Goal: Task Accomplishment & Management: Manage account settings

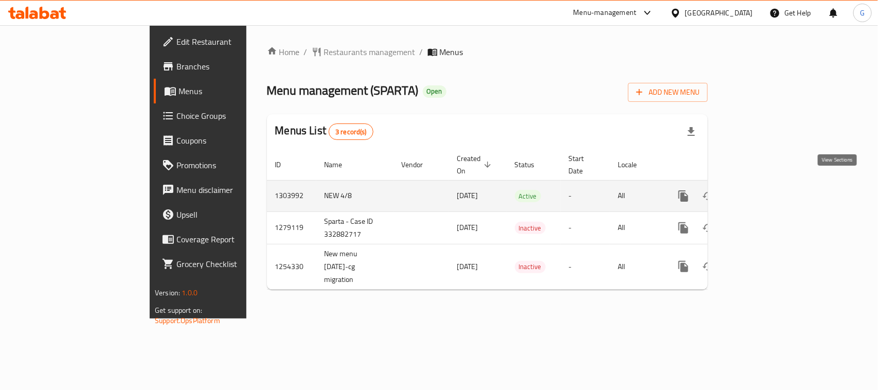
click at [764, 190] on icon "enhanced table" at bounding box center [758, 196] width 12 height 12
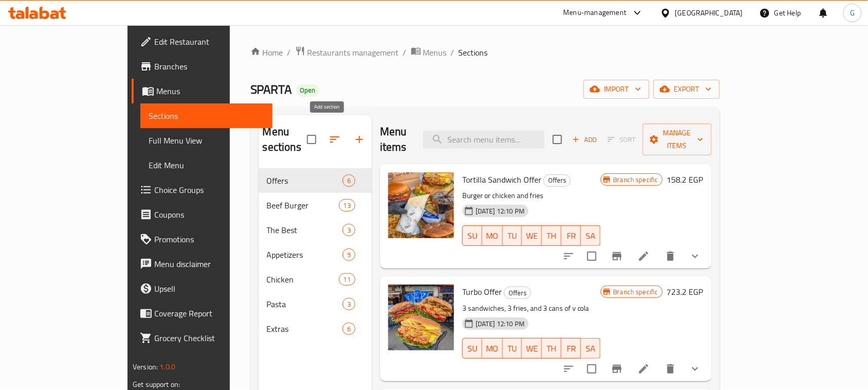
click at [353, 134] on icon "button" at bounding box center [359, 139] width 12 height 12
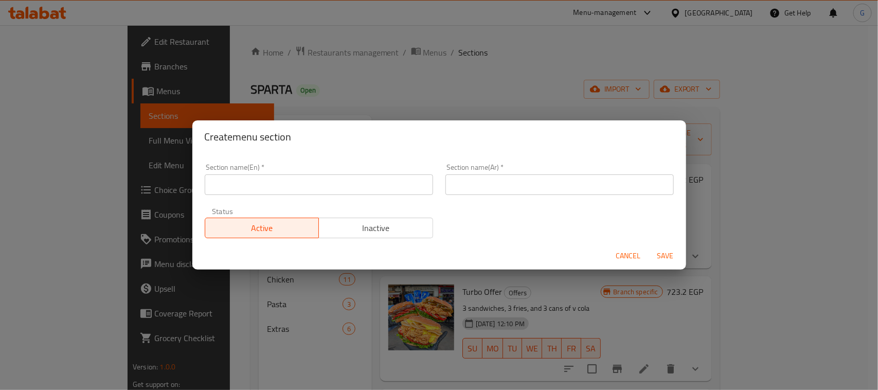
click at [256, 178] on input "text" at bounding box center [319, 184] width 228 height 21
paste input "International Potato Day"
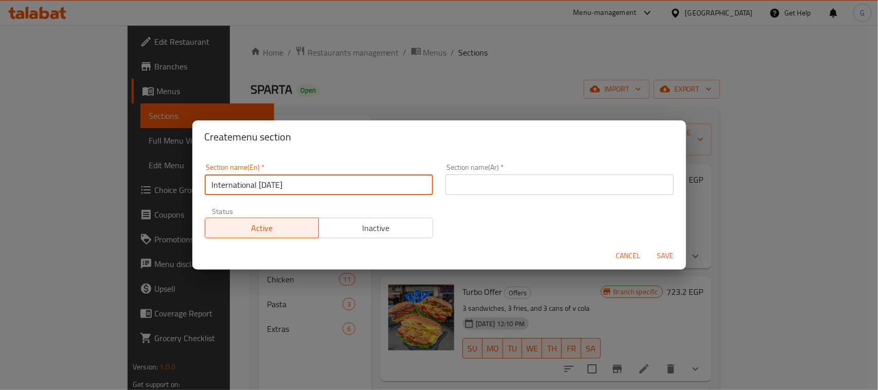
type input "International Potato Day"
click at [484, 186] on input "text" at bounding box center [559, 184] width 228 height 21
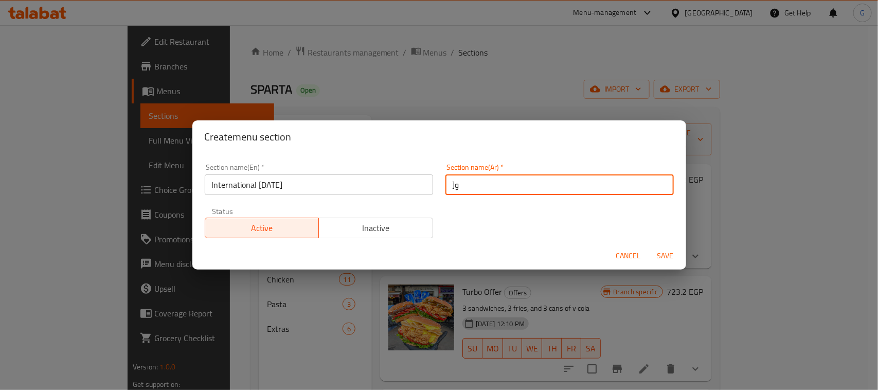
type input "]"
type input "d"
type input "ي"
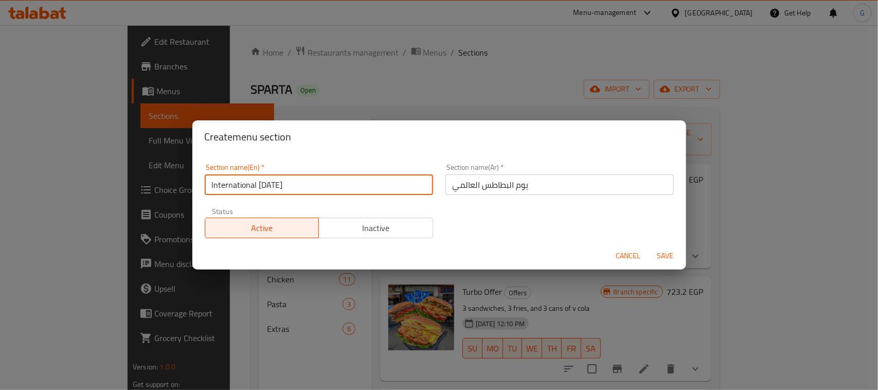
click at [291, 180] on input "International Potato Day" at bounding box center [319, 184] width 228 height 21
click at [508, 184] on input "يوم البطاطس العالمي" at bounding box center [559, 184] width 228 height 21
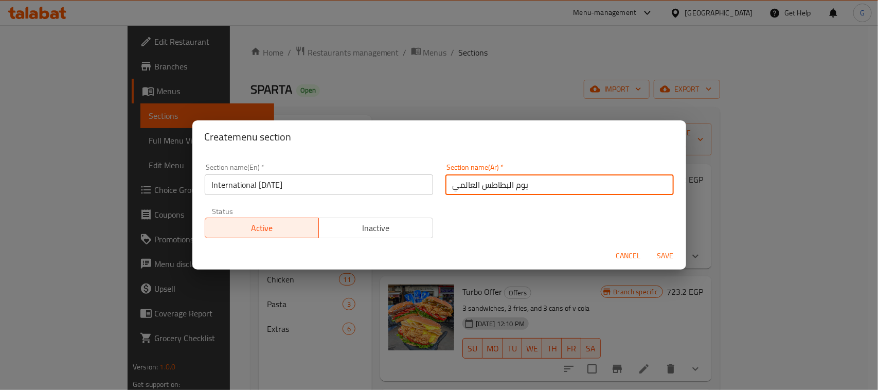
click at [508, 184] on input "يوم البطاطس العالمي" at bounding box center [559, 184] width 228 height 21
paste input "اليوم العالمي للبطاطس"
type input "اليوم العالمي للبطاطس"
click at [294, 188] on input "International [DATE]" at bounding box center [319, 184] width 228 height 21
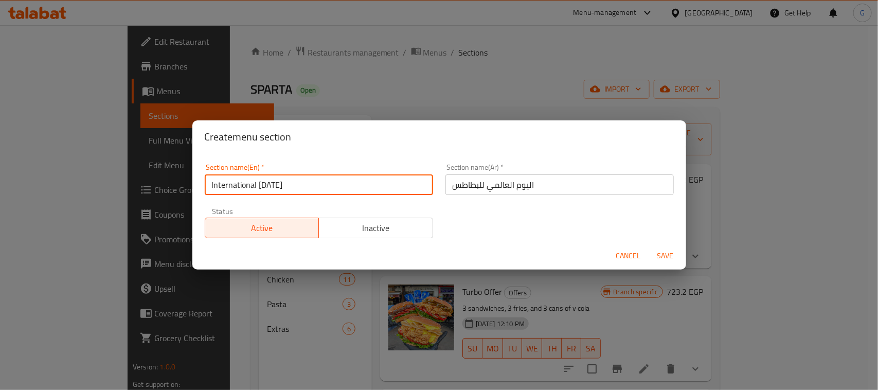
click at [294, 188] on input "International [DATE]" at bounding box center [319, 184] width 228 height 21
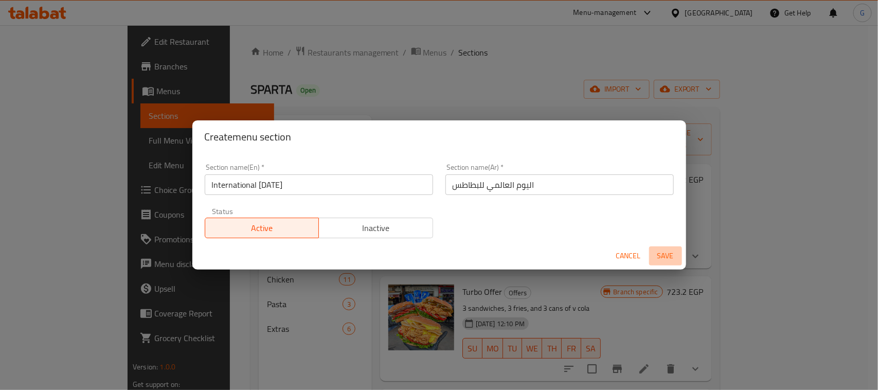
click at [664, 249] on span "Save" at bounding box center [665, 255] width 25 height 13
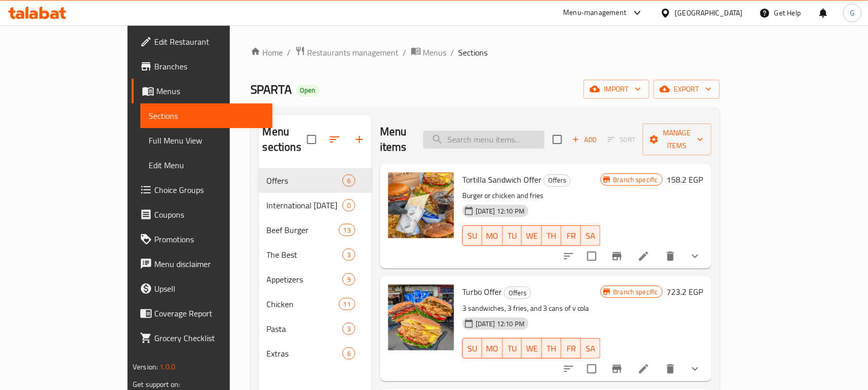
click at [504, 132] on input "search" at bounding box center [483, 140] width 121 height 18
paste input "classic burger single"
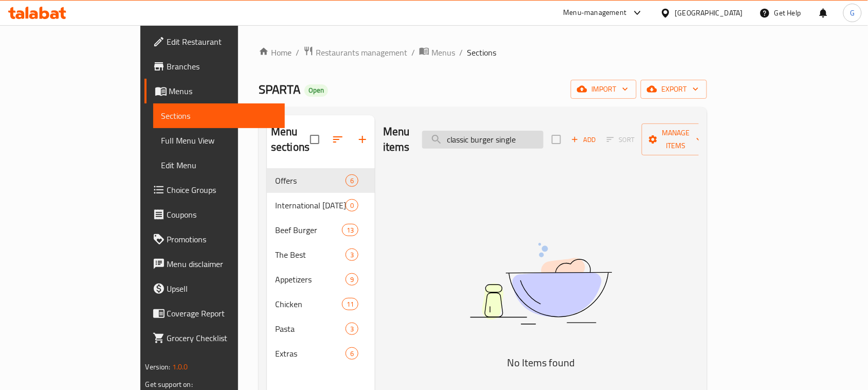
click at [496, 131] on input "classic burger single" at bounding box center [482, 140] width 121 height 18
click at [544, 134] on input "classic burger single" at bounding box center [482, 140] width 121 height 18
click at [529, 131] on input "classic burger" at bounding box center [482, 140] width 121 height 18
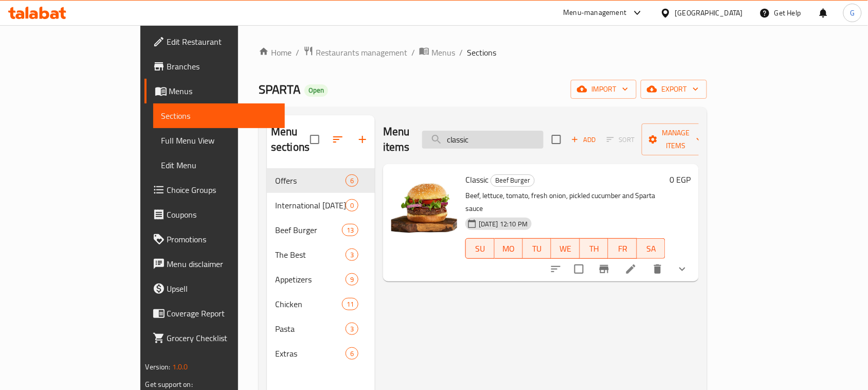
click at [499, 131] on input "classic" at bounding box center [482, 140] width 121 height 18
click at [689, 263] on icon "show more" at bounding box center [682, 269] width 12 height 12
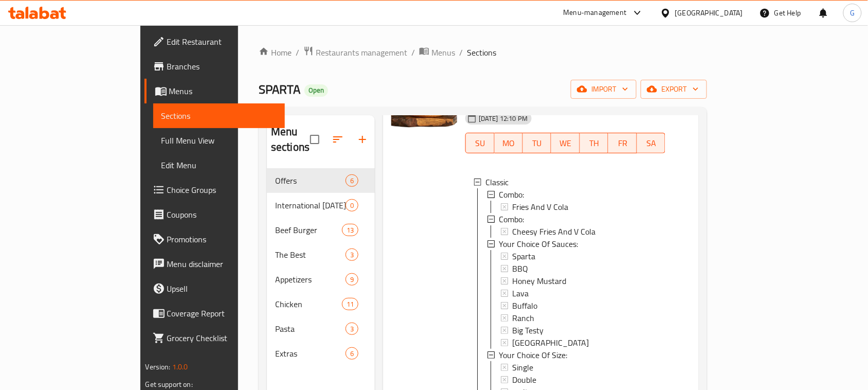
scroll to position [106, 0]
click at [699, 164] on div "Classic Beef Burger Beef, lettuce, tomato, fresh onion, pickled cucumber and Sp…" at bounding box center [541, 291] width 316 height 467
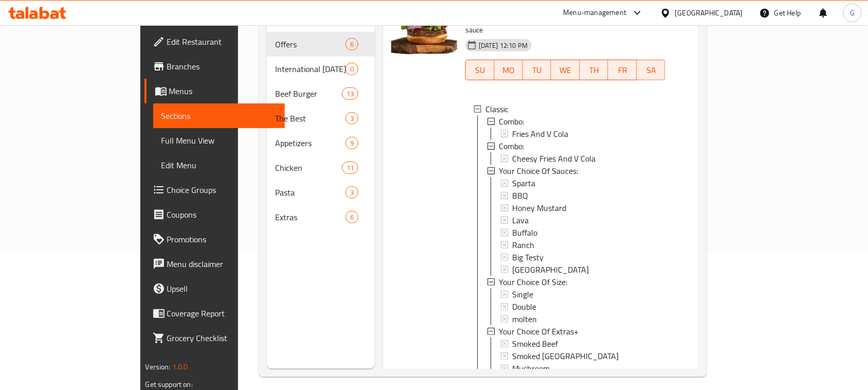
scroll to position [145, 0]
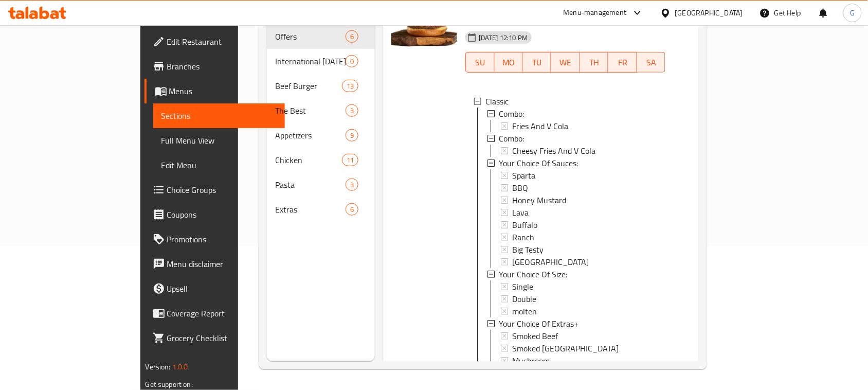
drag, startPoint x: 829, startPoint y: 180, endPoint x: 832, endPoint y: 199, distance: 18.8
click at [699, 199] on div "Menu items lassic Add Sort Manage items Classic Beef Burger Beef, lettuce, toma…" at bounding box center [537, 166] width 324 height 390
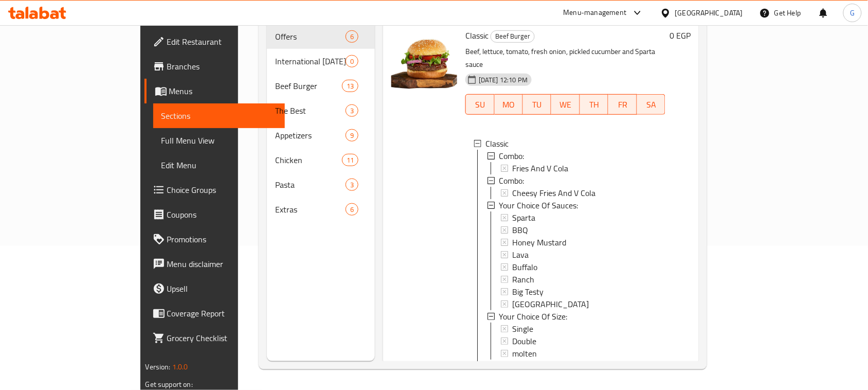
scroll to position [80, 0]
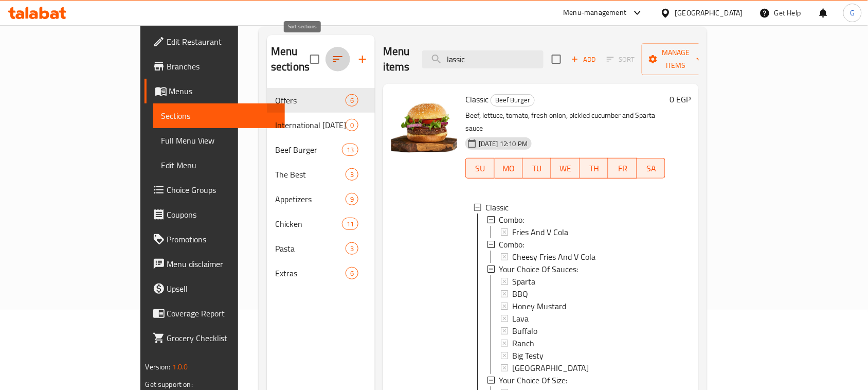
click at [332, 53] on icon "button" at bounding box center [338, 59] width 12 height 12
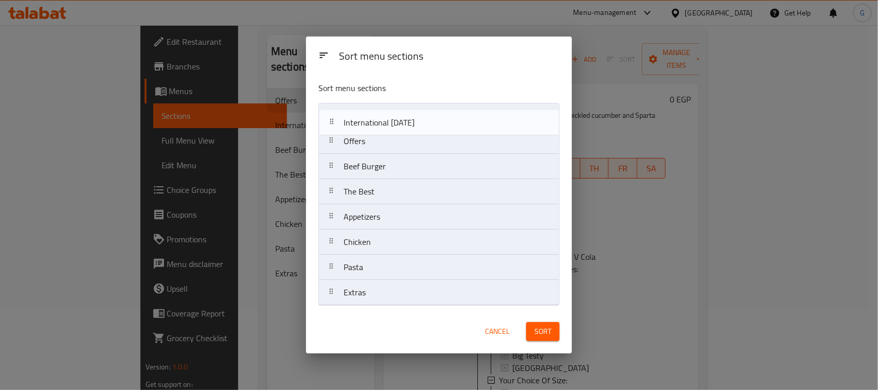
drag, startPoint x: 359, startPoint y: 148, endPoint x: 359, endPoint y: 123, distance: 24.2
click at [359, 123] on nav "Offers International Potato Day Beef Burger The Best Appetizers Chicken Pasta E…" at bounding box center [438, 204] width 241 height 203
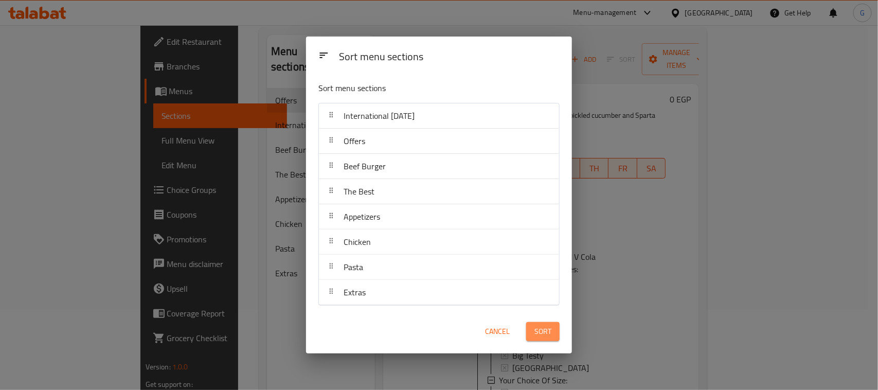
click at [535, 325] on button "Sort" at bounding box center [542, 331] width 33 height 19
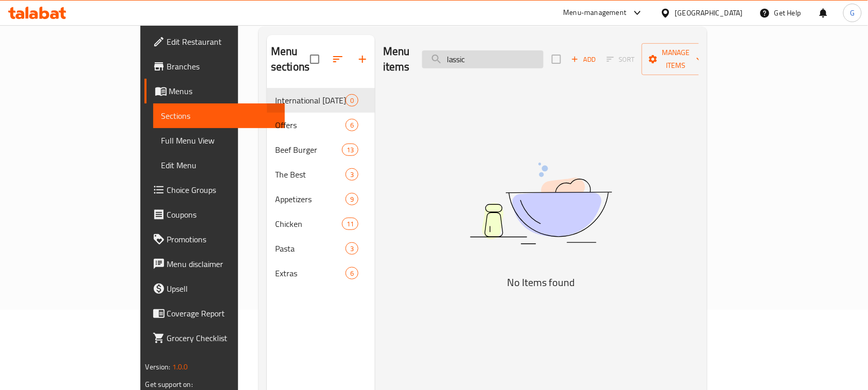
click at [511, 56] on input "lassic" at bounding box center [482, 59] width 121 height 18
paste input "mia mashrom"
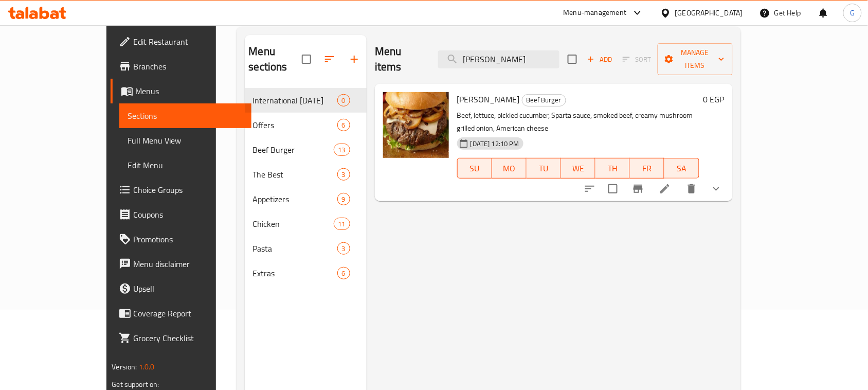
type input "mia mashrom"
click at [729, 176] on button "show more" at bounding box center [716, 188] width 25 height 25
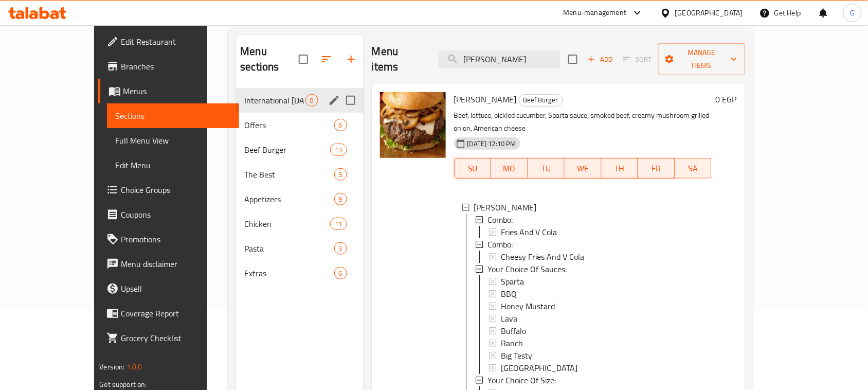
click at [340, 90] on input "Menu sections" at bounding box center [351, 101] width 22 height 22
checkbox input "true"
click at [328, 94] on icon "edit" at bounding box center [334, 100] width 12 height 12
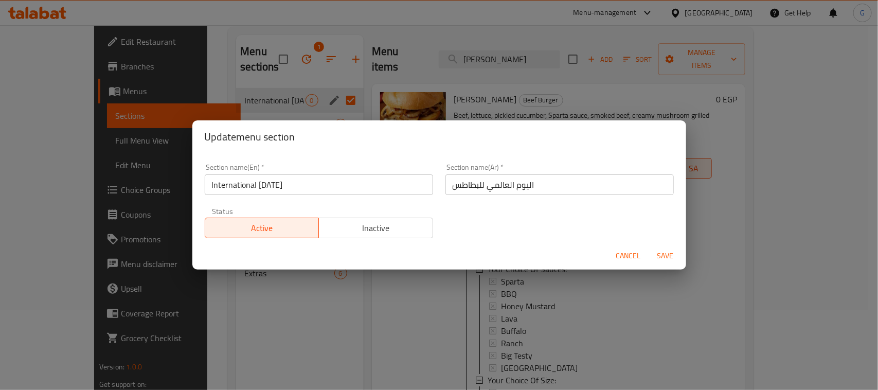
click at [614, 252] on button "Cancel" at bounding box center [628, 255] width 33 height 19
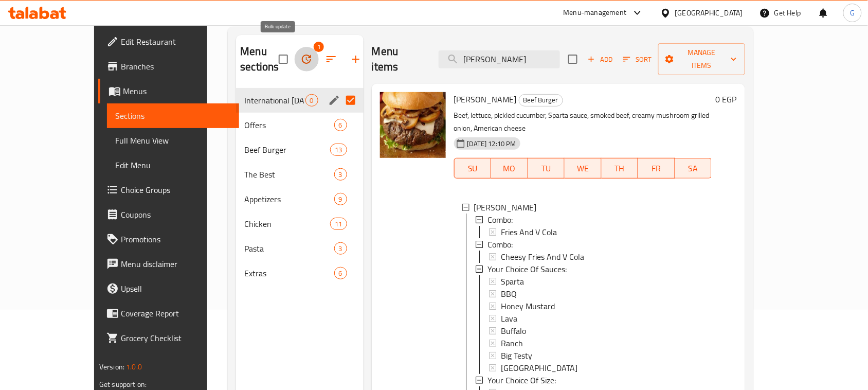
click at [302, 55] on icon "button" at bounding box center [306, 59] width 9 height 9
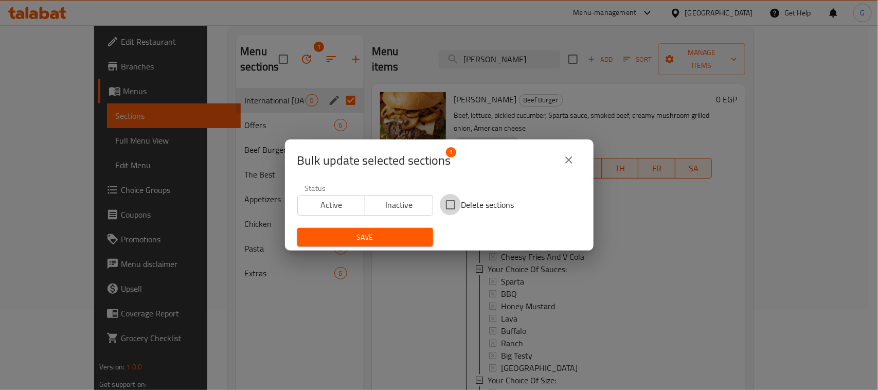
click at [449, 202] on input "Delete sections" at bounding box center [451, 205] width 22 height 22
checkbox input "true"
click at [420, 227] on div "Save" at bounding box center [365, 237] width 148 height 31
click at [413, 235] on span "Save" at bounding box center [365, 237] width 119 height 13
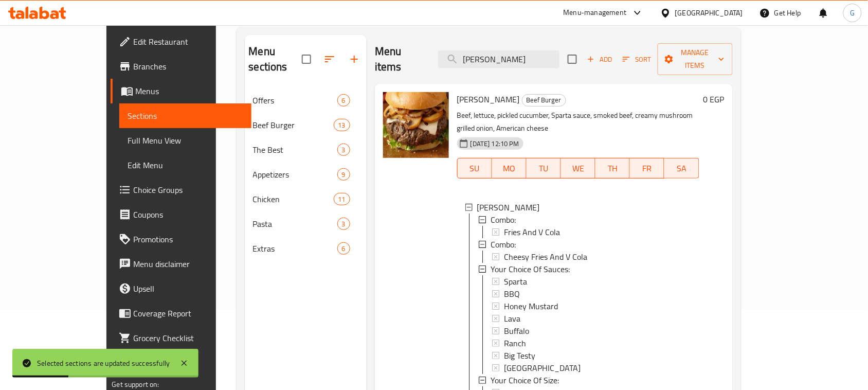
click at [465, 92] on span "Mia Mashrom" at bounding box center [488, 99] width 63 height 15
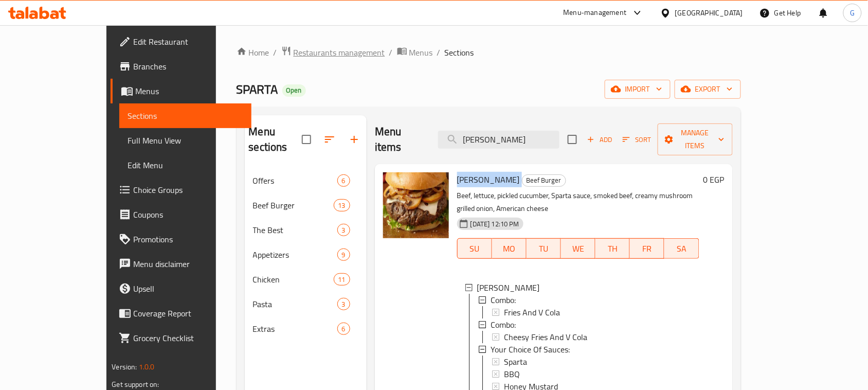
click at [294, 52] on span "Restaurants management" at bounding box center [340, 52] width 92 height 12
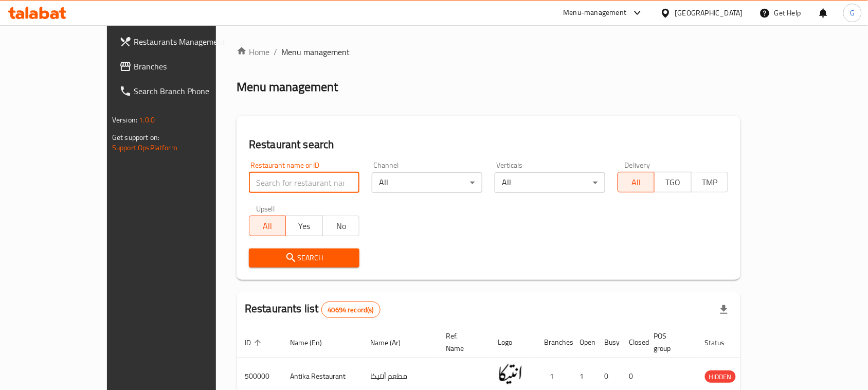
click at [261, 184] on input "search" at bounding box center [304, 182] width 111 height 21
paste input "690769"
type input "690769"
click button "Search" at bounding box center [304, 257] width 111 height 19
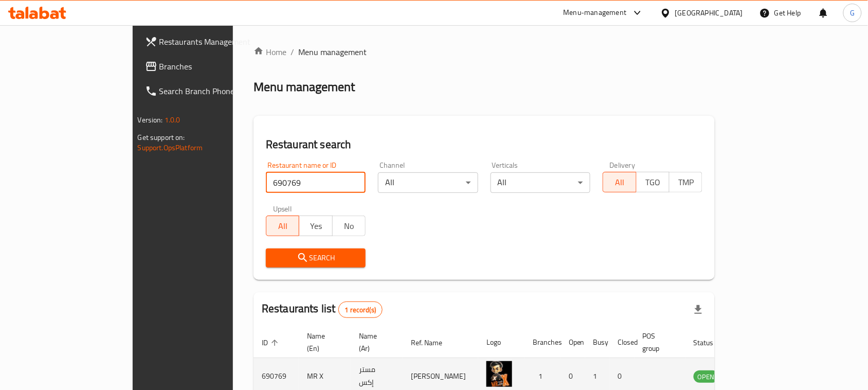
click at [775, 358] on td "enhanced table" at bounding box center [757, 376] width 35 height 37
click at [760, 372] on icon "enhanced table" at bounding box center [753, 376] width 11 height 9
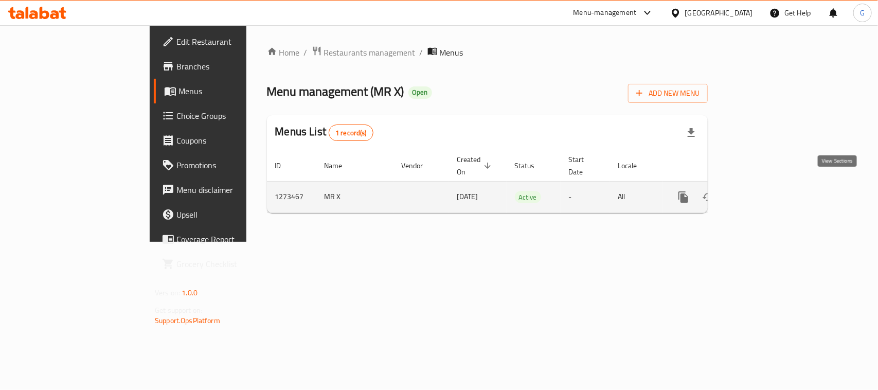
click at [764, 191] on icon "enhanced table" at bounding box center [758, 197] width 12 height 12
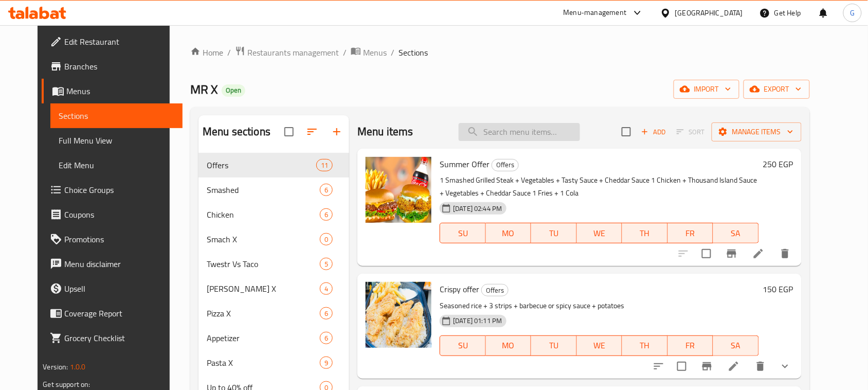
click at [503, 136] on input "search" at bounding box center [519, 132] width 121 height 18
paste input "summer offer"
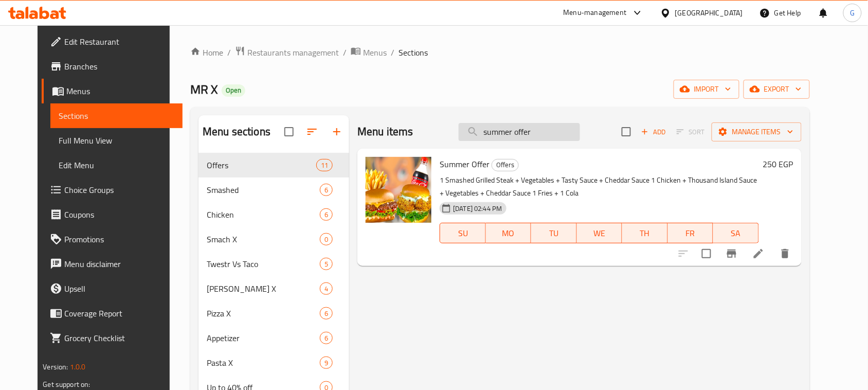
click at [528, 137] on input "summer offer" at bounding box center [519, 132] width 121 height 18
paste input "crispy"
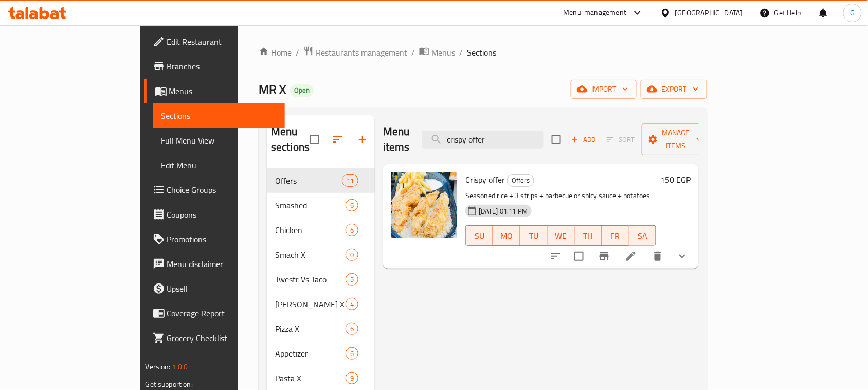
type input "crispy offer"
click at [279, 62] on div "Home / Restaurants management / Menus / Sections MR X Open import export Menu s…" at bounding box center [483, 280] width 449 height 468
click at [316, 53] on span "Restaurants management" at bounding box center [362, 52] width 92 height 12
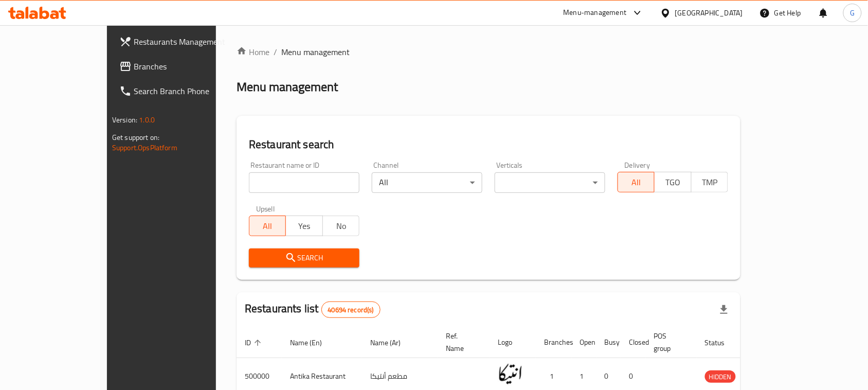
click at [259, 179] on input "search" at bounding box center [304, 182] width 111 height 21
paste input "678585"
type input "678585"
click button "Search" at bounding box center [304, 257] width 111 height 19
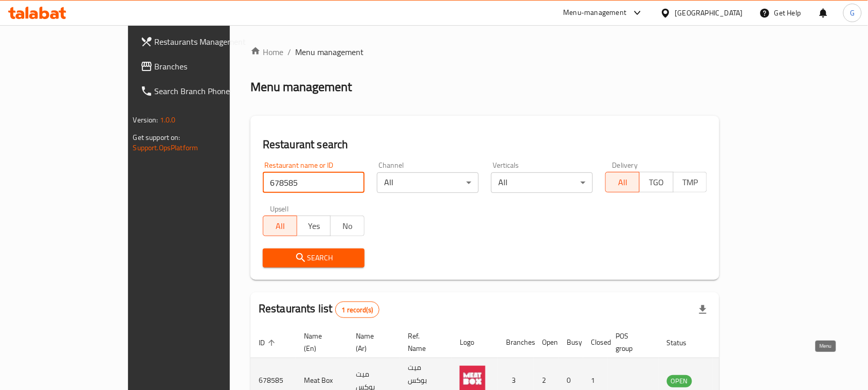
click at [740, 374] on link "enhanced table" at bounding box center [730, 380] width 19 height 12
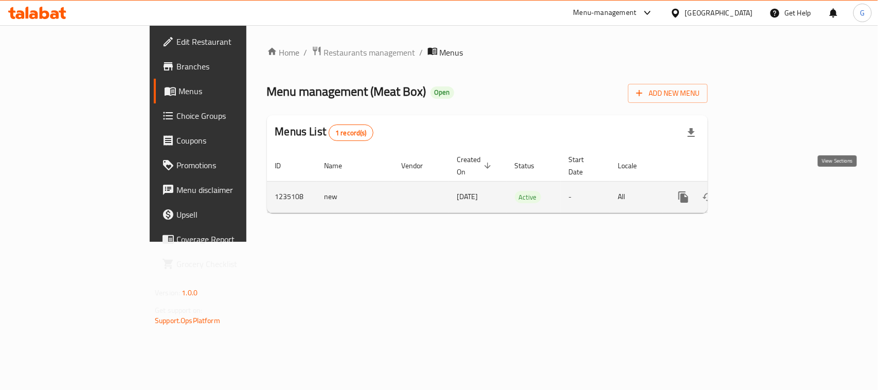
click at [770, 188] on link "enhanced table" at bounding box center [757, 197] width 25 height 25
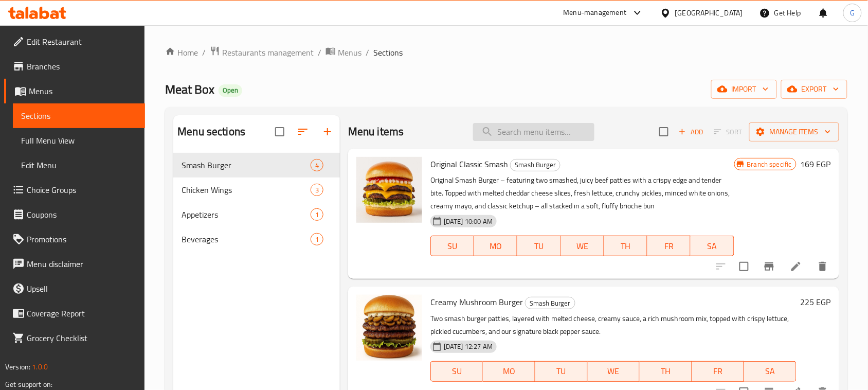
click at [508, 137] on input "search" at bounding box center [533, 132] width 121 height 18
paste input "Original Classic Smash"
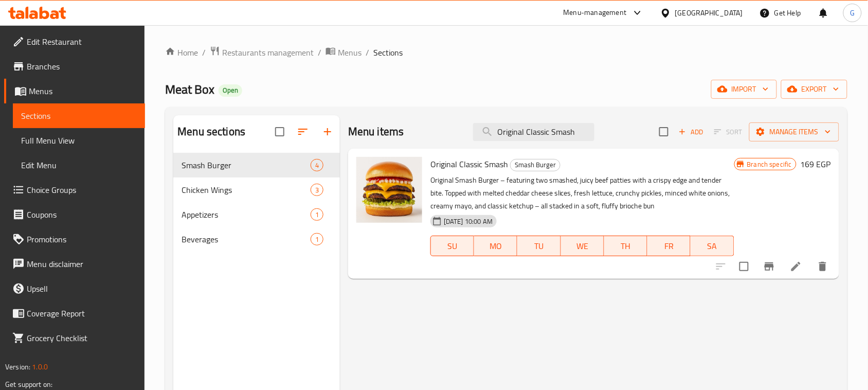
type input "Original Classic Smash"
click at [424, 303] on div "Menu items Original Classic Smash Add Sort Manage items Original Classic Smash …" at bounding box center [589, 310] width 499 height 390
click at [283, 50] on span "Restaurants management" at bounding box center [268, 52] width 92 height 12
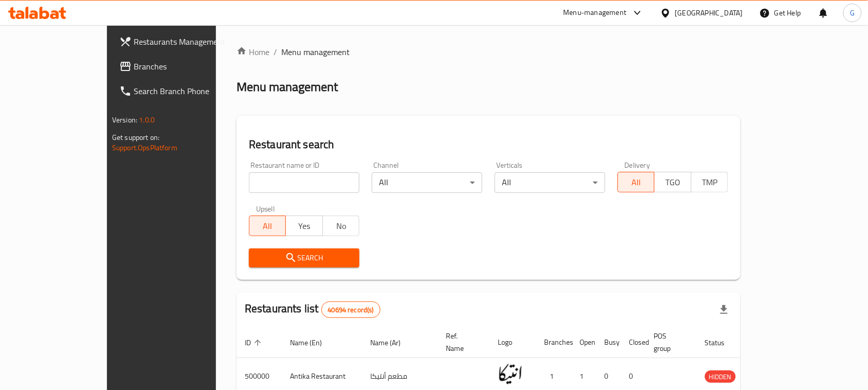
drag, startPoint x: 212, startPoint y: 196, endPoint x: 191, endPoint y: 181, distance: 26.1
click at [249, 181] on input "search" at bounding box center [304, 182] width 111 height 21
paste input "683014"
type input "683014"
click button "Search" at bounding box center [304, 257] width 111 height 19
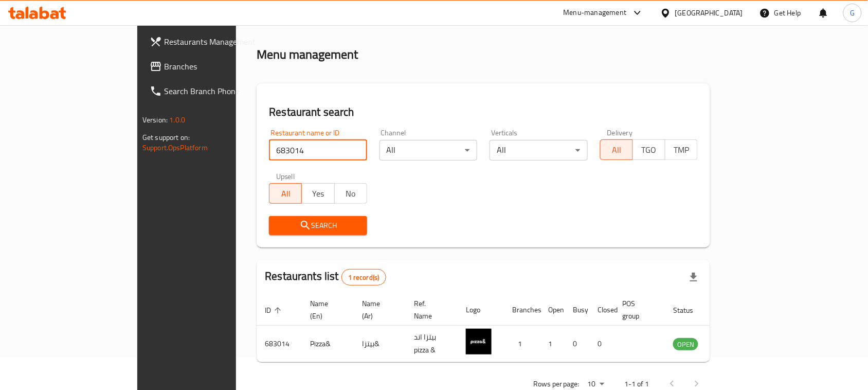
scroll to position [49, 0]
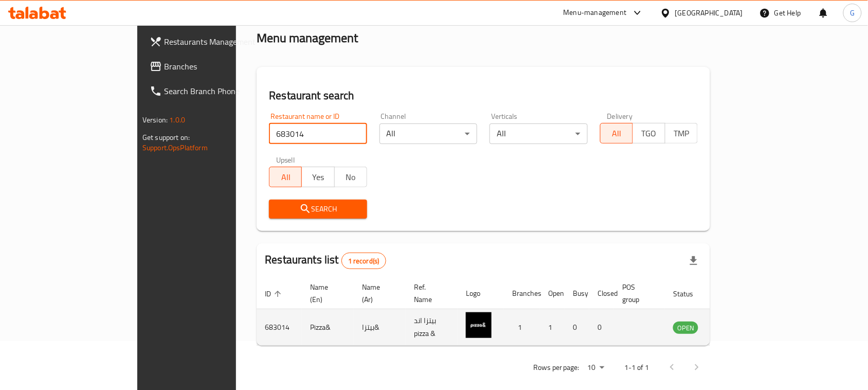
click at [740, 321] on icon "enhanced table" at bounding box center [733, 327] width 12 height 12
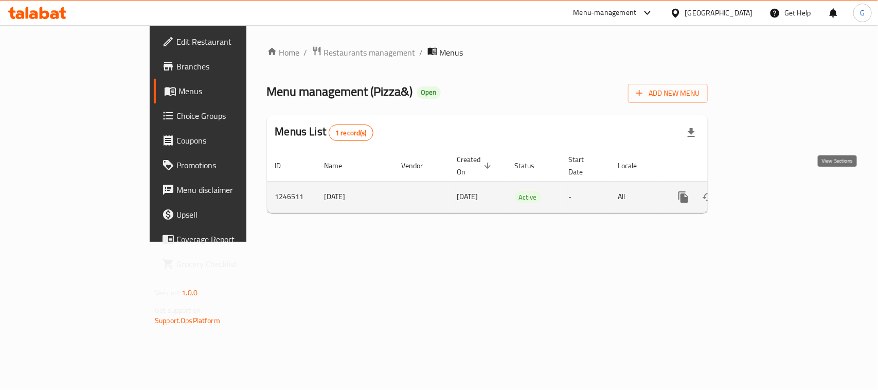
click at [764, 191] on icon "enhanced table" at bounding box center [758, 197] width 12 height 12
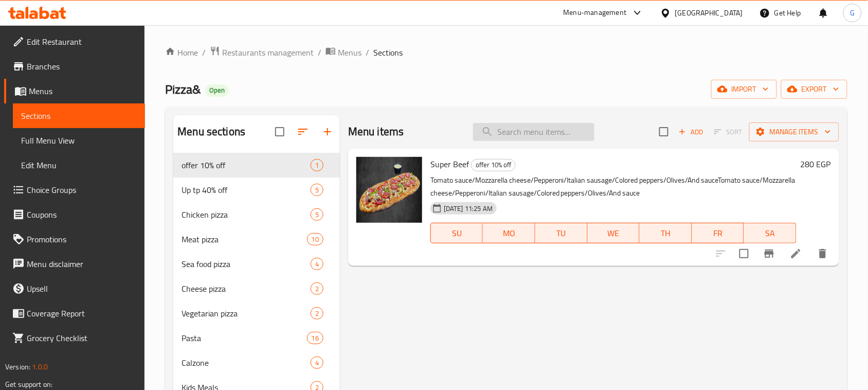
click at [511, 138] on input "search" at bounding box center [533, 132] width 121 height 18
paste input "&box offer"
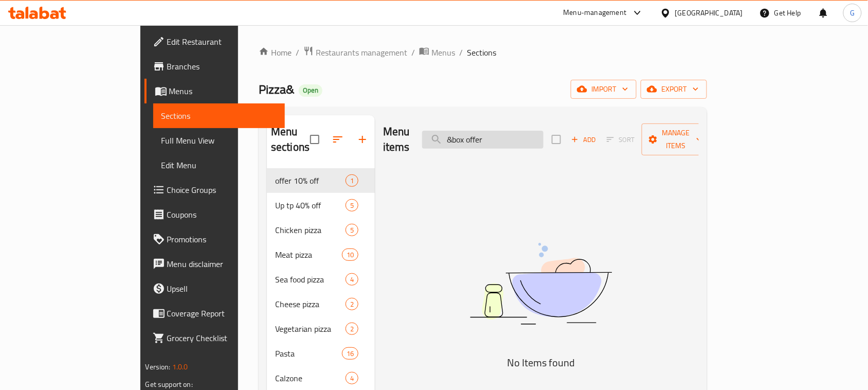
click at [505, 135] on input "&box offer" at bounding box center [482, 140] width 121 height 18
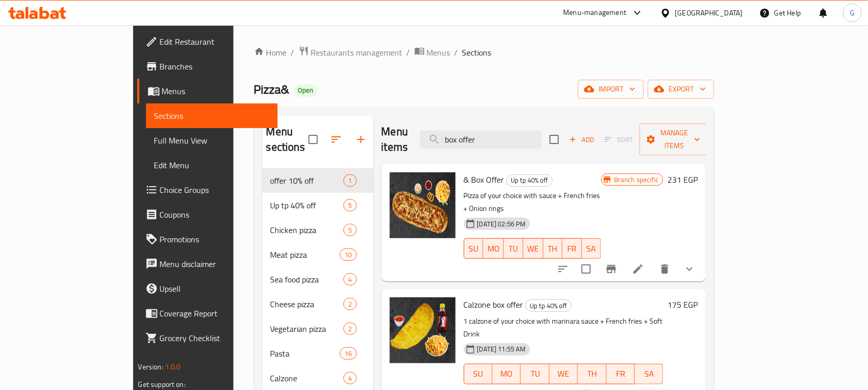
type input "box offer"
click at [618, 263] on icon "Branch-specific-item" at bounding box center [611, 269] width 12 height 12
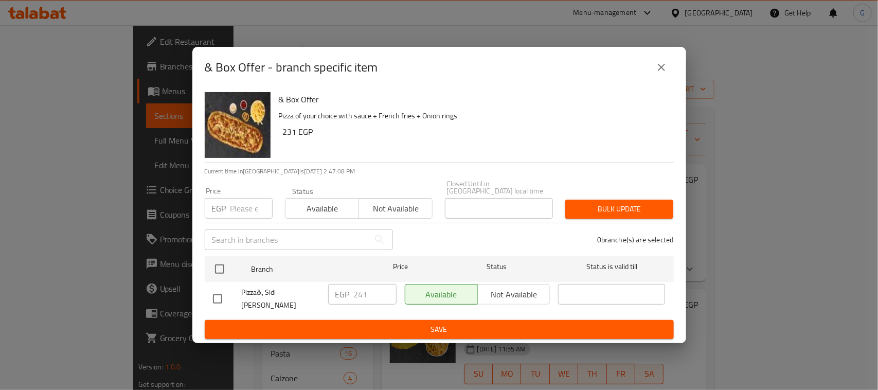
click at [662, 74] on icon "close" at bounding box center [661, 67] width 12 height 12
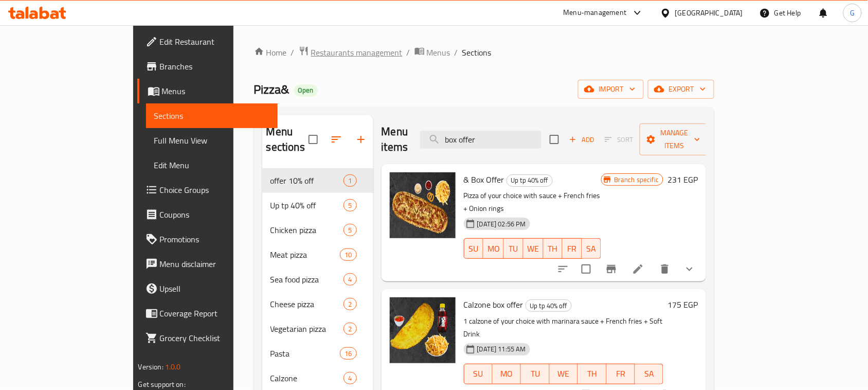
click at [311, 54] on span "Restaurants management" at bounding box center [357, 52] width 92 height 12
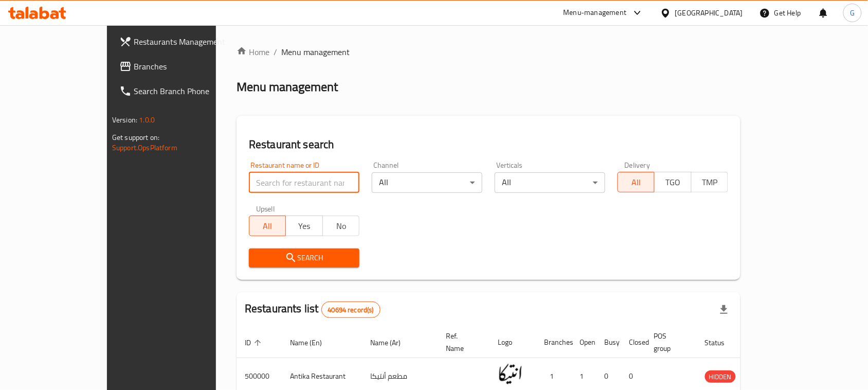
paste input "505671"
type input "505671"
click button "Search" at bounding box center [304, 257] width 111 height 19
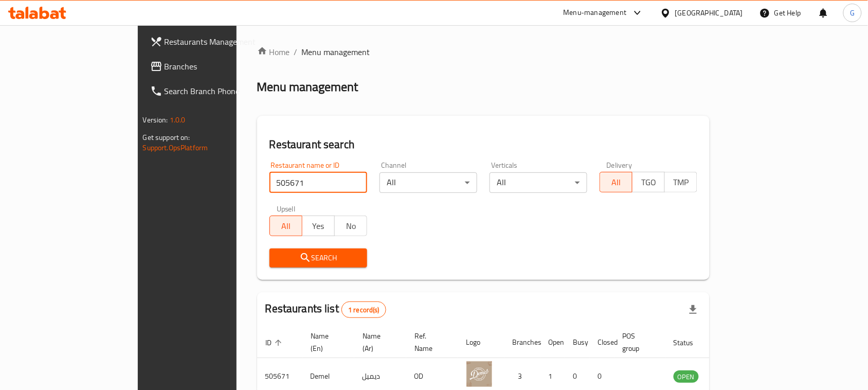
click at [270, 181] on input "505671" at bounding box center [319, 182] width 98 height 21
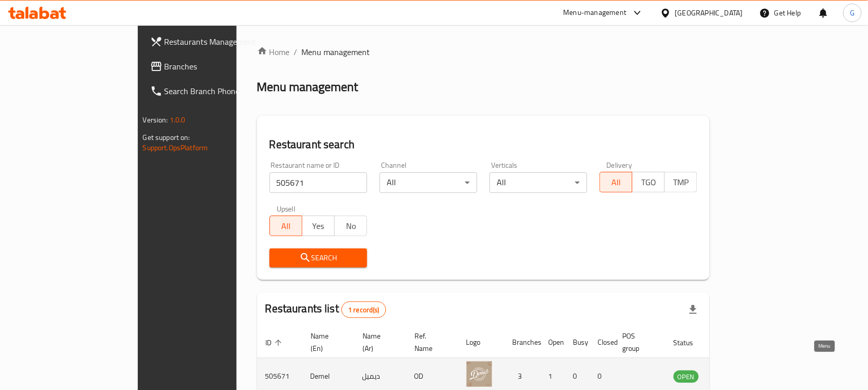
click at [740, 370] on icon "enhanced table" at bounding box center [734, 376] width 12 height 12
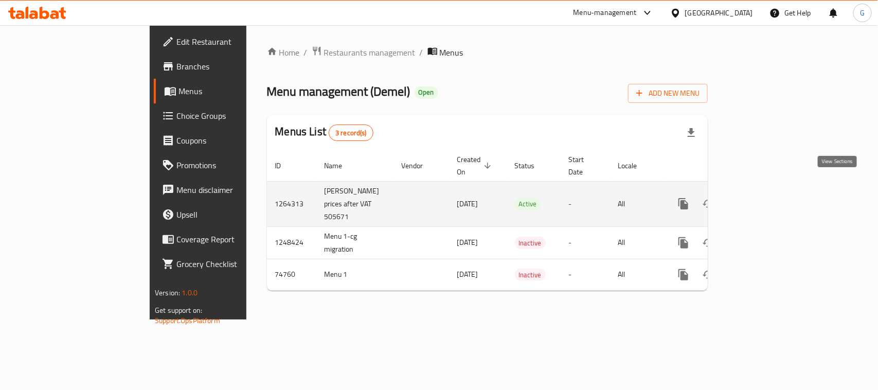
click at [770, 191] on link "enhanced table" at bounding box center [757, 203] width 25 height 25
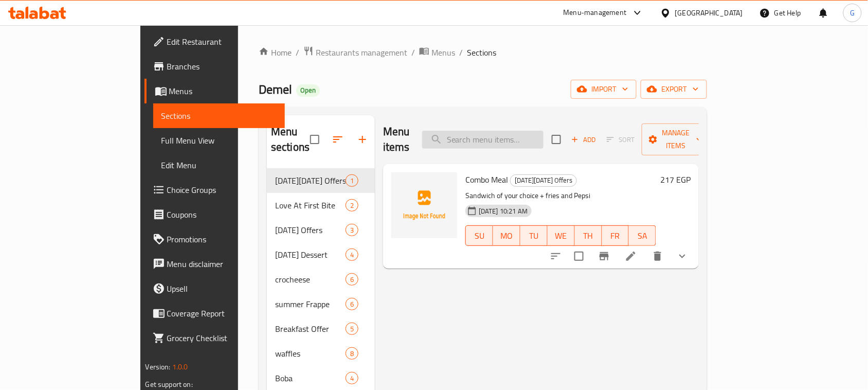
click at [539, 131] on input "search" at bounding box center [482, 140] width 121 height 18
paste input "club sandwich"
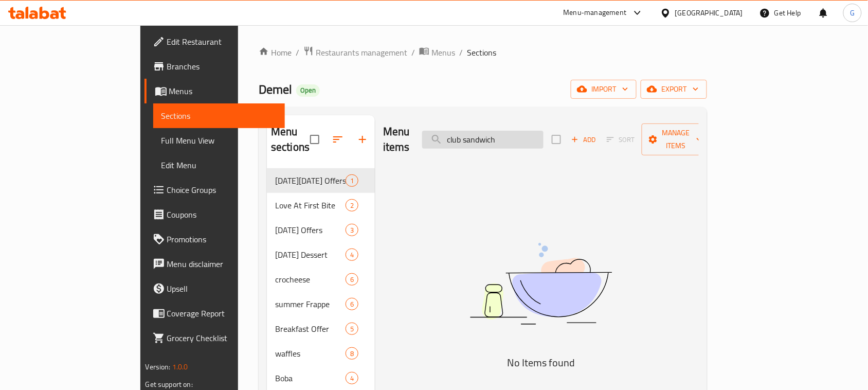
click at [498, 135] on input "club sandwich" at bounding box center [482, 140] width 121 height 18
click at [536, 131] on input "club sandwich" at bounding box center [482, 140] width 121 height 18
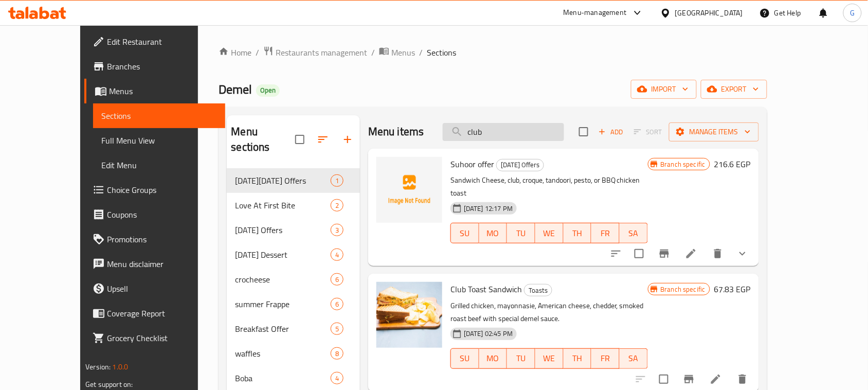
click at [503, 135] on input "club" at bounding box center [503, 132] width 121 height 18
paste input "hicken tandori"
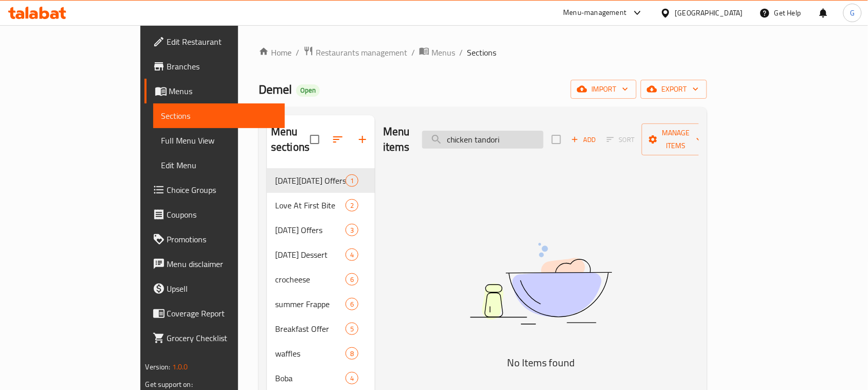
click at [501, 133] on input "chicken tandori" at bounding box center [482, 140] width 121 height 18
click at [520, 131] on input "hicken tandori" at bounding box center [482, 140] width 121 height 18
click at [522, 131] on input "hicken tandori" at bounding box center [482, 140] width 121 height 18
click at [534, 134] on input "tandori" at bounding box center [482, 140] width 121 height 18
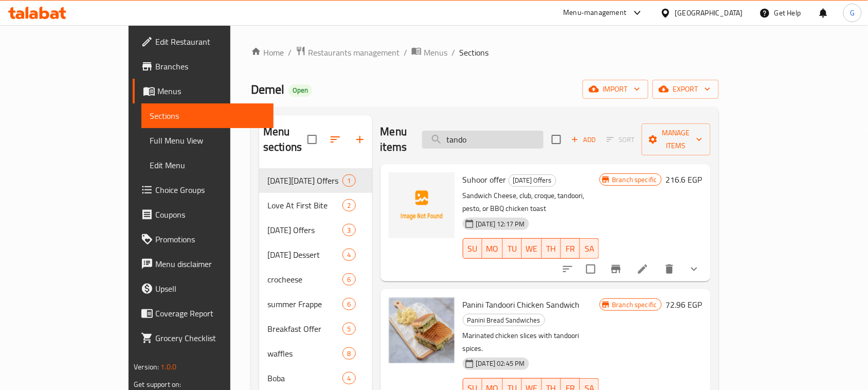
click at [505, 132] on input "tando" at bounding box center [482, 140] width 121 height 18
paste input "chicken pest"
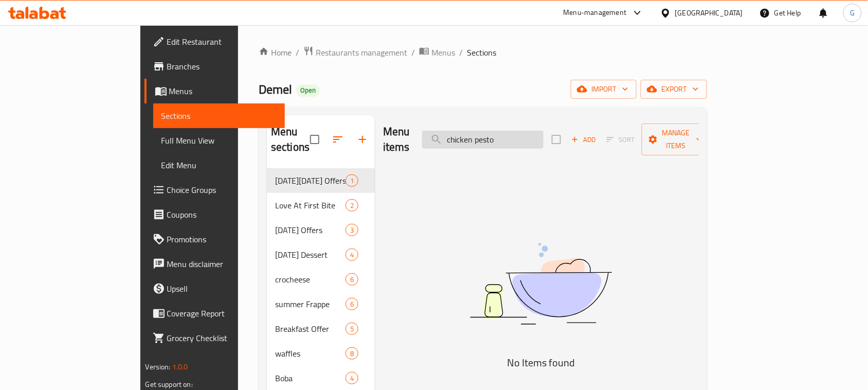
click at [526, 131] on input "chicken pesto" at bounding box center [482, 140] width 121 height 18
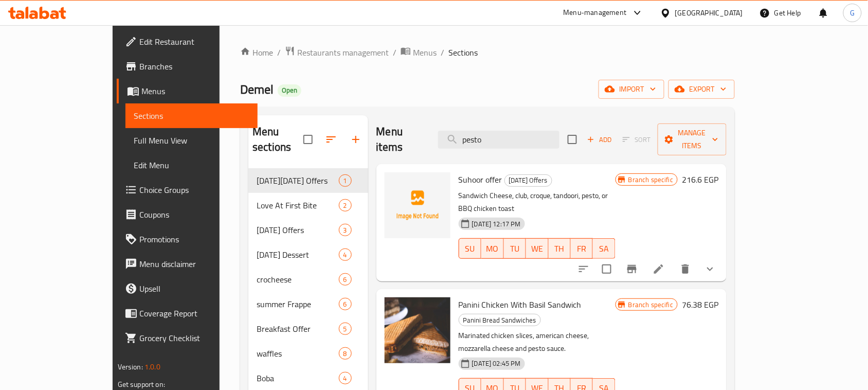
type input "pesto"
click at [344, 127] on button "button" at bounding box center [356, 139] width 25 height 25
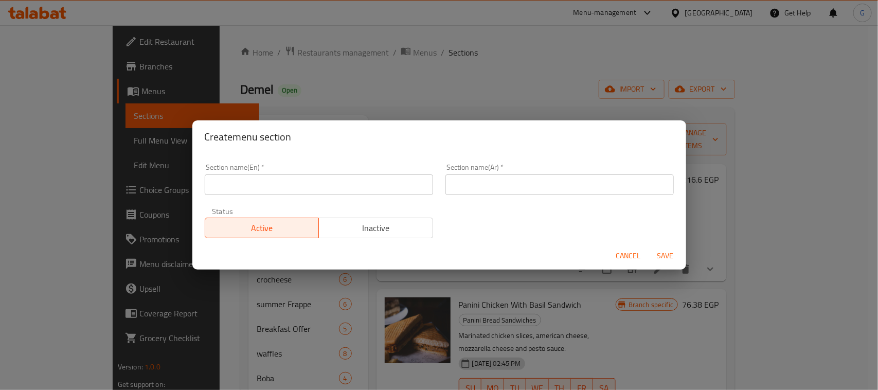
click at [257, 172] on div "Section name(En)   * Section name(En) *" at bounding box center [319, 179] width 228 height 31
click at [242, 181] on input "text" at bounding box center [319, 184] width 228 height 21
paste input "International [DATE]"
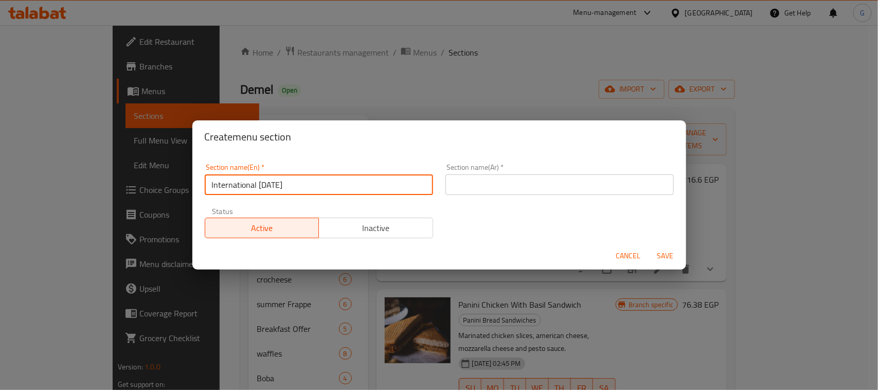
type input "International [DATE]"
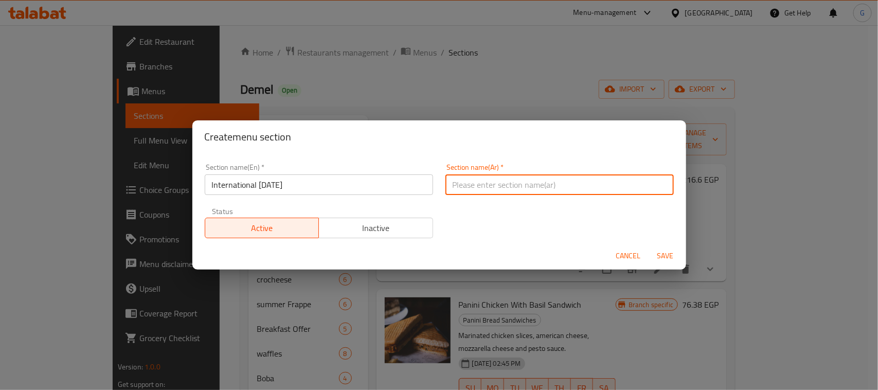
click at [459, 189] on input "text" at bounding box center [559, 184] width 228 height 21
paste input "اليوم العالمي للبطاطس"
type input "اليوم العالمي للبطاطس"
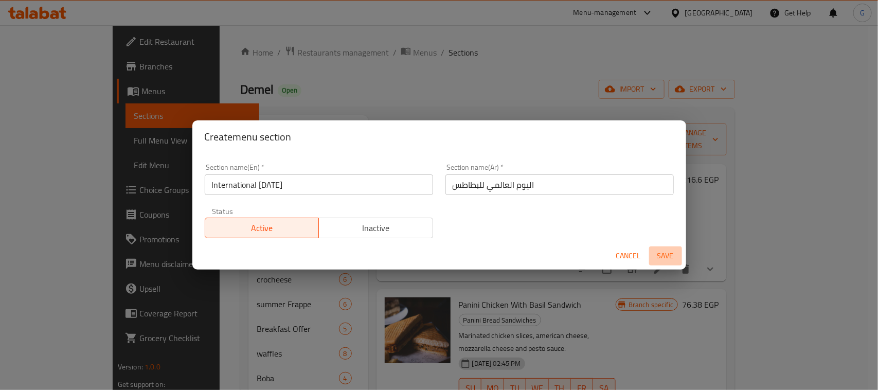
click at [666, 253] on span "Save" at bounding box center [665, 255] width 25 height 13
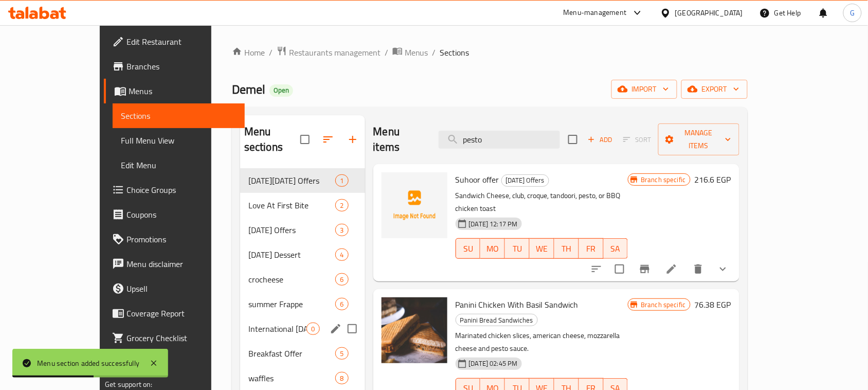
drag, startPoint x: 338, startPoint y: 311, endPoint x: 314, endPoint y: 314, distance: 24.9
click at [342, 318] on input "Menu sections" at bounding box center [353, 329] width 22 height 22
checkbox input "true"
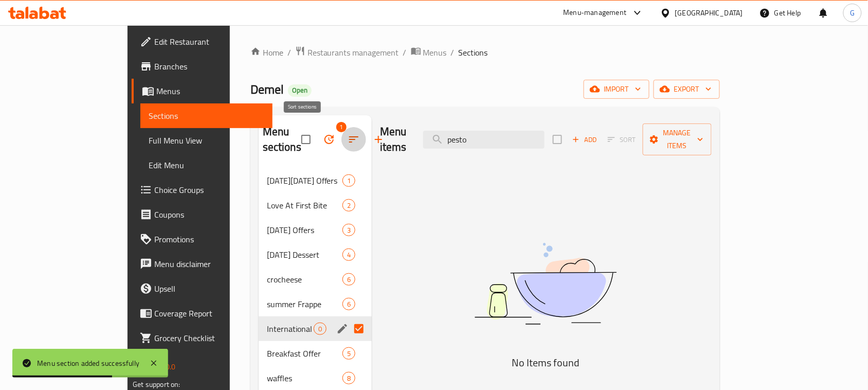
click at [348, 133] on icon "button" at bounding box center [354, 139] width 12 height 12
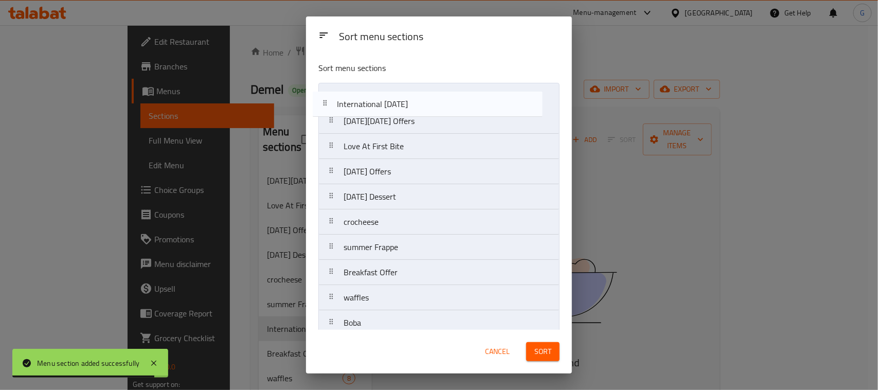
drag, startPoint x: 470, startPoint y: 252, endPoint x: 462, endPoint y: 101, distance: 150.9
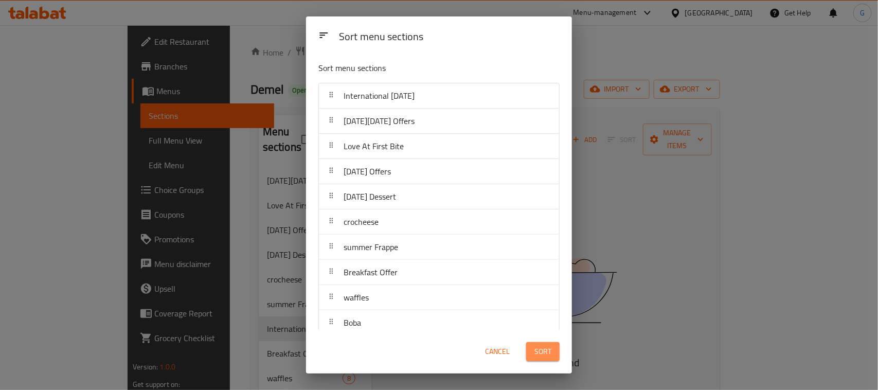
click at [539, 346] on span "Sort" at bounding box center [542, 351] width 17 height 13
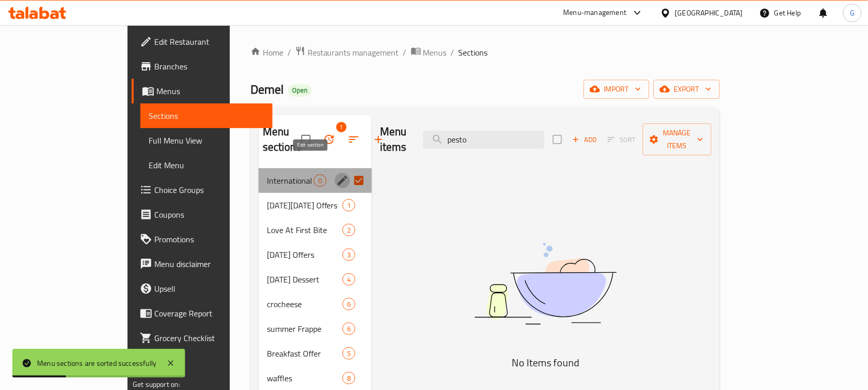
click at [336, 174] on icon "edit" at bounding box center [342, 180] width 12 height 12
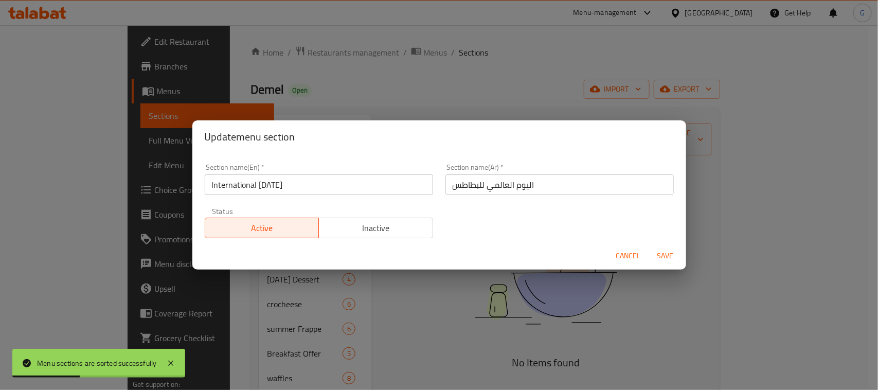
click at [347, 236] on button "Inactive" at bounding box center [375, 228] width 115 height 21
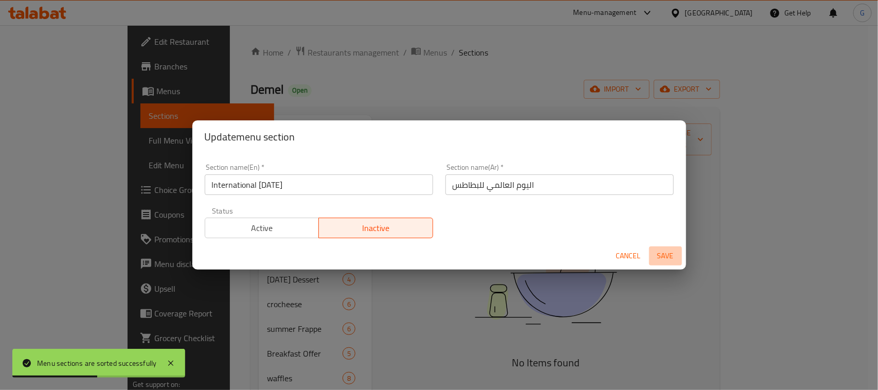
click at [665, 251] on span "Save" at bounding box center [665, 255] width 25 height 13
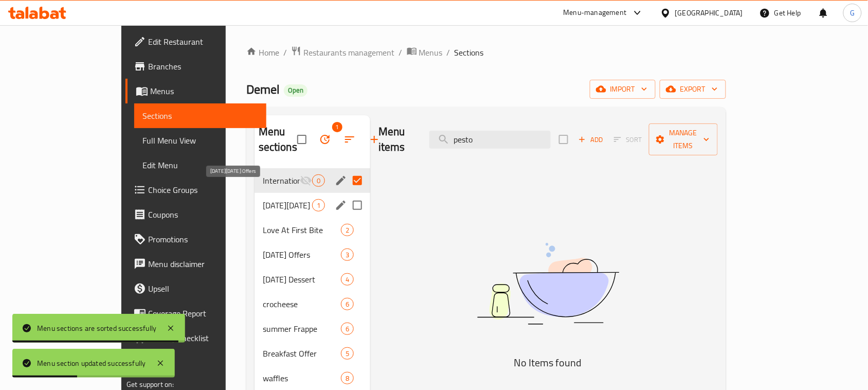
click at [263, 199] on span "Black Friday Offers" at bounding box center [287, 205] width 49 height 12
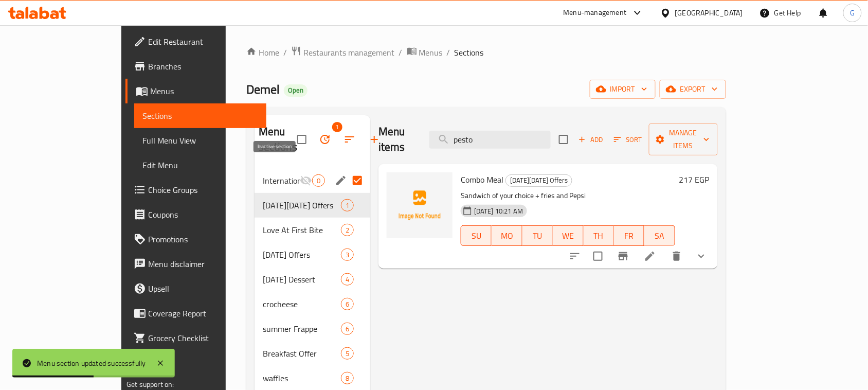
click at [300, 174] on icon "Menu sections" at bounding box center [306, 180] width 12 height 12
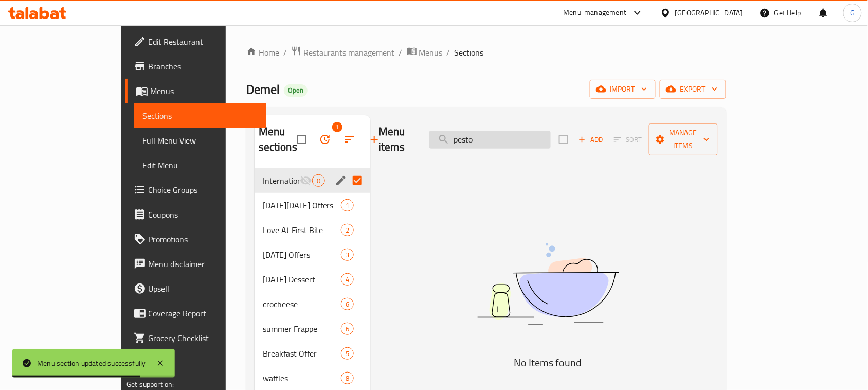
click at [511, 137] on input "pesto" at bounding box center [490, 140] width 121 height 18
paste input "club"
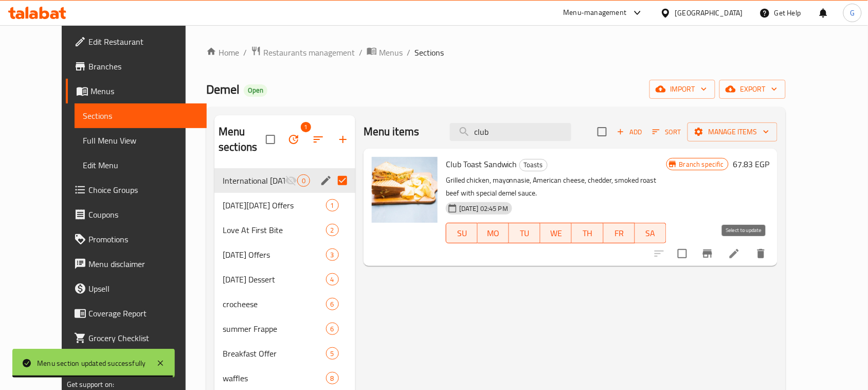
type input "club"
click at [693, 258] on input "checkbox" at bounding box center [683, 254] width 22 height 22
checkbox input "true"
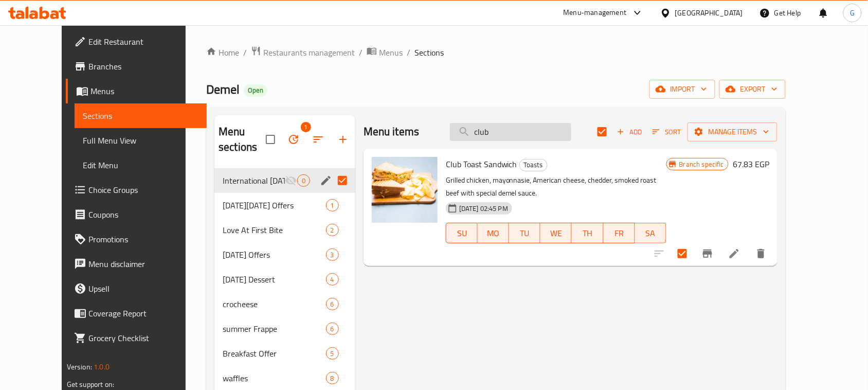
click at [499, 132] on input "club" at bounding box center [510, 132] width 121 height 18
paste input "tandori"
type input "tandori"
checkbox input "false"
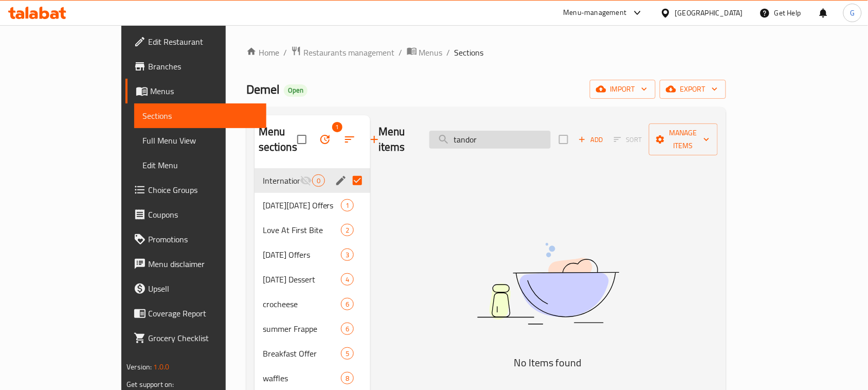
click at [495, 133] on input "tandor" at bounding box center [490, 140] width 121 height 18
click at [522, 131] on input "tandor" at bounding box center [490, 140] width 121 height 18
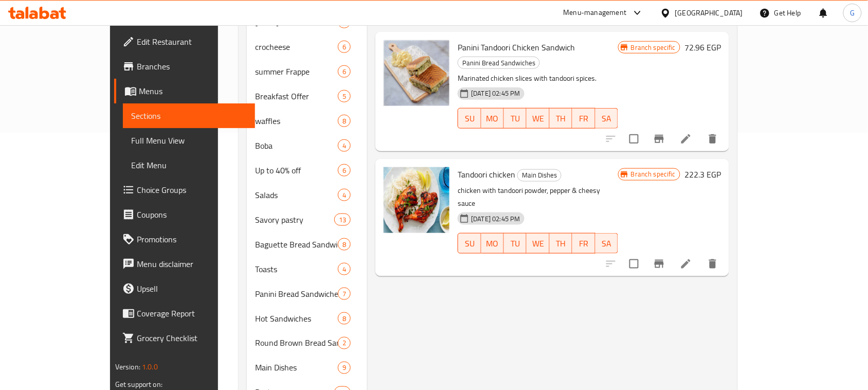
scroll to position [193, 0]
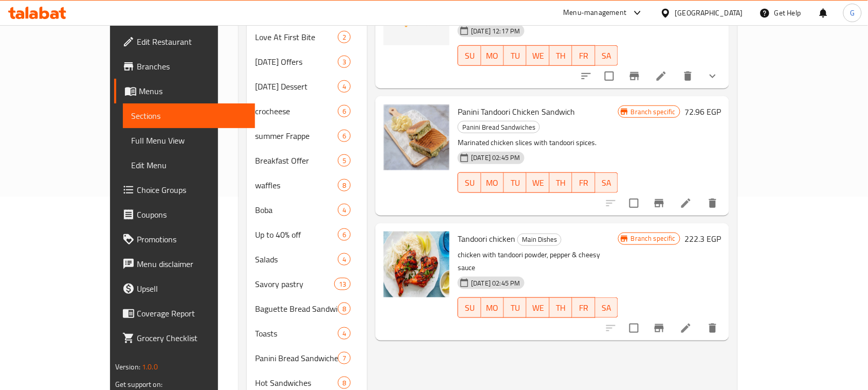
type input "tando"
click at [525, 104] on span "Panini Tandoori Chicken Sandwich" at bounding box center [516, 111] width 117 height 15
click at [526, 104] on span "Panini Tandoori Chicken Sandwich" at bounding box center [516, 111] width 117 height 15
copy span "Sandwich"
click at [511, 287] on div "Menu items tando Add Sort Manage items Suhoor offer Ramadan Offers Sandwich Che…" at bounding box center [548, 333] width 362 height 823
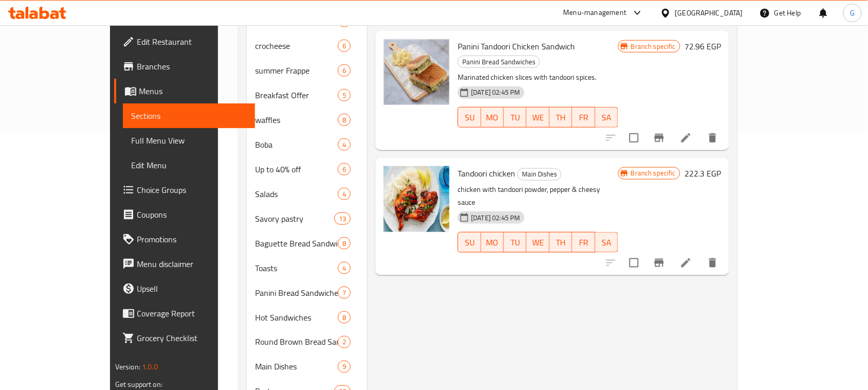
scroll to position [238, 0]
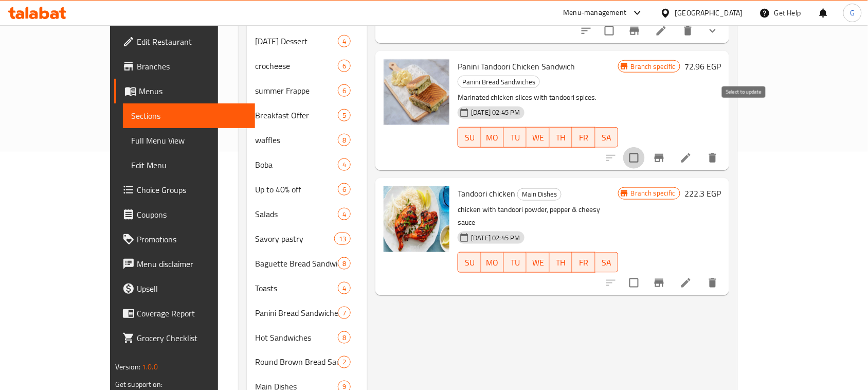
click at [645, 147] on input "checkbox" at bounding box center [634, 158] width 22 height 22
checkbox input "true"
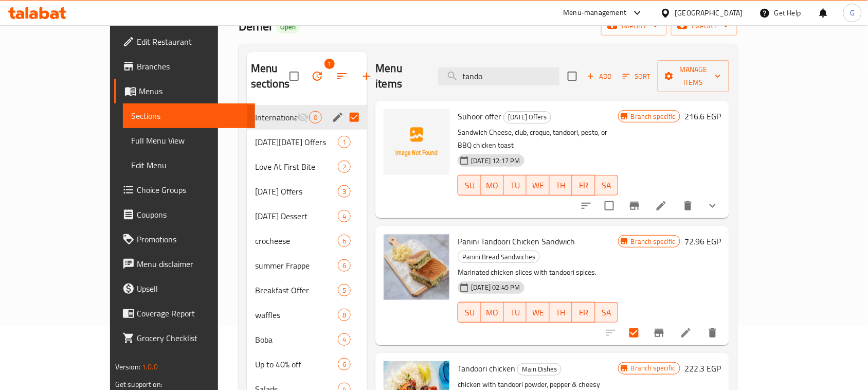
scroll to position [0, 0]
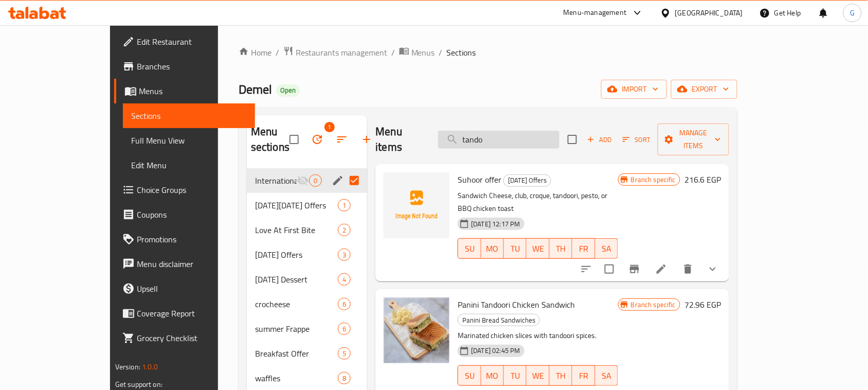
click at [503, 133] on input "tando" at bounding box center [498, 140] width 121 height 18
paste input "pesto"
type input "pesto"
checkbox input "true"
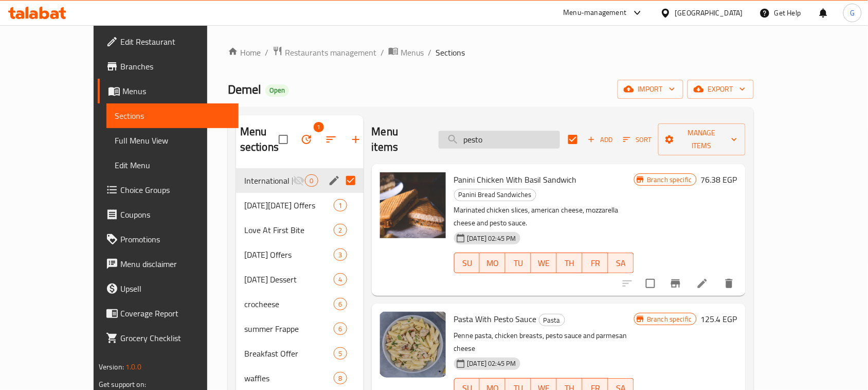
type input "pesto"
checkbox input "false"
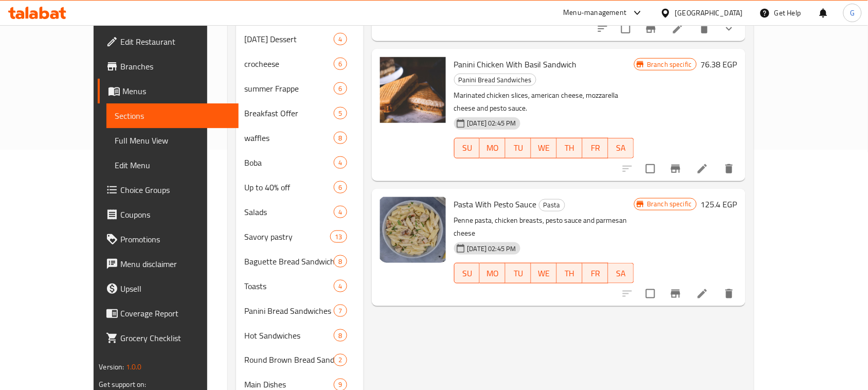
scroll to position [193, 0]
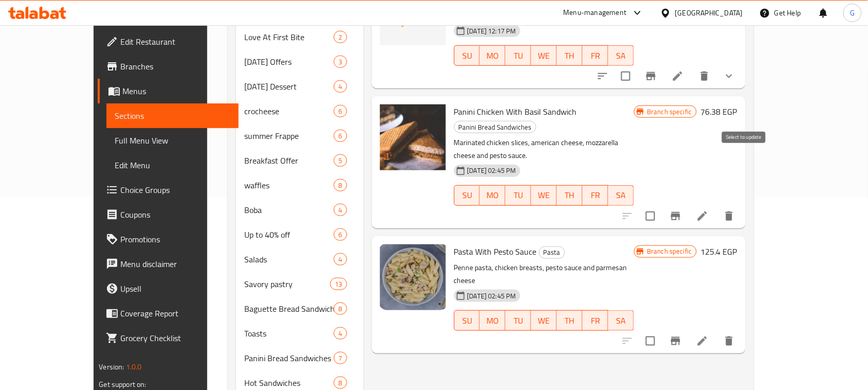
type input "pesto"
click at [662, 205] on input "checkbox" at bounding box center [651, 216] width 22 height 22
checkbox input "true"
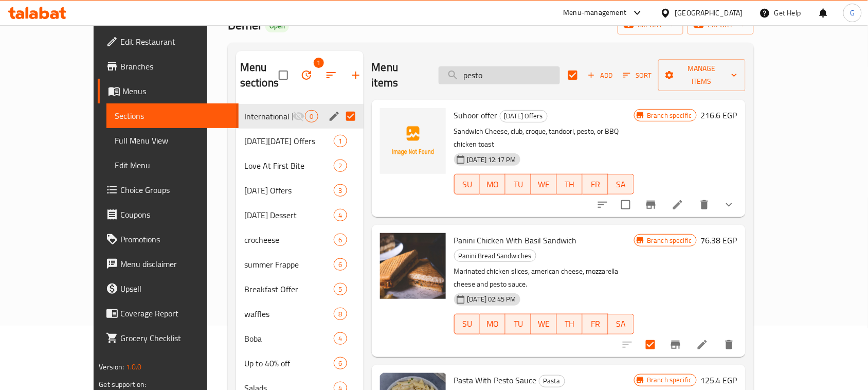
click at [511, 66] on input "pesto" at bounding box center [499, 75] width 121 height 18
paste input "izza chicken"
type input "pizza chicken"
checkbox input "false"
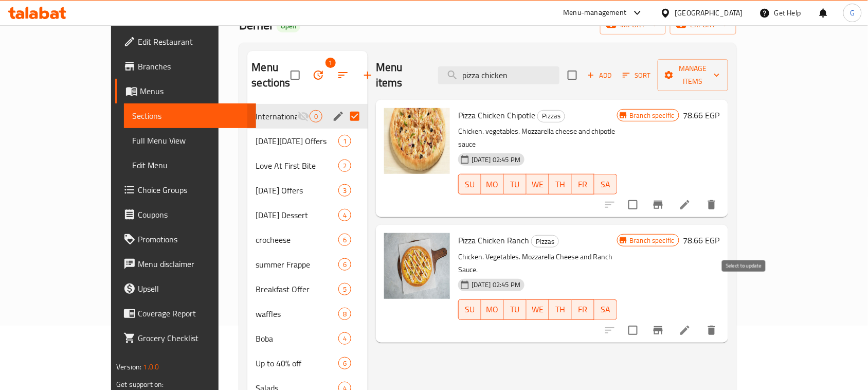
type input "pizza chicken"
click at [644, 319] on input "checkbox" at bounding box center [633, 330] width 22 height 22
checkbox input "true"
click at [518, 67] on input "pizza chicken" at bounding box center [498, 75] width 121 height 18
click at [526, 66] on input "pizza chicken" at bounding box center [498, 75] width 121 height 18
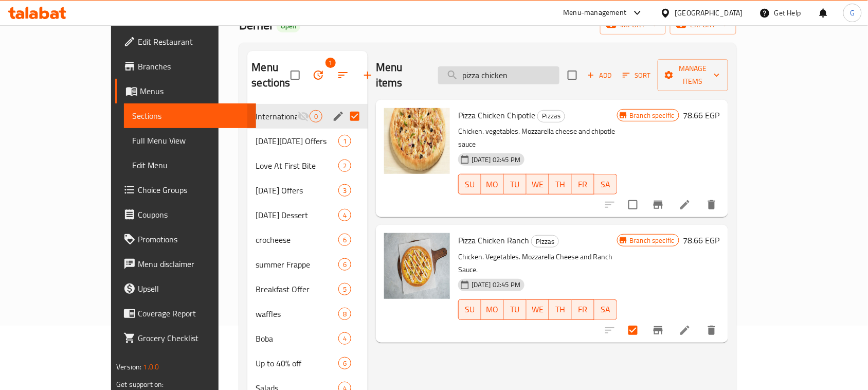
click at [526, 66] on input "pizza chicken" at bounding box center [498, 75] width 121 height 18
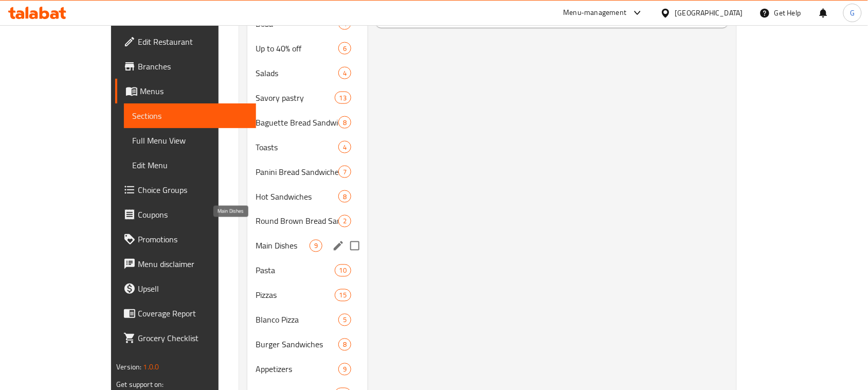
scroll to position [386, 0]
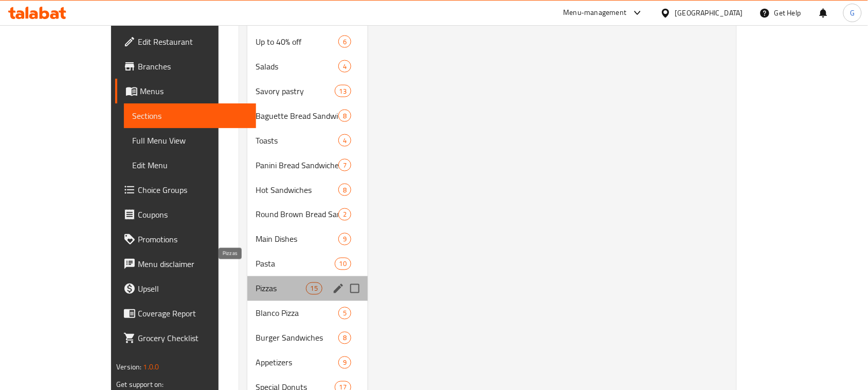
click at [256, 282] on span "Pizzas" at bounding box center [281, 288] width 50 height 12
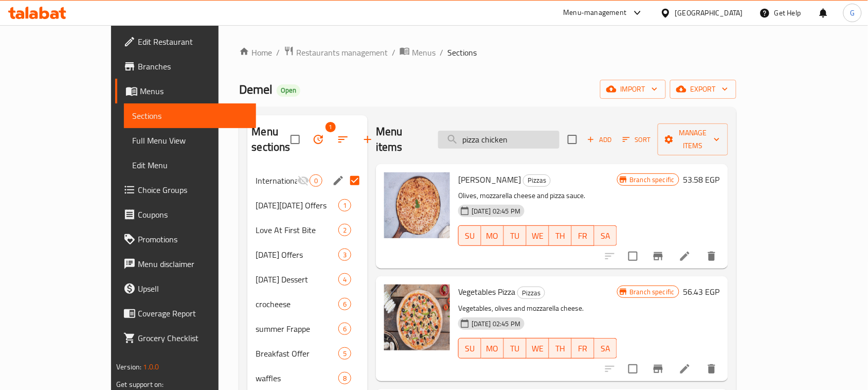
click at [523, 132] on input "pizza chicken" at bounding box center [498, 140] width 121 height 18
type input "f"
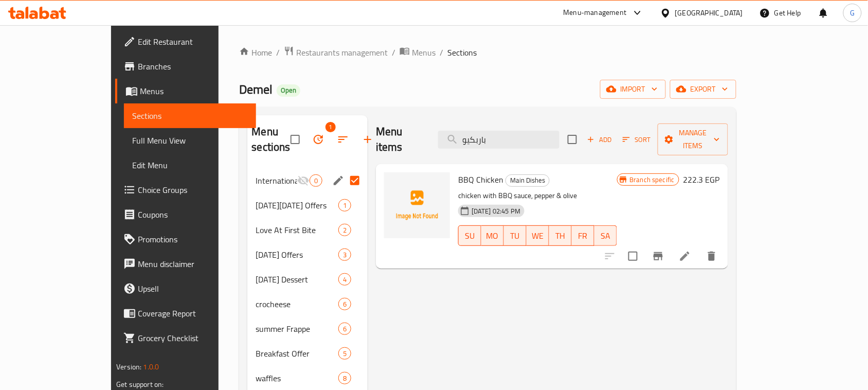
type input "باربكيو"
click at [720, 134] on span "Manage items" at bounding box center [693, 140] width 54 height 26
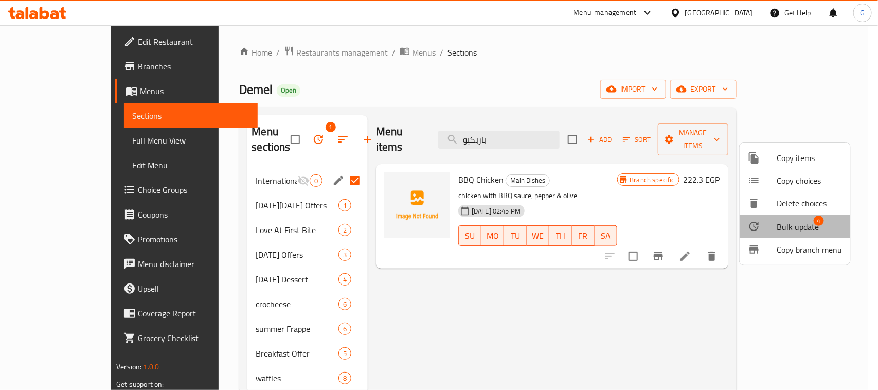
click at [789, 227] on span "Bulk update" at bounding box center [798, 227] width 42 height 12
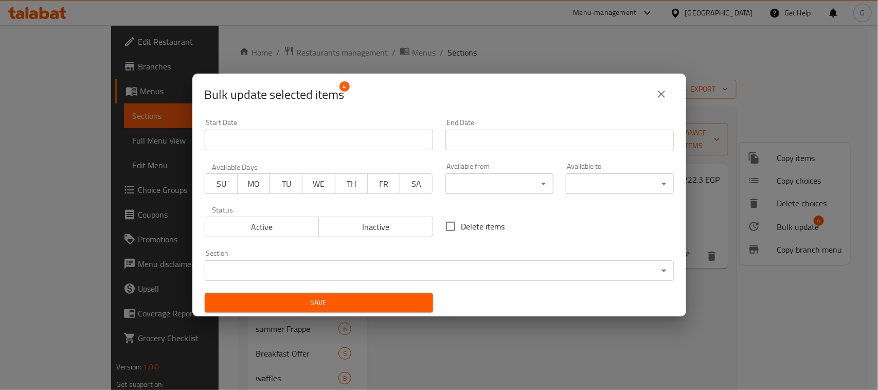
click at [658, 99] on icon "close" at bounding box center [661, 94] width 12 height 12
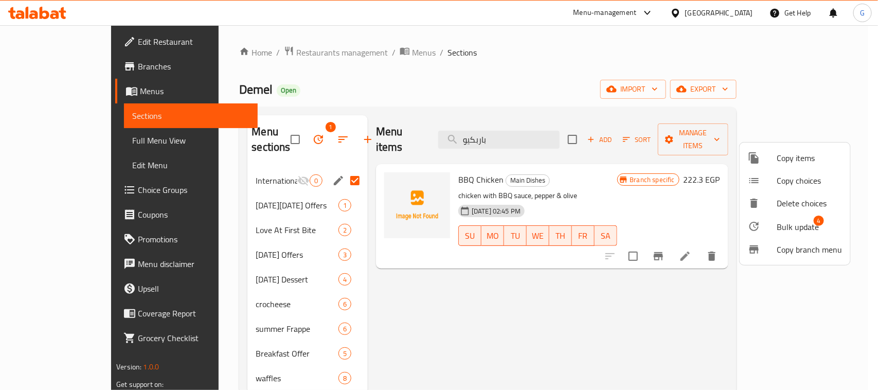
click at [803, 152] on span "Copy items" at bounding box center [809, 158] width 65 height 12
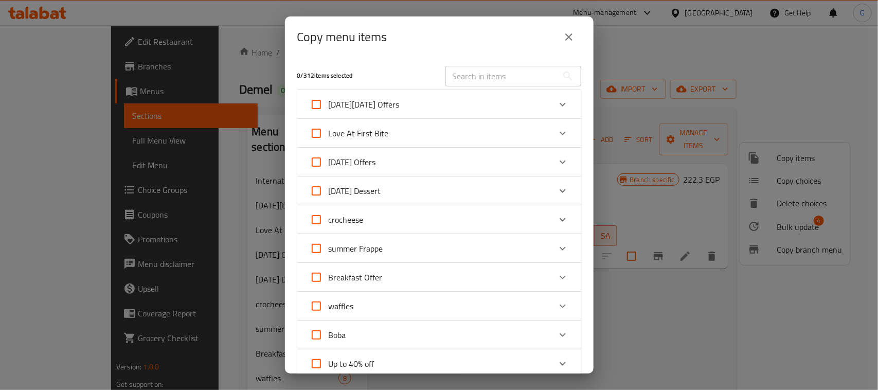
click at [474, 79] on input "text" at bounding box center [501, 76] width 112 height 21
paste input "pizza chicken ranch"
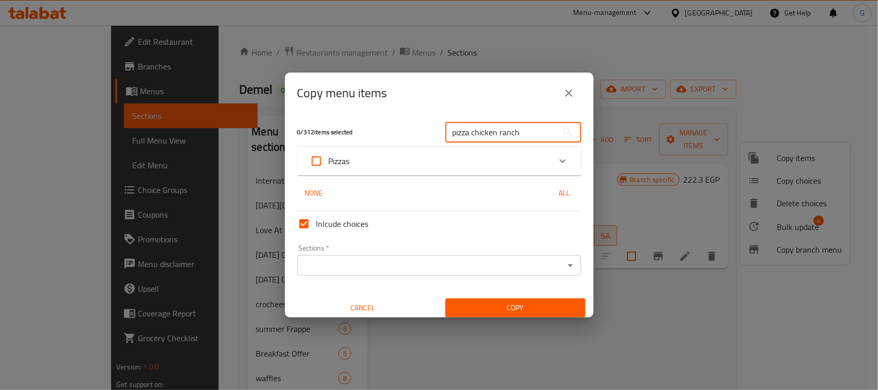
type input "pizza chicken ranch"
click at [552, 152] on div "Expand" at bounding box center [562, 161] width 25 height 25
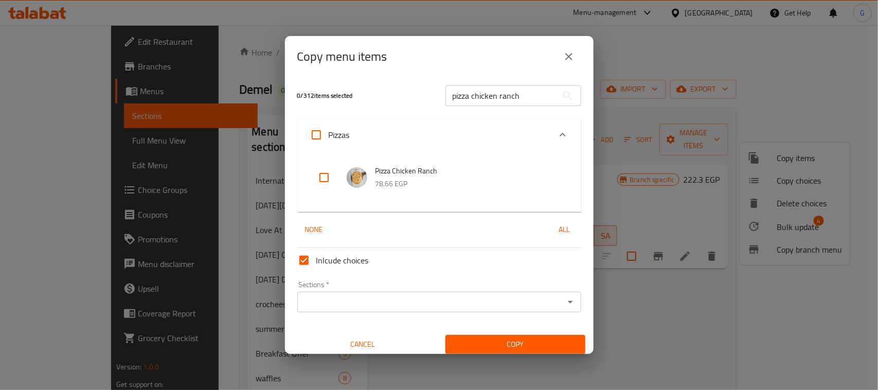
click at [322, 179] on input "checkbox" at bounding box center [324, 177] width 25 height 25
checkbox input "true"
click at [472, 101] on input "pizza chicken ranch" at bounding box center [501, 95] width 112 height 21
click at [472, 100] on input "pizza chicken ranch" at bounding box center [501, 95] width 112 height 21
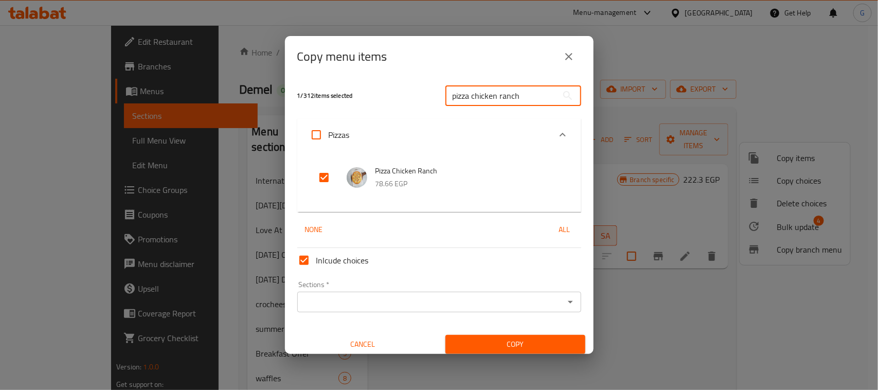
paste input "esto"
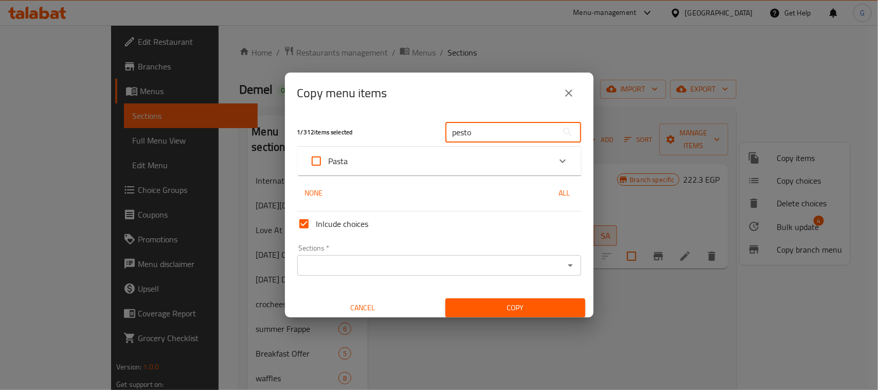
type input "pesto"
click at [557, 156] on icon "Expand" at bounding box center [563, 161] width 12 height 12
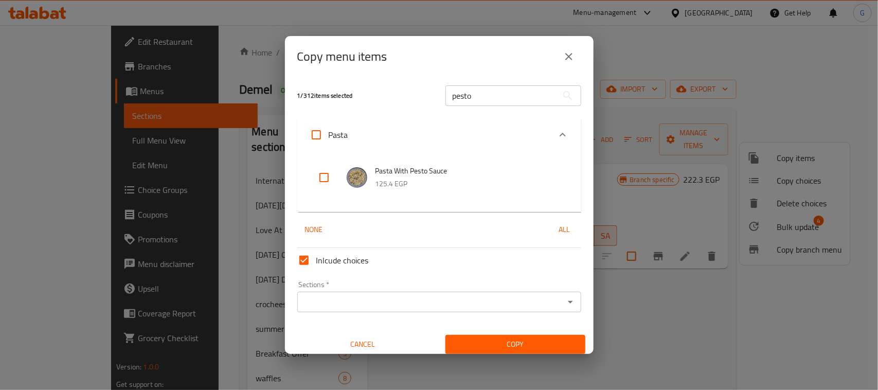
click at [503, 92] on input "pesto" at bounding box center [501, 95] width 112 height 21
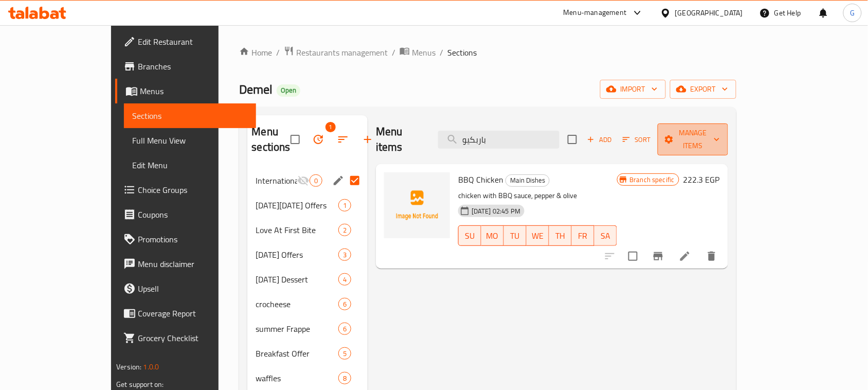
click at [720, 138] on span "Manage items" at bounding box center [693, 140] width 54 height 26
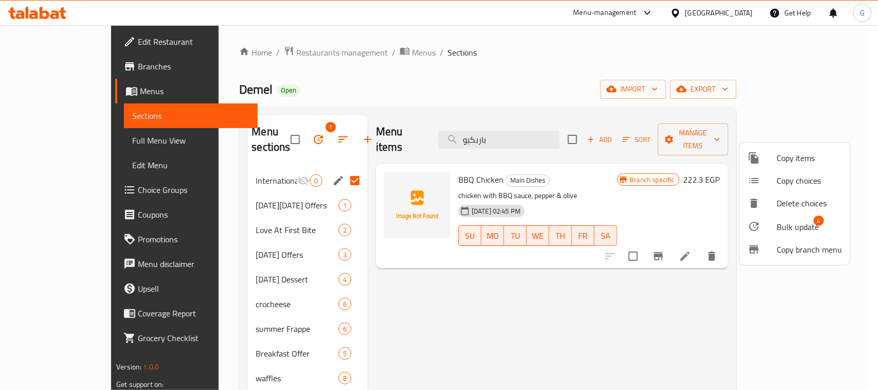
click at [811, 217] on li "Bulk update 4" at bounding box center [795, 227] width 111 height 24
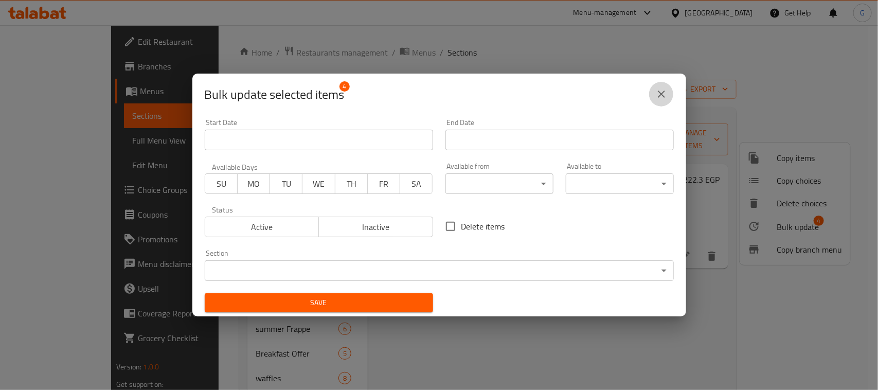
click at [670, 90] on button "close" at bounding box center [661, 94] width 25 height 25
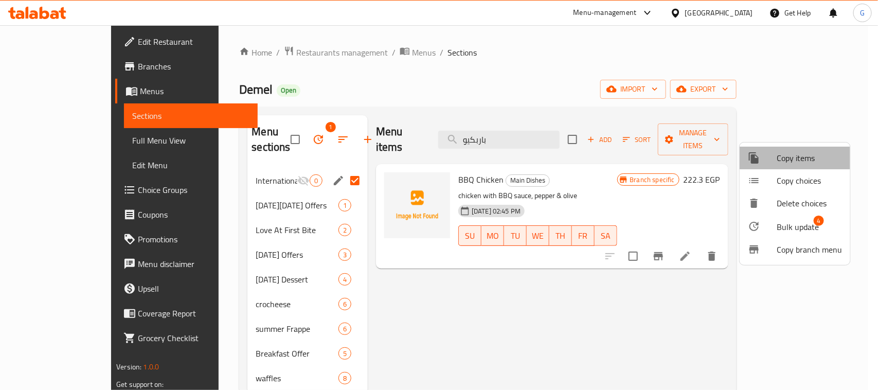
click at [796, 156] on span "Copy items" at bounding box center [809, 158] width 65 height 12
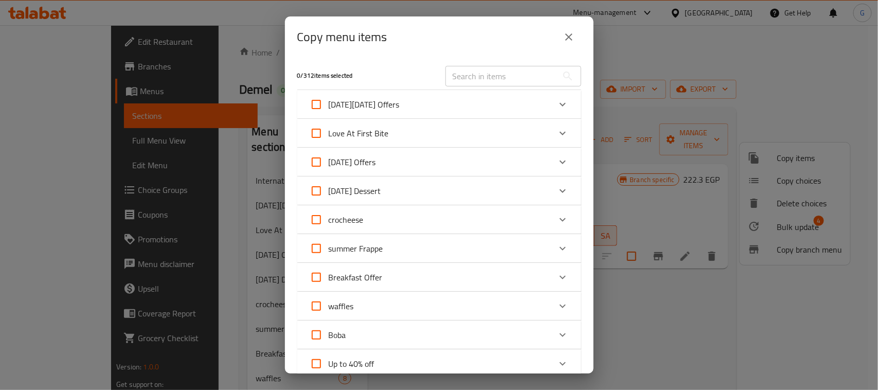
click at [490, 81] on input "text" at bounding box center [501, 76] width 112 height 21
click at [493, 81] on input "text" at bounding box center [501, 76] width 112 height 21
click at [493, 78] on input "text" at bounding box center [501, 76] width 112 height 21
click at [493, 79] on input "text" at bounding box center [501, 76] width 112 height 21
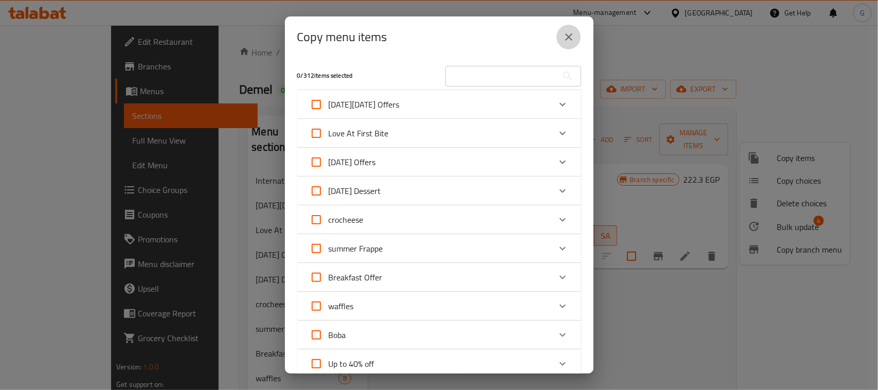
click at [567, 36] on icon "close" at bounding box center [568, 36] width 7 height 7
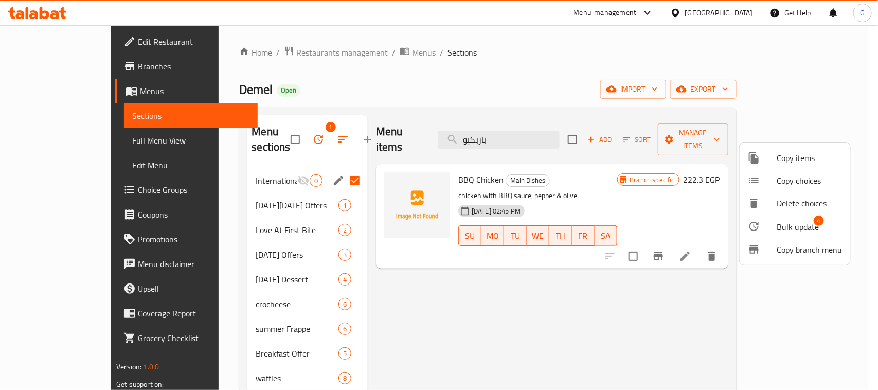
click at [422, 284] on div at bounding box center [439, 195] width 878 height 390
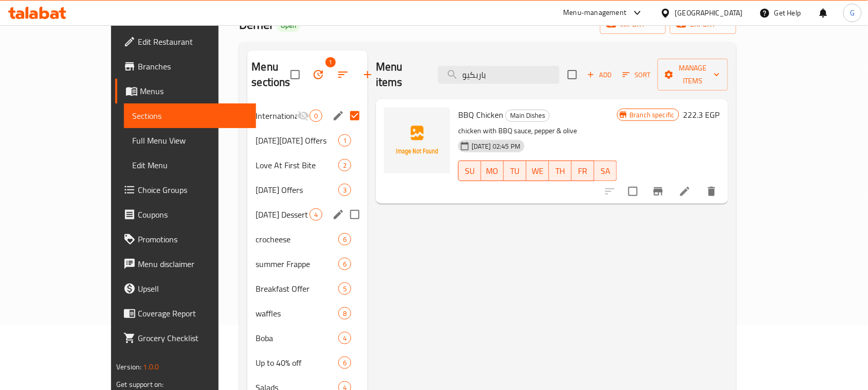
scroll to position [64, 0]
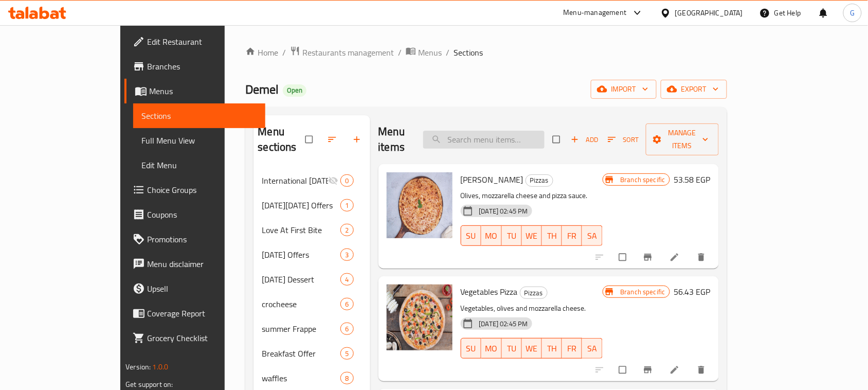
click at [521, 131] on input "search" at bounding box center [483, 140] width 121 height 18
paste input "pesto"
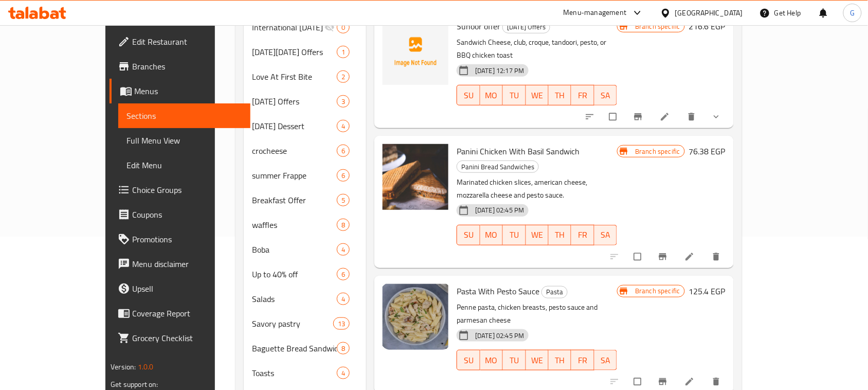
scroll to position [193, 0]
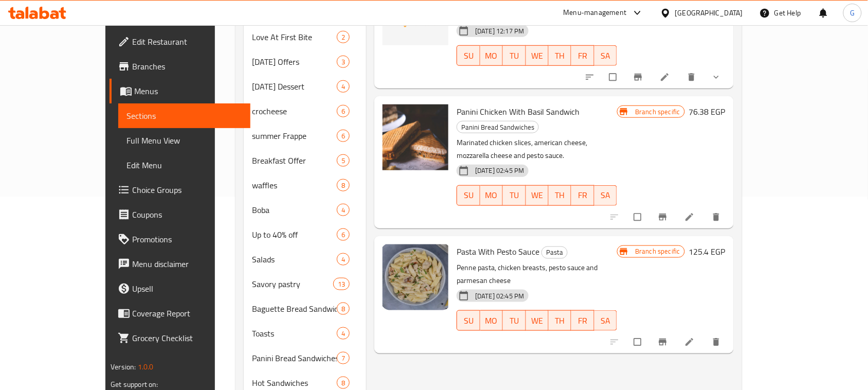
type input "pesto"
click at [503, 104] on span "Panini Chicken With Basil Sandwich" at bounding box center [518, 111] width 123 height 15
copy h6 "Panini Chicken With Basil Sandwich"
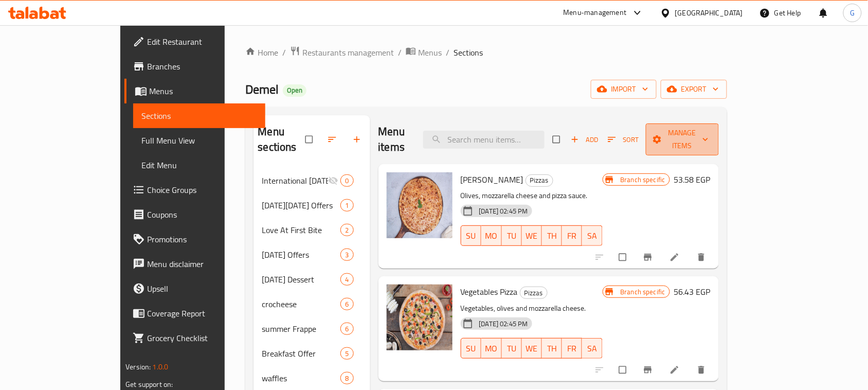
click at [719, 139] on button "Manage items" at bounding box center [682, 139] width 73 height 32
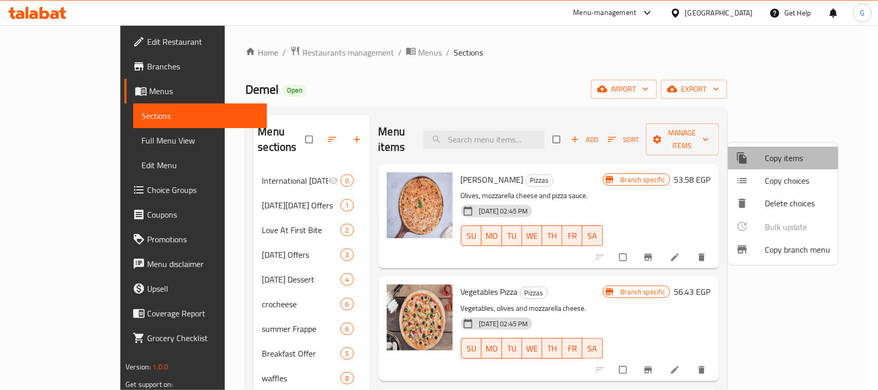
click at [798, 153] on span "Copy items" at bounding box center [797, 158] width 65 height 12
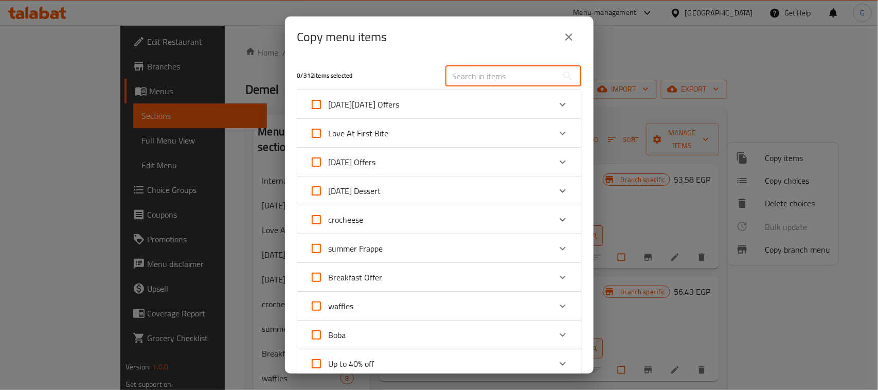
click at [466, 78] on input "text" at bounding box center [501, 76] width 112 height 21
paste input "Panini Chicken With Basil Sandwich"
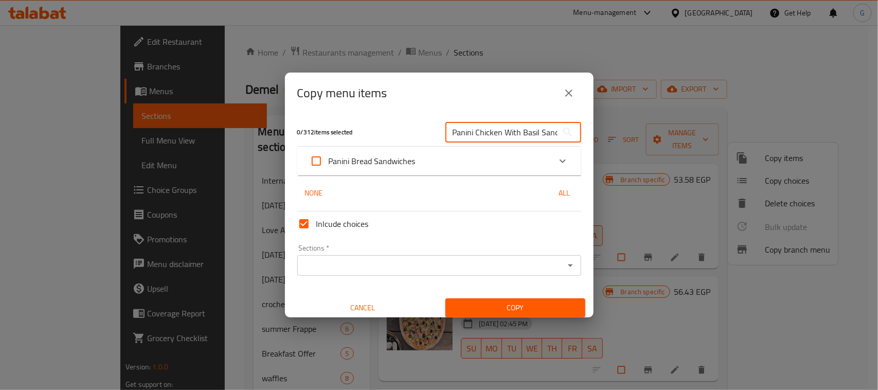
scroll to position [0, 23]
type input "Panini Chicken With Basil Sandwich"
click at [557, 158] on icon "Expand" at bounding box center [563, 161] width 12 height 12
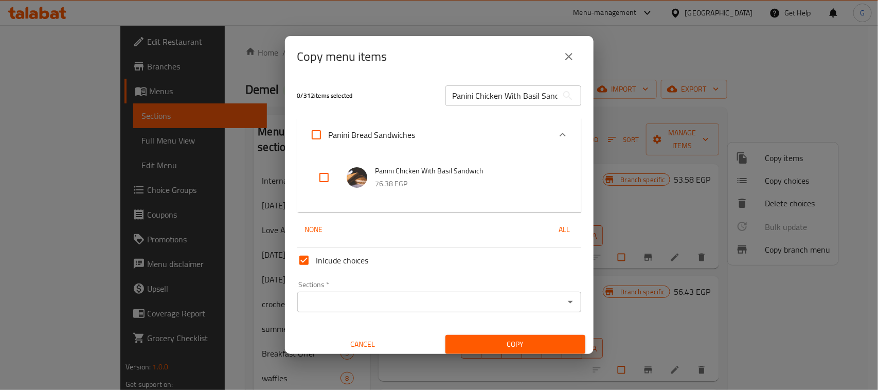
click at [328, 175] on input "checkbox" at bounding box center [324, 177] width 25 height 25
checkbox input "true"
click at [477, 101] on input "Panini Chicken With Basil Sandwich" at bounding box center [501, 95] width 112 height 21
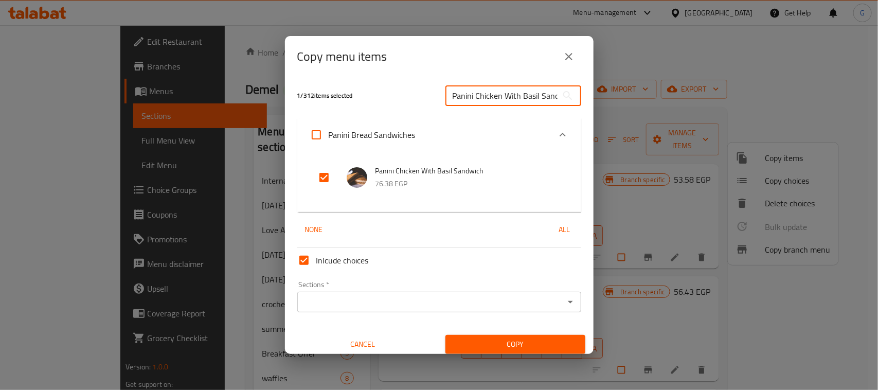
paste input "tandori"
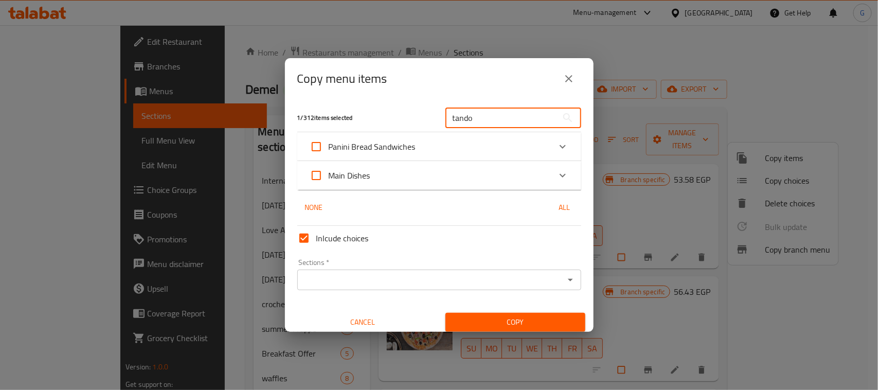
type input "tando"
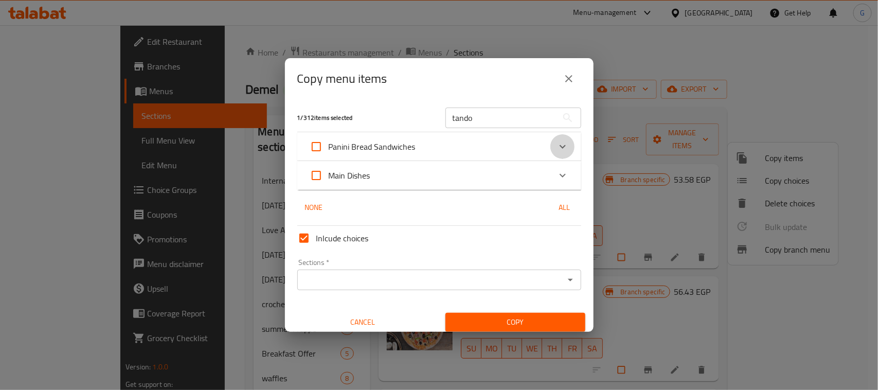
click at [557, 146] on icon "Expand" at bounding box center [563, 146] width 12 height 12
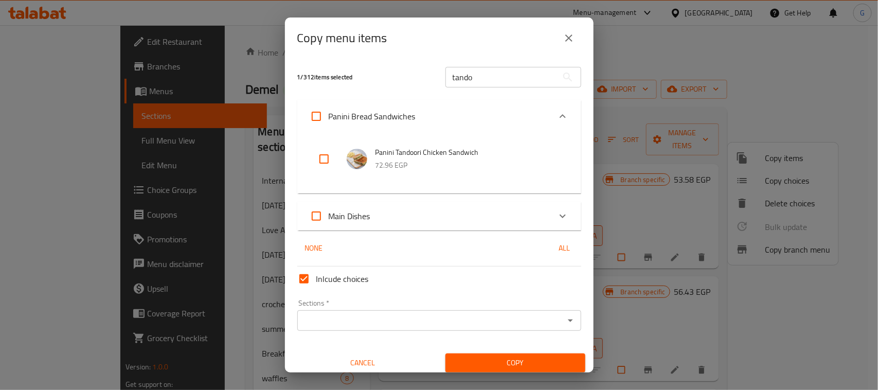
click at [326, 162] on input "checkbox" at bounding box center [324, 159] width 25 height 25
checkbox input "true"
click at [494, 76] on input "tando" at bounding box center [501, 77] width 112 height 21
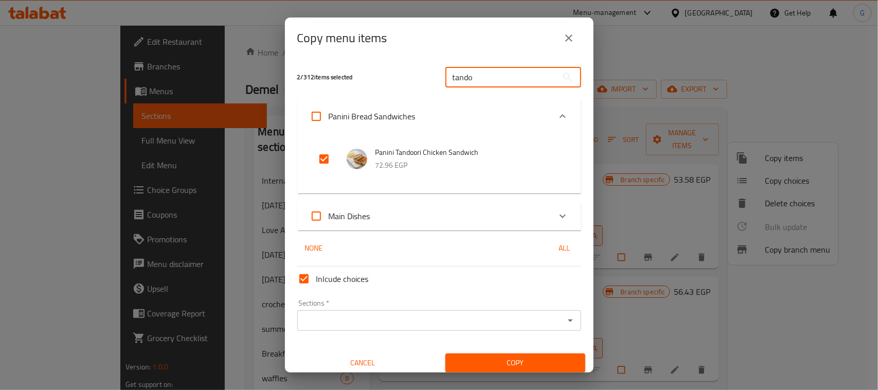
paste input "pizza chicken ranch"
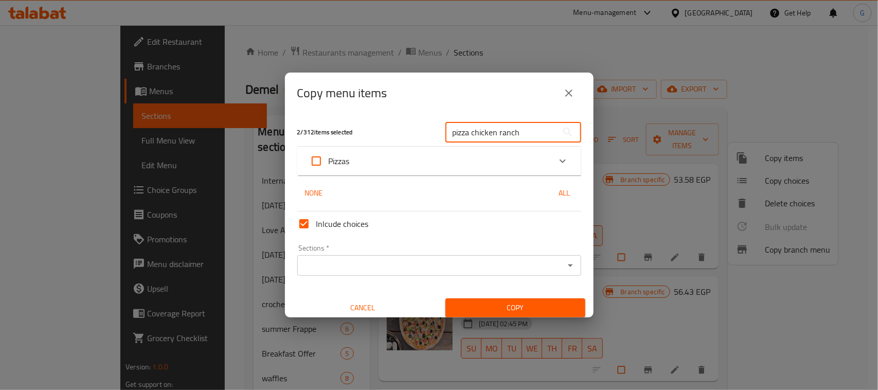
type input "pizza chicken ranch"
click at [405, 153] on div "Pizzas" at bounding box center [430, 161] width 241 height 25
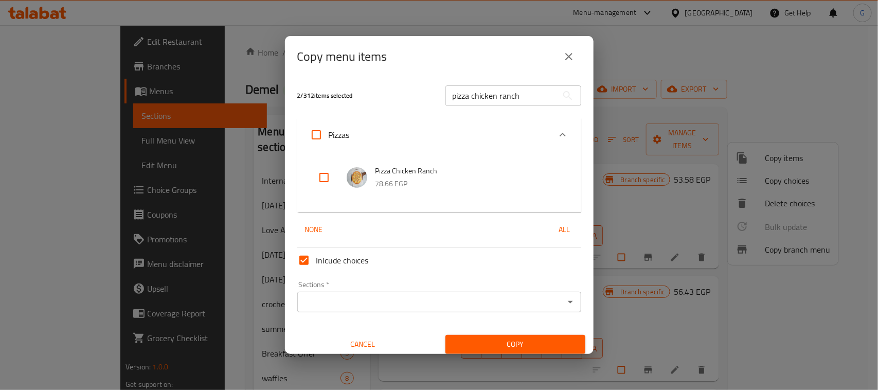
click at [334, 166] on input "checkbox" at bounding box center [324, 177] width 25 height 25
checkbox input "true"
click at [459, 104] on input "pizza chicken ranch" at bounding box center [501, 95] width 112 height 21
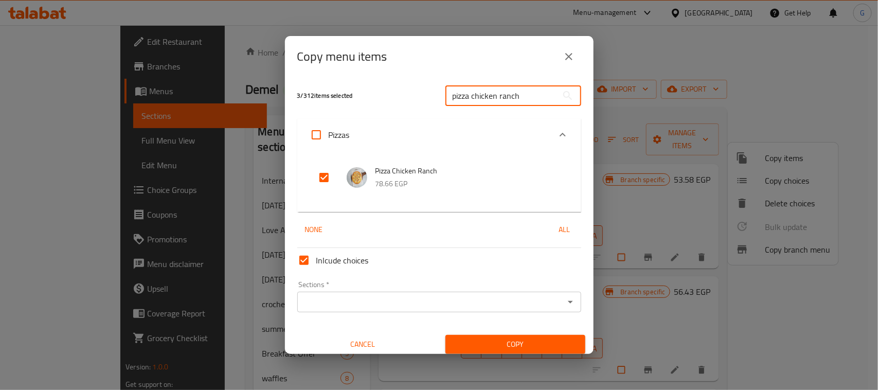
paste input "club"
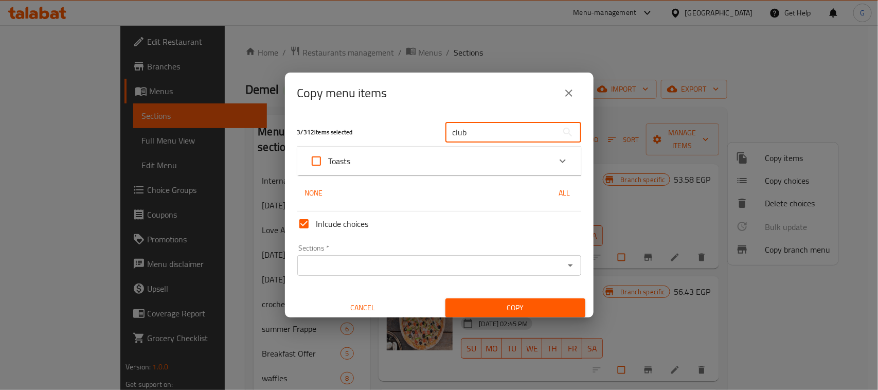
type input "club"
click at [558, 155] on icon "Expand" at bounding box center [563, 161] width 12 height 12
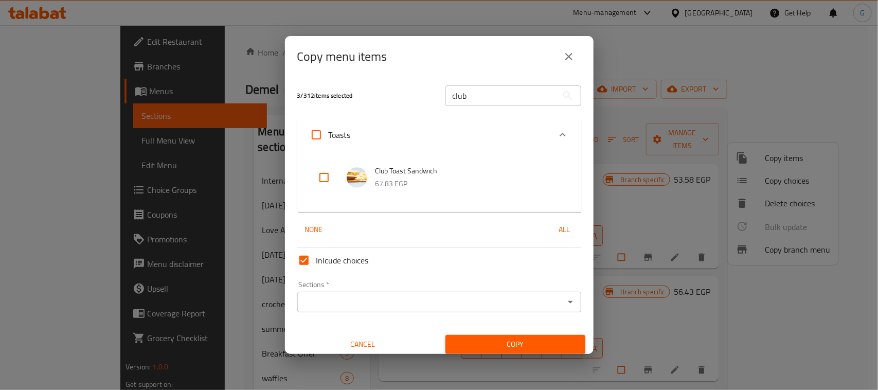
click at [320, 183] on input "checkbox" at bounding box center [324, 177] width 25 height 25
checkbox input "true"
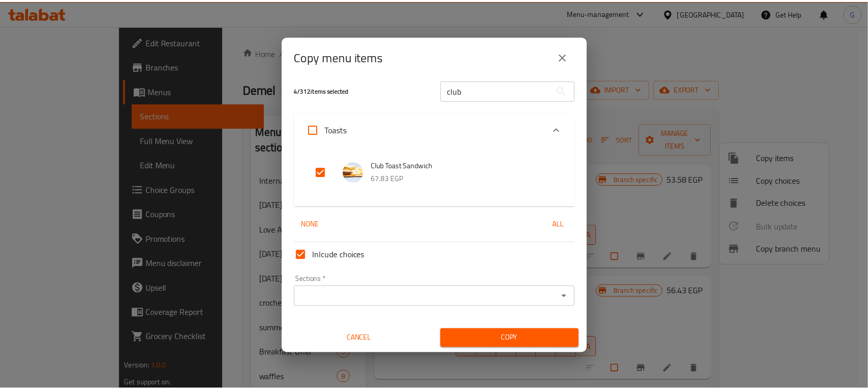
scroll to position [6, 0]
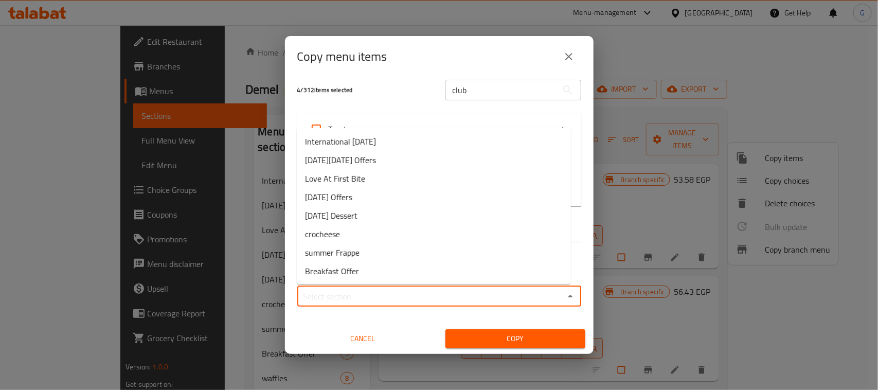
click at [479, 294] on input "Sections   *" at bounding box center [430, 296] width 261 height 14
click at [433, 143] on li "International [DATE]" at bounding box center [434, 141] width 274 height 19
type input "International [DATE]"
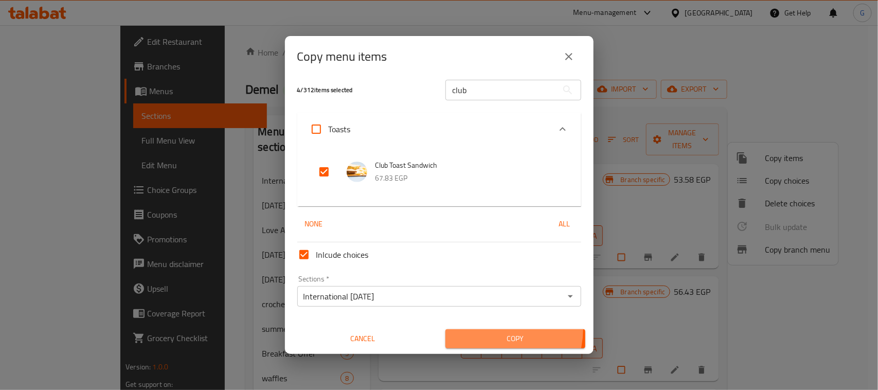
click at [492, 330] on button "Copy" at bounding box center [515, 338] width 140 height 19
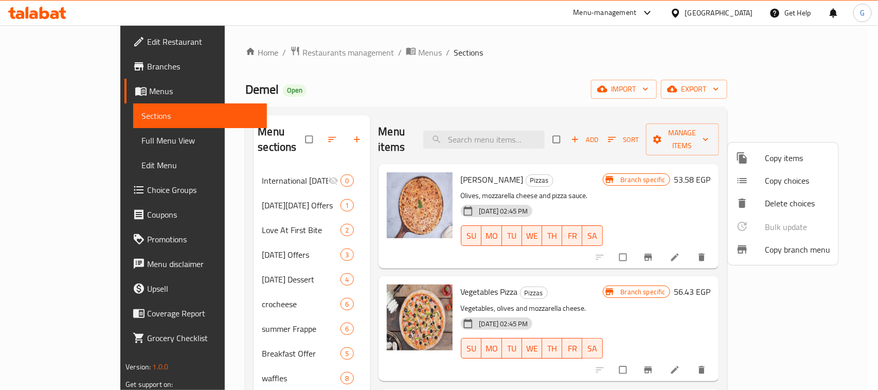
click at [256, 166] on div at bounding box center [439, 195] width 878 height 390
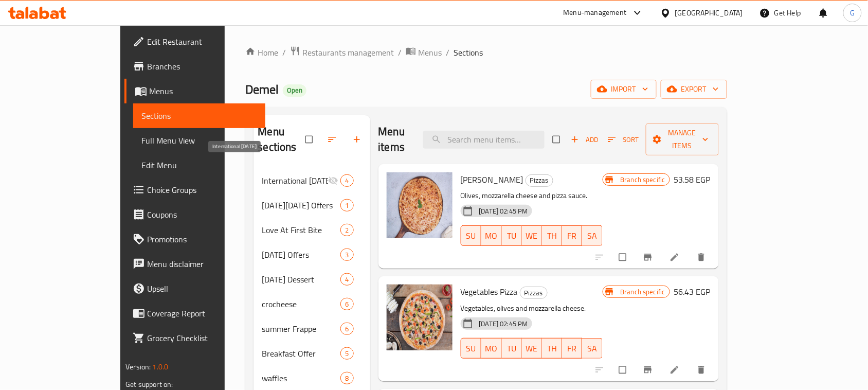
click at [262, 174] on span "International [DATE]" at bounding box center [295, 180] width 66 height 12
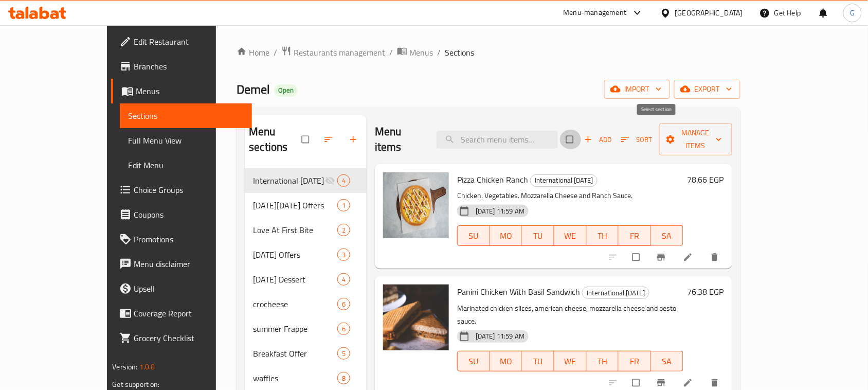
click at [582, 136] on input "checkbox" at bounding box center [571, 140] width 22 height 20
checkbox input "true"
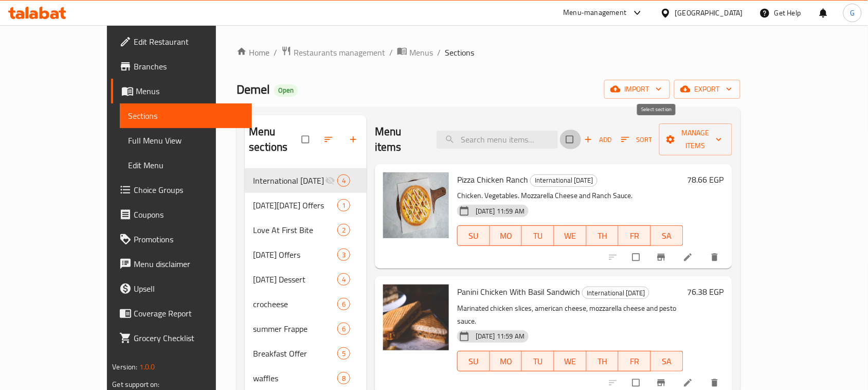
checkbox input "true"
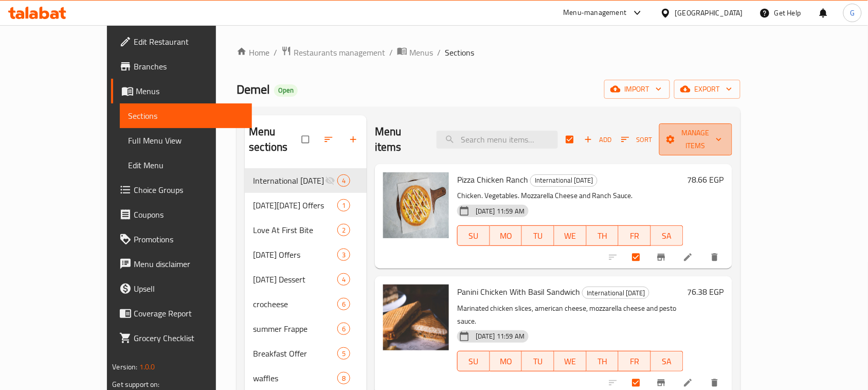
click at [724, 127] on span "Manage items" at bounding box center [696, 140] width 57 height 26
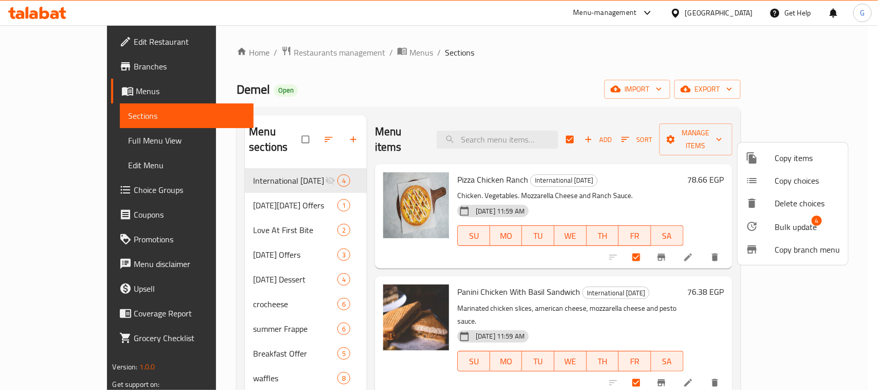
click at [785, 222] on span "Bulk update" at bounding box center [796, 227] width 42 height 12
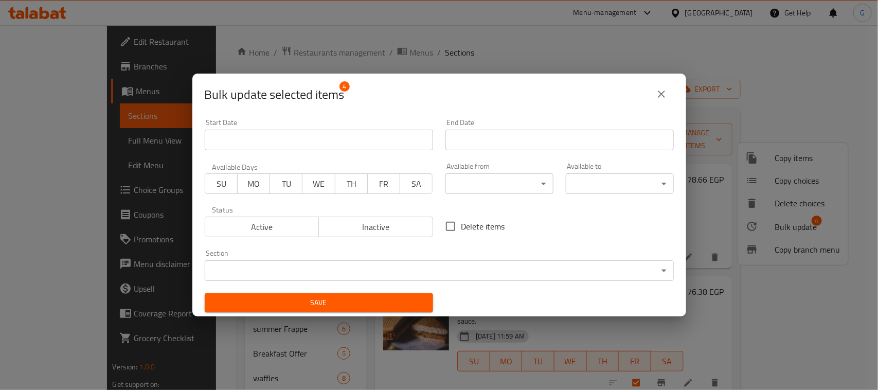
click at [337, 135] on input "Start Date" at bounding box center [319, 140] width 228 height 21
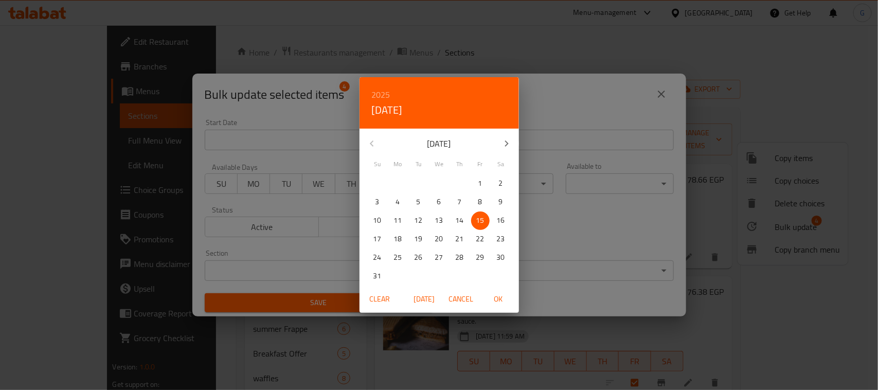
click at [421, 235] on p "19" at bounding box center [419, 239] width 8 height 13
click at [495, 294] on span "OK" at bounding box center [498, 299] width 25 height 13
type input "[DATE]"
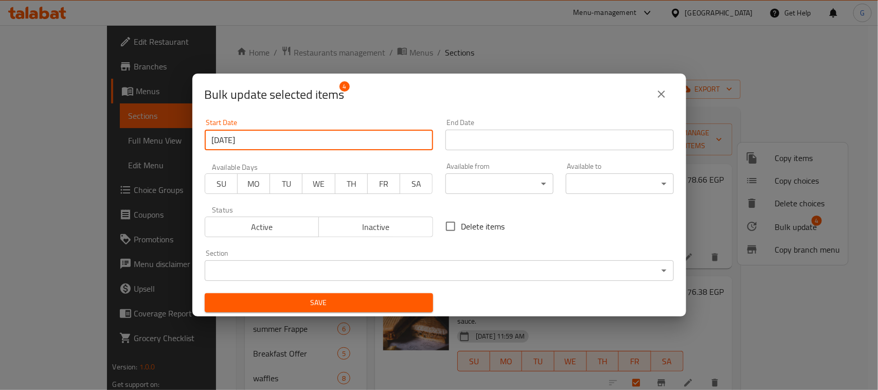
click at [550, 137] on input "Start Date" at bounding box center [559, 140] width 228 height 21
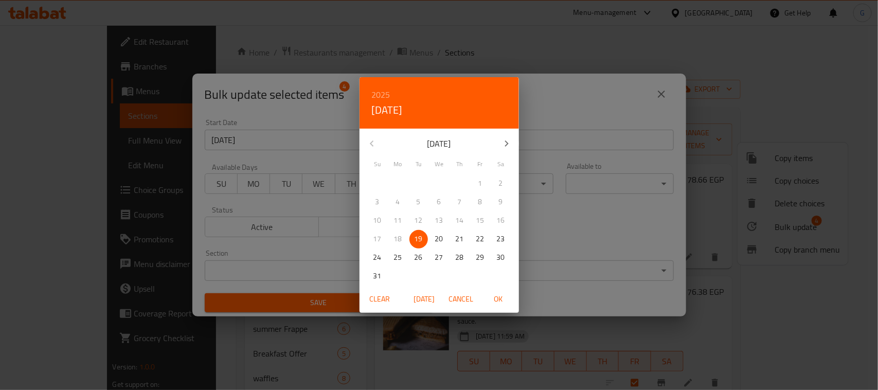
click at [496, 296] on span "OK" at bounding box center [498, 299] width 25 height 13
type input "[DATE]"
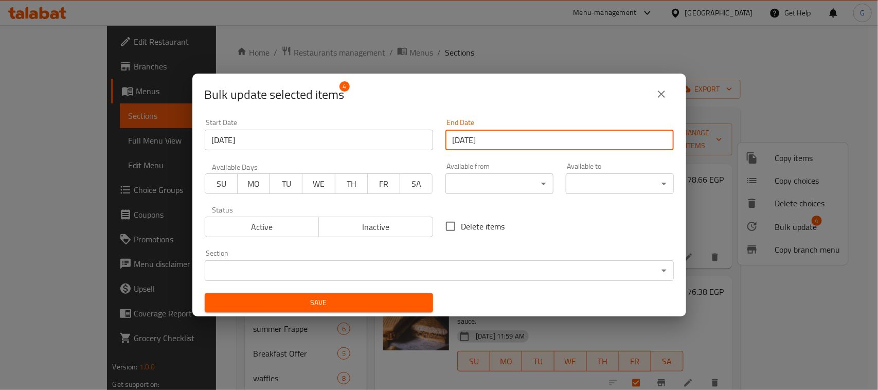
click at [388, 306] on span "Save" at bounding box center [319, 302] width 212 height 13
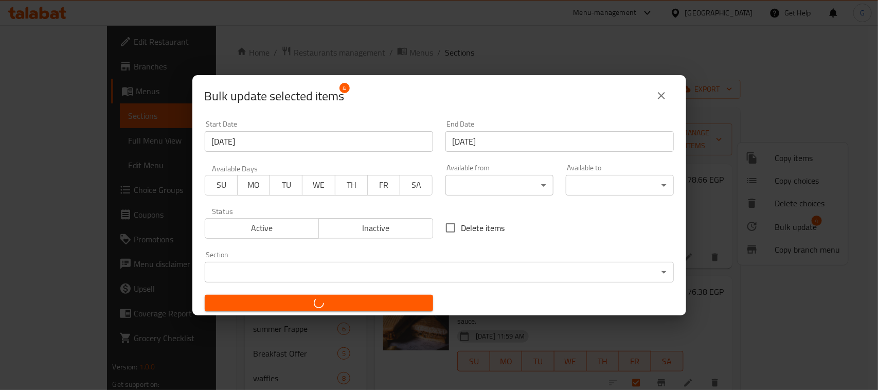
checkbox input "false"
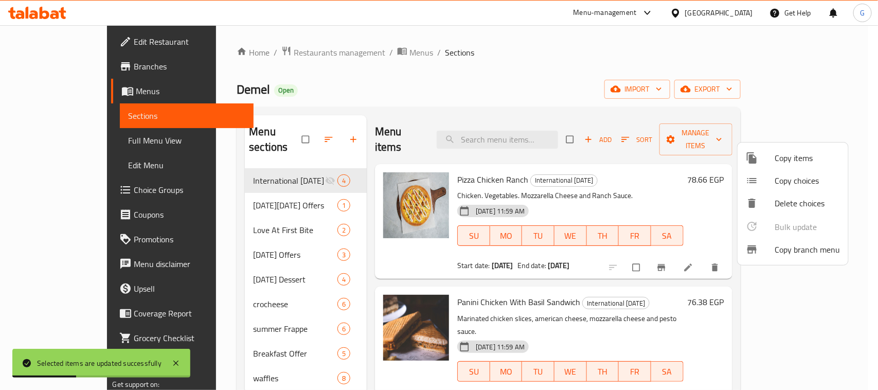
click at [577, 73] on div at bounding box center [439, 195] width 878 height 390
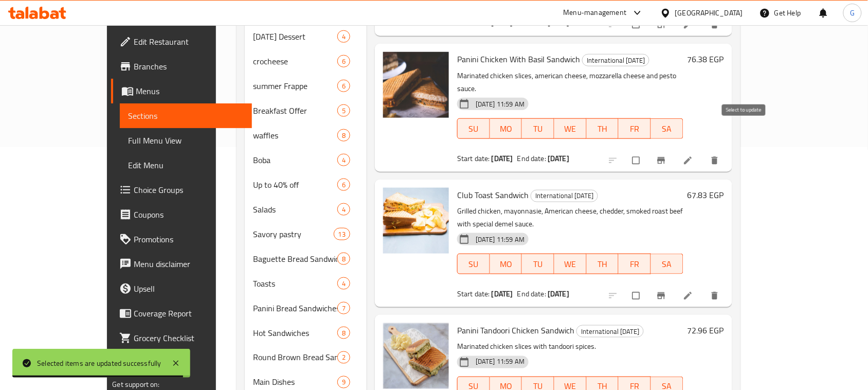
scroll to position [64, 0]
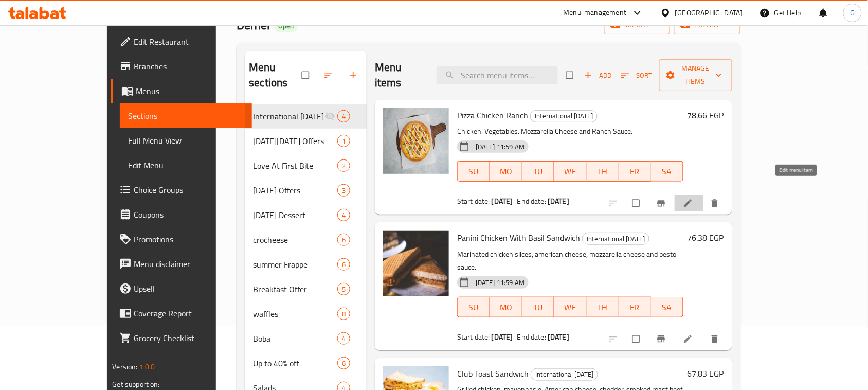
click at [693, 198] on icon at bounding box center [688, 203] width 10 height 10
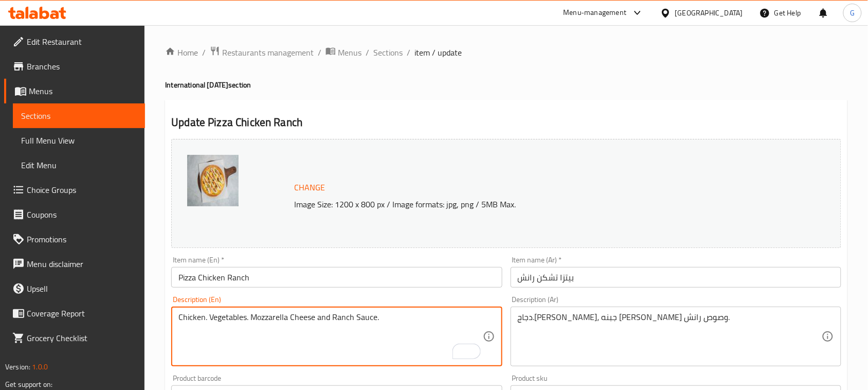
click at [395, 317] on textarea "Chicken. Vegetables. Mozzarella Cheese and Ranch Sauce." at bounding box center [330, 336] width 304 height 49
paste textarea "Comes with free Potato"
click at [378, 314] on textarea "Chicken. Vegetables. Mozzarella Cheese and Ranch Sauce. Comes with free Potato" at bounding box center [330, 336] width 304 height 49
click at [387, 314] on textarea "Chicken. Vegetables. Mozzarella Cheese and Ranch Sauce. Comes with free Potato" at bounding box center [330, 336] width 304 height 49
click at [384, 316] on textarea "Chicken. Vegetables. Mozzarella Cheese and Ranch Sauce. Comes with free Potato" at bounding box center [330, 336] width 304 height 49
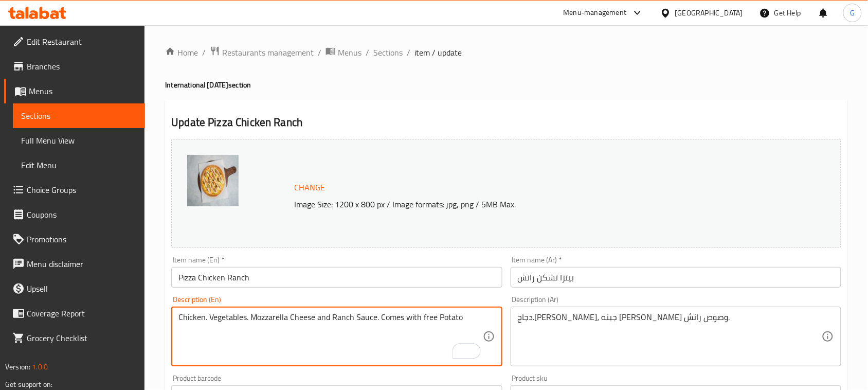
click at [445, 314] on textarea "Chicken. Vegetables. Mozzarella Cheese and Ranch Sauce. Comes with free Potato" at bounding box center [330, 336] width 304 height 49
click at [438, 319] on textarea "Chicken. Vegetables. Mozzarella Cheese and Ranch Sauce. Comes with free Potato" at bounding box center [330, 336] width 304 height 49
drag, startPoint x: 379, startPoint y: 318, endPoint x: 479, endPoint y: 320, distance: 100.3
click at [479, 320] on textarea "Chicken. Vegetables. Mozzarella Cheese and Ranch Sauce. Comes with a free potato" at bounding box center [330, 336] width 304 height 49
type textarea "Chicken. Vegetables. Mozzarella Cheese and Ranch Sauce. Comes with a free potato"
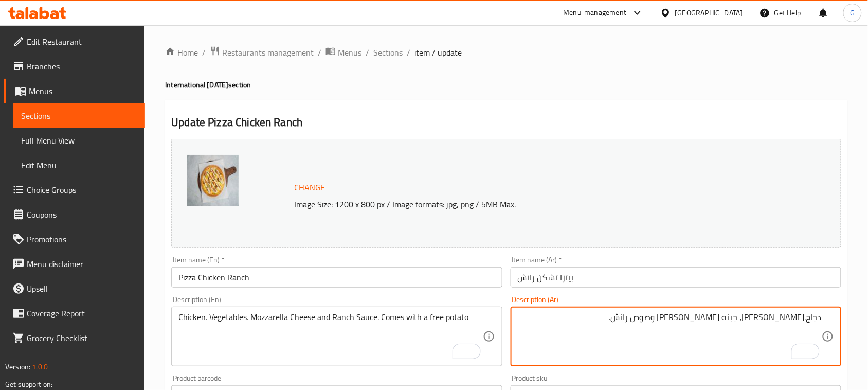
paste textarea "يأتي مع بطاطس مجانية"
click at [681, 318] on textarea "دجاج.خضراوات، جبنه موتزاريلا وصوص رانش.يأتي مع بطاطس مجانية" at bounding box center [670, 336] width 304 height 49
click at [677, 319] on textarea "دجاج.خضراوات، جبنه موتزاريلا وصوص رانش.يأتي مع بطاطس مجانية" at bounding box center [670, 336] width 304 height 49
click at [680, 320] on textarea "دجاج.خضراوات، جبنه موتزاريلا وصوص رانش.يأتي مع بطاطس مجانية" at bounding box center [670, 336] width 304 height 49
click at [652, 317] on textarea "دجاج.خضراوات، جبنه موتزاريلا وصوص رانش. يأتي مع بطاطس مجانية" at bounding box center [670, 336] width 304 height 49
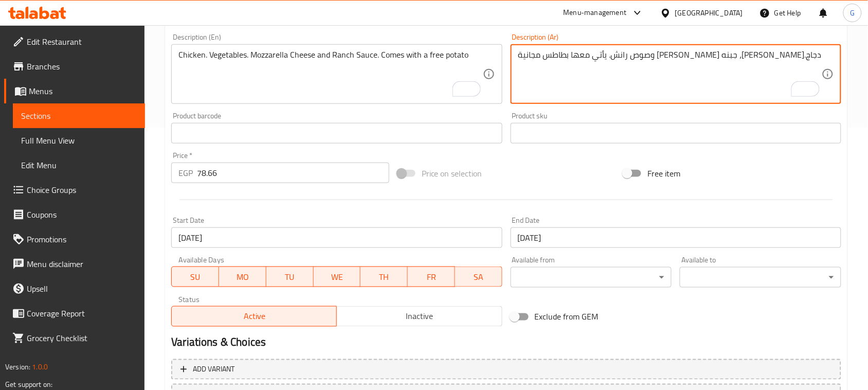
scroll to position [350, 0]
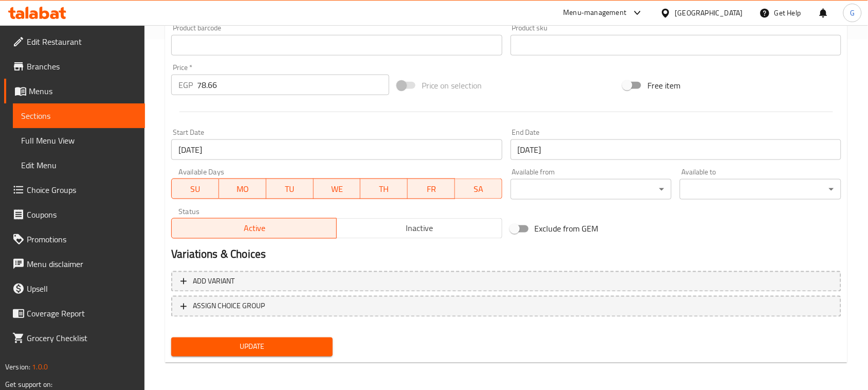
type textarea "دجاج.خضراوات، جبنه موتزاريلا وصوص رانش. يأتي معها بطاطس مجانية"
click at [230, 346] on span "Update" at bounding box center [252, 347] width 145 height 13
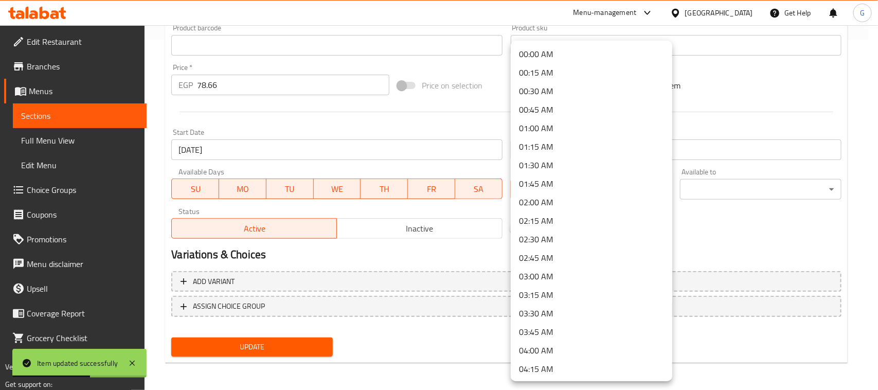
click at [749, 251] on div at bounding box center [439, 195] width 878 height 390
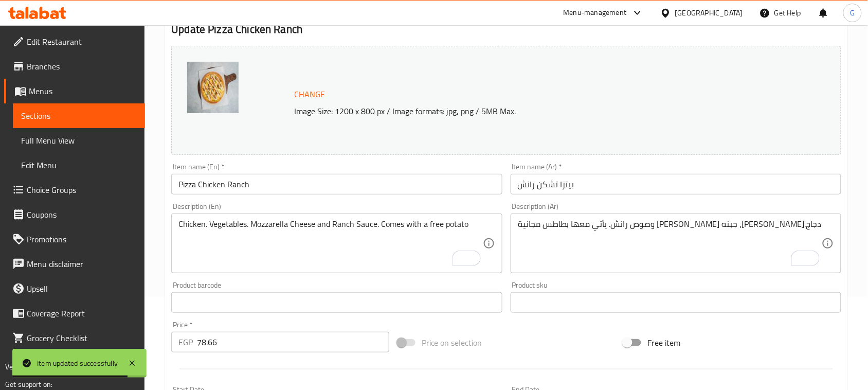
scroll to position [0, 0]
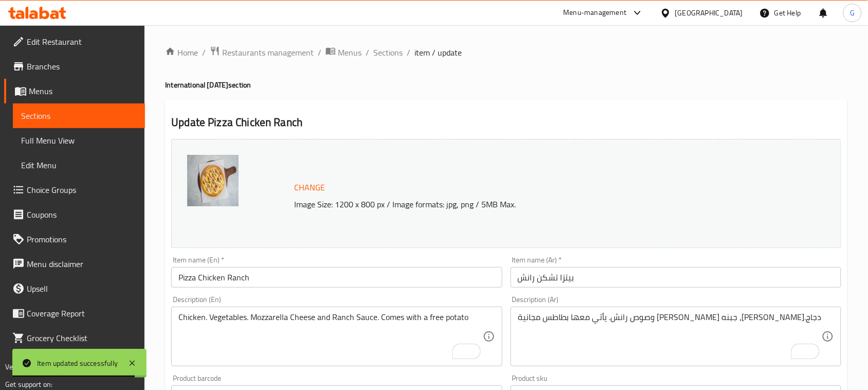
click at [392, 60] on div "Home / Restaurants management / Menus / Sections / item / update International …" at bounding box center [506, 383] width 683 height 675
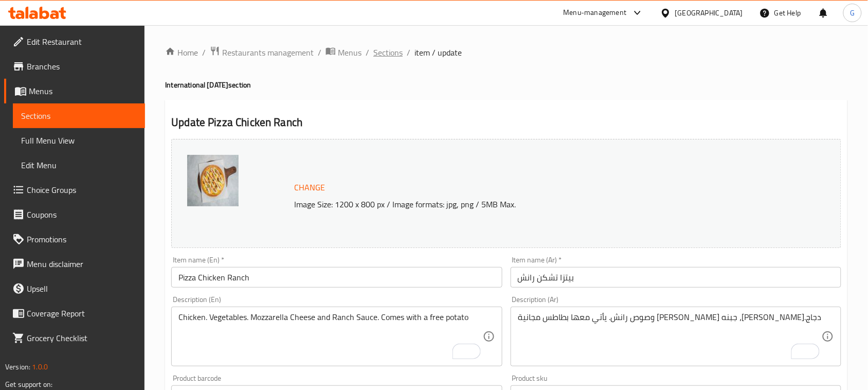
click at [390, 50] on span "Sections" at bounding box center [387, 52] width 29 height 12
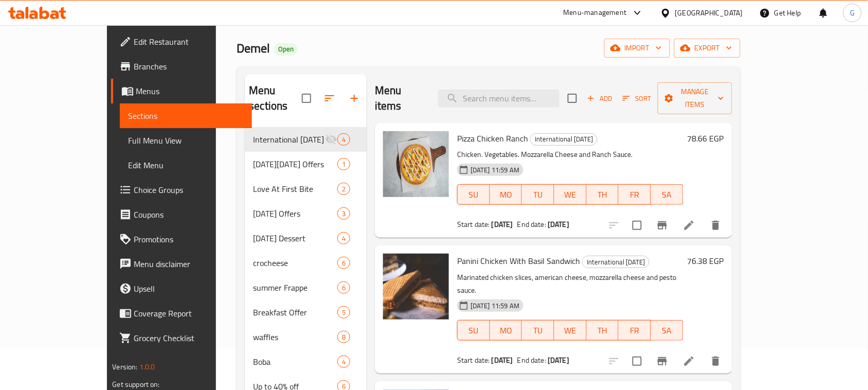
scroll to position [129, 0]
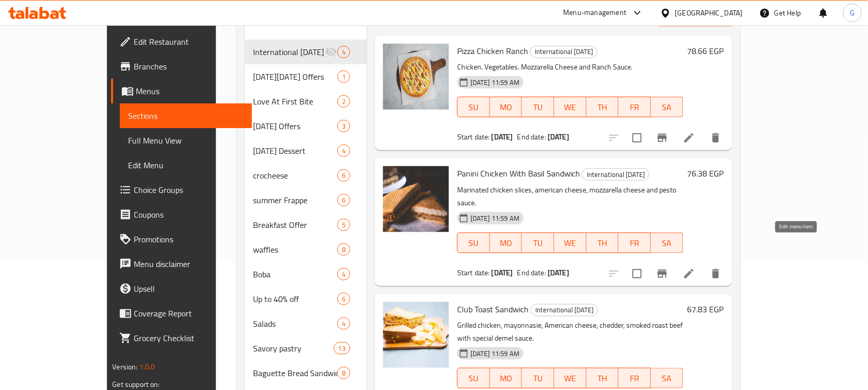
click at [695, 267] on icon at bounding box center [689, 273] width 12 height 12
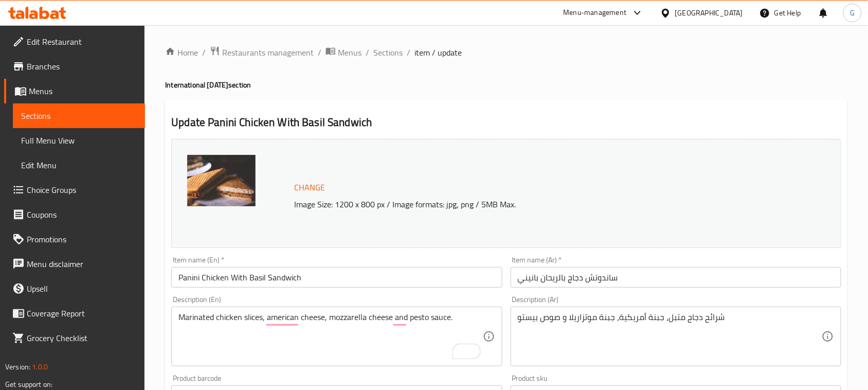
click at [394, 302] on div "Description (En) Marinated chicken slices, american cheese, mozzarella cheese a…" at bounding box center [336, 331] width 331 height 70
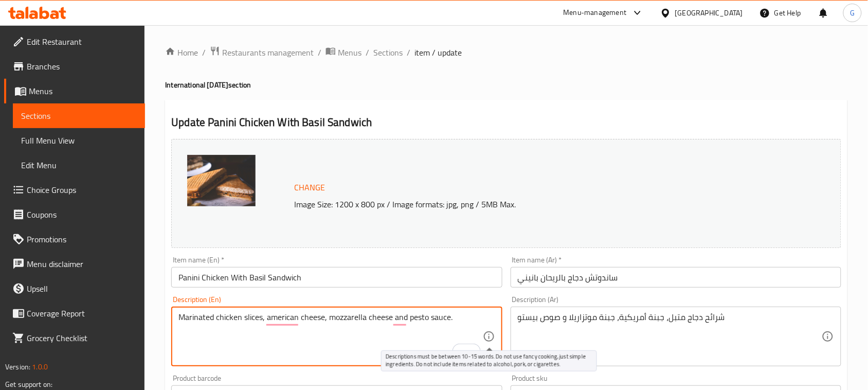
paste textarea "Comes with free Potato"
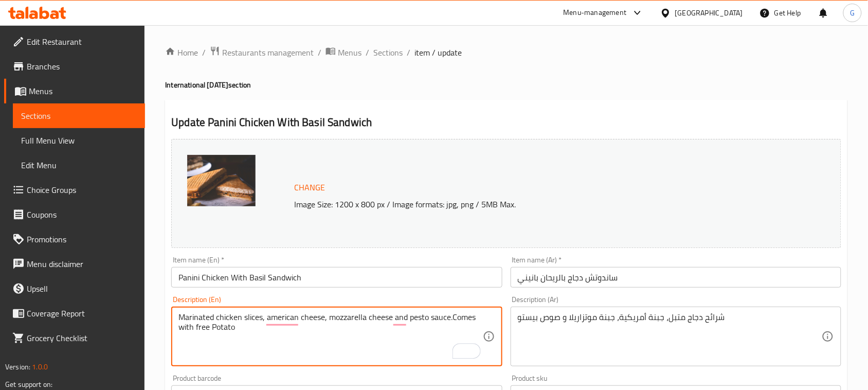
type textarea "Marinated chicken slices, american cheese, mozzarella cheese and pesto sauce.Co…"
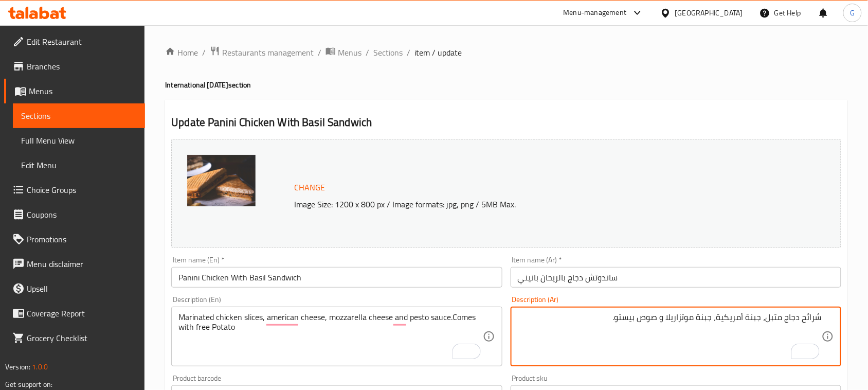
click at [590, 338] on textarea "شرائح دجاج متبل، جبنة أمريكية، جبنة موتزاريلا و صوص بيستو." at bounding box center [670, 336] width 304 height 49
paste textarea "يأتي معه بطاطس مجانية"
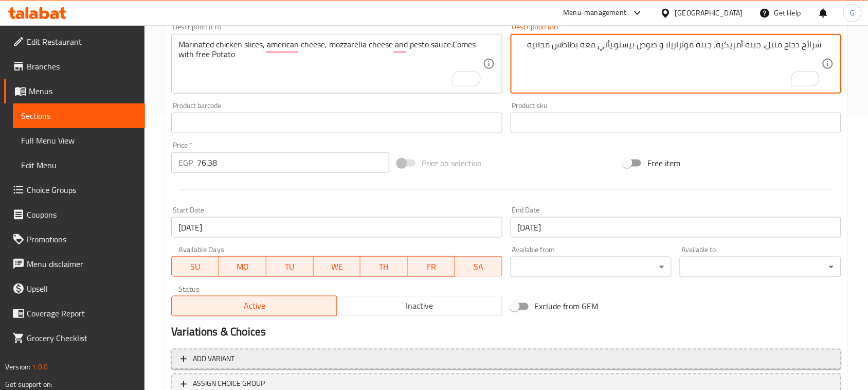
scroll to position [222, 0]
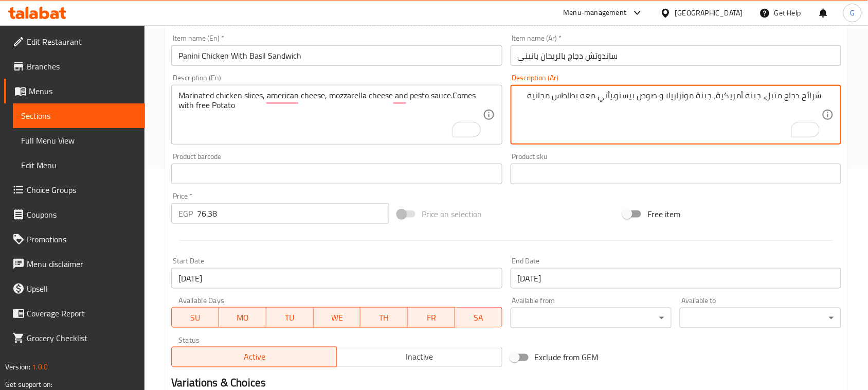
type textarea "شرائح دجاج متبل، جبنة أمريكية، جبنة موتزاريلا و صوص بيستو.يأتي معه بطاطس مجانية"
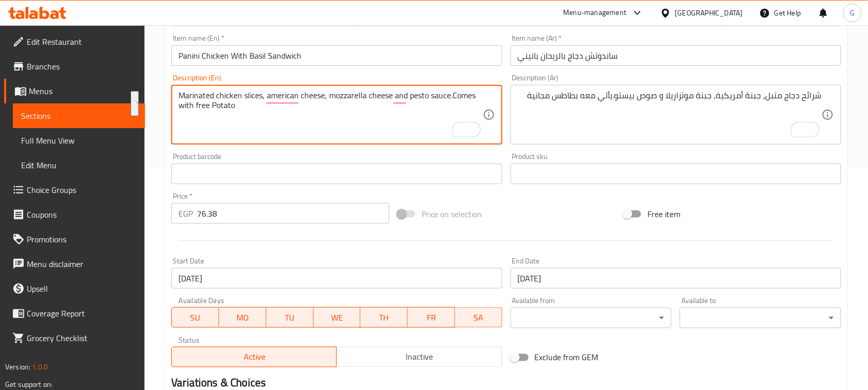
drag, startPoint x: 452, startPoint y: 94, endPoint x: 452, endPoint y: 105, distance: 11.8
click at [452, 105] on textarea "Marinated chicken slices, american cheese, mozzarella cheese and pesto sauce.Co…" at bounding box center [330, 115] width 304 height 49
paste textarea "a free potato"
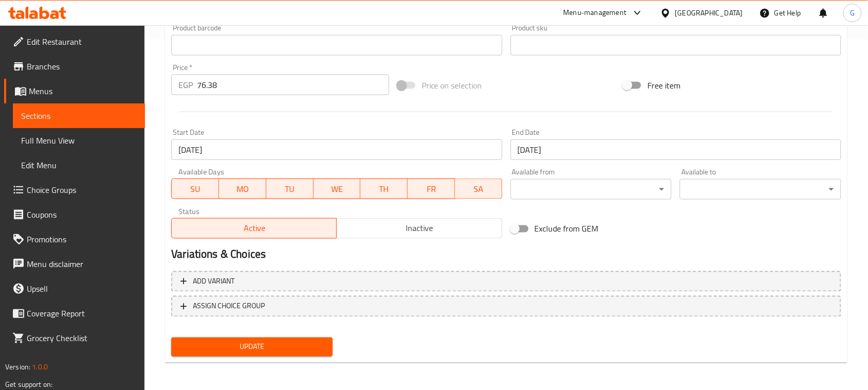
type textarea "Marinated chicken slices, american cheese, mozzarella cheese and pesto sauce.Co…"
click at [319, 342] on span "Update" at bounding box center [252, 347] width 145 height 13
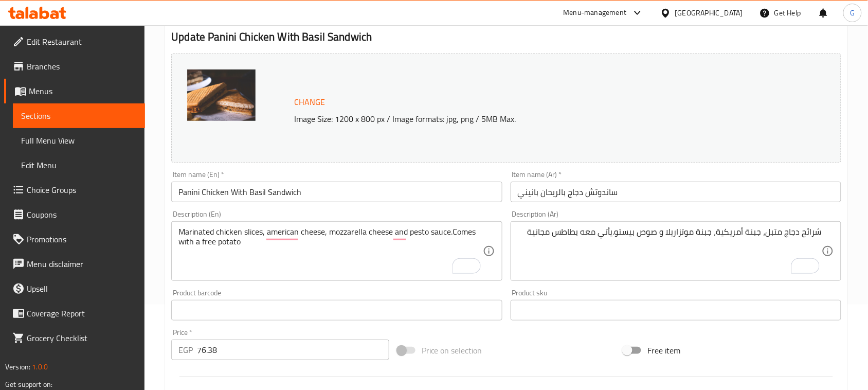
scroll to position [0, 0]
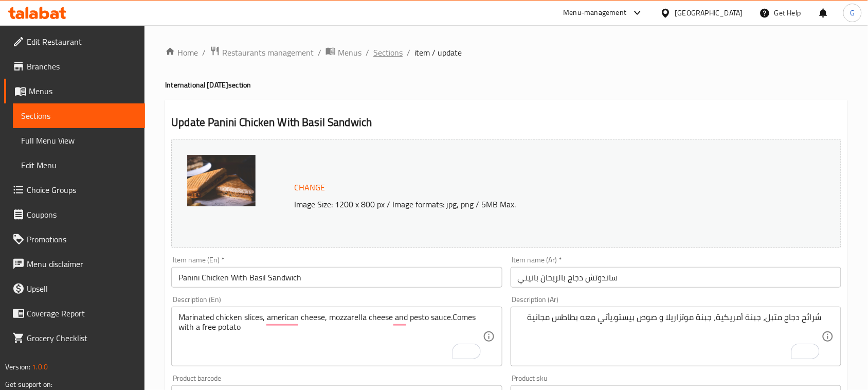
click at [391, 46] on span "Sections" at bounding box center [387, 52] width 29 height 12
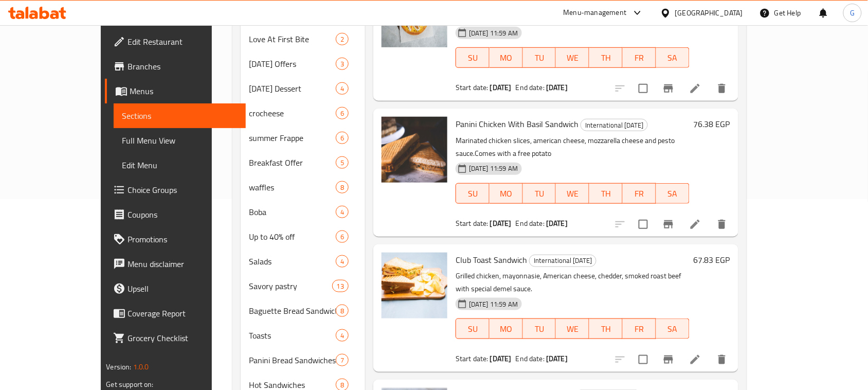
scroll to position [193, 0]
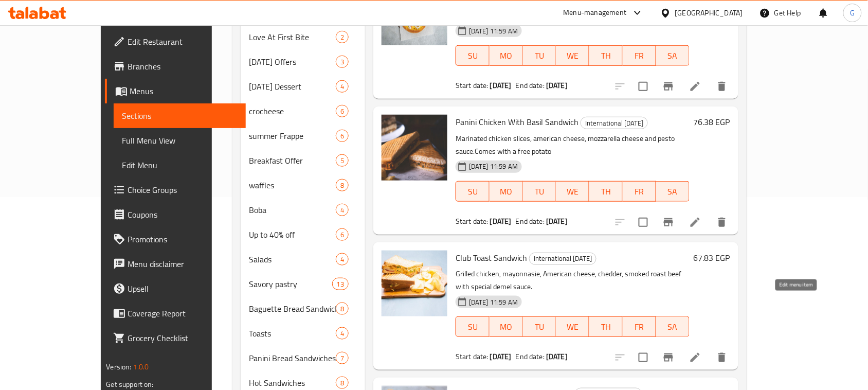
click at [702, 351] on icon at bounding box center [695, 357] width 12 height 12
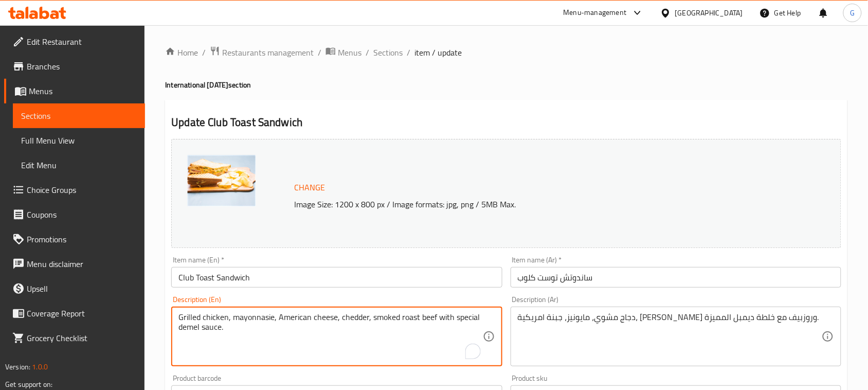
click at [280, 327] on textarea "Grilled chicken, mayonnasie, American cheese, chedder, smoked roast beef with s…" at bounding box center [330, 336] width 304 height 49
paste textarea "Comes with a free potato"
type textarea "Grilled chicken, mayonnasie, American cheese, chedder, smoked roast beef with s…"
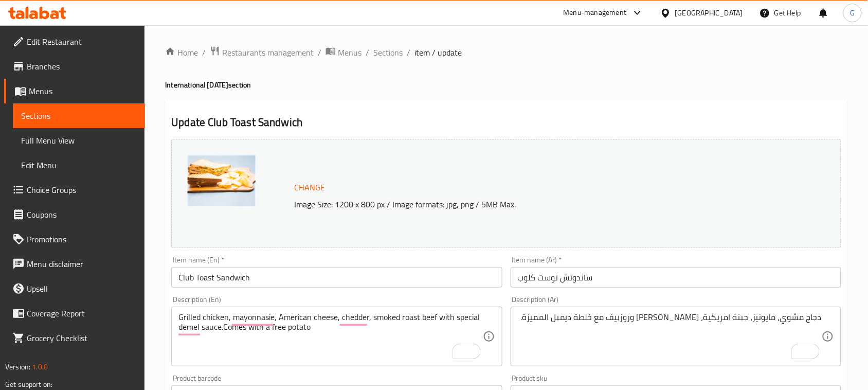
drag, startPoint x: 736, startPoint y: 310, endPoint x: 730, endPoint y: 309, distance: 5.7
click at [735, 310] on div "دجاج مشوي، مايونيز، جبنة امريكية، شيدر وروزبيف مع خلطة ديمبل المميزة. Descripti…" at bounding box center [676, 337] width 331 height 60
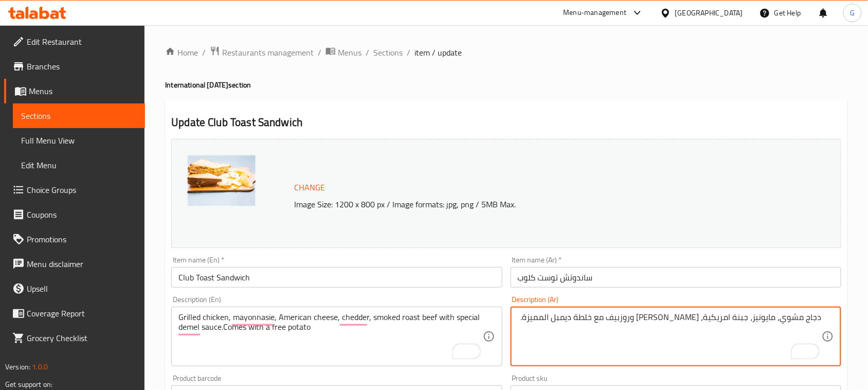
paste textarea "يأتي معه بطاطس مجانية"
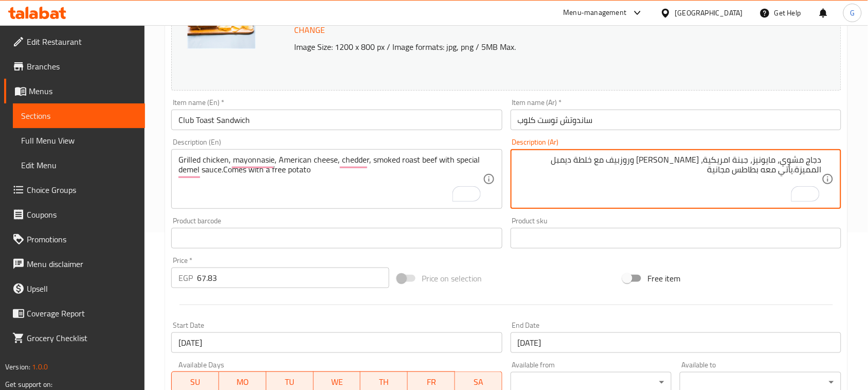
scroll to position [350, 0]
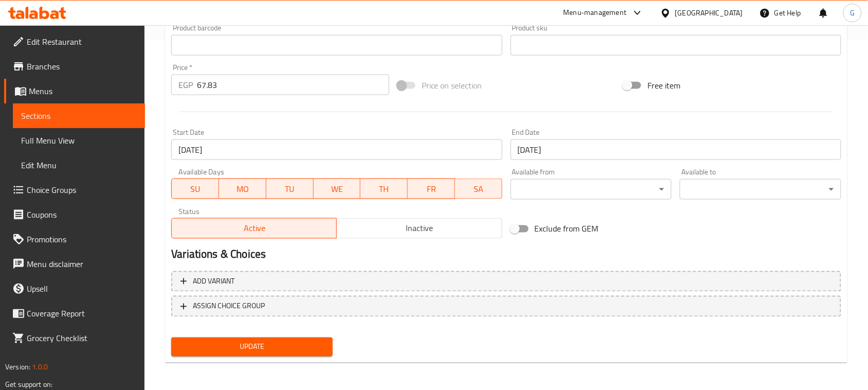
type textarea "دجاج مشوي، مايونيز، جبنة امريكية، شيدر وروزبيف مع خلطة ديمبل المميزة.يأتي معه ب…"
click at [297, 351] on span "Update" at bounding box center [252, 347] width 145 height 13
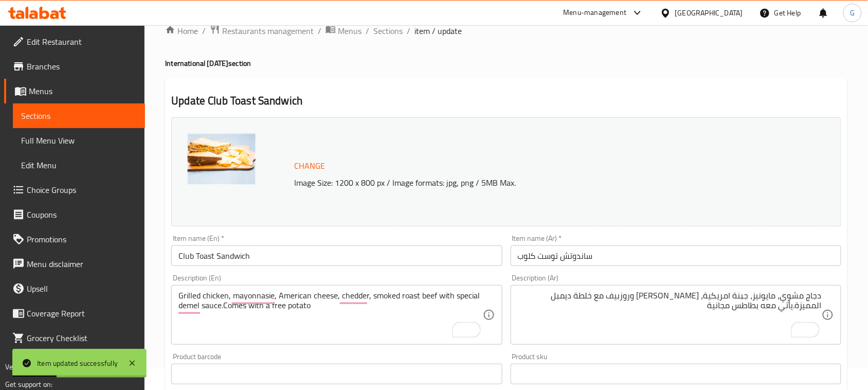
scroll to position [0, 0]
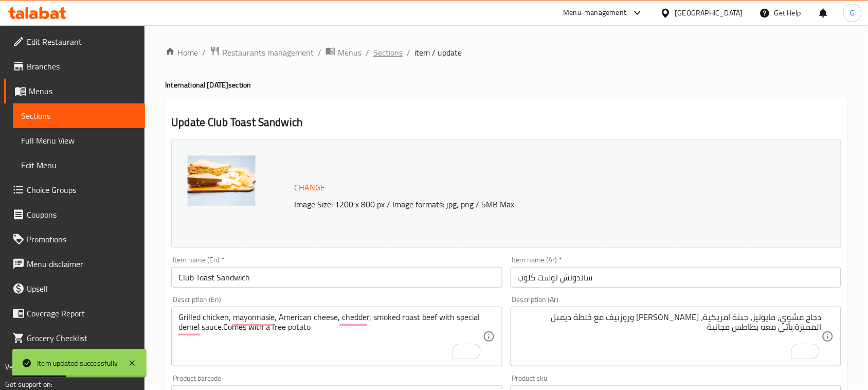
click at [384, 55] on span "Sections" at bounding box center [387, 52] width 29 height 12
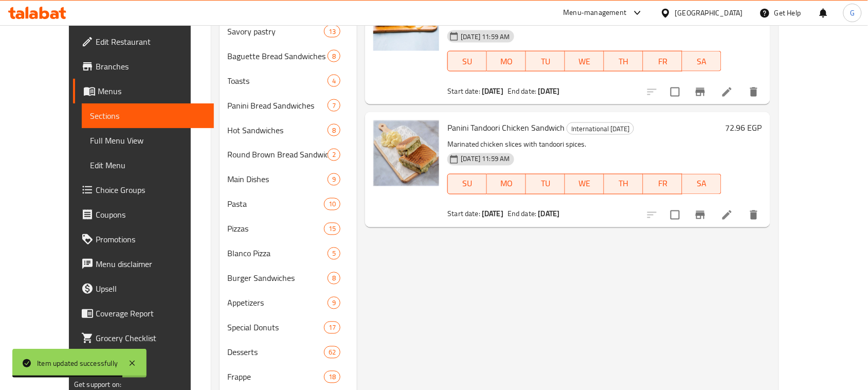
scroll to position [450, 0]
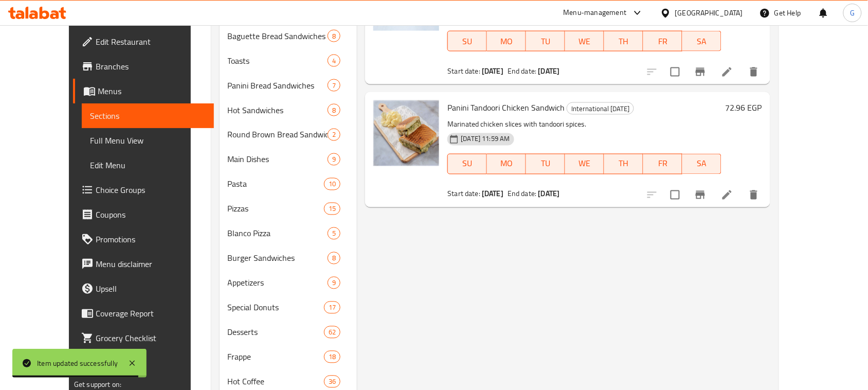
click at [734, 189] on icon at bounding box center [727, 195] width 12 height 12
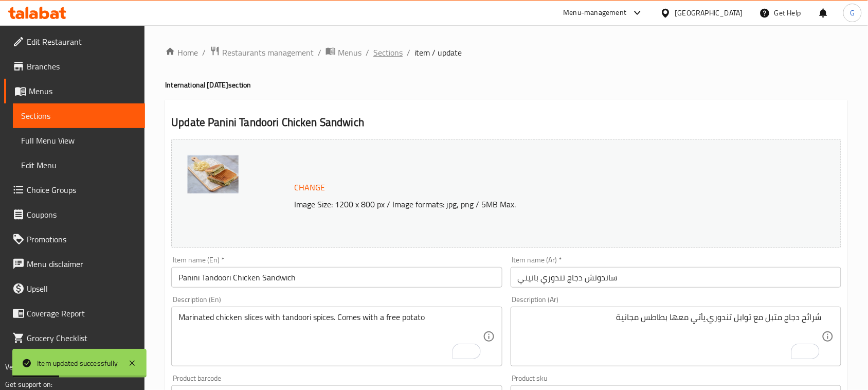
click at [381, 48] on span "Sections" at bounding box center [387, 52] width 29 height 12
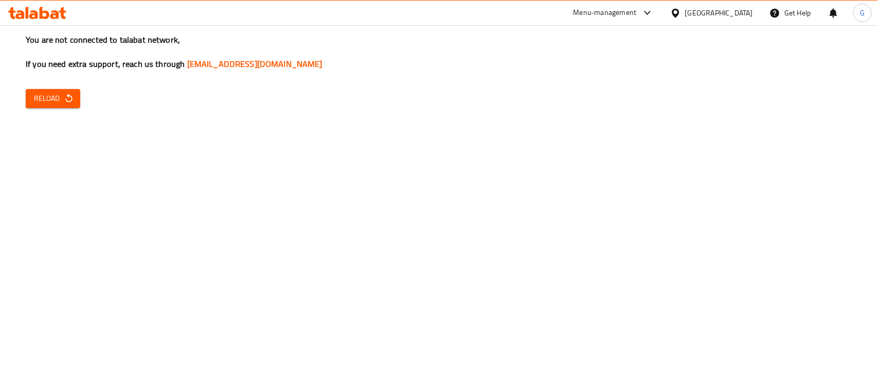
click at [135, 215] on div "You are not connected to talabat network, If you need extra support, reach us t…" at bounding box center [439, 195] width 878 height 390
click at [809, 139] on div "You are not connected to talabat network, If you need extra support, reach us t…" at bounding box center [439, 195] width 878 height 390
click at [64, 94] on icon "button" at bounding box center [69, 98] width 10 height 10
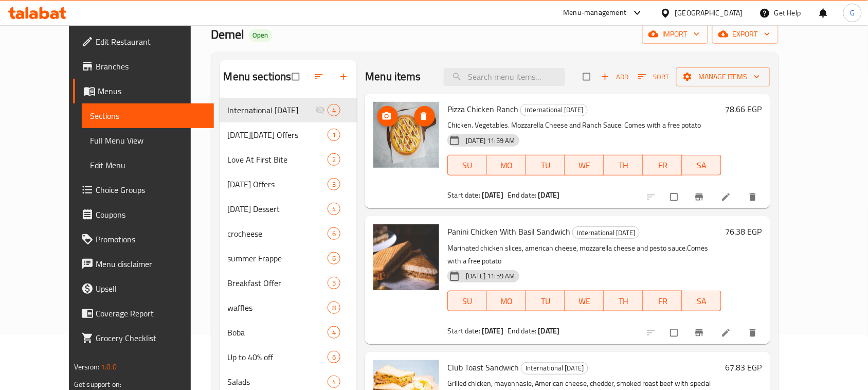
scroll to position [64, 0]
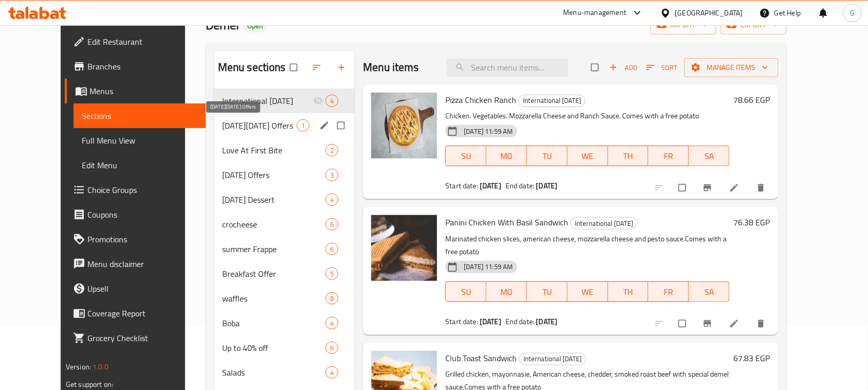
click at [257, 123] on span "[DATE][DATE] Offers" at bounding box center [259, 125] width 75 height 12
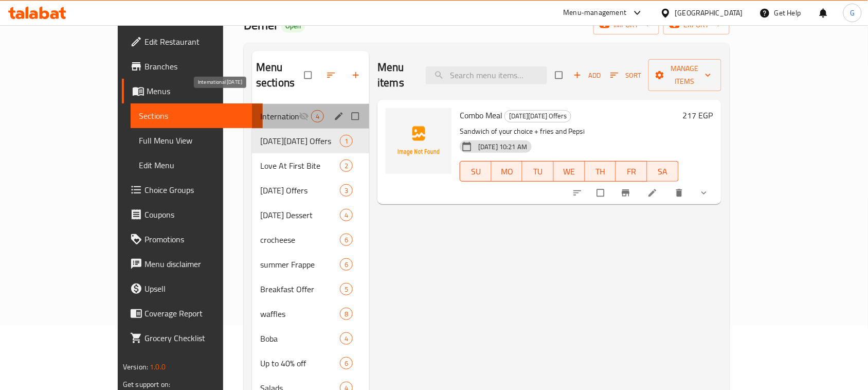
click at [260, 110] on span "International [DATE]" at bounding box center [279, 116] width 39 height 12
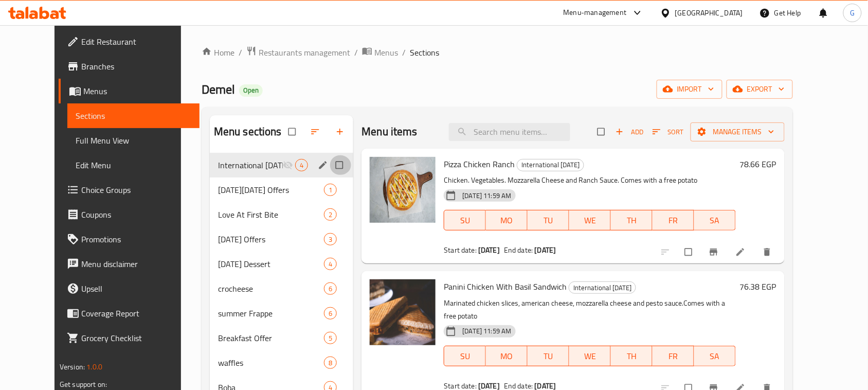
click at [330, 170] on input "Menu sections" at bounding box center [341, 165] width 22 height 20
checkbox input "true"
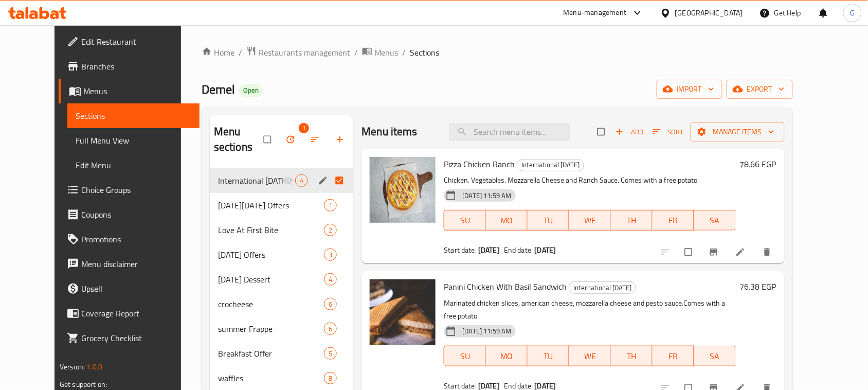
click at [316, 174] on button "edit" at bounding box center [323, 180] width 15 height 13
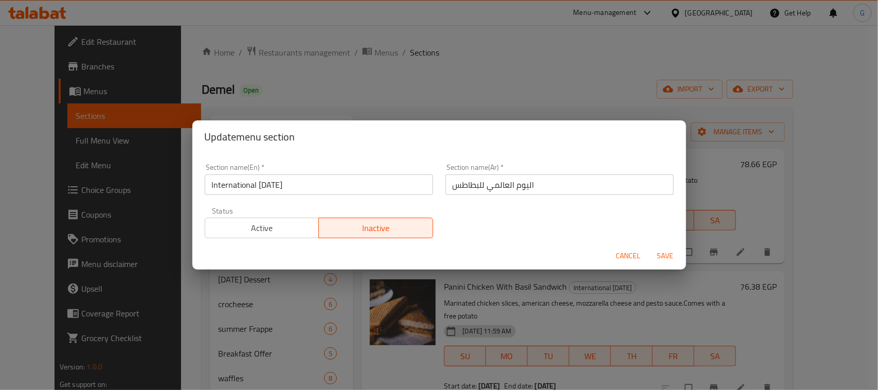
click at [297, 227] on span "Active" at bounding box center [262, 228] width 106 height 15
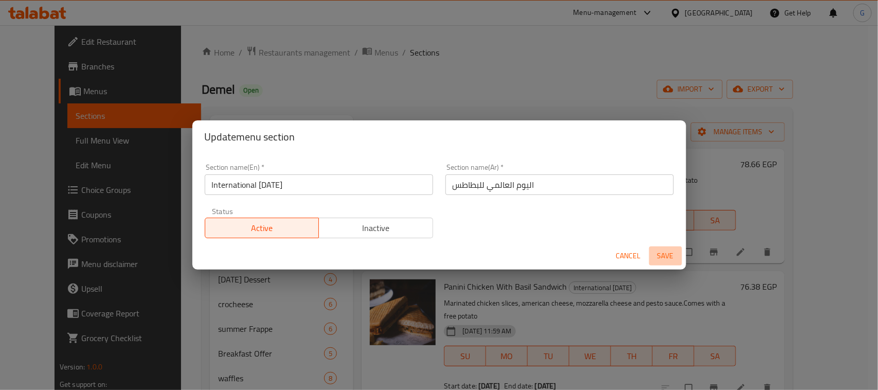
click at [666, 256] on span "Save" at bounding box center [665, 255] width 25 height 13
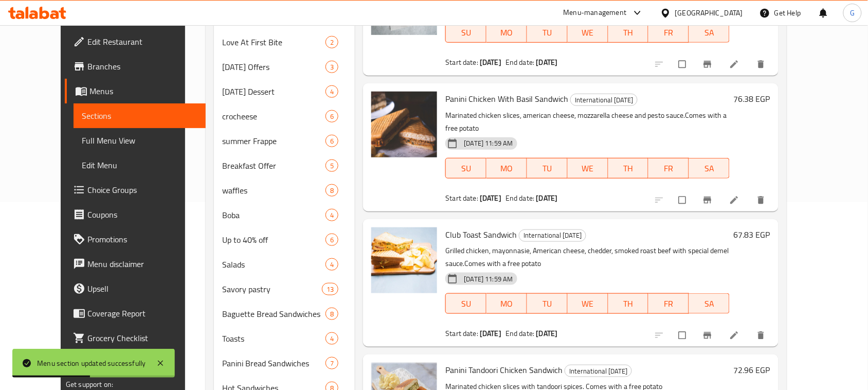
scroll to position [193, 0]
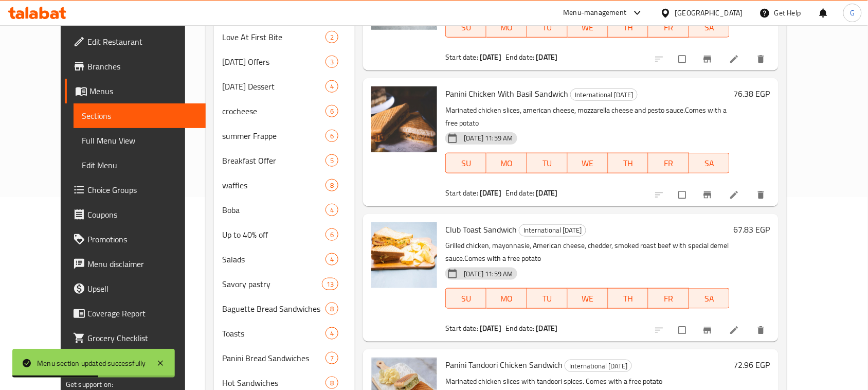
click at [529, 95] on span "Panini Chicken With Basil Sandwich" at bounding box center [506, 93] width 123 height 15
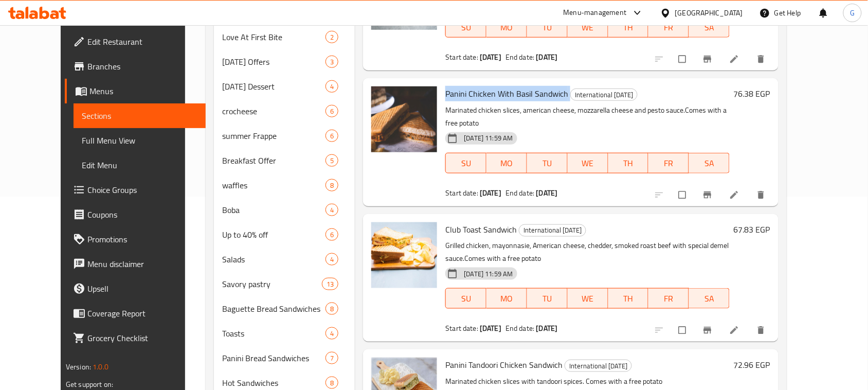
copy h6 "Panini Chicken With Basil Sandwich"
click at [485, 358] on span "Panini Tandoori Chicken Sandwich" at bounding box center [503, 364] width 117 height 15
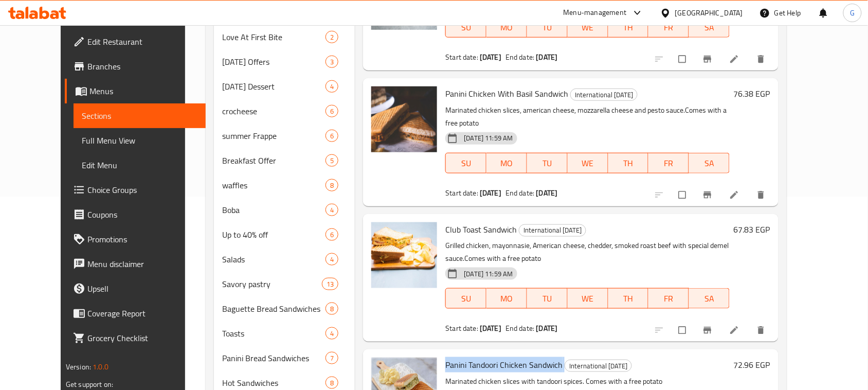
click at [485, 358] on span "Panini Tandoori Chicken Sandwich" at bounding box center [503, 364] width 117 height 15
copy h6 "Panini Tandoori Chicken Sandwich"
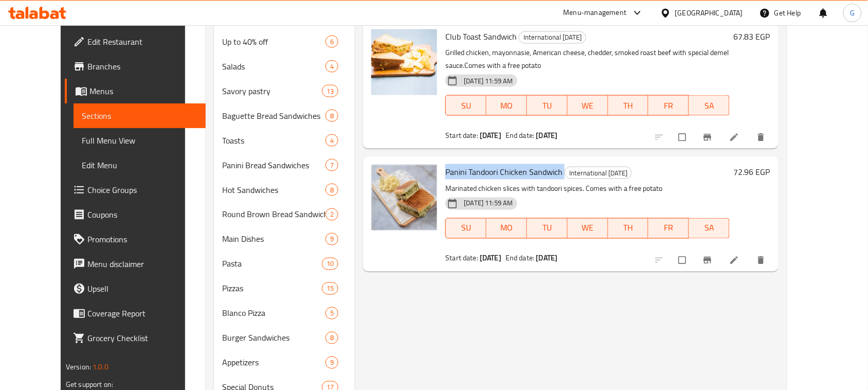
scroll to position [257, 0]
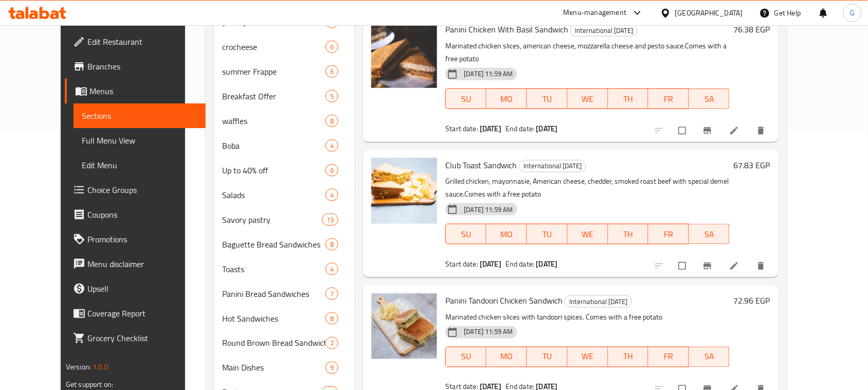
click at [469, 157] on span "Club Toast Sandwich" at bounding box center [481, 164] width 72 height 15
copy h6 "Club Toast Sandwich"
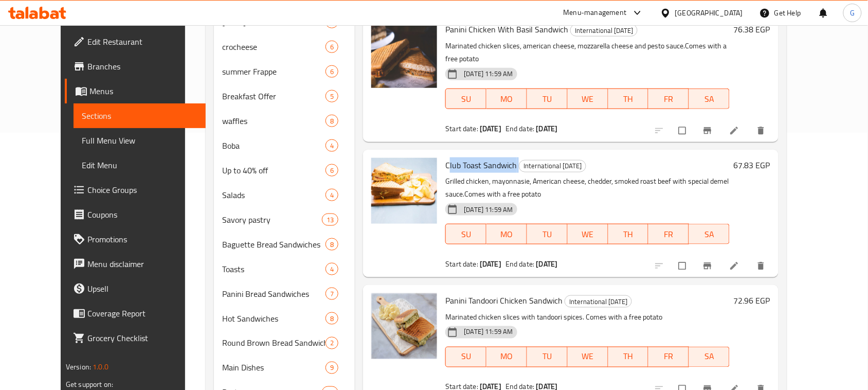
click at [87, 68] on span "Branches" at bounding box center [142, 66] width 110 height 12
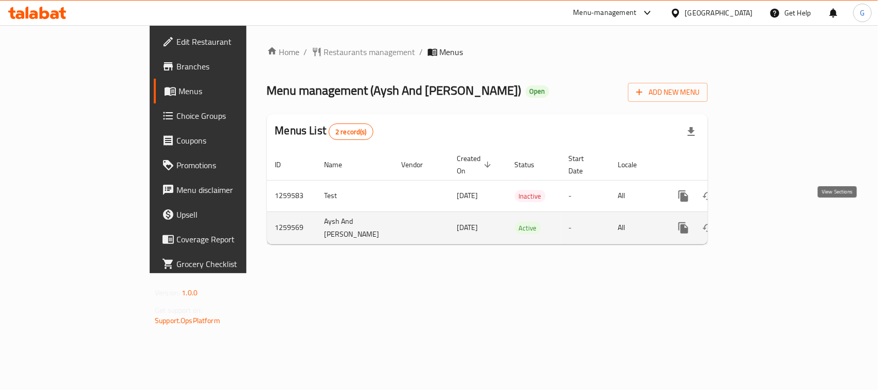
click at [764, 222] on icon "enhanced table" at bounding box center [758, 228] width 12 height 12
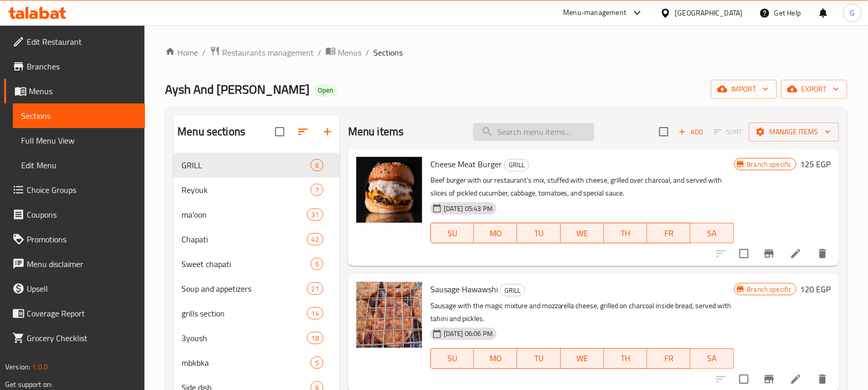
click at [503, 137] on input "search" at bounding box center [533, 132] width 121 height 18
paste input "Chicken Majboos"
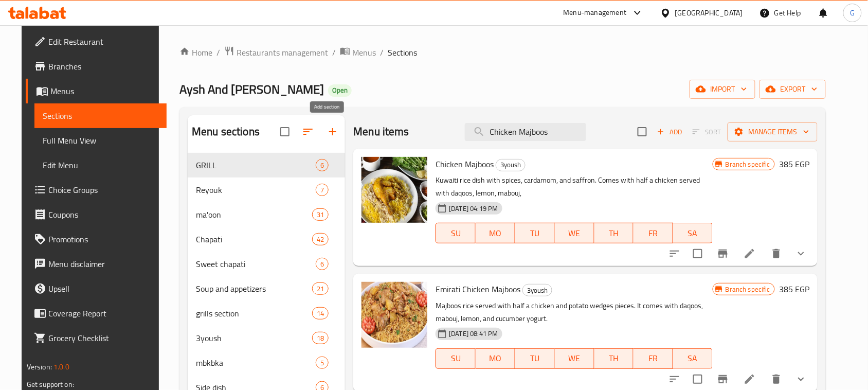
type input "Chicken Majboos"
click at [320, 126] on button "button" at bounding box center [332, 131] width 25 height 25
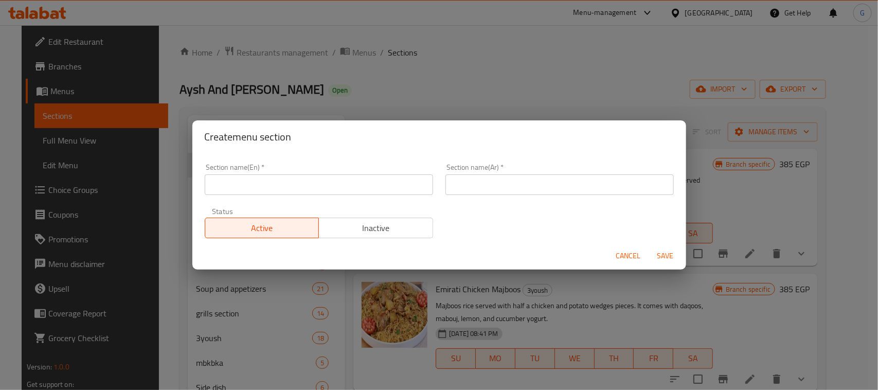
click at [291, 197] on div "Section name(En)   * Section name(En) *" at bounding box center [319, 179] width 241 height 44
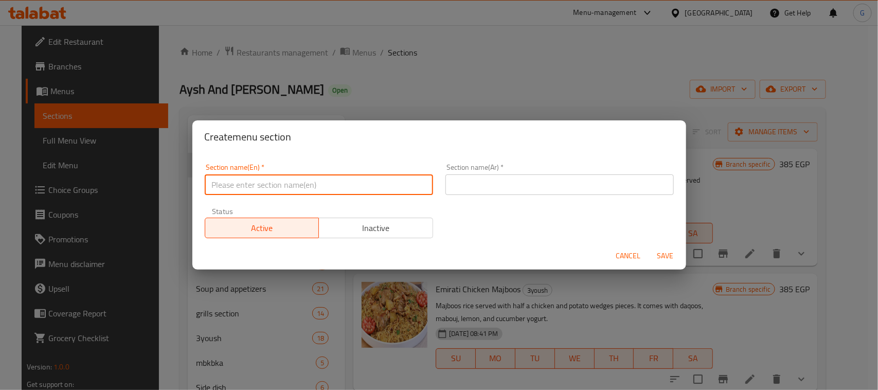
paste input "International [DATE]"
click at [291, 191] on input "International [DATE]" at bounding box center [319, 184] width 228 height 21
type input "International [DATE]"
click at [537, 186] on input "text" at bounding box center [559, 184] width 228 height 21
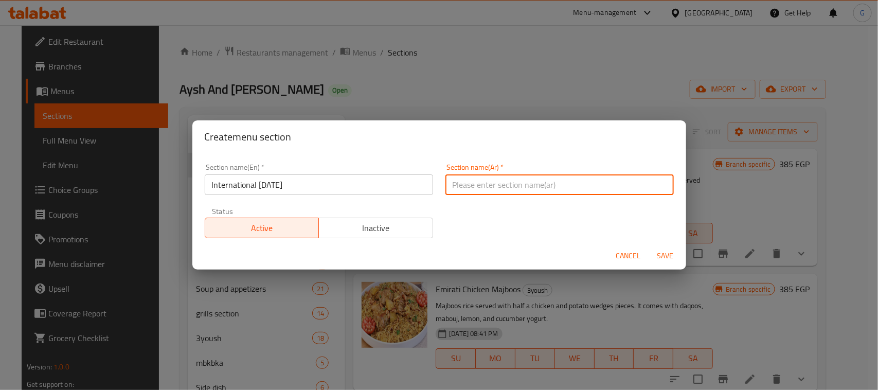
paste input "اليوم العالمي للبطاطس"
type input "اليوم العالمي للبطاطس"
click at [660, 254] on span "Save" at bounding box center [665, 255] width 25 height 13
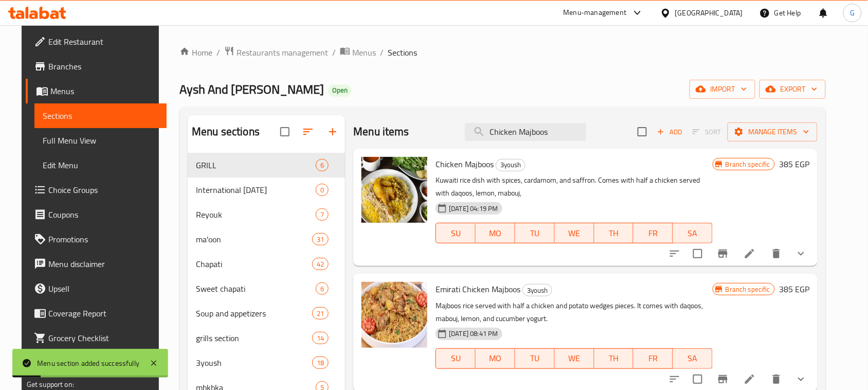
click at [305, 134] on icon "button" at bounding box center [308, 132] width 12 height 12
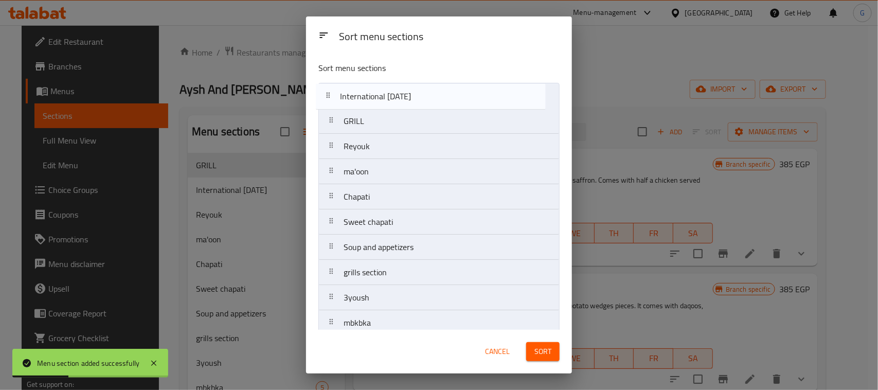
drag, startPoint x: 368, startPoint y: 126, endPoint x: 364, endPoint y: 99, distance: 27.5
click at [364, 99] on nav "GRILL International Potato Day Reyouk ma'oon Chapati Sweet chapati Soup and app…" at bounding box center [438, 323] width 241 height 480
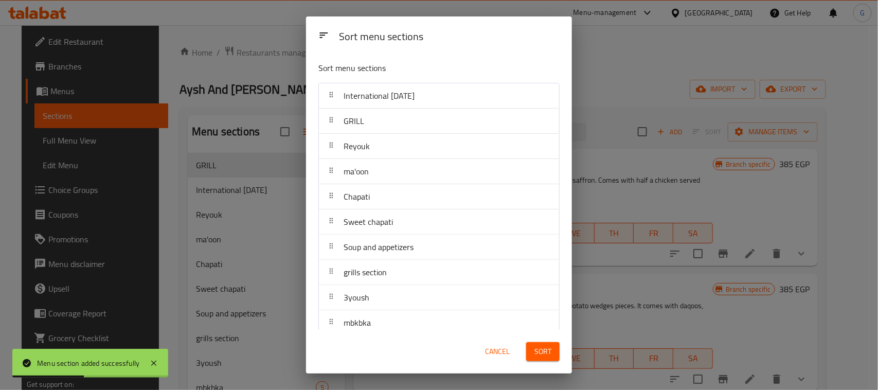
click at [542, 348] on span "Sort" at bounding box center [542, 351] width 17 height 13
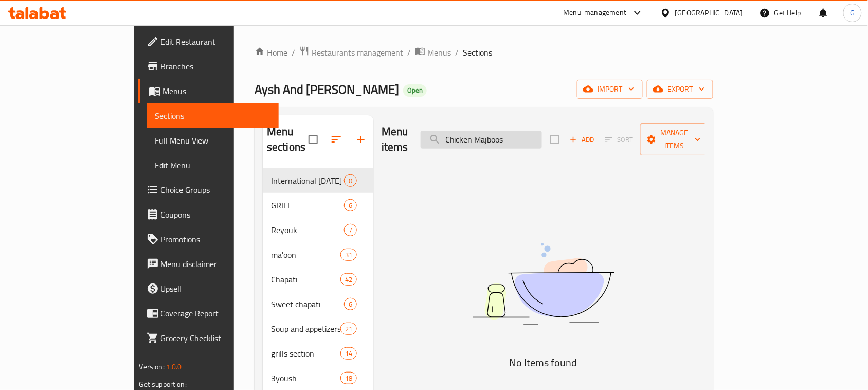
click at [541, 135] on input "Chicken Majboos" at bounding box center [481, 140] width 121 height 18
click at [701, 132] on span "Manage items" at bounding box center [675, 140] width 52 height 26
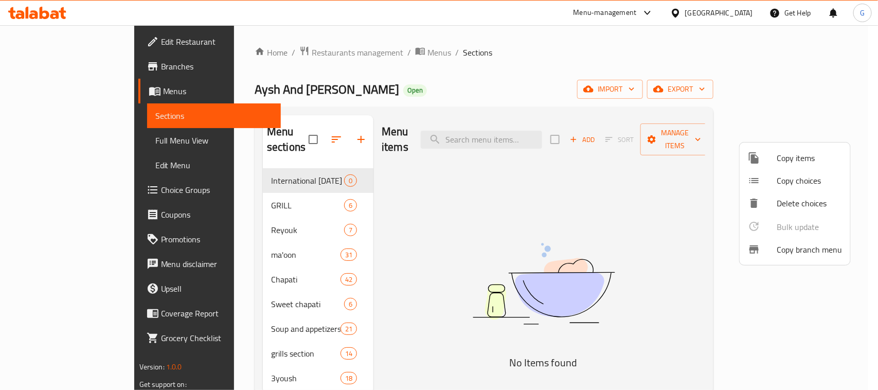
click at [795, 159] on span "Copy items" at bounding box center [809, 158] width 65 height 12
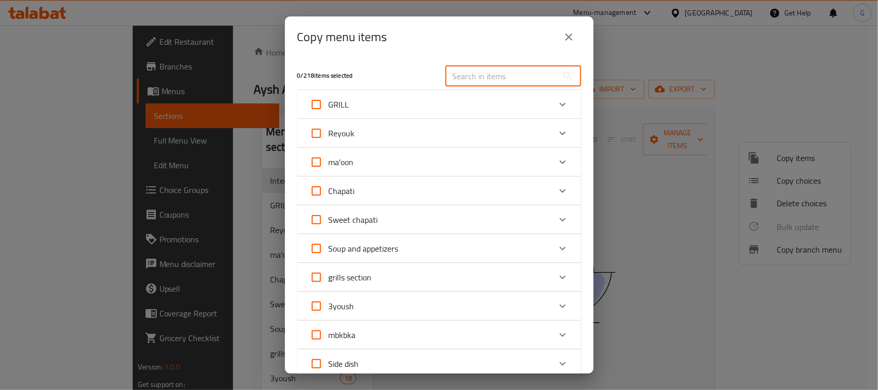
click at [493, 78] on input "text" at bounding box center [501, 76] width 112 height 21
paste input "Chicken Majboos"
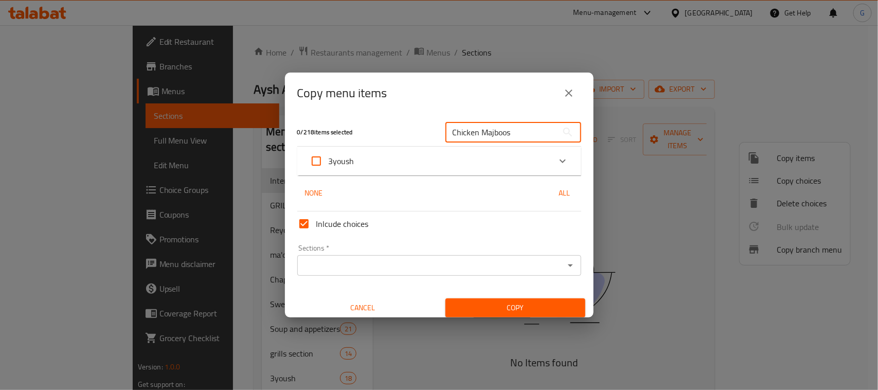
type input "Chicken Majboos"
click at [448, 165] on div "3yoush" at bounding box center [430, 161] width 241 height 25
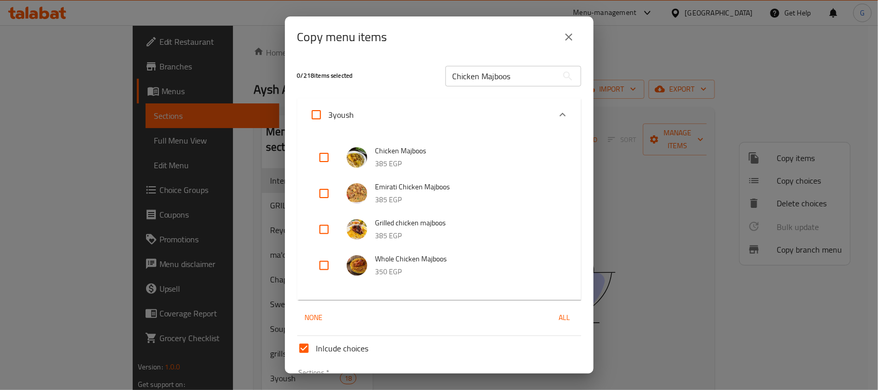
click at [325, 159] on input "checkbox" at bounding box center [324, 157] width 25 height 25
checkbox input "true"
click at [325, 226] on input "checkbox" at bounding box center [324, 229] width 25 height 25
checkbox input "true"
click at [522, 68] on input "Chicken Majboos" at bounding box center [501, 76] width 112 height 21
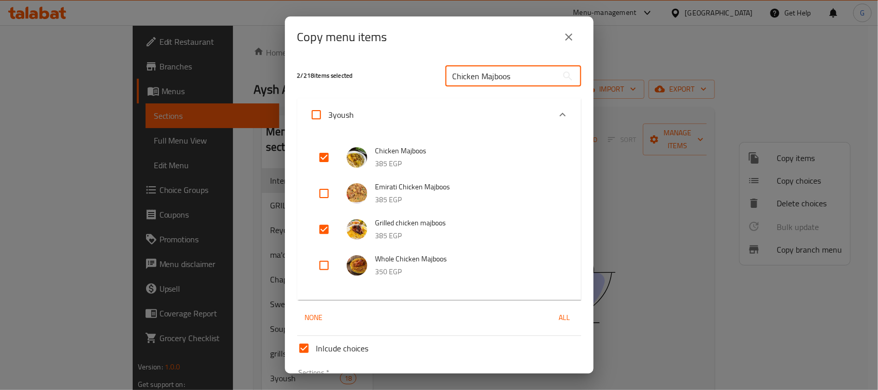
click at [522, 68] on input "Chicken Majboos" at bounding box center [501, 76] width 112 height 21
paste input "Rashid's Chicken Chapati"
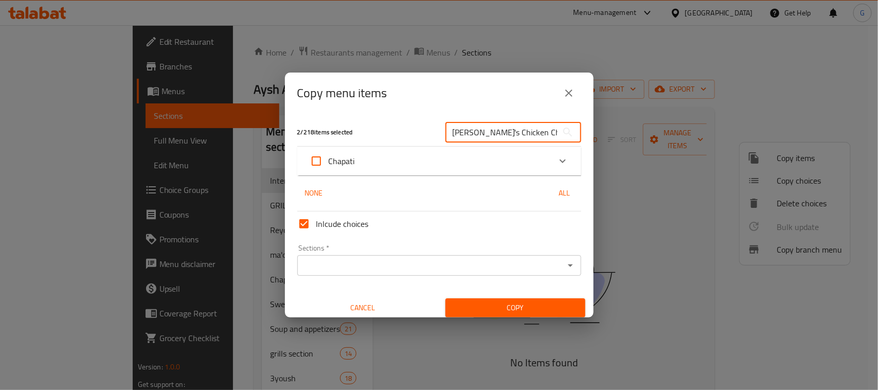
type input "Rashid's Chicken Chapati"
click at [480, 160] on div "Chapati" at bounding box center [430, 161] width 241 height 25
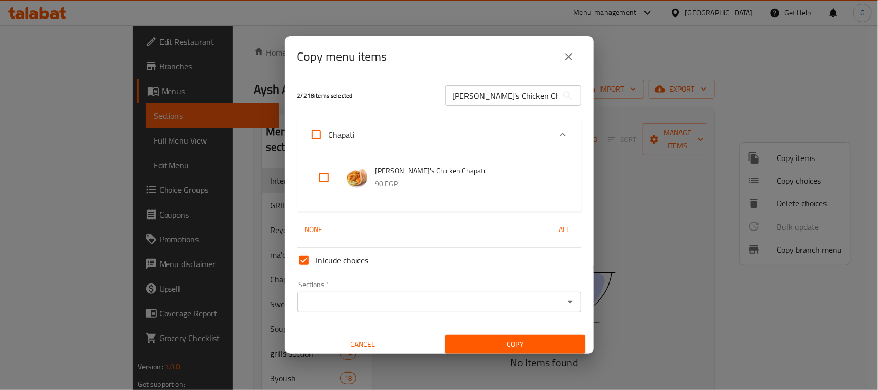
click at [332, 179] on input "checkbox" at bounding box center [324, 177] width 25 height 25
checkbox input "true"
click at [510, 101] on input "Rashid's Chicken Chapati" at bounding box center [501, 95] width 112 height 21
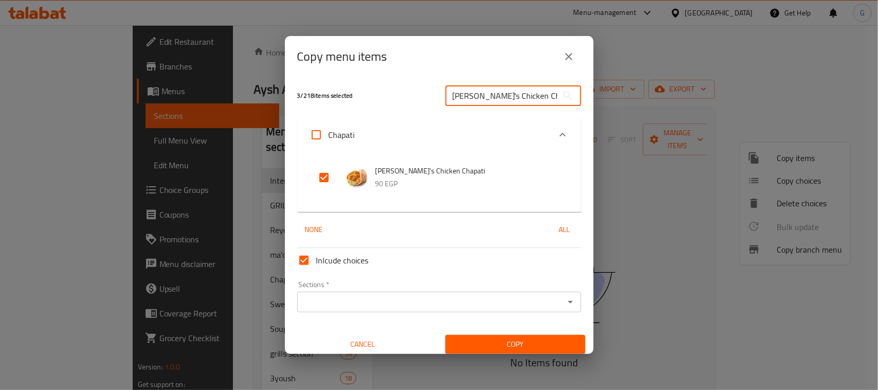
paste input "chicken kabsa"
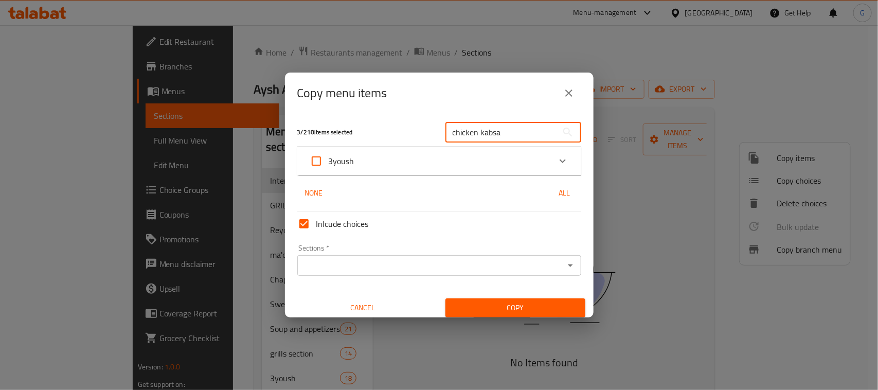
type input "chicken kabsa"
click at [370, 155] on div "3yoush" at bounding box center [430, 161] width 241 height 25
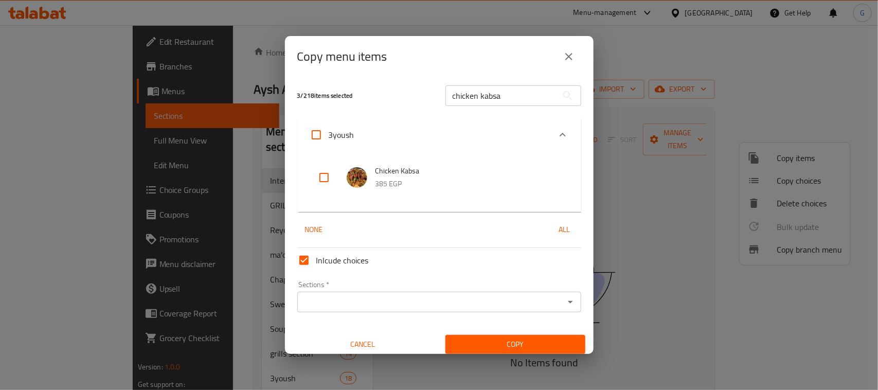
click at [323, 179] on input "checkbox" at bounding box center [324, 177] width 25 height 25
checkbox input "true"
click at [471, 103] on input "chicken kabsa" at bounding box center [501, 95] width 112 height 21
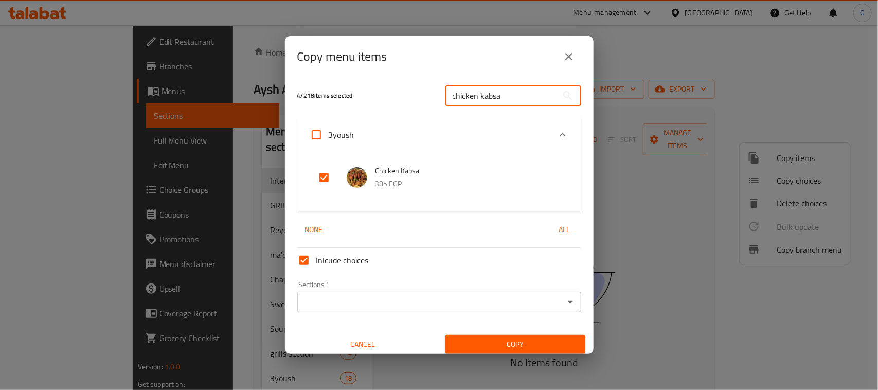
paste input "biryani"
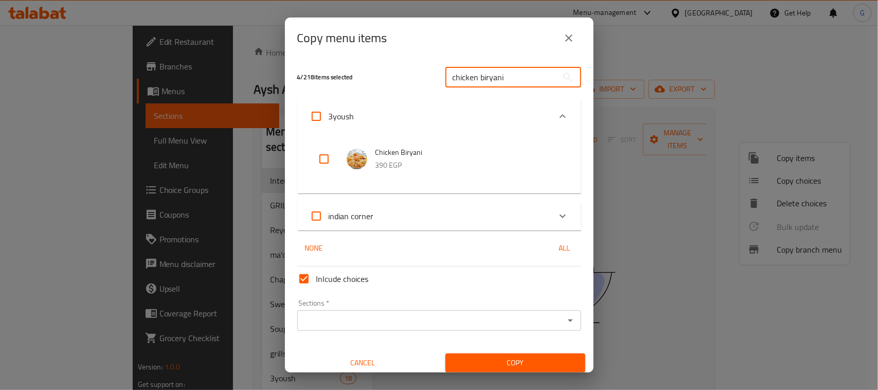
type input "chicken biryani"
click at [320, 163] on input "checkbox" at bounding box center [324, 159] width 25 height 25
checkbox input "true"
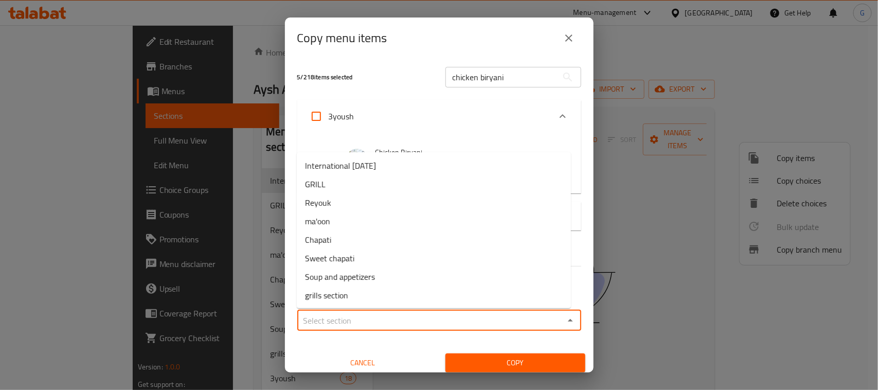
click at [419, 319] on input "Sections   *" at bounding box center [430, 320] width 261 height 14
click at [430, 160] on li "International [DATE]" at bounding box center [434, 165] width 274 height 19
type input "International [DATE]"
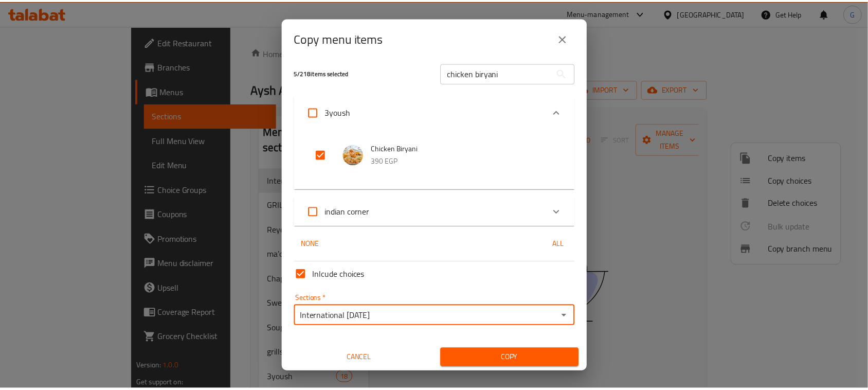
scroll to position [6, 0]
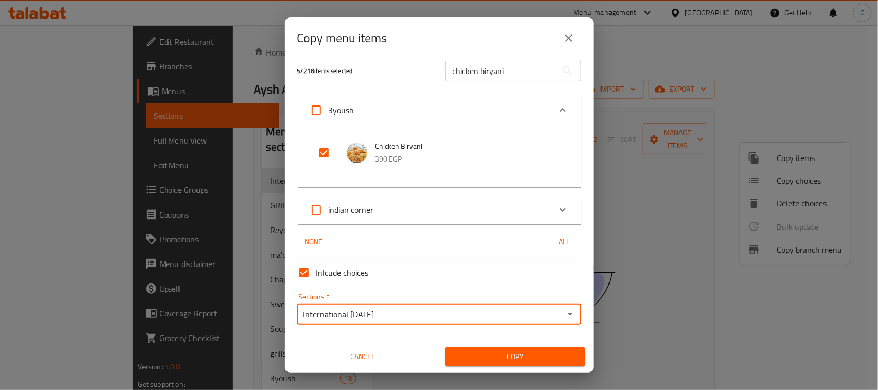
click at [519, 361] on span "Copy" at bounding box center [515, 356] width 123 height 13
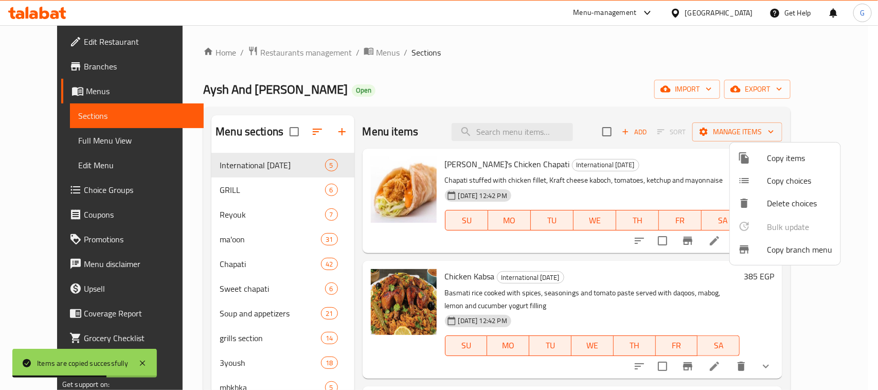
click at [327, 163] on div at bounding box center [439, 195] width 878 height 390
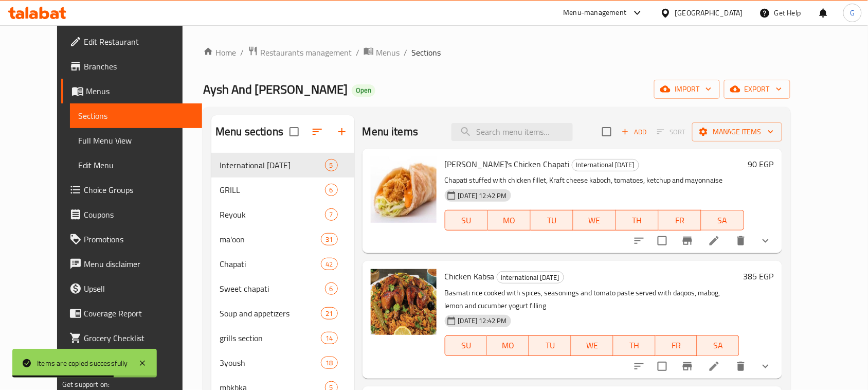
click at [325, 164] on div "International Potato Day 5" at bounding box center [282, 165] width 142 height 25
click at [325, 165] on div "International Potato Day 5" at bounding box center [282, 165] width 142 height 25
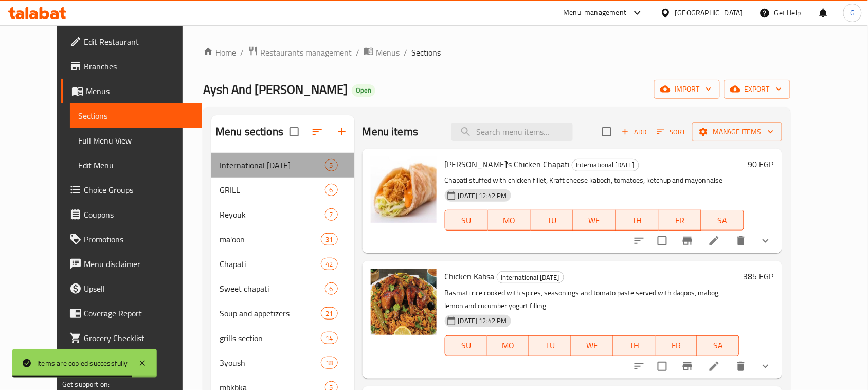
click at [325, 165] on div "International Potato Day 5" at bounding box center [282, 165] width 142 height 25
click at [325, 166] on div "International Potato Day 5" at bounding box center [282, 165] width 142 height 25
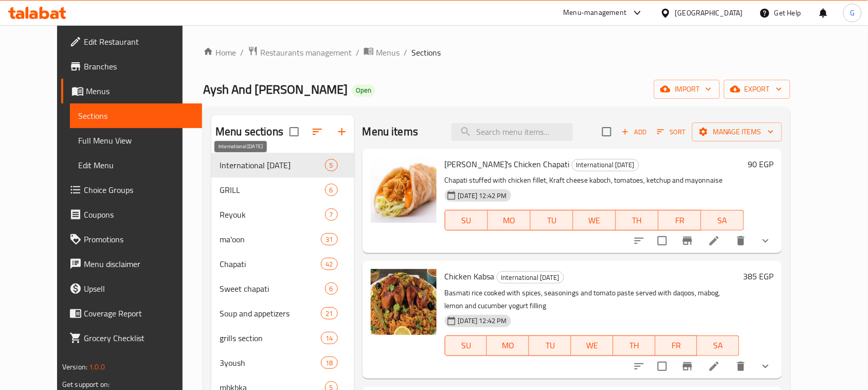
click at [274, 161] on span "International [DATE]" at bounding box center [272, 165] width 105 height 12
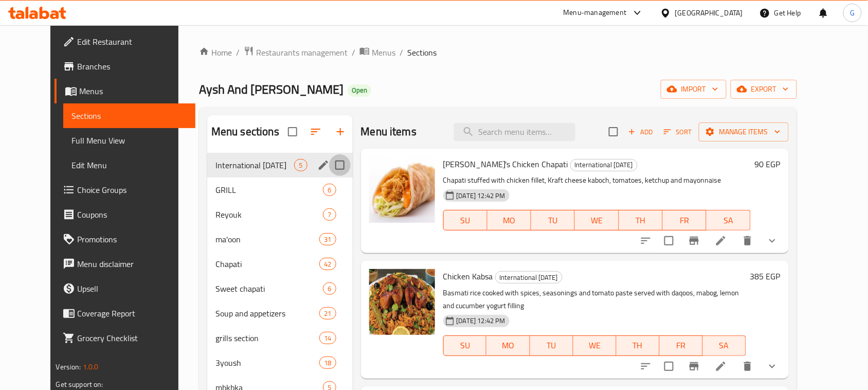
click at [329, 169] on input "Menu sections" at bounding box center [340, 165] width 22 height 22
checkbox input "true"
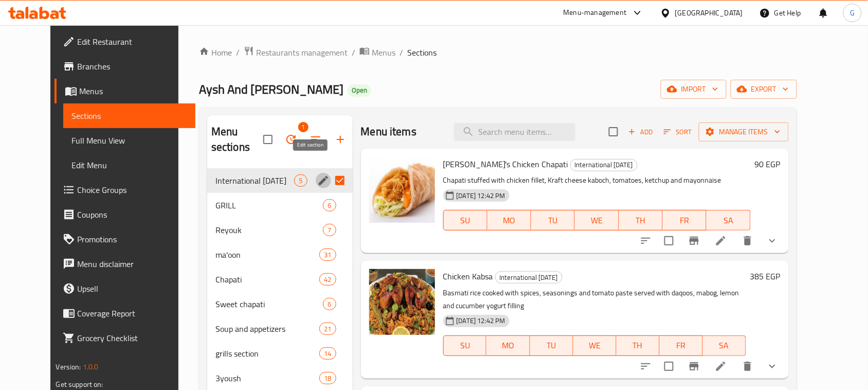
click at [317, 174] on icon "edit" at bounding box center [323, 180] width 12 height 12
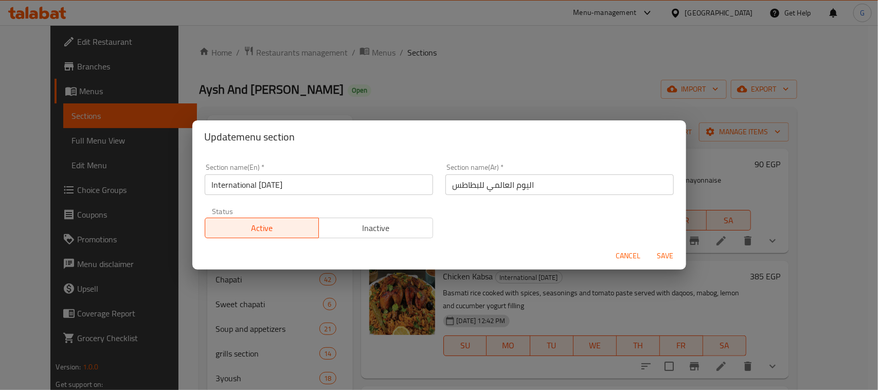
click at [358, 219] on button "Inactive" at bounding box center [375, 228] width 115 height 21
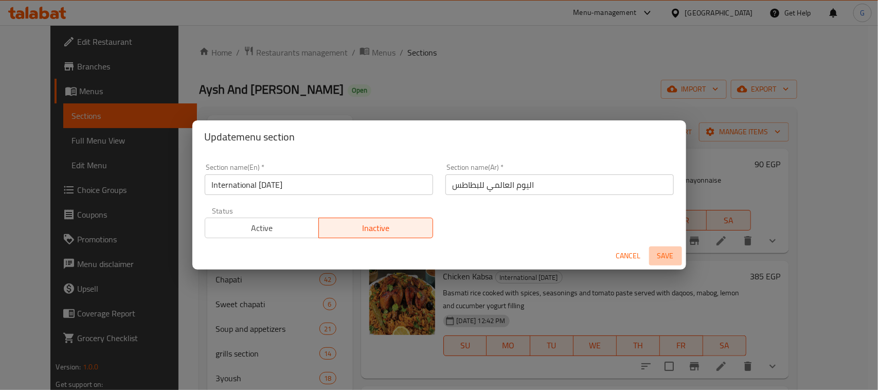
click at [676, 262] on span "Save" at bounding box center [665, 255] width 25 height 13
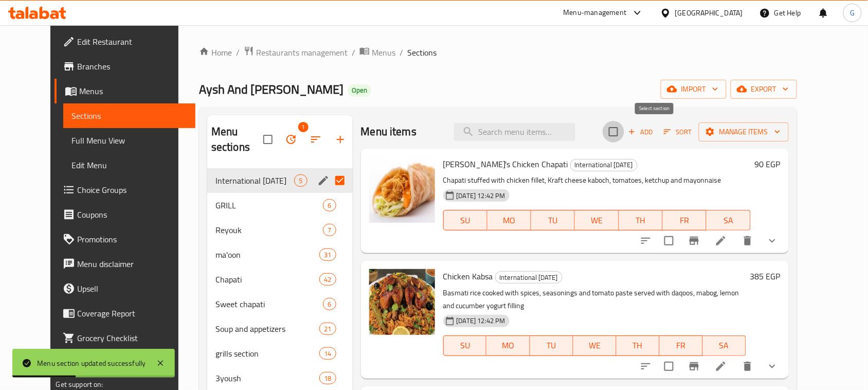
click at [624, 130] on input "checkbox" at bounding box center [614, 132] width 22 height 22
checkbox input "true"
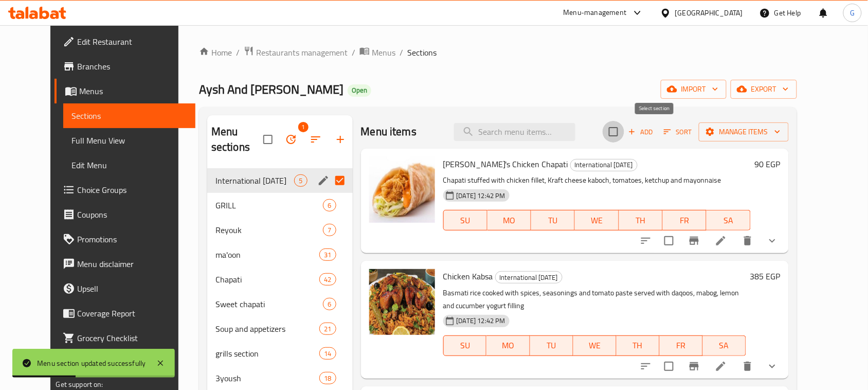
checkbox input "true"
click at [758, 139] on button "Manage items" at bounding box center [744, 131] width 90 height 19
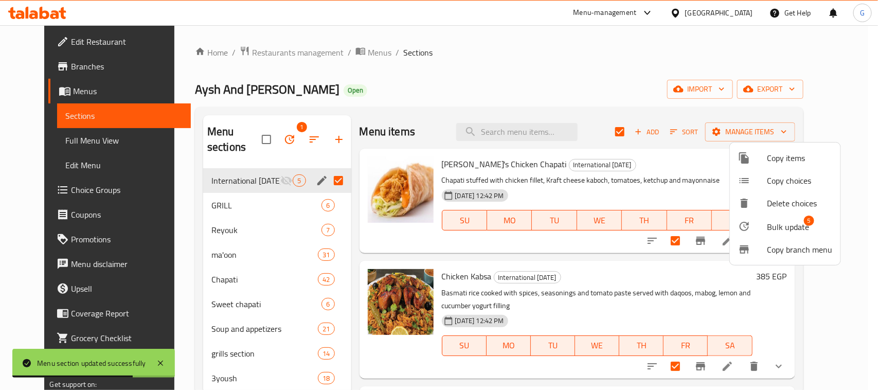
click at [772, 229] on span "Bulk update" at bounding box center [788, 227] width 42 height 12
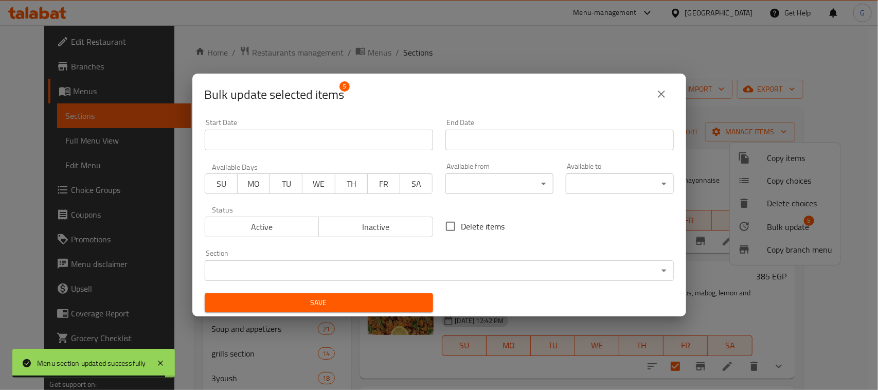
click at [337, 137] on input "Start Date" at bounding box center [319, 140] width 228 height 21
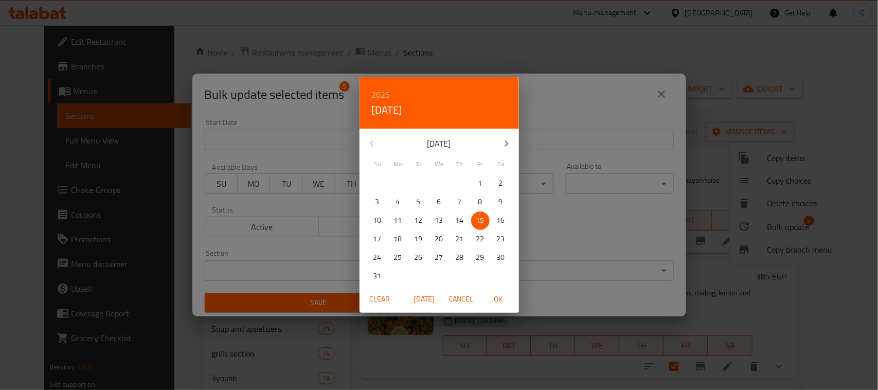
click at [417, 240] on p "19" at bounding box center [419, 239] width 8 height 13
click at [494, 301] on span "OK" at bounding box center [498, 299] width 25 height 13
type input "[DATE]"
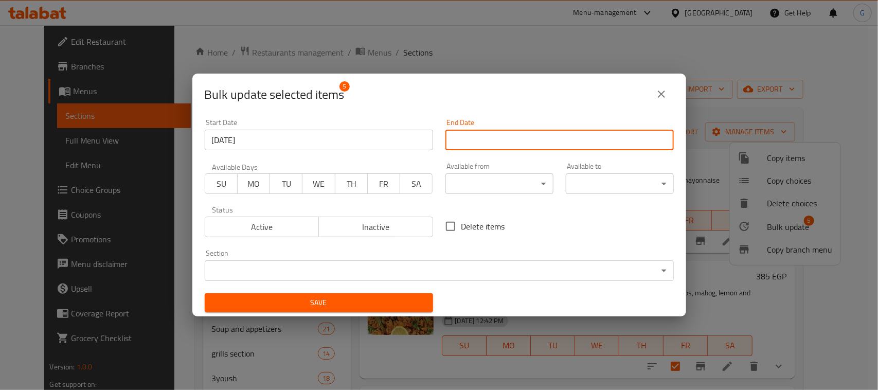
click at [533, 140] on input "Start Date" at bounding box center [559, 140] width 228 height 21
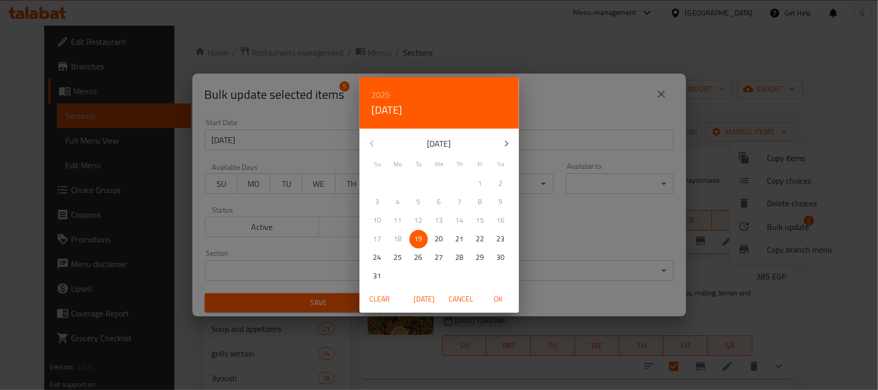
click at [495, 294] on span "OK" at bounding box center [498, 299] width 25 height 13
type input "[DATE]"
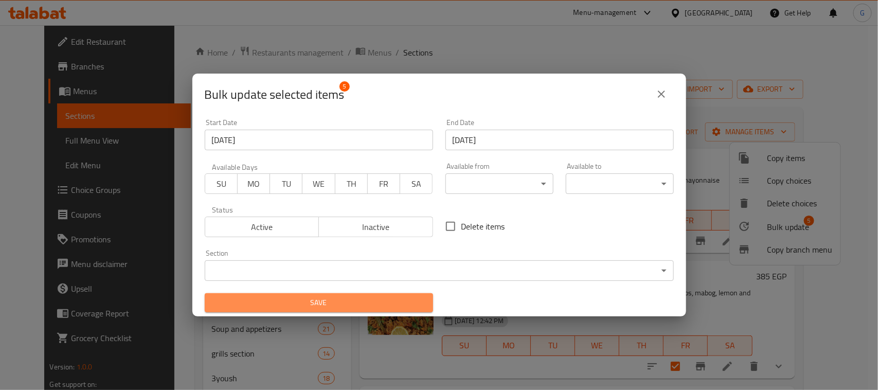
click at [333, 296] on button "Save" at bounding box center [319, 302] width 228 height 19
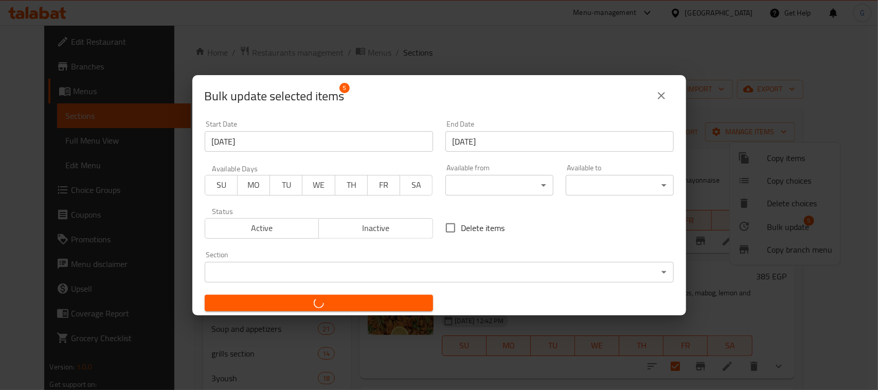
checkbox input "false"
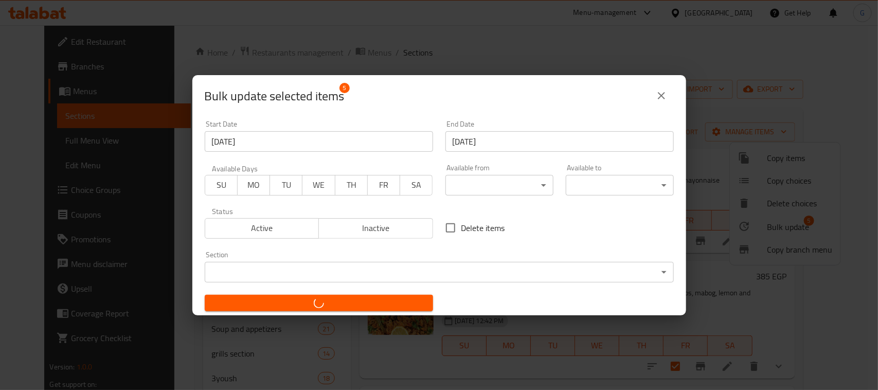
checkbox input "false"
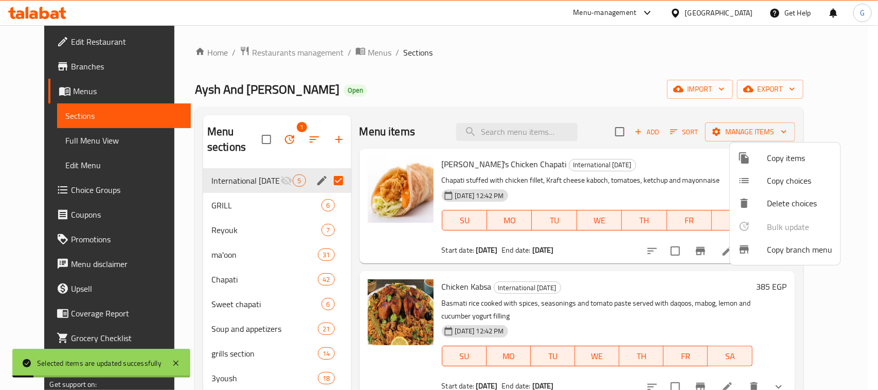
click at [512, 88] on div at bounding box center [439, 195] width 878 height 390
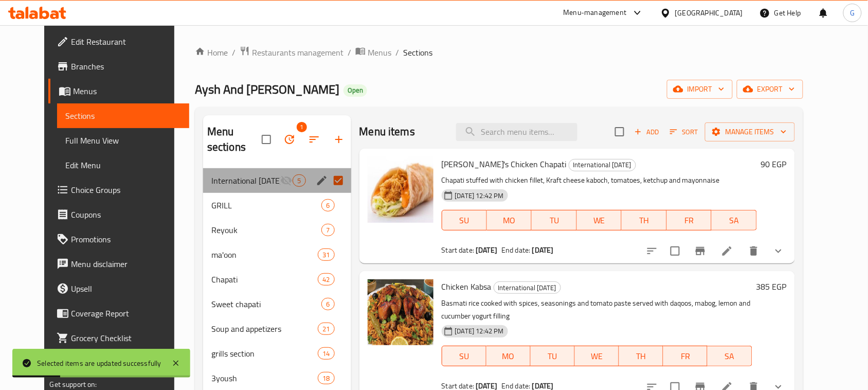
click at [246, 171] on div "International Potato Day 5" at bounding box center [277, 180] width 148 height 25
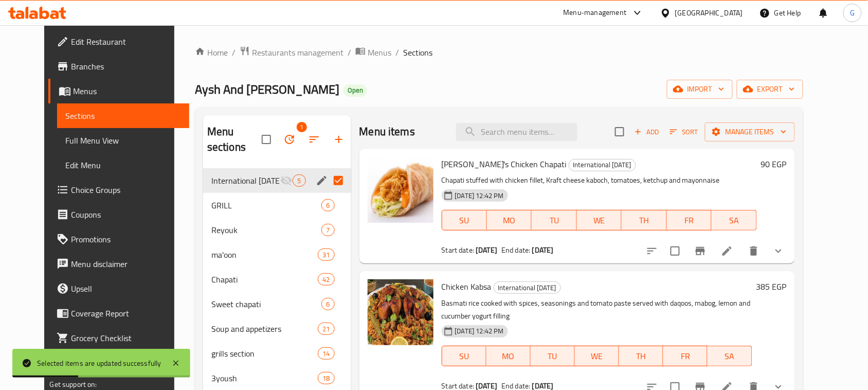
click at [765, 265] on div "Menu items Add Sort Manage items Rashid's Chicken Chapati International Potato …" at bounding box center [573, 378] width 444 height 526
click at [732, 254] on icon at bounding box center [727, 250] width 9 height 9
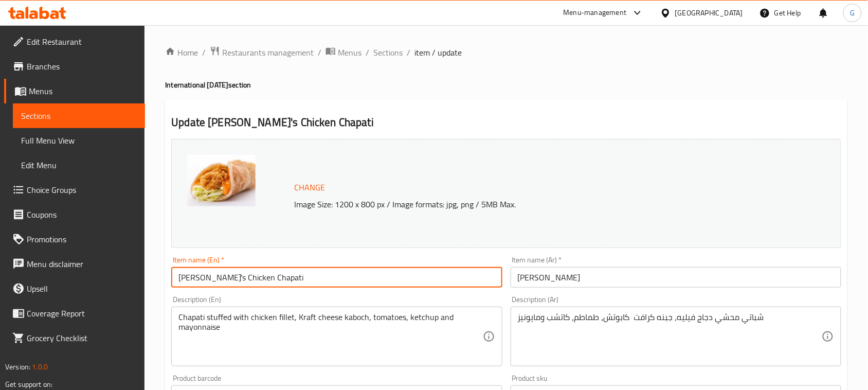
click at [323, 274] on input "Rashid's Chicken Chapati" at bounding box center [336, 277] width 331 height 21
paste input "Comes with a free potato"
click at [270, 279] on input "Rashid's Chicken Chapati Comes with a free potato" at bounding box center [336, 277] width 331 height 21
click at [267, 280] on input "Rashid's Chicken Chapati Comes with a free potato" at bounding box center [336, 277] width 331 height 21
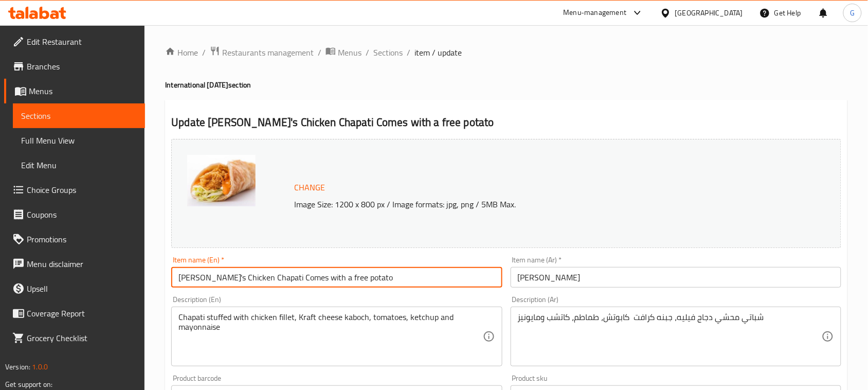
drag, startPoint x: 265, startPoint y: 280, endPoint x: 410, endPoint y: 274, distance: 145.2
click at [410, 274] on input "Rashid's Chicken Chapati Comes with a free potato" at bounding box center [336, 277] width 331 height 21
type input "Rashid's Chicken Chapati Comes with A Free Potato"
click at [647, 283] on input "جباتي تشكن راشد" at bounding box center [676, 277] width 331 height 21
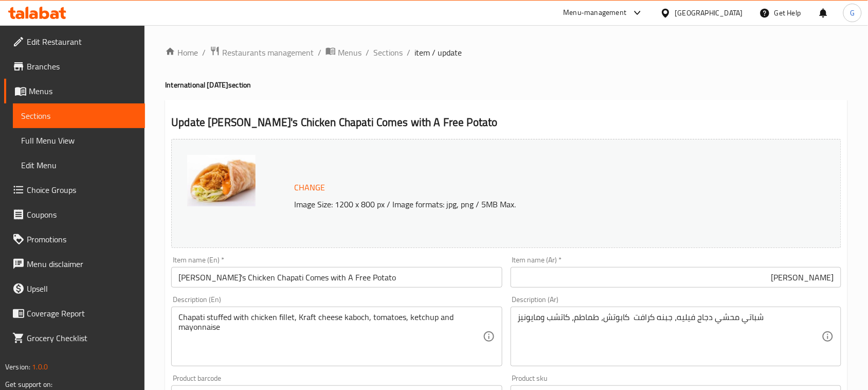
click at [762, 276] on input "جباتي تشكن راشد" at bounding box center [676, 277] width 331 height 21
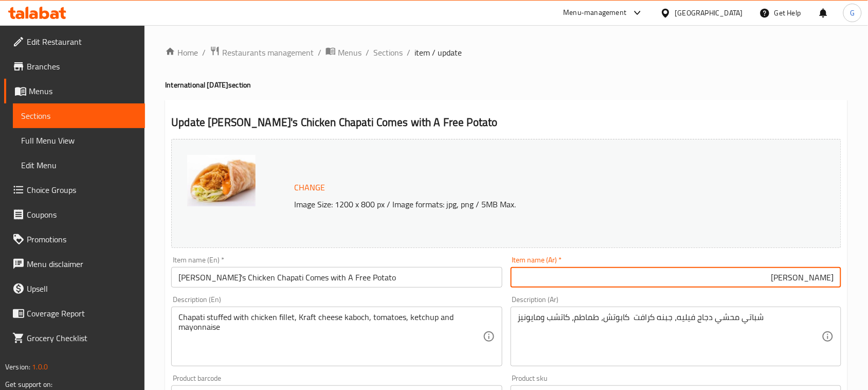
paste input "يأتي معه بطاطس مجانية"
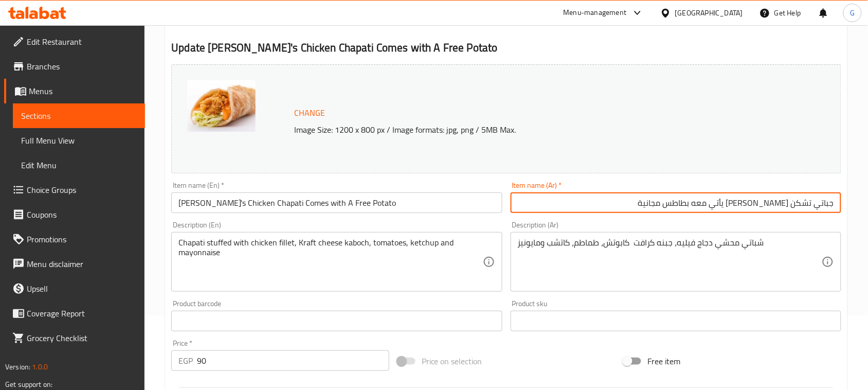
scroll to position [76, 0]
type input "جباتي تشكن راشد يأتي معه بطاطس مجانية"
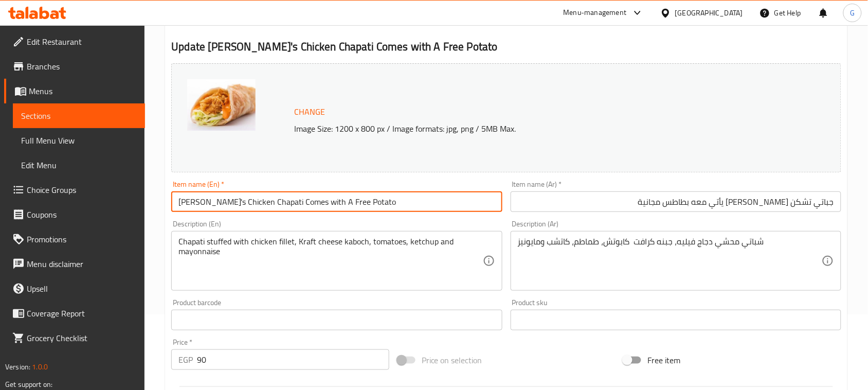
drag, startPoint x: 265, startPoint y: 205, endPoint x: 380, endPoint y: 190, distance: 115.6
click at [380, 190] on div "Item name (En)   * Rashid's Chicken Chapati Comes with A Free Potato Item name …" at bounding box center [336, 196] width 331 height 31
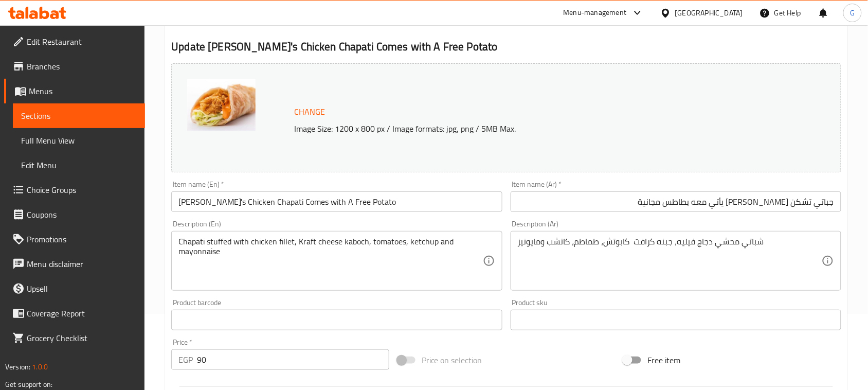
click at [525, 348] on div "Price on selection" at bounding box center [507, 360] width 226 height 28
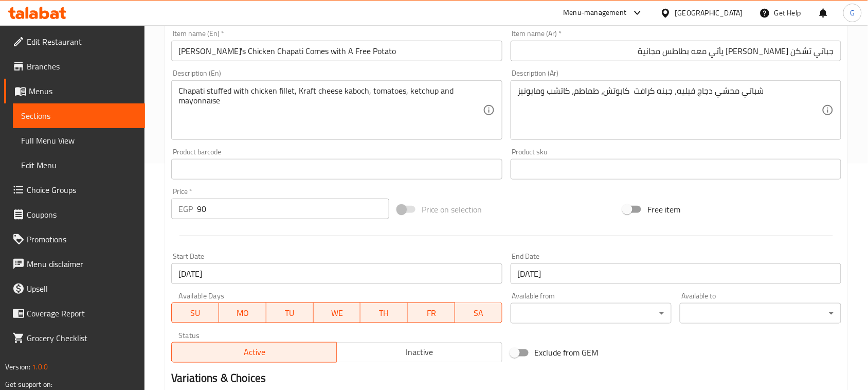
scroll to position [368, 0]
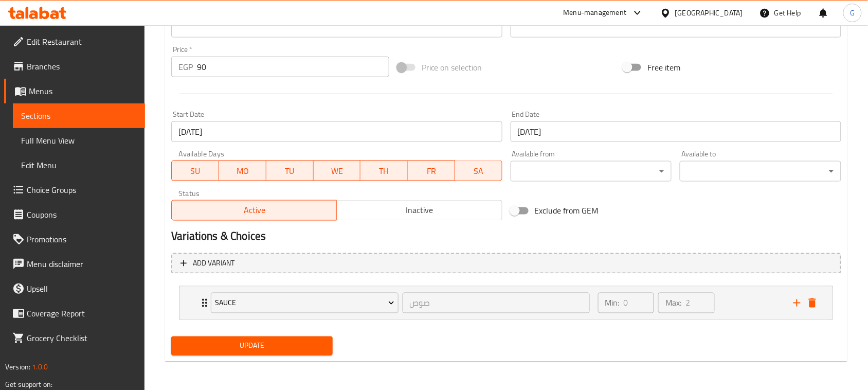
click at [307, 335] on div "Update" at bounding box center [252, 345] width 170 height 27
click at [301, 345] on span "Update" at bounding box center [252, 346] width 145 height 13
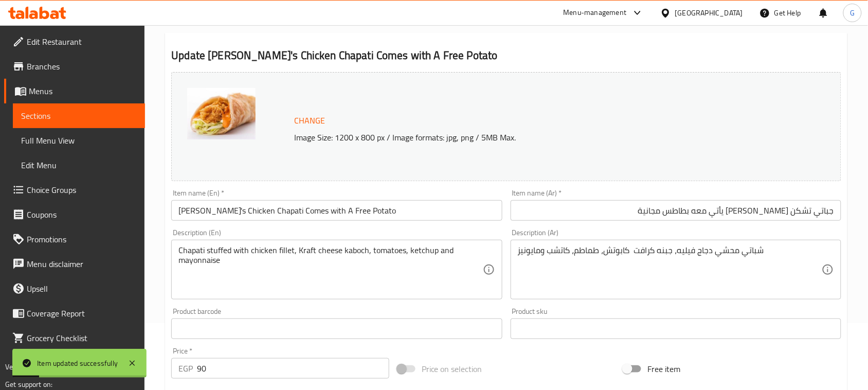
scroll to position [0, 0]
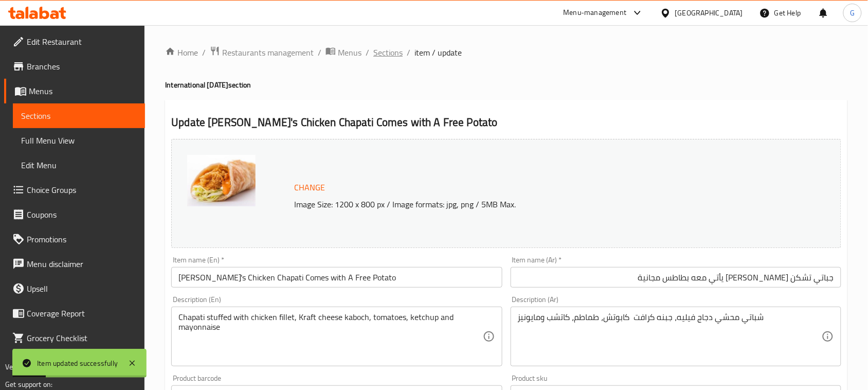
click at [394, 56] on span "Sections" at bounding box center [387, 52] width 29 height 12
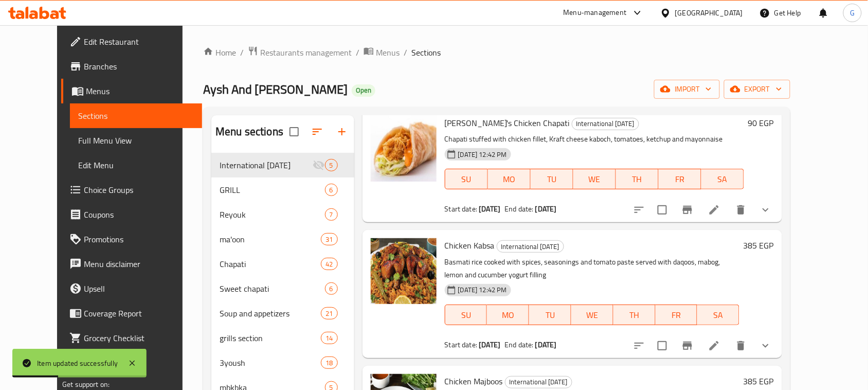
scroll to position [64, 0]
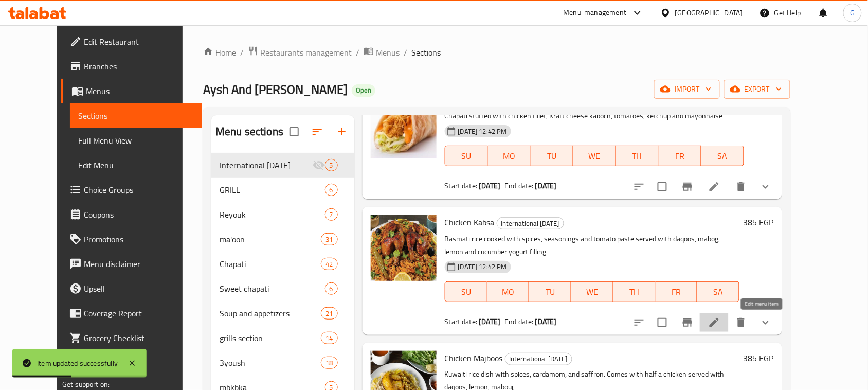
click at [719, 324] on icon at bounding box center [714, 322] width 9 height 9
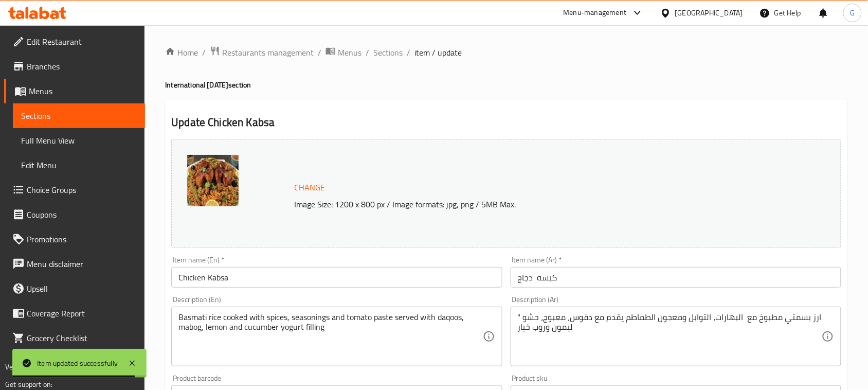
click at [269, 280] on input "Chicken Kabsa" at bounding box center [336, 277] width 331 height 21
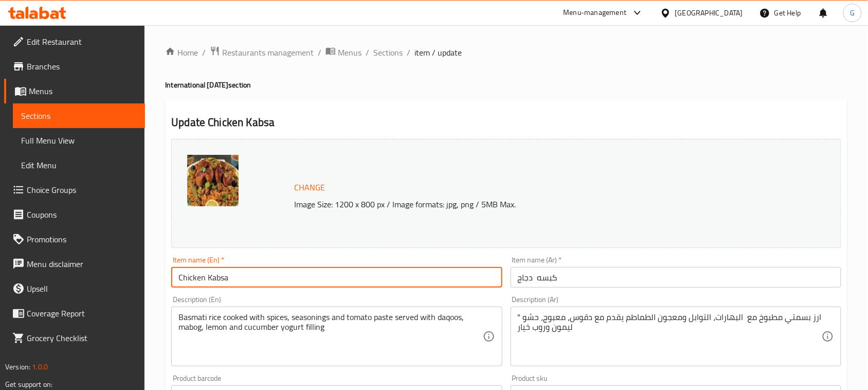
paste input "Comes with A Free Potato"
type input "Chicken Kabsa Comes with A Free Potato"
click at [629, 289] on div "Item name (Ar)   * كبسه دجاج Item name (Ar) *" at bounding box center [676, 272] width 339 height 40
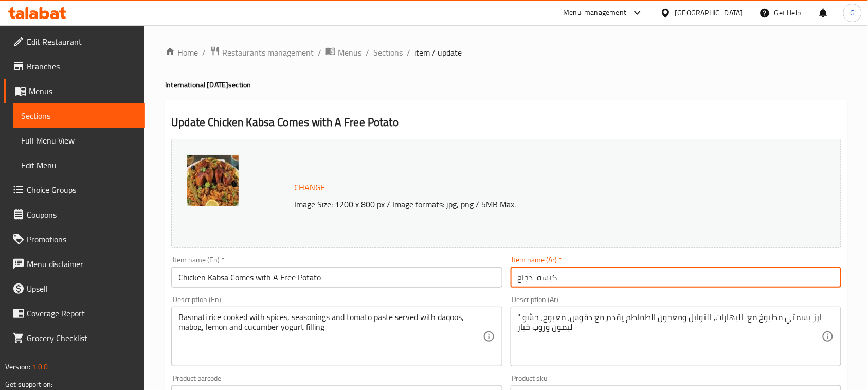
click at [775, 274] on input "كبسه دجاج" at bounding box center [676, 277] width 331 height 21
paste input "يأتي معها بطاطس مجانية"
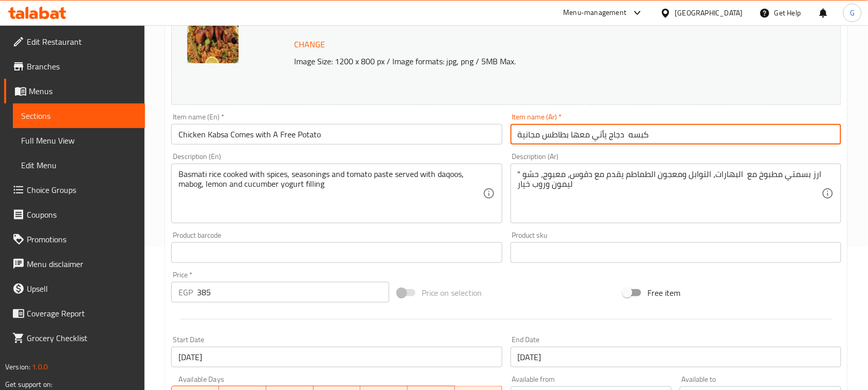
scroll to position [368, 0]
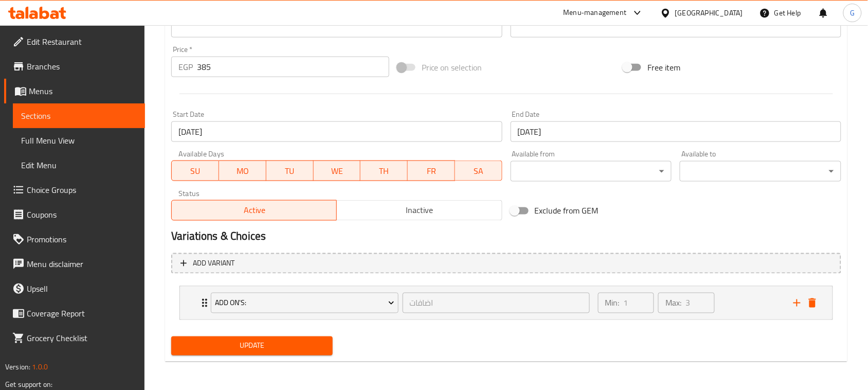
type input "كبسه دجاج يأتي معها بطاطس مجانية"
click at [228, 345] on span "Update" at bounding box center [252, 346] width 145 height 13
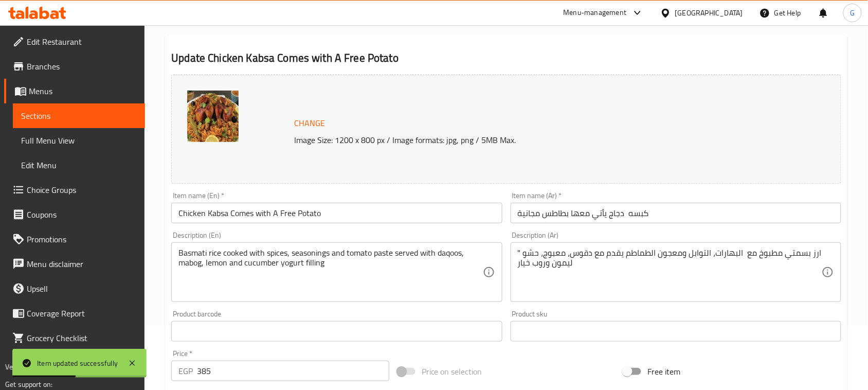
scroll to position [0, 0]
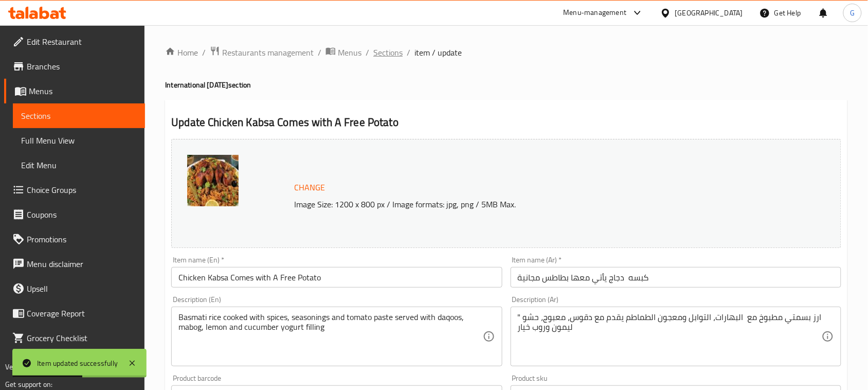
click at [387, 58] on span "Sections" at bounding box center [387, 52] width 29 height 12
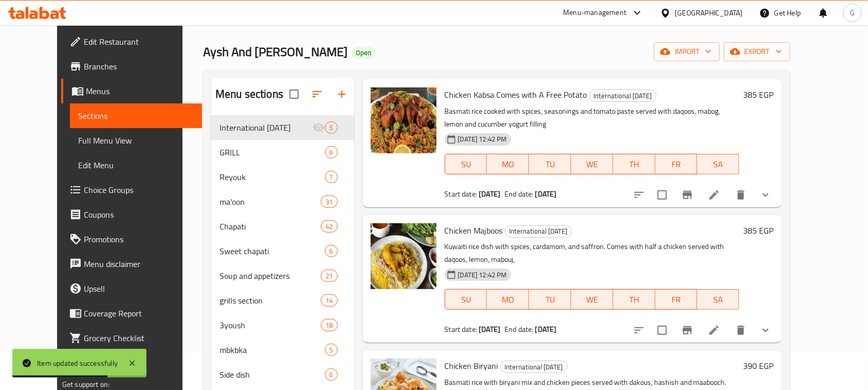
scroll to position [129, 0]
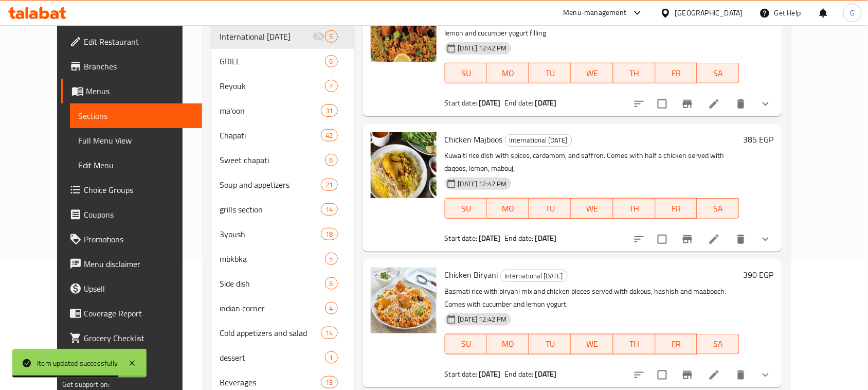
click at [729, 233] on li at bounding box center [714, 239] width 29 height 19
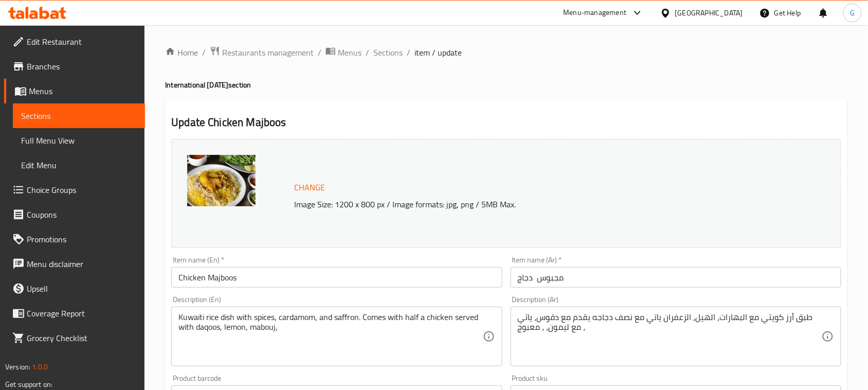
click at [713, 271] on input "مجبوس دجاج" at bounding box center [676, 277] width 331 height 21
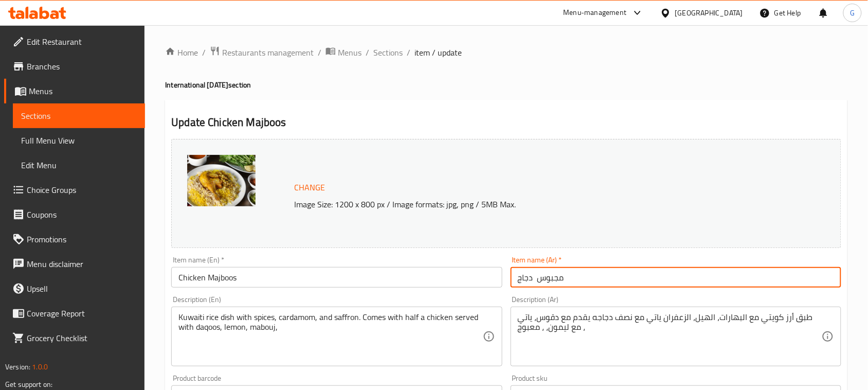
paste input "يأتي معه بطاطس مجانية"
type input "مجبوس دجاج يأتي معه بطاطس مجانية"
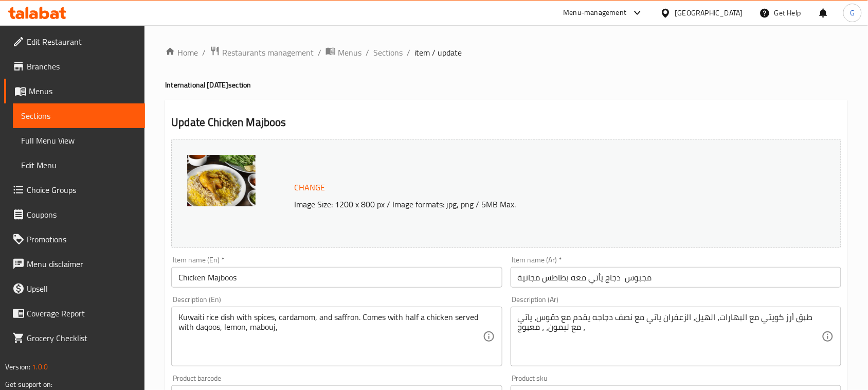
click at [353, 283] on input "Chicken Majboos" at bounding box center [336, 277] width 331 height 21
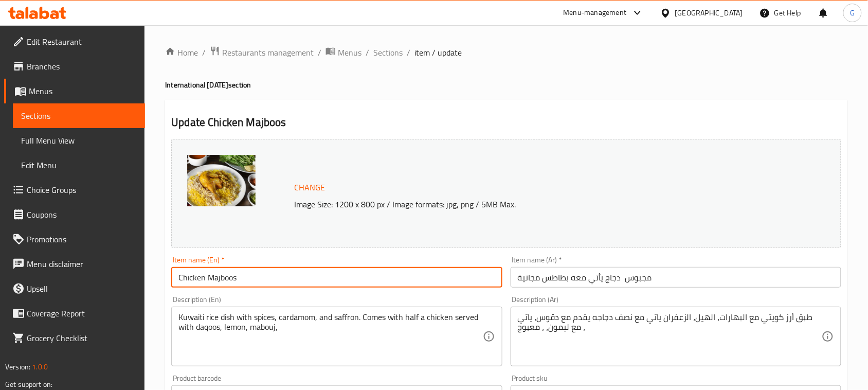
paste input "Comes with A Free Potato"
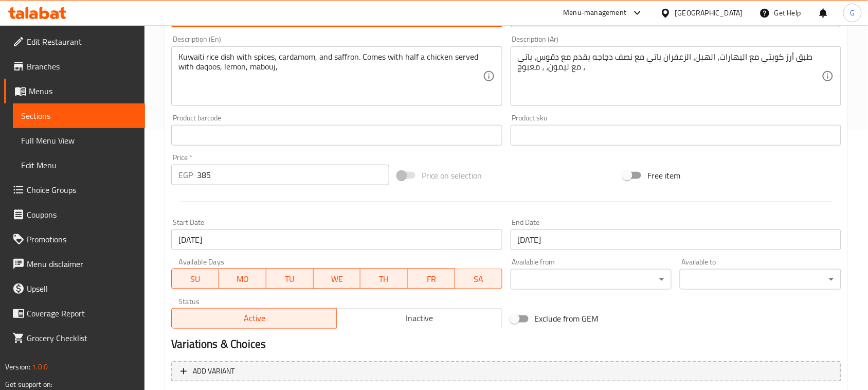
scroll to position [368, 0]
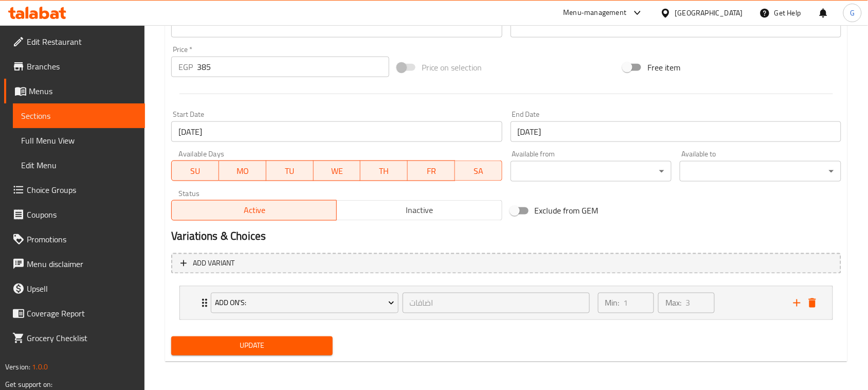
type input "Chicken Majboos Comes with A Free Potato"
click at [249, 331] on div "Add variant Add On's: اضافات ​ Min: 1 ​ Max: 3 ​ Potato Broth (ID: 793675091) 4…" at bounding box center [506, 291] width 678 height 84
click at [247, 340] on span "Update" at bounding box center [252, 346] width 145 height 13
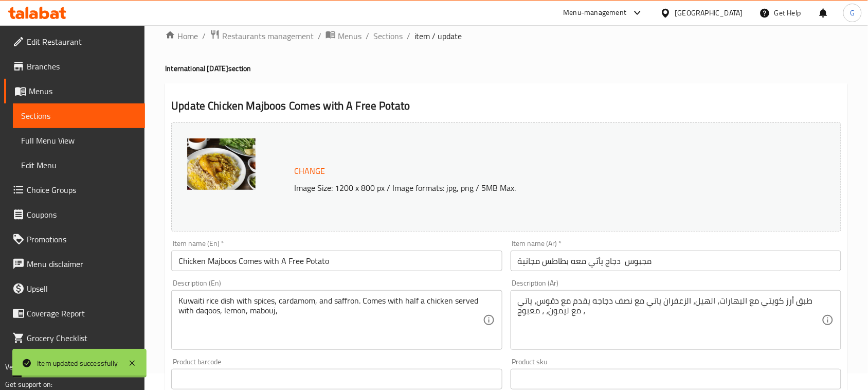
scroll to position [0, 0]
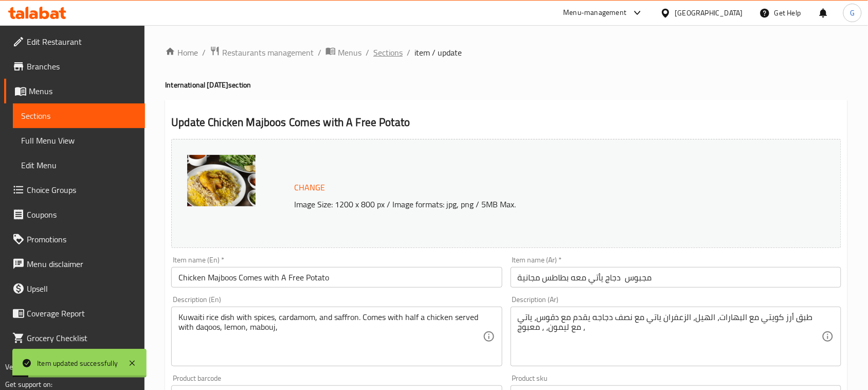
click at [378, 54] on span "Sections" at bounding box center [387, 52] width 29 height 12
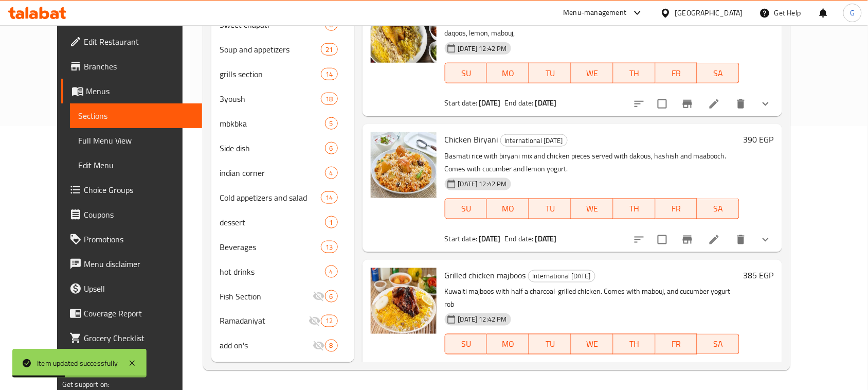
scroll to position [90, 0]
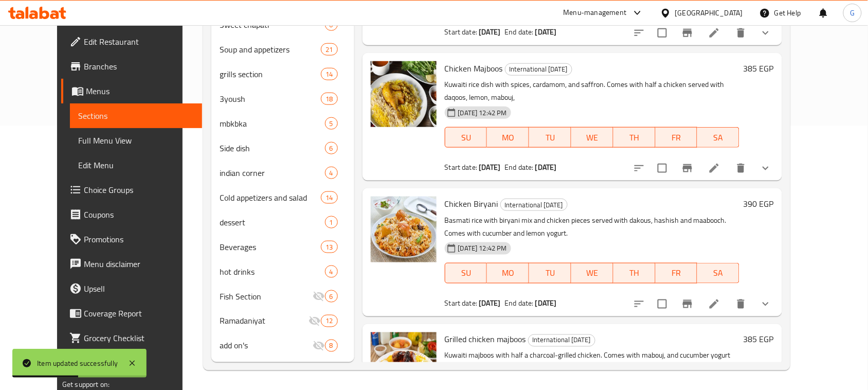
click at [729, 295] on li at bounding box center [714, 304] width 29 height 19
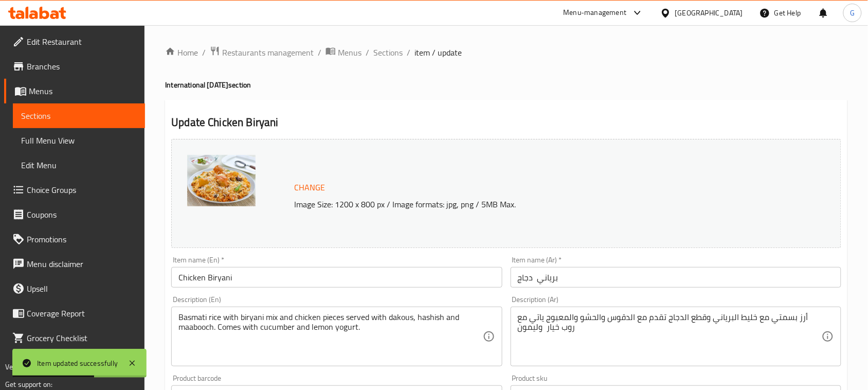
click at [589, 283] on input "برياني دجاج" at bounding box center [676, 277] width 331 height 21
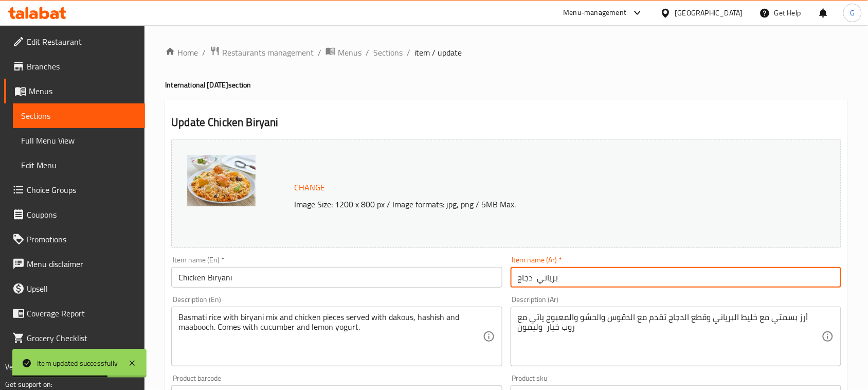
type input "برياني دجاج"
click at [346, 284] on input "Chicken Biryani" at bounding box center [336, 277] width 331 height 21
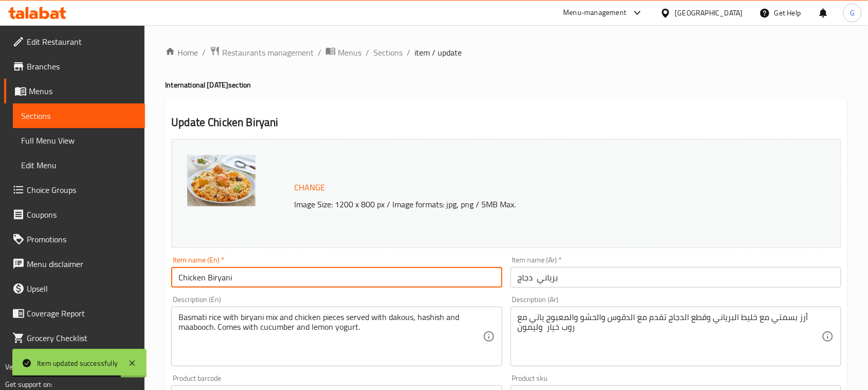
paste input "Comes with A Free Potato"
type input "Chicken Biryani Comes with A Free Potato"
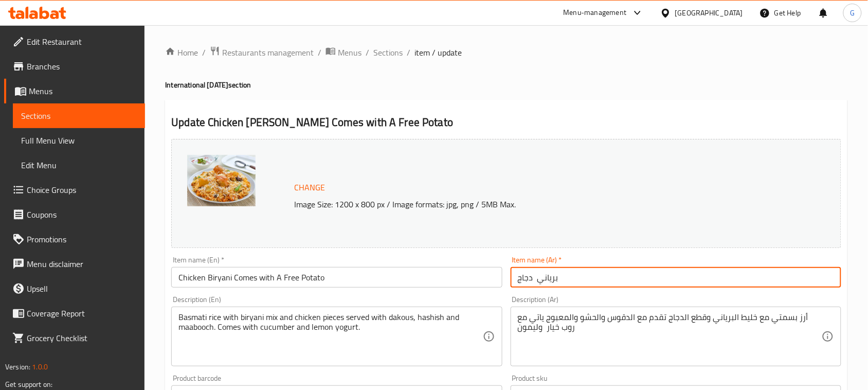
click at [719, 276] on input "برياني دجاج" at bounding box center [676, 277] width 331 height 21
paste input "يأتي معه بطاطس مجانية"
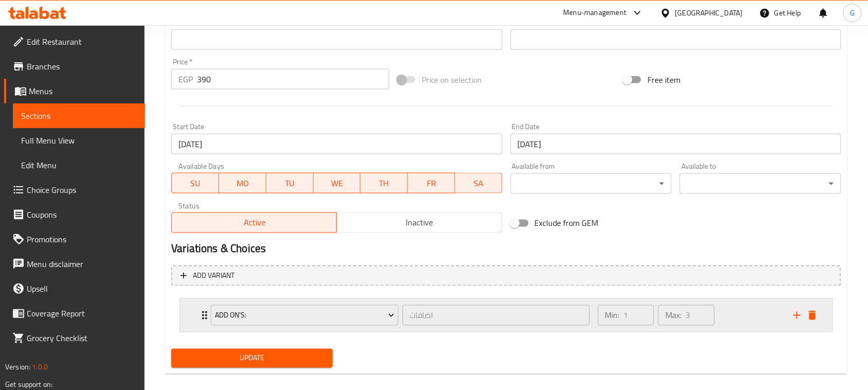
scroll to position [363, 0]
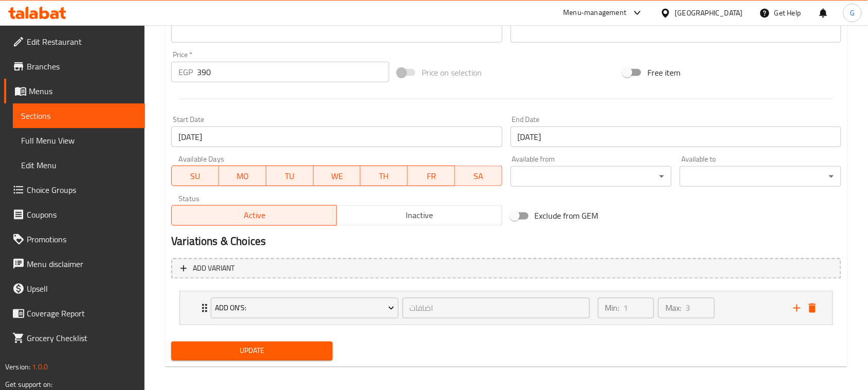
type input "برياني دجاج يأتي معه بطاطس مجانية"
click at [265, 353] on span "Update" at bounding box center [252, 351] width 145 height 13
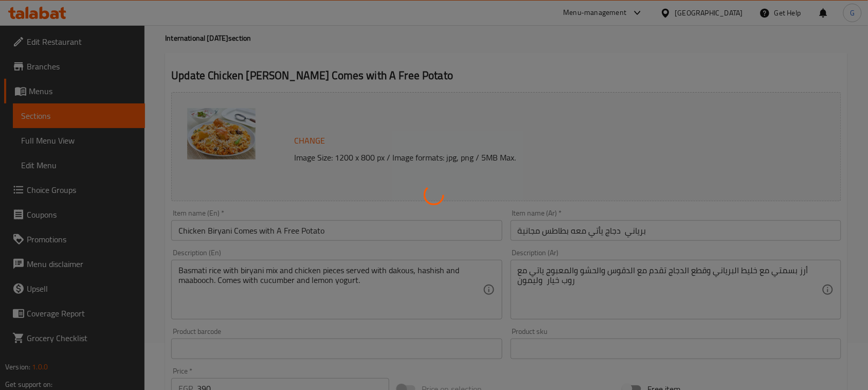
scroll to position [0, 0]
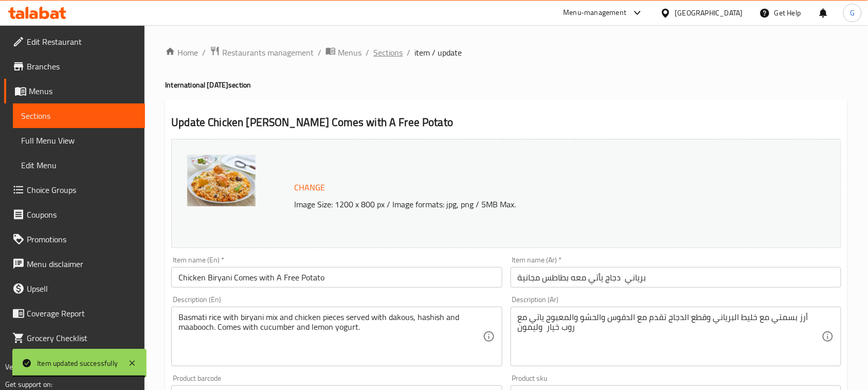
click at [384, 58] on span "Sections" at bounding box center [387, 52] width 29 height 12
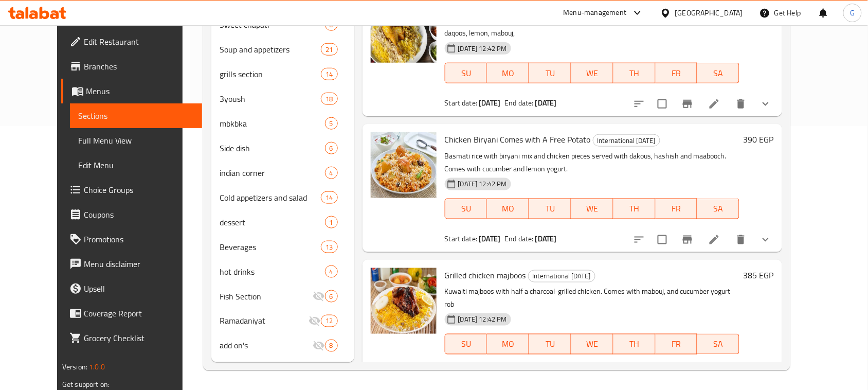
scroll to position [154, 0]
click at [721, 369] on icon at bounding box center [714, 375] width 12 height 12
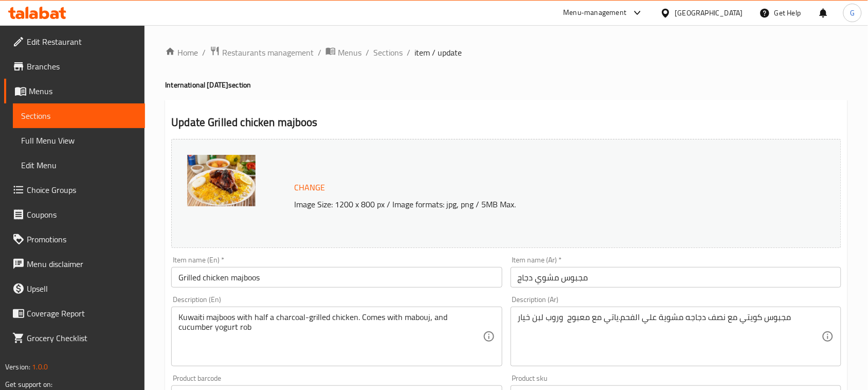
click at [625, 280] on input "مجبوس مشوي دجاج" at bounding box center [676, 277] width 331 height 21
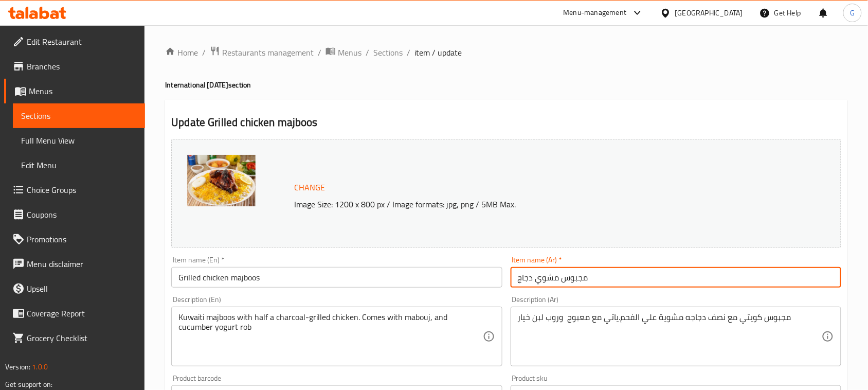
paste input "يأتي معه بطاطس مجانية"
type input "مجبوس مشوي دجاج يأتي معه بطاطس مجانية"
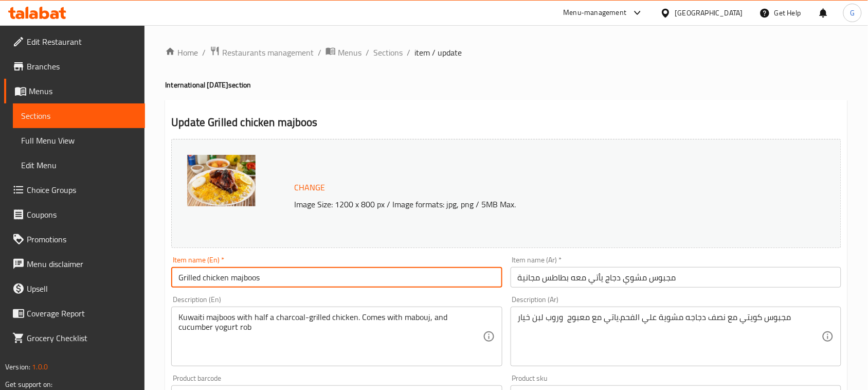
click at [315, 272] on input "Grilled chicken majboos" at bounding box center [336, 277] width 331 height 21
paste input "Comes with A Free Potato"
click at [315, 272] on input "Grilled chicken majboos Comes with A Free Potato" at bounding box center [336, 277] width 331 height 21
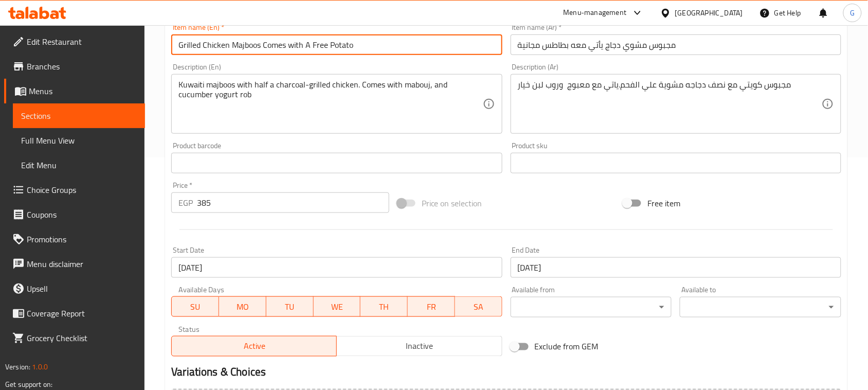
scroll to position [368, 0]
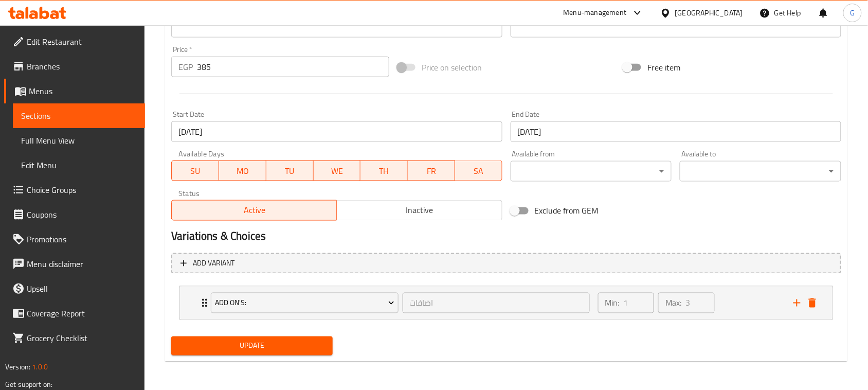
type input "Grilled Chicken Majboos Comes with A Free Potato"
click at [270, 334] on div "Update" at bounding box center [252, 345] width 170 height 27
click at [262, 341] on span "Update" at bounding box center [252, 346] width 145 height 13
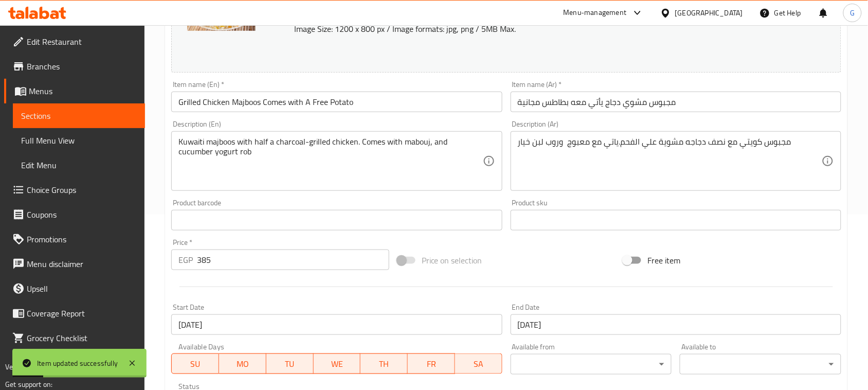
scroll to position [0, 0]
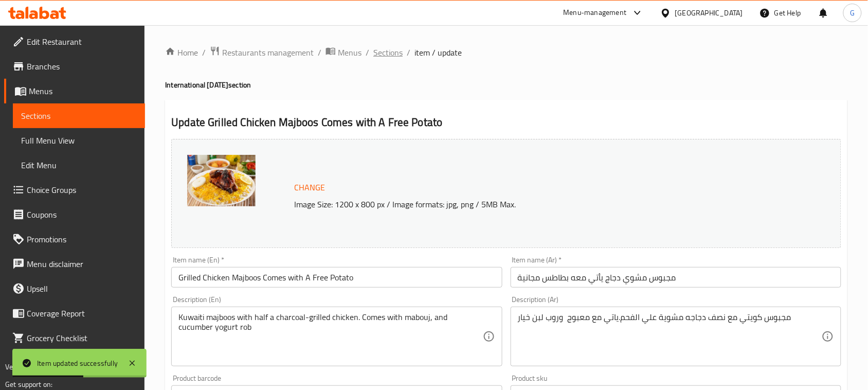
click at [386, 54] on span "Sections" at bounding box center [387, 52] width 29 height 12
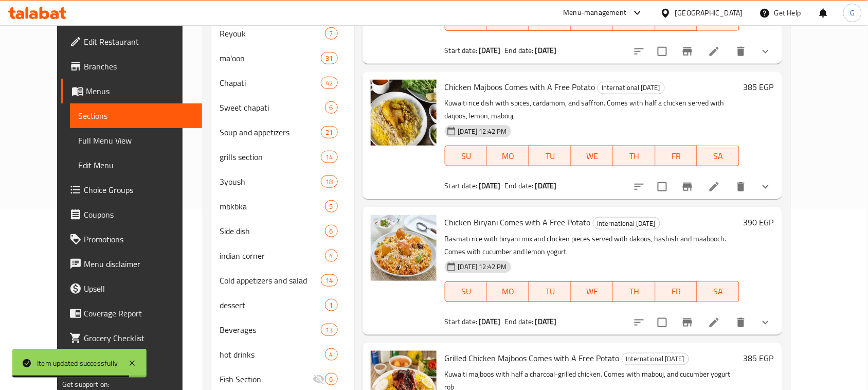
scroll to position [264, 0]
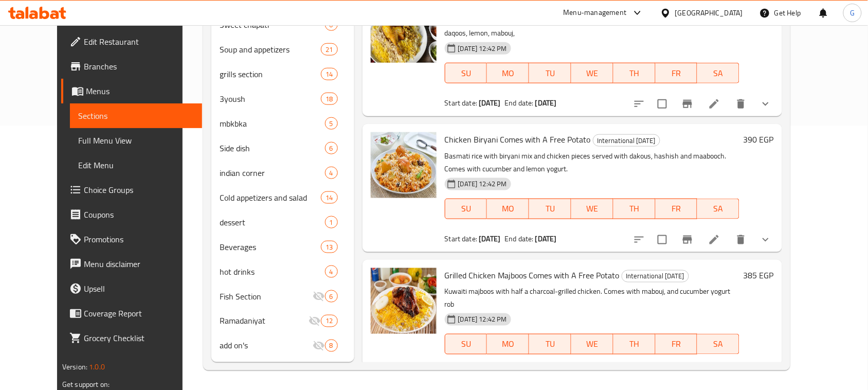
click at [778, 363] on button "show more" at bounding box center [766, 375] width 25 height 25
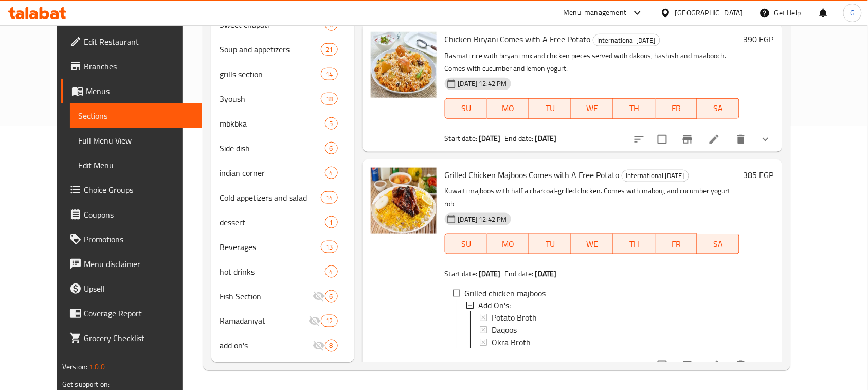
scroll to position [126, 0]
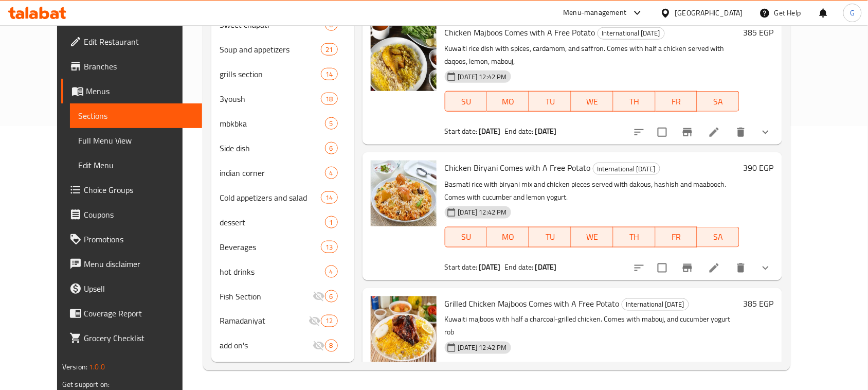
click at [778, 260] on button "show more" at bounding box center [766, 268] width 25 height 25
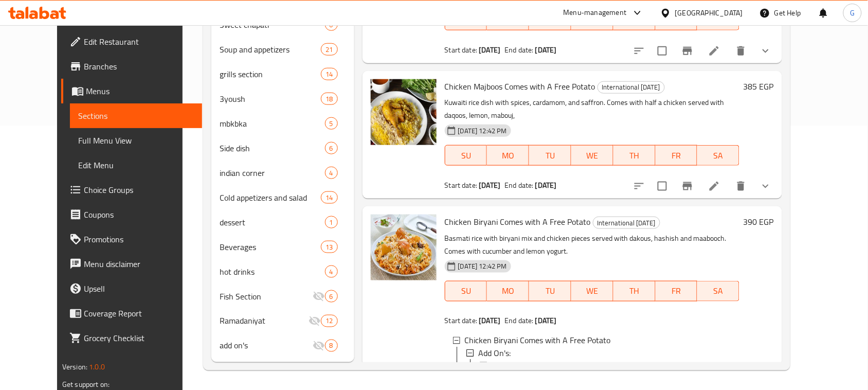
scroll to position [0, 0]
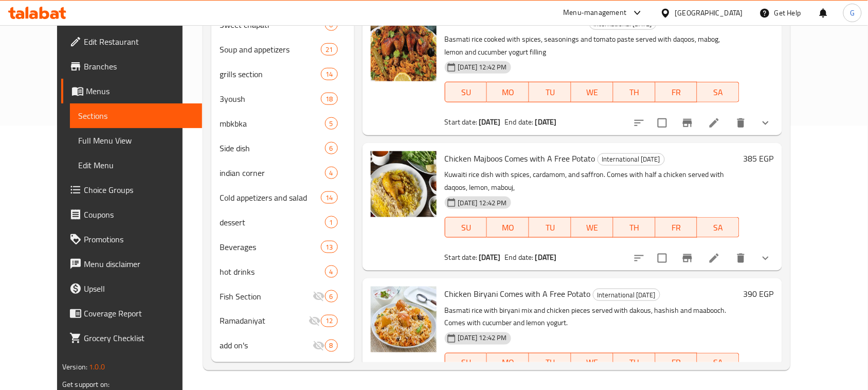
click at [778, 246] on button "show more" at bounding box center [766, 258] width 25 height 25
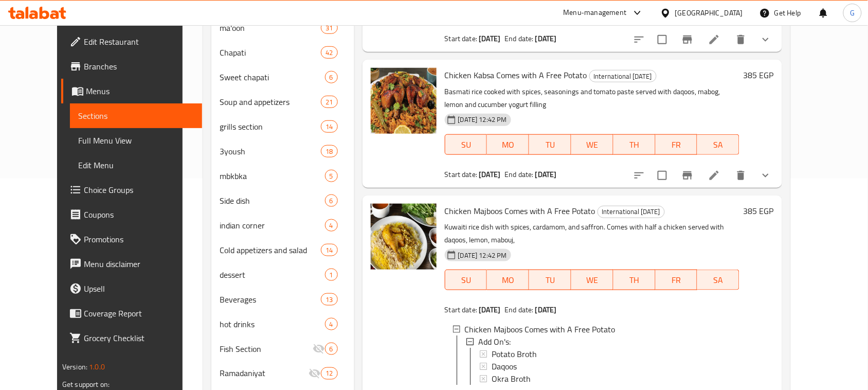
scroll to position [135, 0]
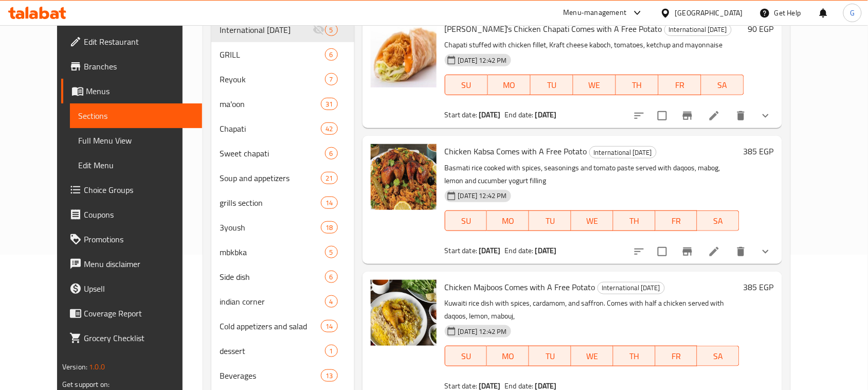
click at [772, 245] on icon "show more" at bounding box center [766, 251] width 12 height 12
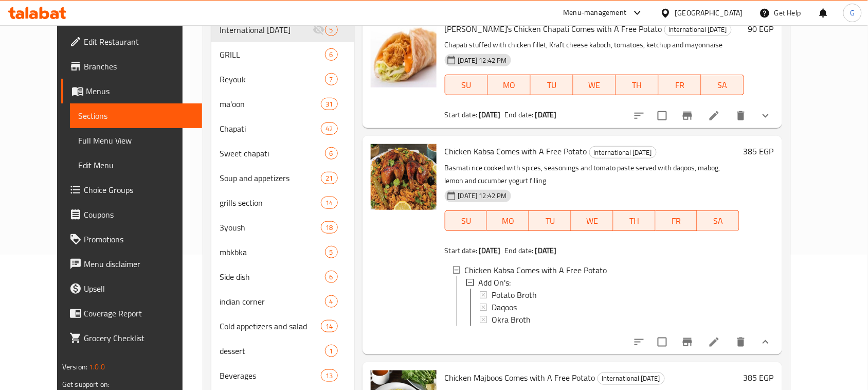
scroll to position [71, 0]
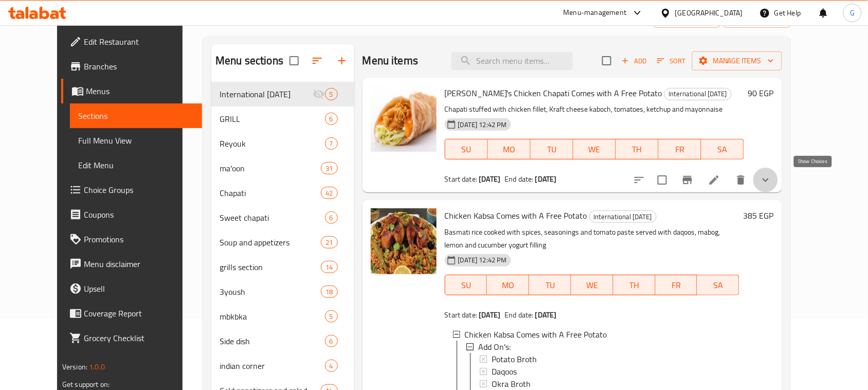
click at [772, 185] on icon "show more" at bounding box center [766, 180] width 12 height 12
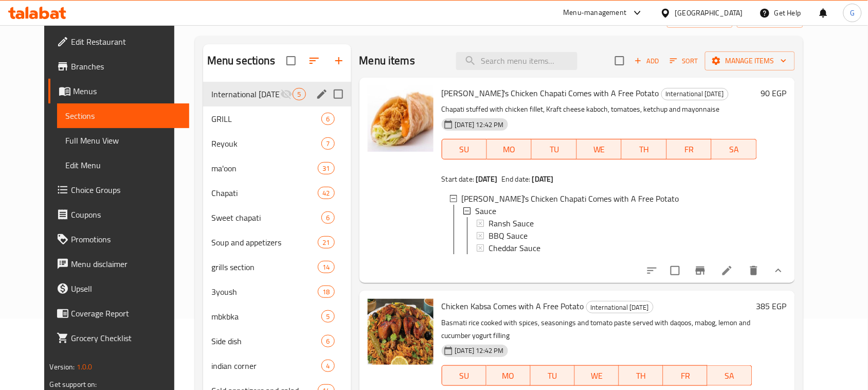
click at [329, 101] on input "Menu sections" at bounding box center [339, 94] width 22 height 22
checkbox input "true"
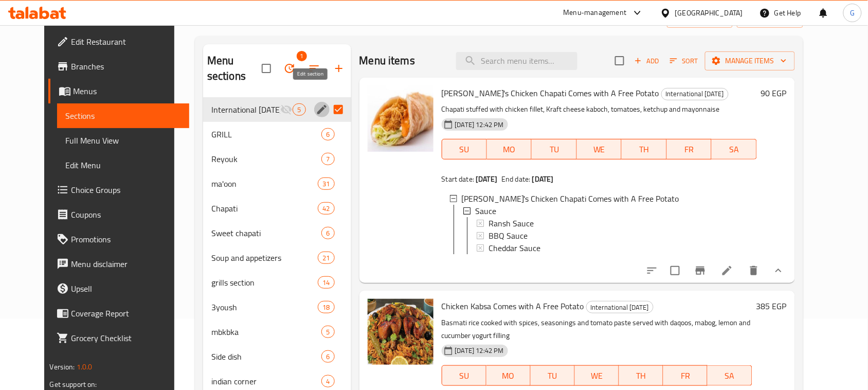
click at [316, 103] on icon "edit" at bounding box center [322, 109] width 12 height 12
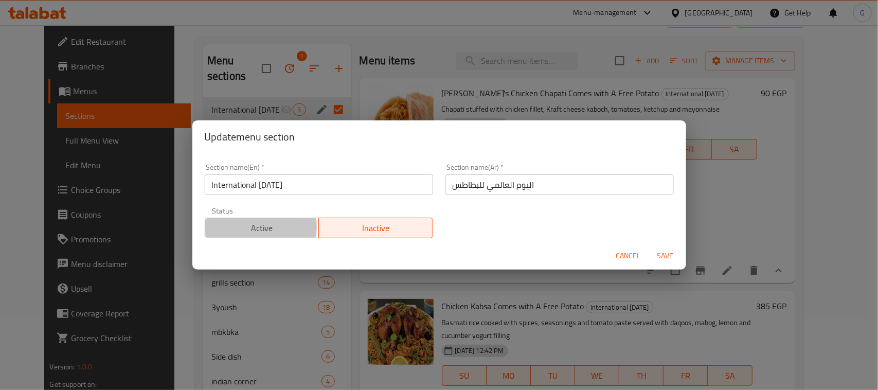
click at [250, 227] on span "Active" at bounding box center [262, 228] width 106 height 15
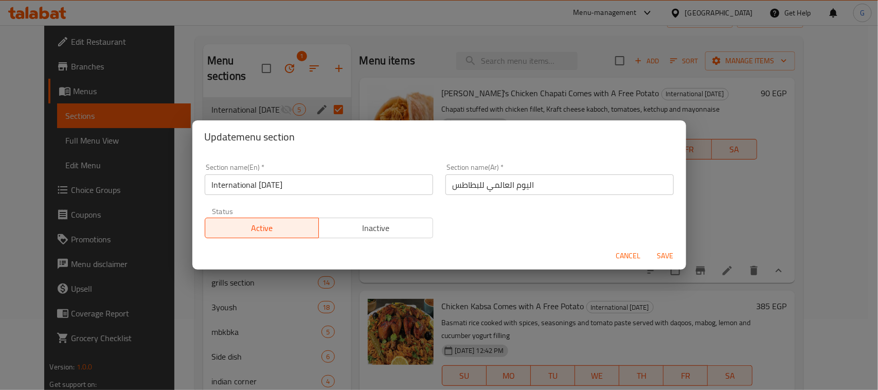
click at [671, 254] on span "Save" at bounding box center [665, 255] width 25 height 13
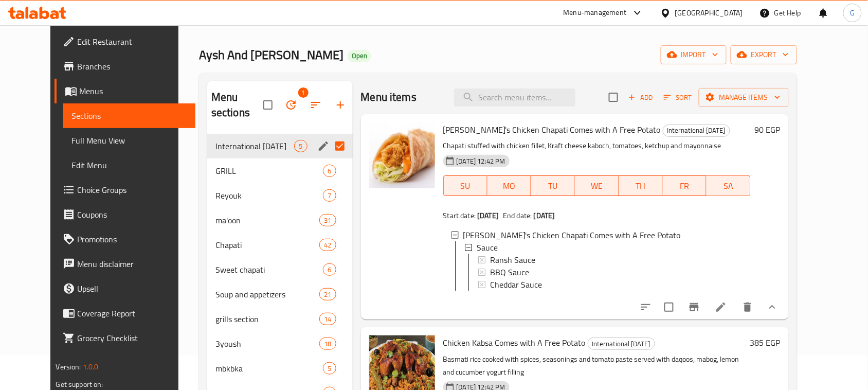
scroll to position [0, 0]
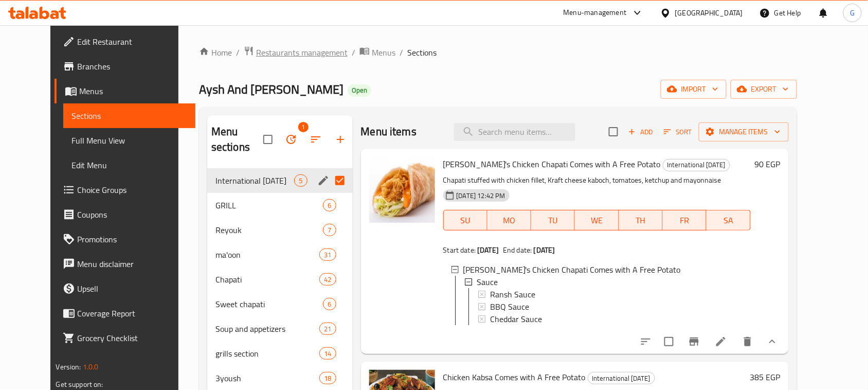
click at [273, 46] on span "Restaurants management" at bounding box center [302, 52] width 92 height 12
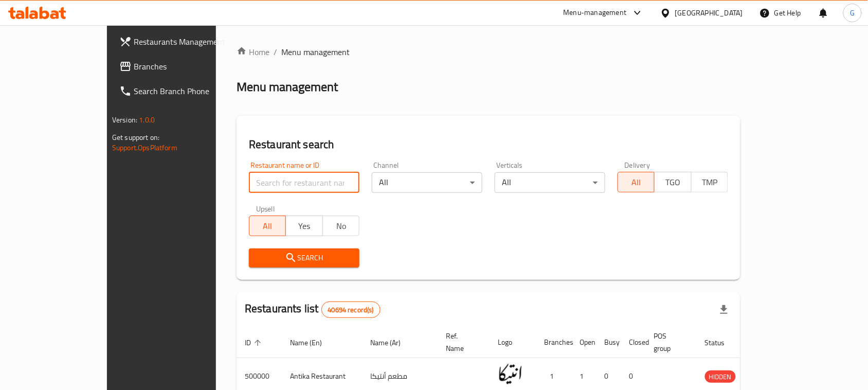
paste input "698921"
type input "698921"
click button "Search" at bounding box center [304, 257] width 111 height 19
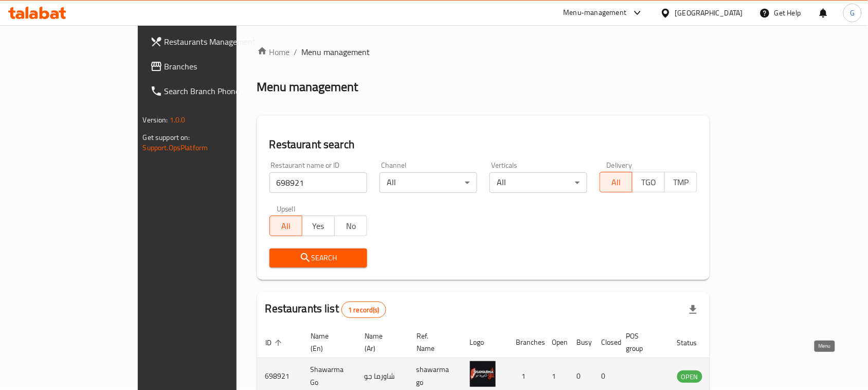
click at [744, 370] on icon "enhanced table" at bounding box center [737, 376] width 12 height 12
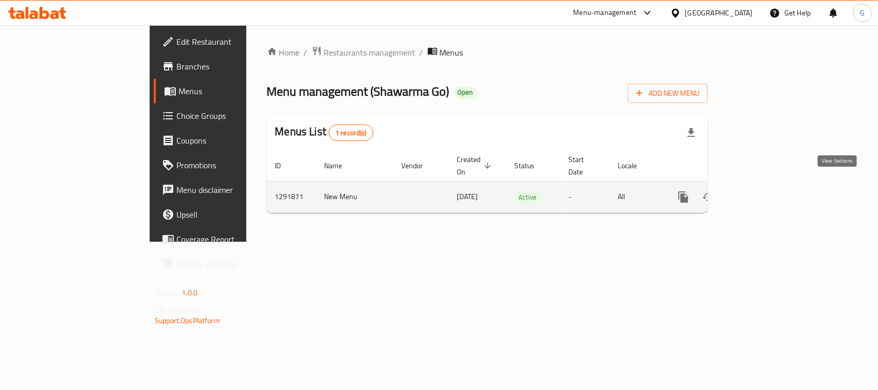
click at [762, 192] on icon "enhanced table" at bounding box center [757, 196] width 9 height 9
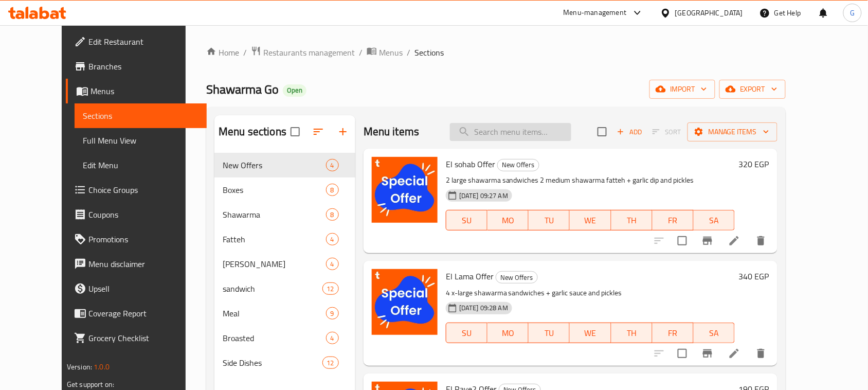
click at [518, 127] on input "search" at bounding box center [510, 132] width 121 height 18
paste input "fattah shawerma"
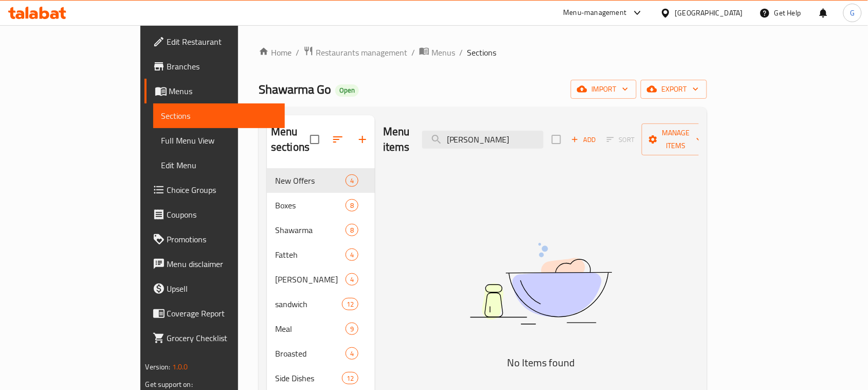
drag, startPoint x: 496, startPoint y: 132, endPoint x: 554, endPoint y: 206, distance: 94.2
click at [497, 132] on input "fattah shawerma" at bounding box center [482, 140] width 121 height 18
drag, startPoint x: 520, startPoint y: 132, endPoint x: 477, endPoint y: 141, distance: 43.8
click at [477, 141] on div "Menu items fattah shawerma Add Sort Manage items" at bounding box center [541, 139] width 316 height 49
click at [498, 131] on input "shawerma" at bounding box center [482, 140] width 121 height 18
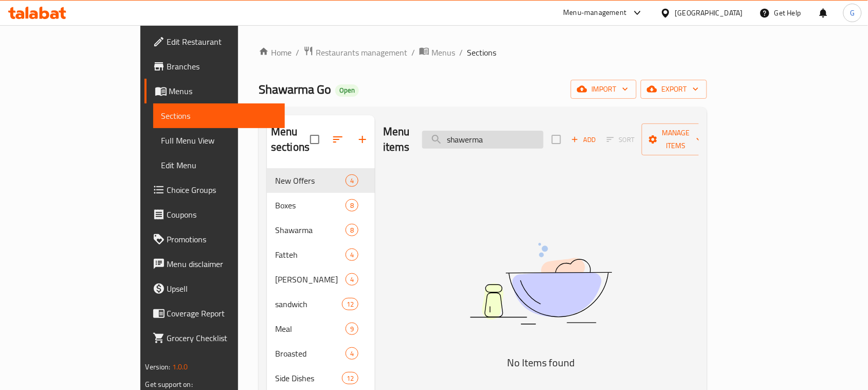
click at [498, 131] on input "shawerma" at bounding box center [482, 140] width 121 height 18
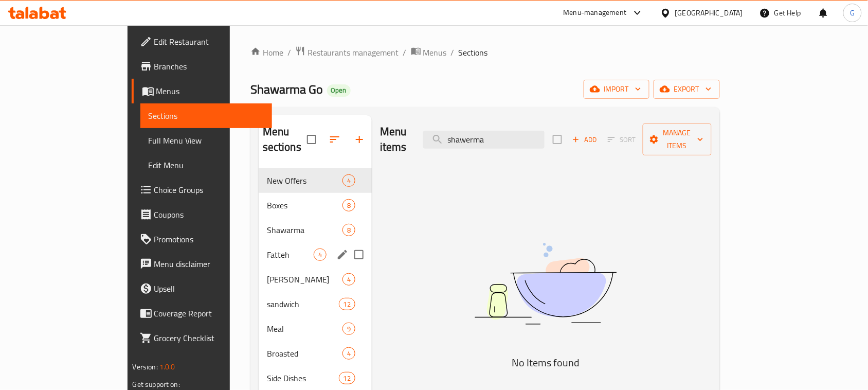
type input "shawerma"
click at [267, 248] on span "Fatteh" at bounding box center [290, 254] width 47 height 12
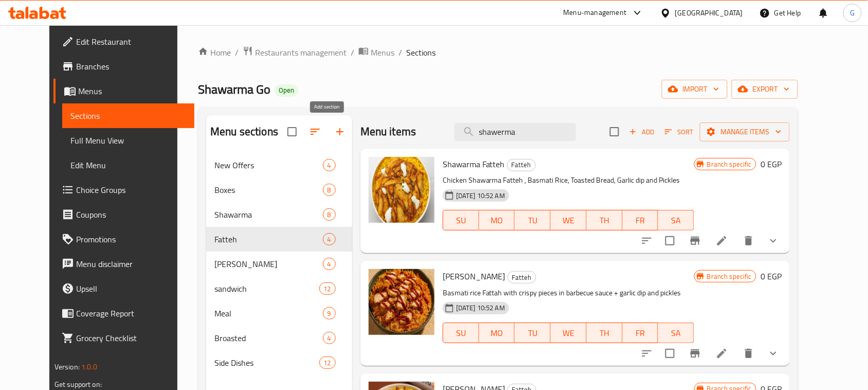
click at [334, 137] on icon "button" at bounding box center [340, 132] width 12 height 12
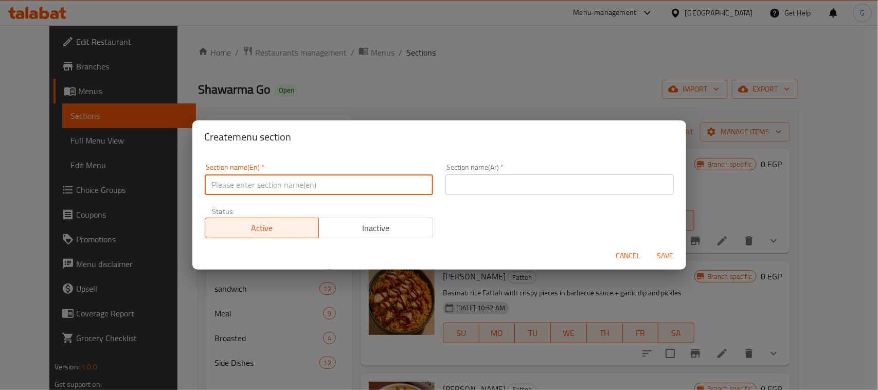
paste input "International [DATE]"
type input "International [DATE]"
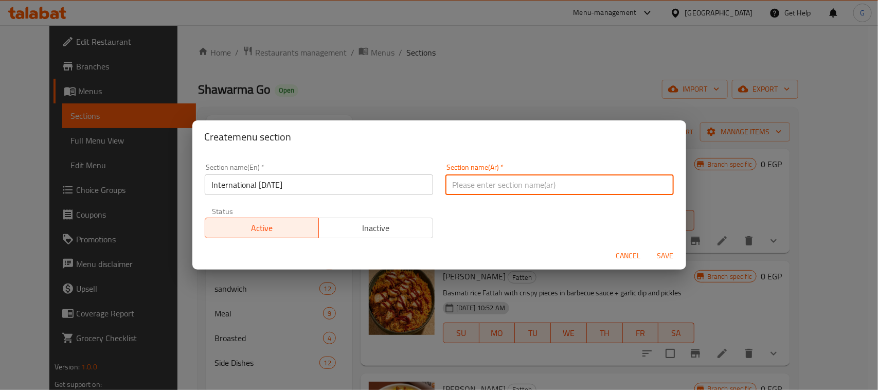
paste input "اليوم العالمي للبطاطس"
type input "اليوم العالمي للبطاطس"
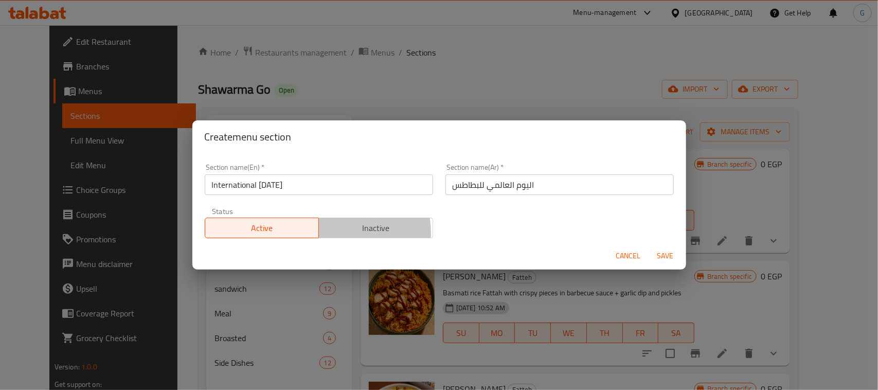
click at [318, 234] on button "Inactive" at bounding box center [375, 228] width 115 height 21
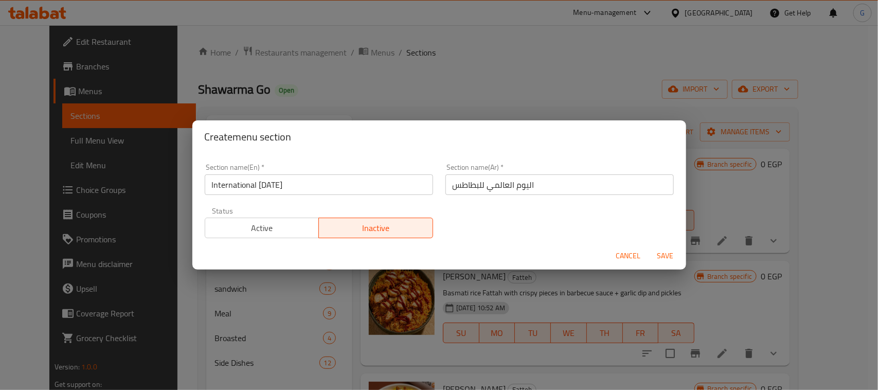
click at [669, 259] on span "Save" at bounding box center [665, 255] width 25 height 13
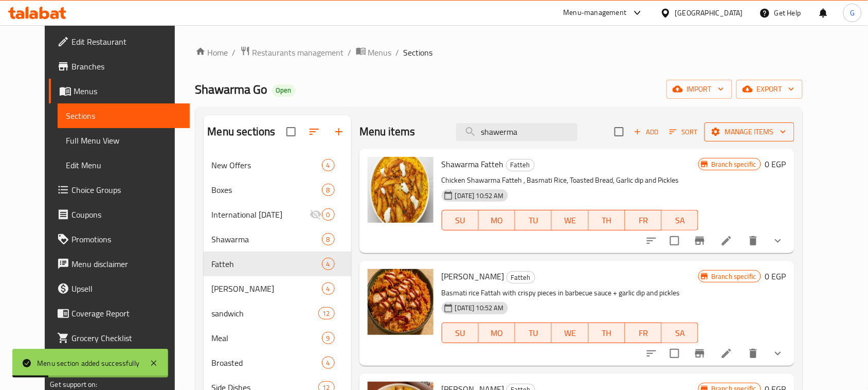
click at [787, 128] on span "Manage items" at bounding box center [750, 132] width 74 height 13
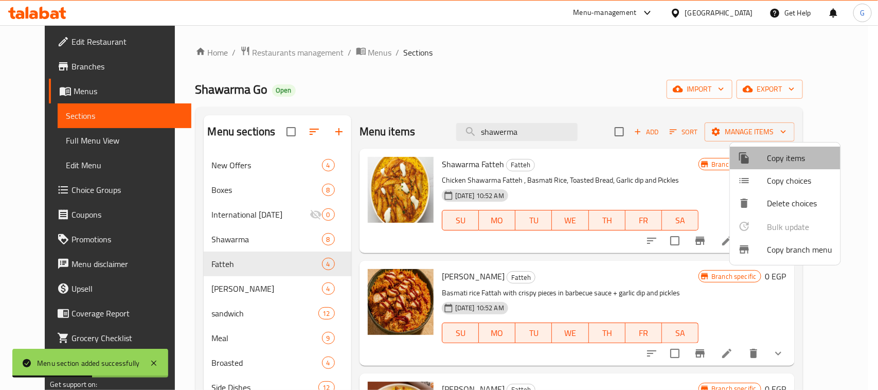
click at [803, 162] on span "Copy items" at bounding box center [799, 158] width 65 height 12
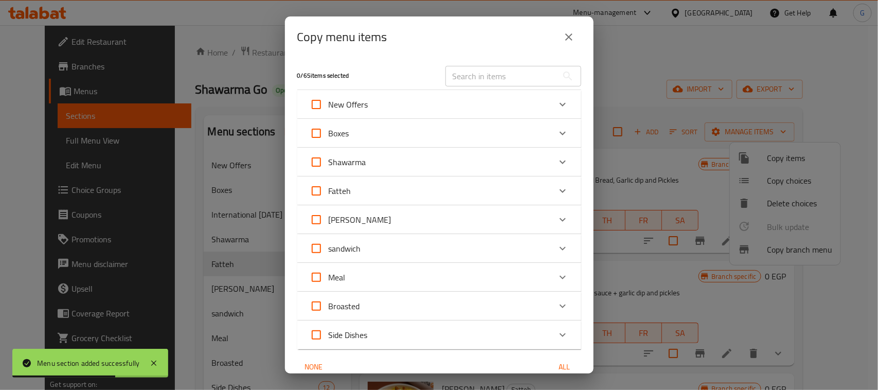
click at [489, 201] on div "Fatteh" at bounding box center [430, 190] width 241 height 25
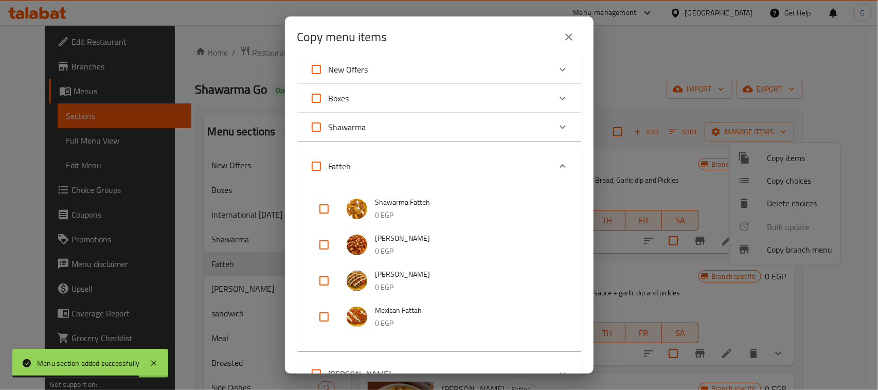
scroll to position [64, 0]
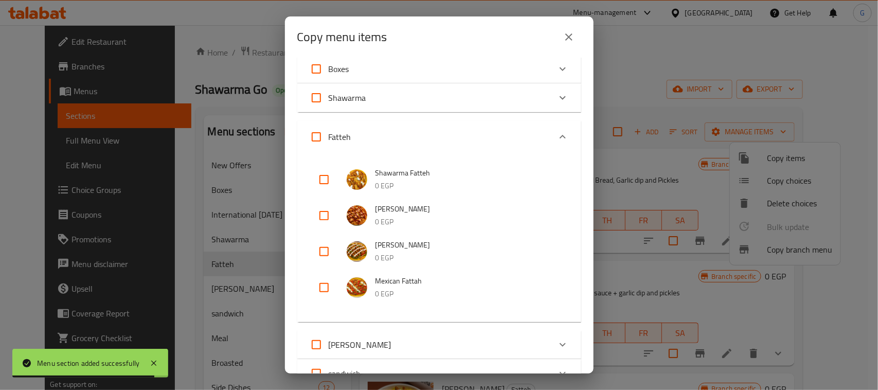
click at [329, 178] on input "checkbox" at bounding box center [324, 179] width 25 height 25
checkbox input "true"
click at [327, 215] on input "checkbox" at bounding box center [324, 215] width 25 height 25
checkbox input "true"
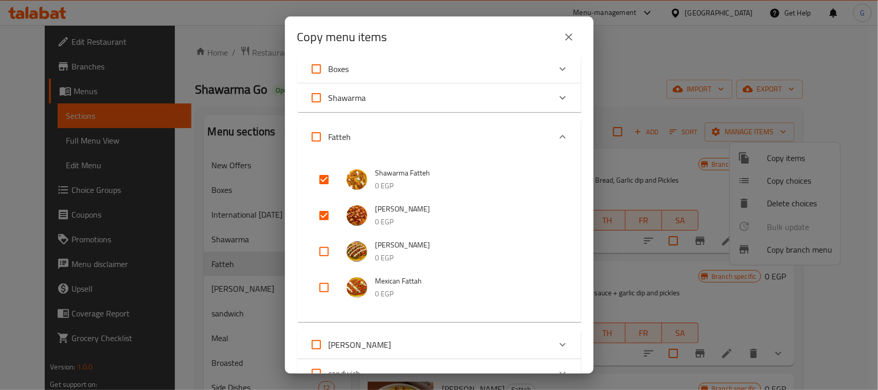
click at [326, 248] on input "checkbox" at bounding box center [324, 251] width 25 height 25
checkbox input "true"
click at [316, 287] on input "checkbox" at bounding box center [324, 287] width 25 height 25
checkbox input "true"
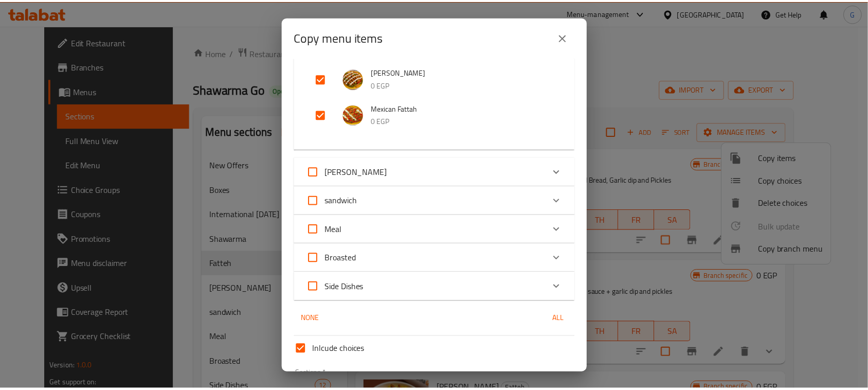
scroll to position [312, 0]
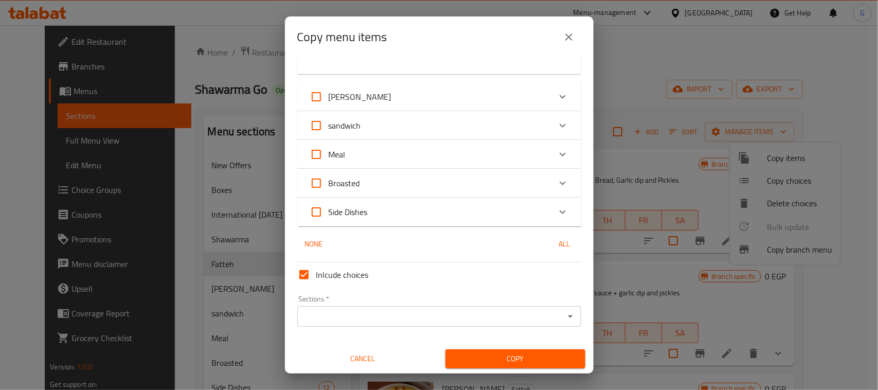
click at [456, 307] on div "Sections *" at bounding box center [439, 316] width 284 height 21
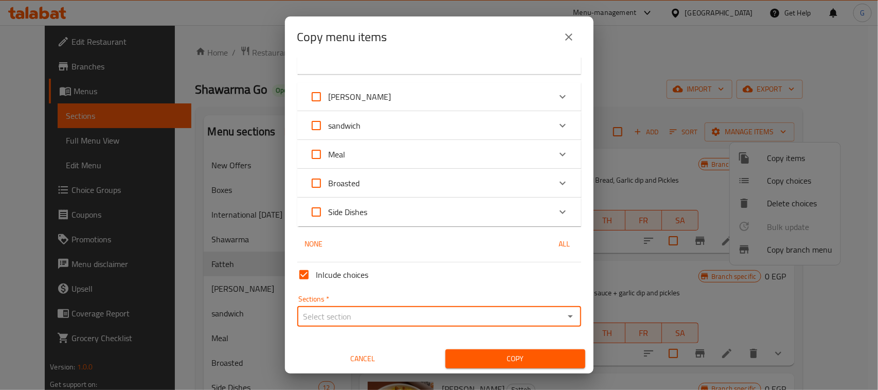
click at [391, 324] on div "Sections *" at bounding box center [439, 316] width 284 height 21
click at [392, 319] on input "Sections   *" at bounding box center [430, 316] width 261 height 14
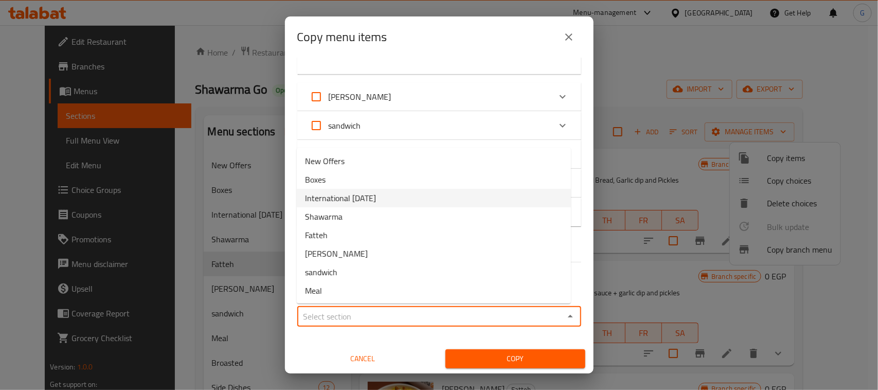
click at [412, 189] on li "International [DATE]" at bounding box center [434, 198] width 274 height 19
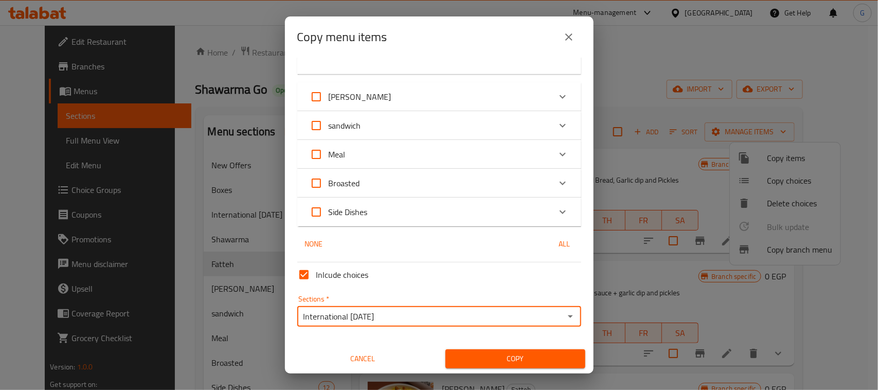
type input "International [DATE]"
click at [492, 356] on span "Copy" at bounding box center [515, 358] width 123 height 13
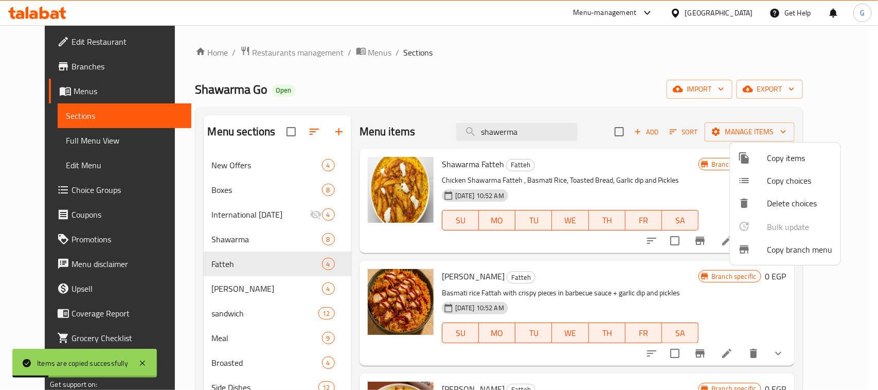
click at [265, 220] on div at bounding box center [439, 195] width 878 height 390
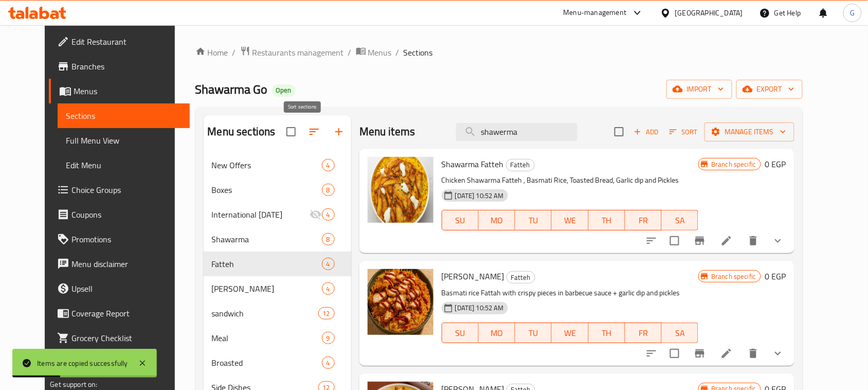
click at [310, 135] on icon "button" at bounding box center [314, 132] width 9 height 6
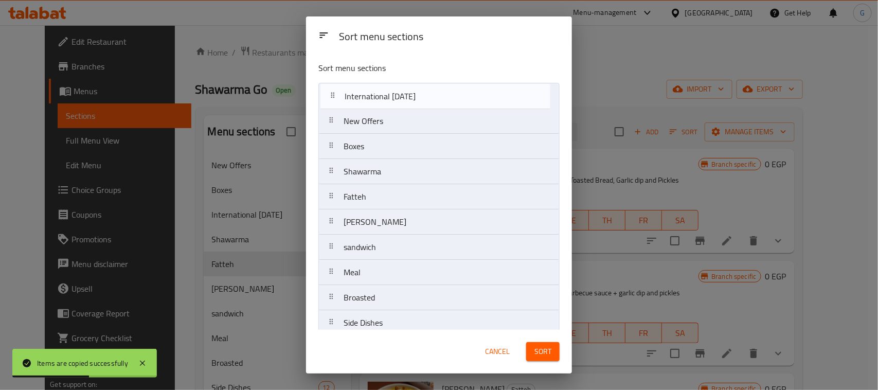
drag, startPoint x: 415, startPoint y: 150, endPoint x: 416, endPoint y: 97, distance: 53.5
click at [416, 97] on nav "New Offers Boxes International Potato Day Shawarma Fatteh Maria sandwich Meal B…" at bounding box center [438, 209] width 241 height 253
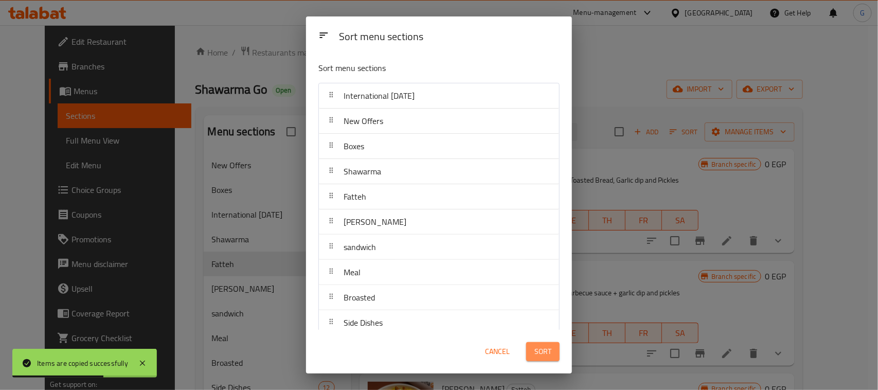
click at [549, 351] on span "Sort" at bounding box center [542, 351] width 17 height 13
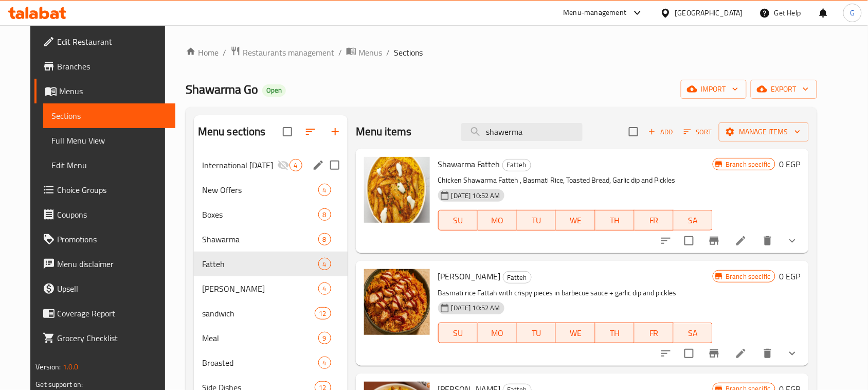
click at [202, 163] on span "International [DATE]" at bounding box center [239, 165] width 75 height 12
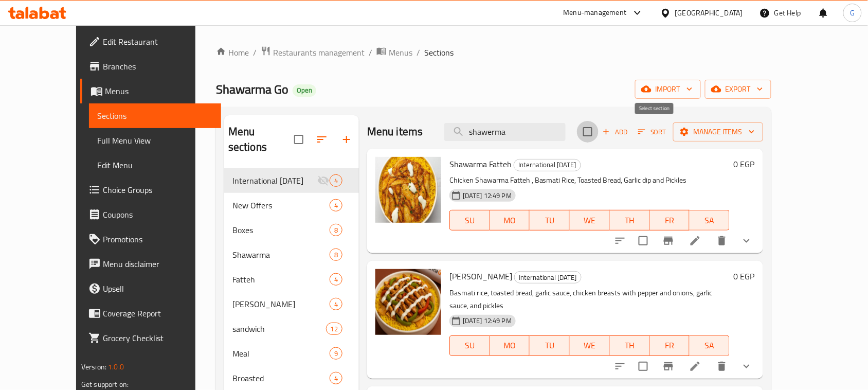
click at [599, 134] on input "checkbox" at bounding box center [588, 132] width 22 height 22
checkbox input "true"
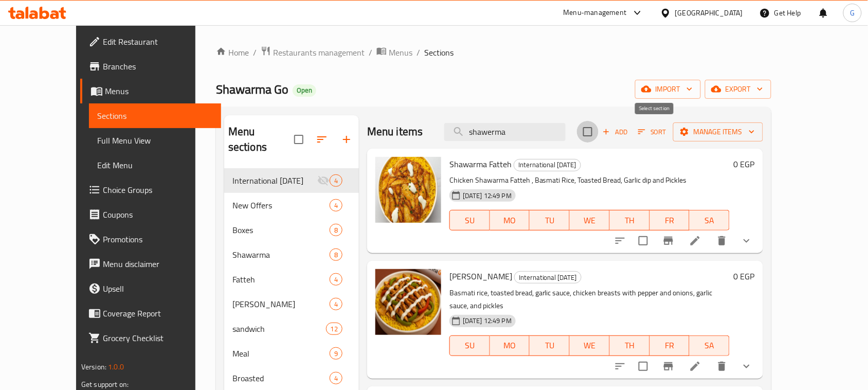
checkbox input "true"
click at [755, 130] on span "Manage items" at bounding box center [719, 132] width 74 height 13
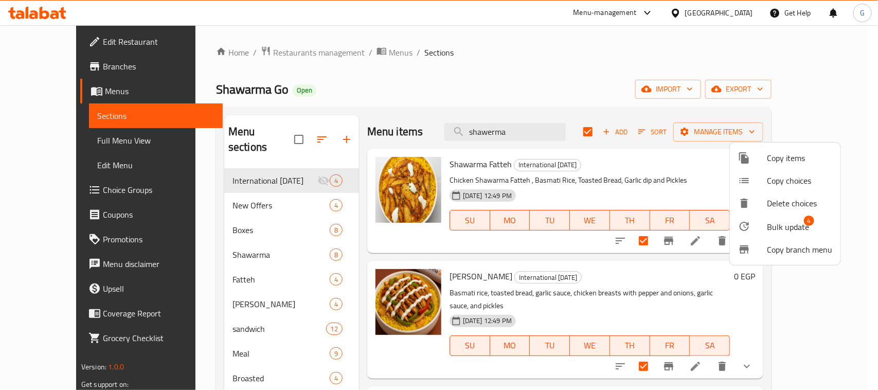
click at [760, 134] on div at bounding box center [439, 195] width 878 height 390
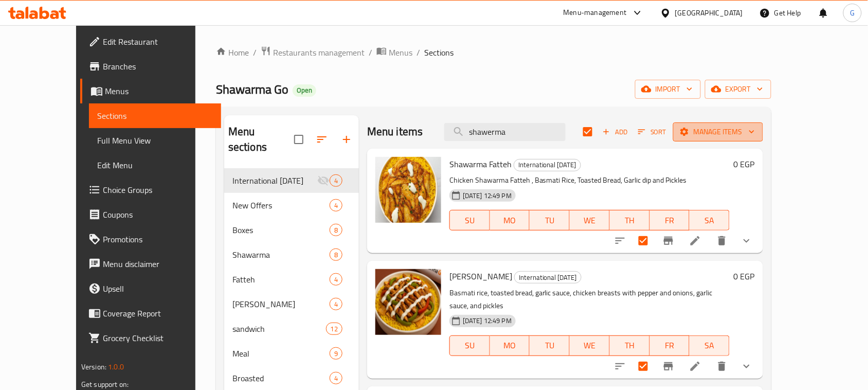
click at [755, 130] on span "Manage items" at bounding box center [719, 132] width 74 height 13
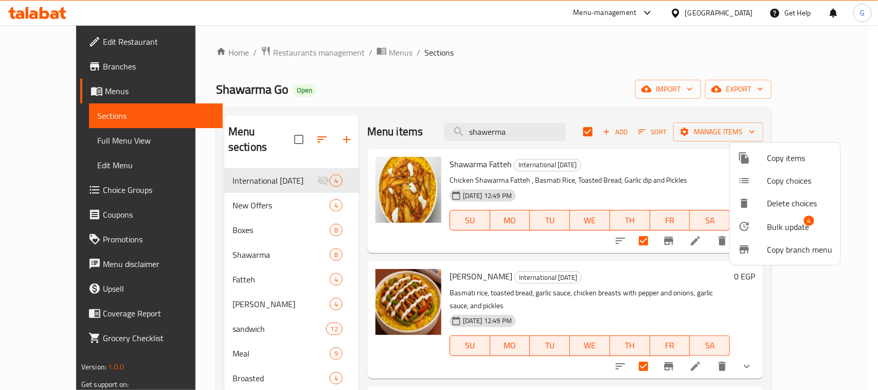
click at [775, 229] on span "Bulk update" at bounding box center [788, 227] width 42 height 12
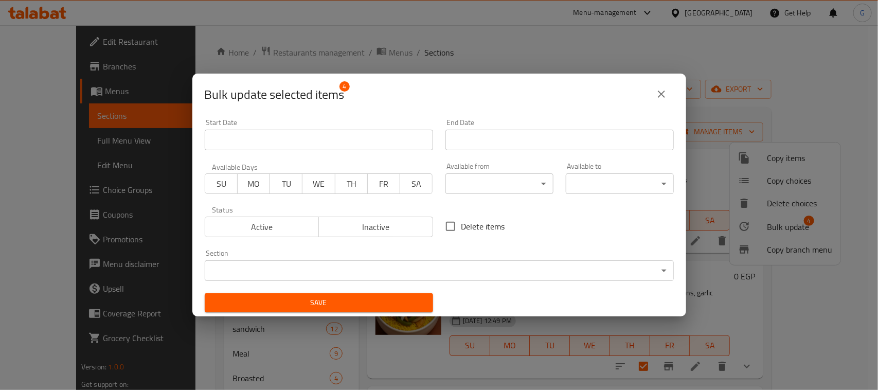
click at [395, 146] on input "Start Date" at bounding box center [319, 140] width 228 height 21
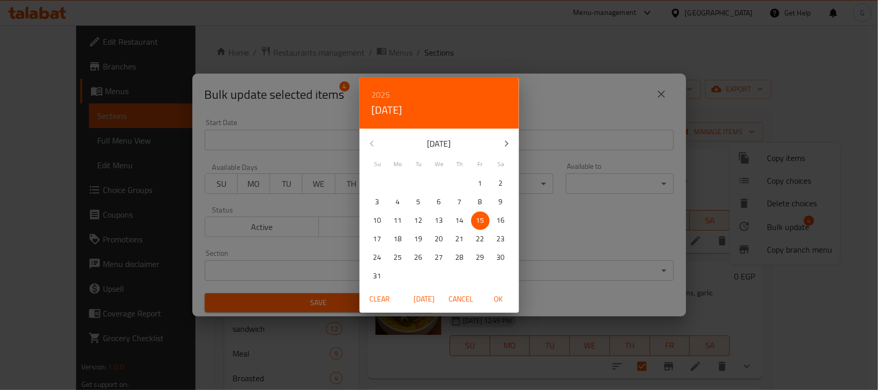
click at [420, 235] on p "19" at bounding box center [419, 239] width 8 height 13
click at [498, 297] on span "OK" at bounding box center [498, 299] width 25 height 13
type input "[DATE]"
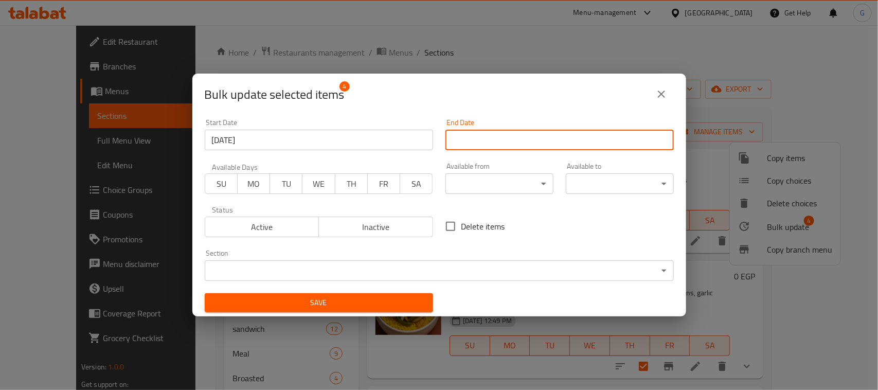
click at [584, 141] on input "Start Date" at bounding box center [559, 140] width 228 height 21
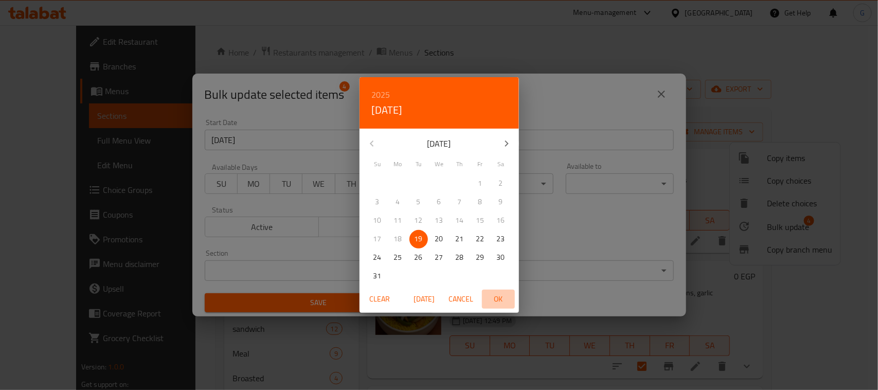
click at [497, 298] on span "OK" at bounding box center [498, 299] width 25 height 13
type input "[DATE]"
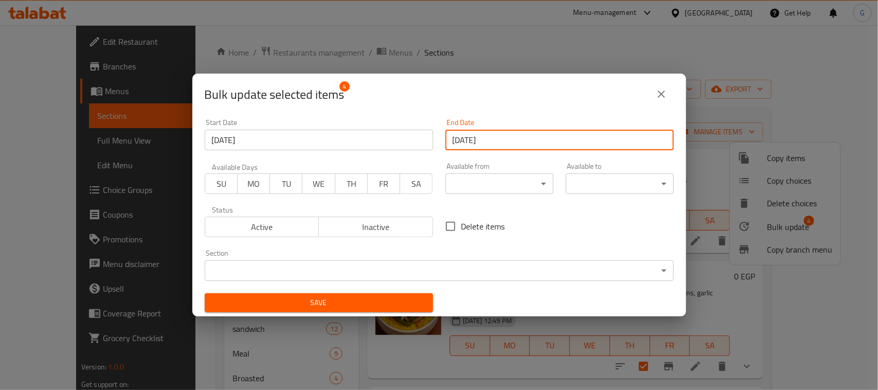
click at [364, 310] on button "Save" at bounding box center [319, 302] width 228 height 19
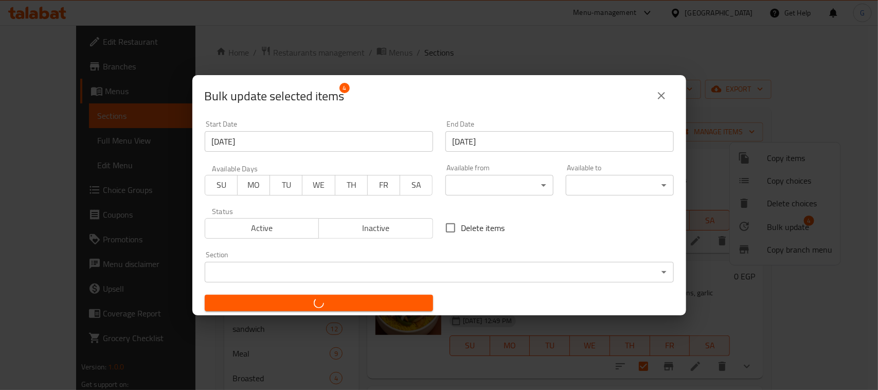
checkbox input "false"
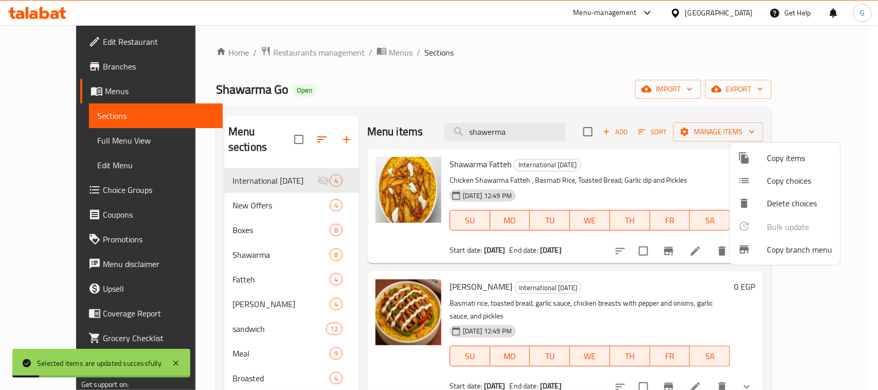
click at [560, 66] on div at bounding box center [439, 195] width 878 height 390
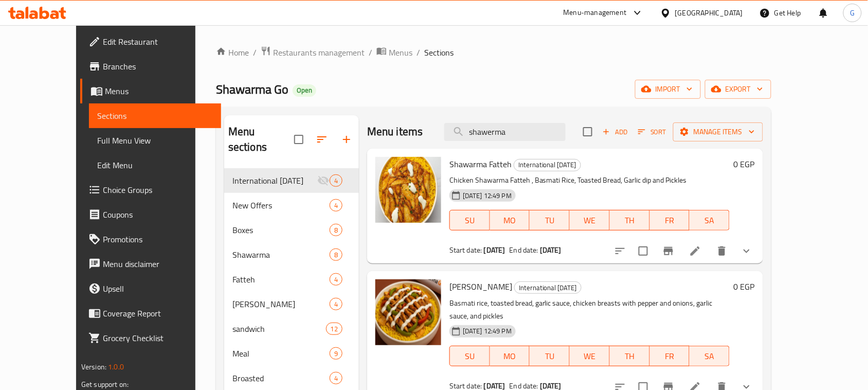
click at [710, 258] on li at bounding box center [695, 251] width 29 height 19
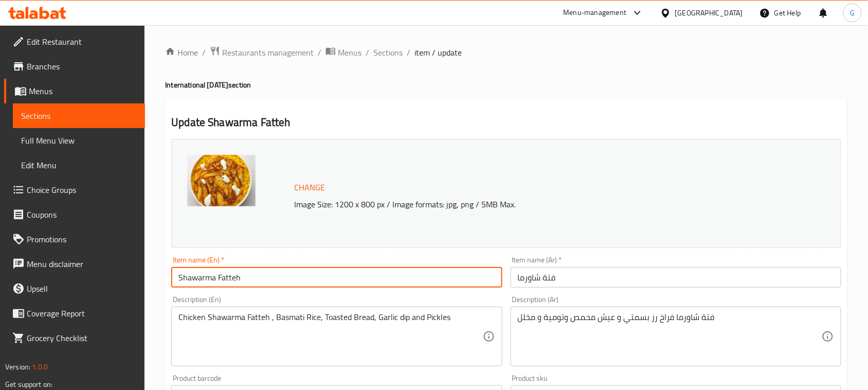
click at [312, 273] on input "Shawarma Fatteh" at bounding box center [336, 277] width 331 height 21
paste input "Comes with A Free Potato"
type input "Shawarma Fatteh Comes with A Free Potato"
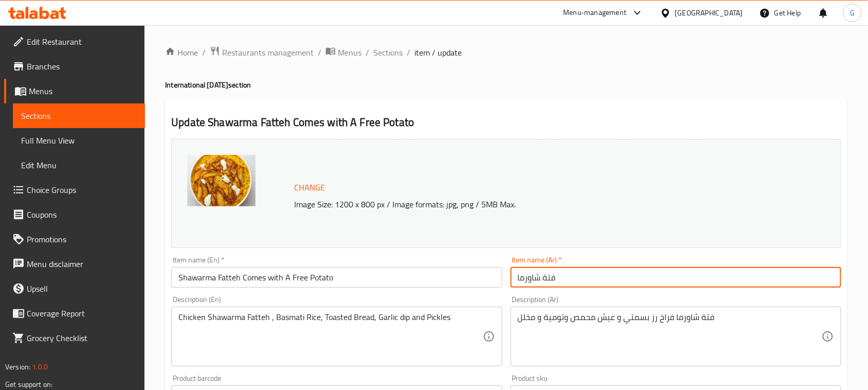
click at [779, 278] on input "فتة شاورما" at bounding box center [676, 277] width 331 height 21
paste input "يأتي معها بطاطس مجانية"
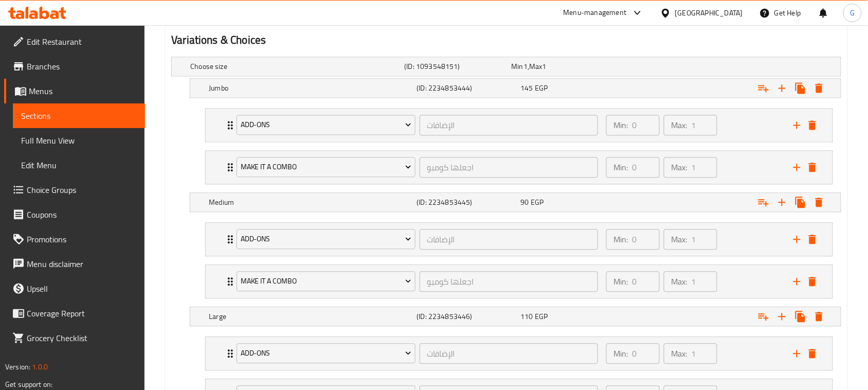
scroll to position [660, 0]
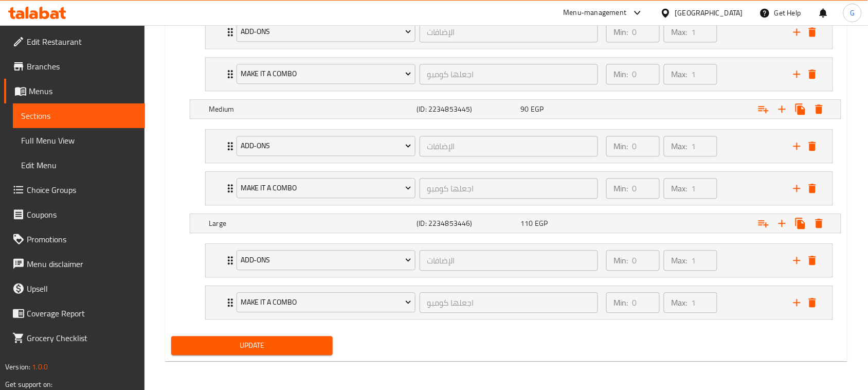
type input "فتة شاورما يأتي معها بطاطس مجانية"
click at [299, 342] on span "Update" at bounding box center [252, 345] width 145 height 13
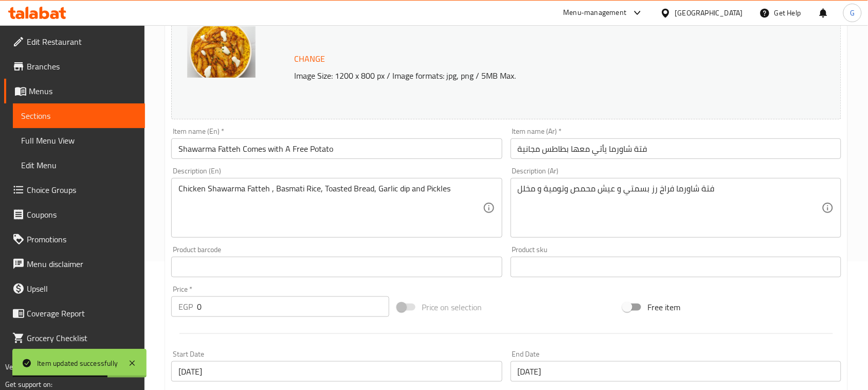
scroll to position [0, 0]
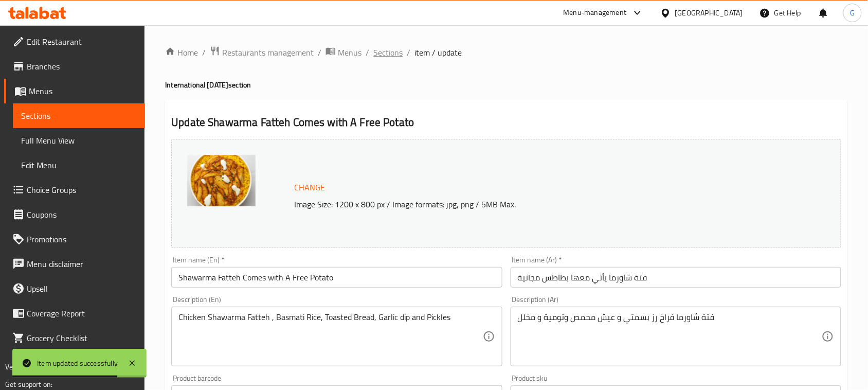
click at [384, 57] on span "Sections" at bounding box center [387, 52] width 29 height 12
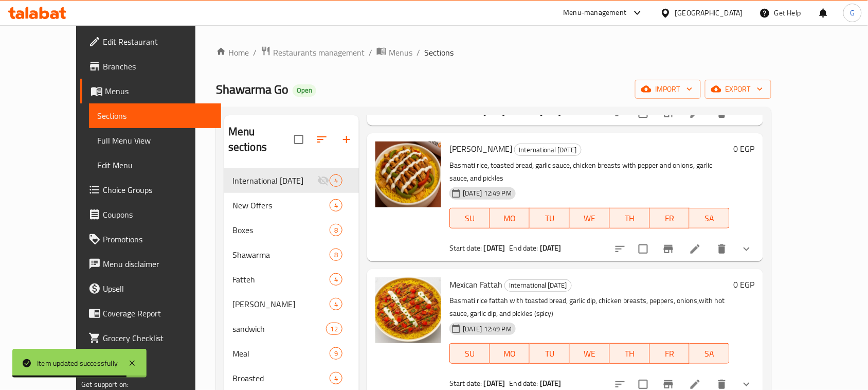
scroll to position [139, 0]
click at [762, 248] on div "Menu items Add Sort Manage items Shawarma Fatteh Comes with A Free Potato Inter…" at bounding box center [561, 310] width 404 height 390
click at [710, 242] on li at bounding box center [695, 248] width 29 height 19
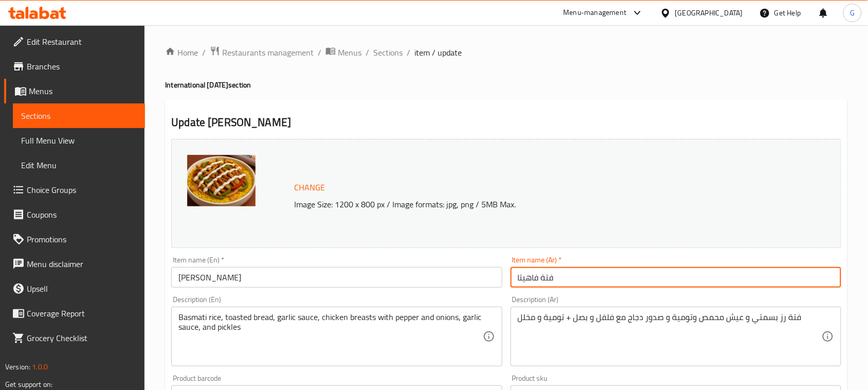
click at [581, 278] on input "فتة فاهيتا" at bounding box center [676, 277] width 331 height 21
paste input "يأتي معها بطاطس مجانية"
type input "فتة فاهيتا يأتي معها بطاطس مجانية"
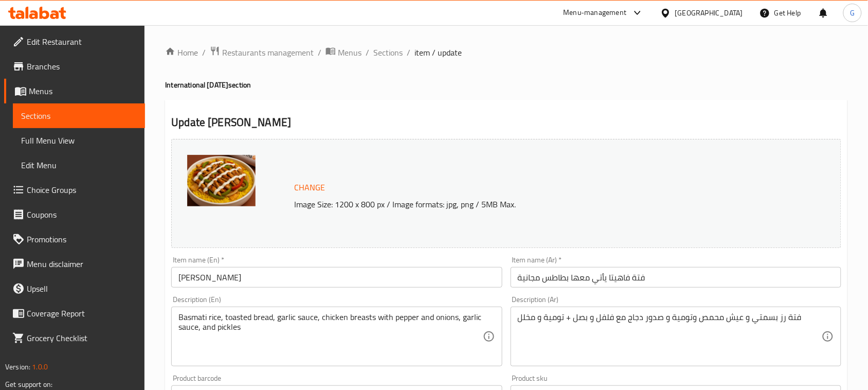
click at [281, 279] on input "Fajita Fatteh" at bounding box center [336, 277] width 331 height 21
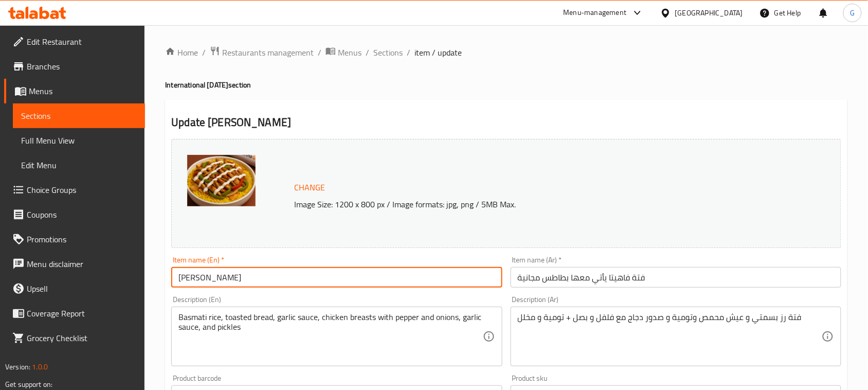
paste input "Comes with A Free Potato"
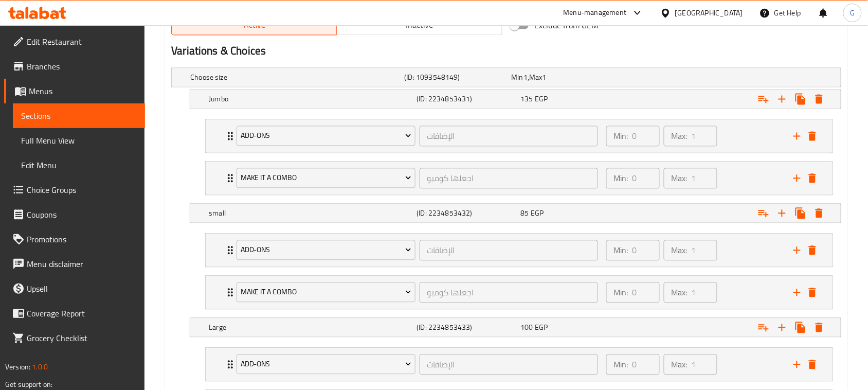
scroll to position [660, 0]
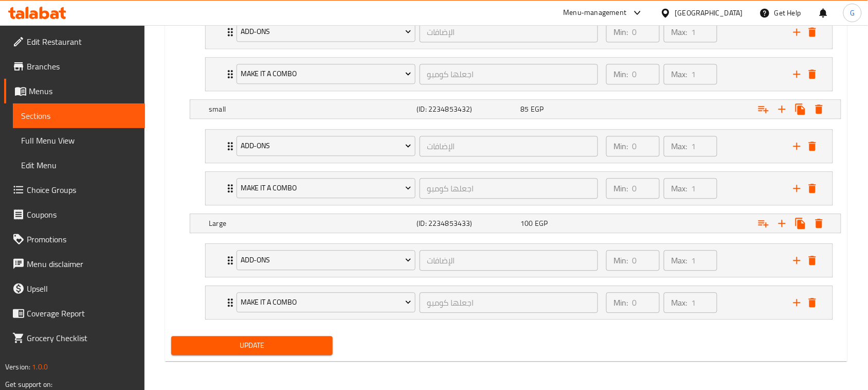
type input "Fajita Fatteh Comes with A Free Potato"
click at [281, 333] on div "Update" at bounding box center [252, 345] width 170 height 27
click at [274, 340] on span "Update" at bounding box center [252, 345] width 145 height 13
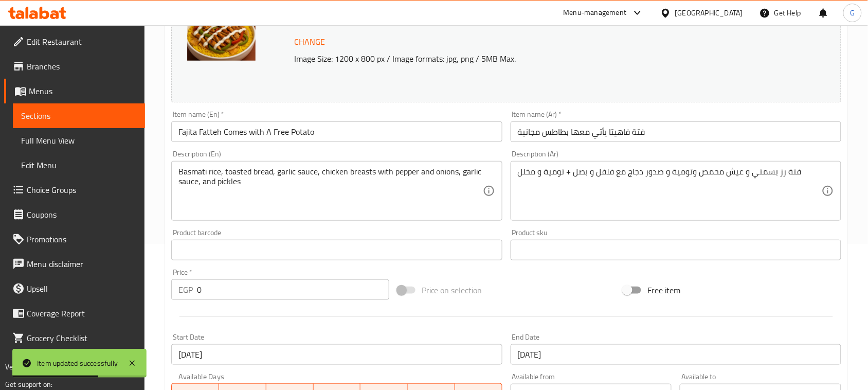
scroll to position [0, 0]
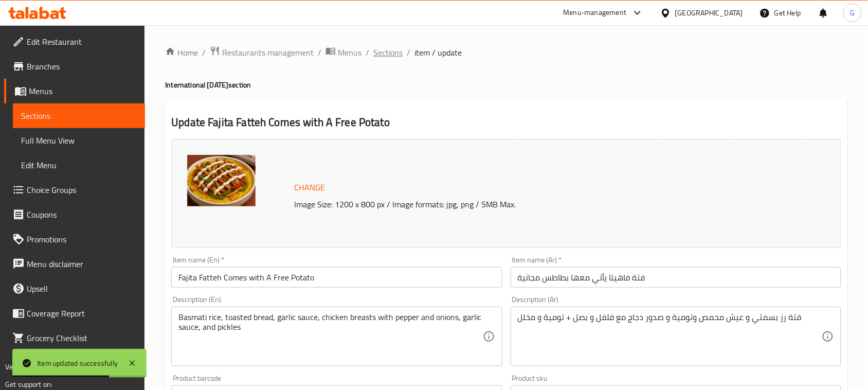
click at [392, 51] on span "Sections" at bounding box center [387, 52] width 29 height 12
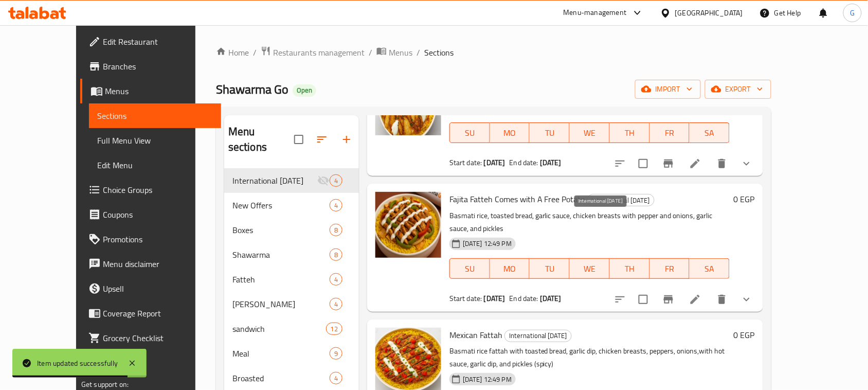
scroll to position [129, 0]
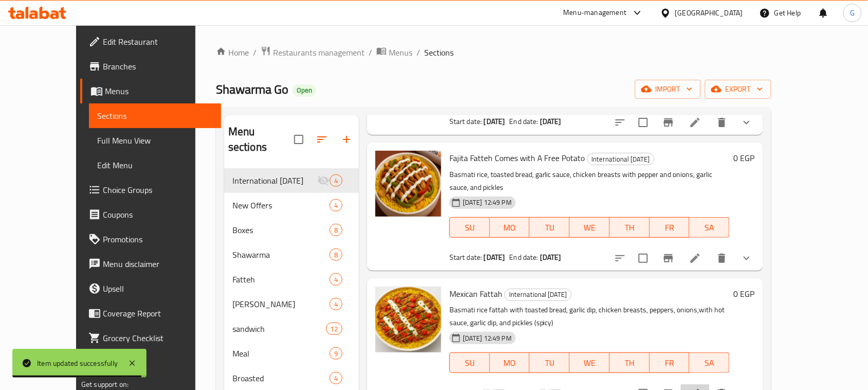
click at [710, 384] on li at bounding box center [695, 393] width 29 height 19
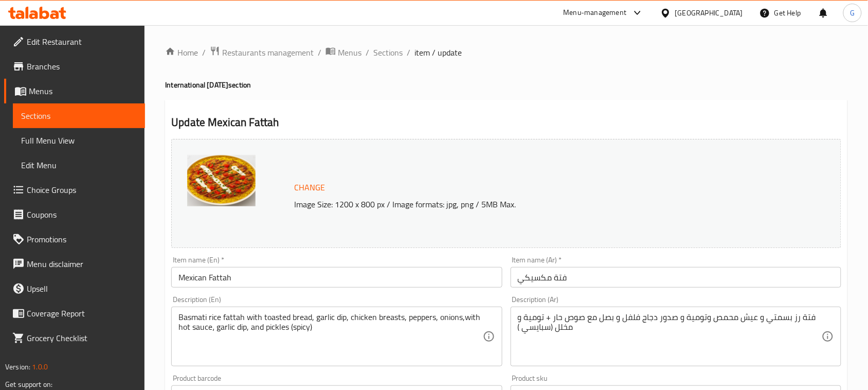
click at [317, 287] on input "Mexican Fattah" at bounding box center [336, 277] width 331 height 21
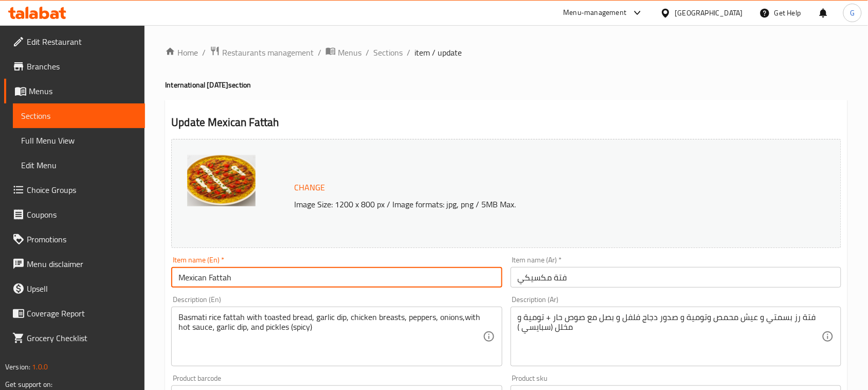
paste input "Comes with A Free Potato"
type input "Mexican Fattah Comes with A Free Potato"
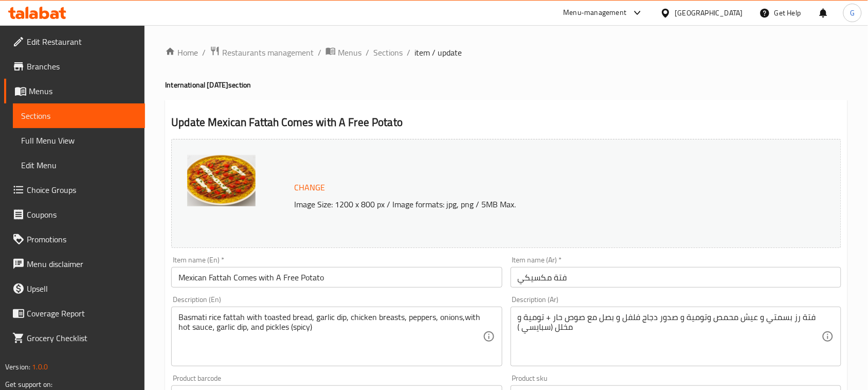
drag, startPoint x: 351, startPoint y: 283, endPoint x: 455, endPoint y: 282, distance: 103.9
click at [354, 283] on input "Mexican Fattah Comes with A Free Potato" at bounding box center [336, 277] width 331 height 21
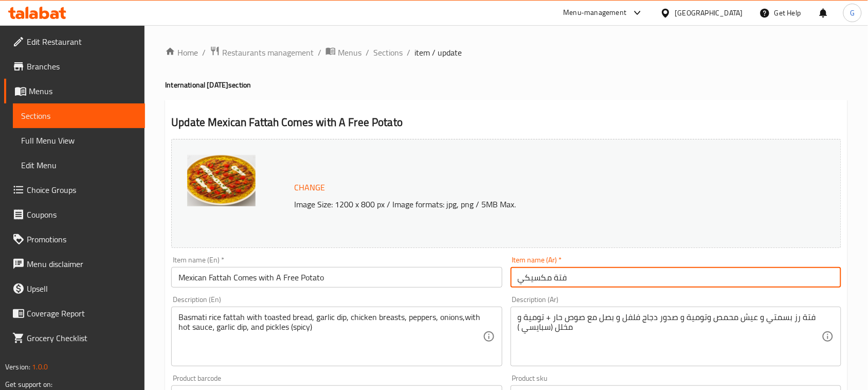
click at [619, 276] on input "فتة مكسيكي" at bounding box center [676, 277] width 331 height 21
paste input "يأتي معه بطاطس مجانية"
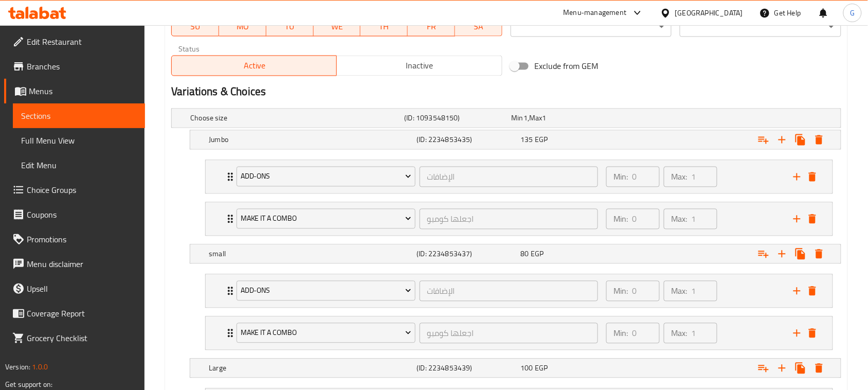
scroll to position [660, 0]
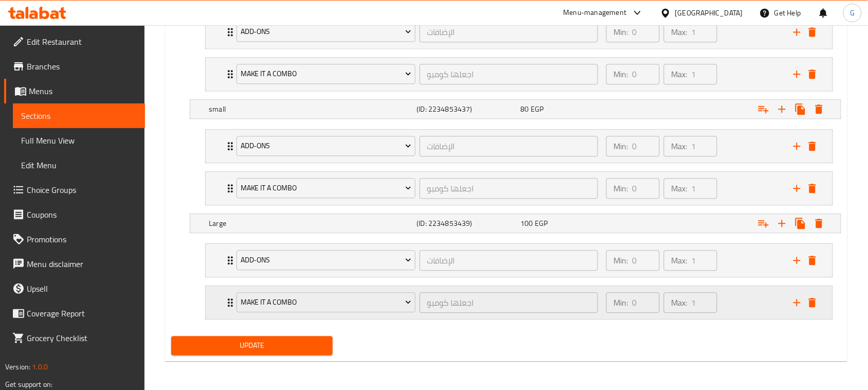
click at [227, 305] on icon "Expand" at bounding box center [230, 302] width 12 height 12
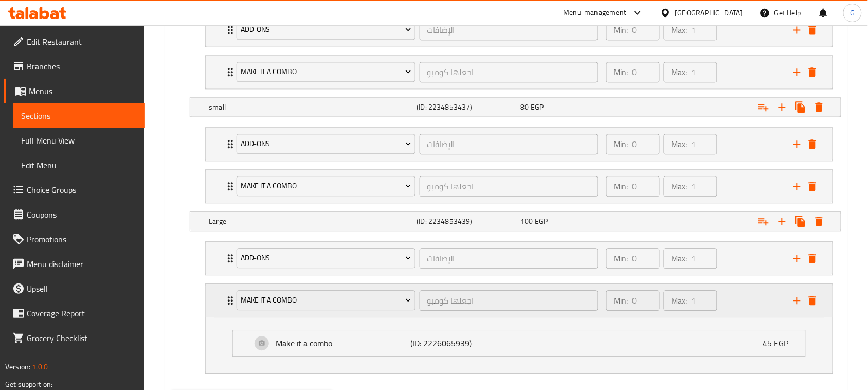
click at [227, 305] on icon "Expand" at bounding box center [230, 300] width 12 height 12
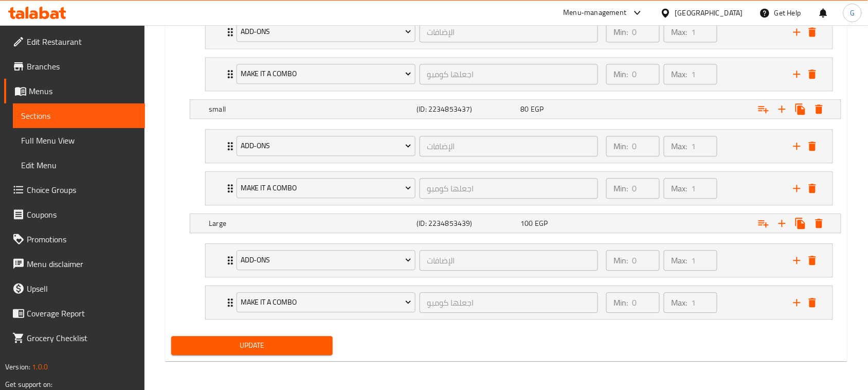
type input "فتة مكسيكي يأتي معه بطاطس مجانية"
click at [228, 351] on span "Update" at bounding box center [252, 345] width 145 height 13
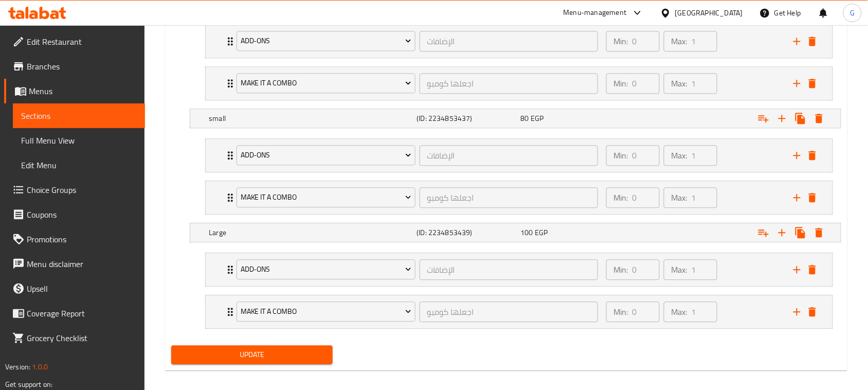
scroll to position [124, 0]
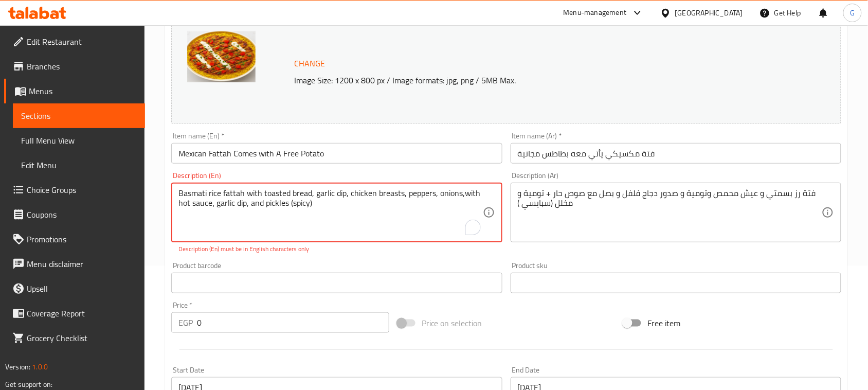
click at [453, 196] on textarea "Basmati rice fattah with toasted bread, garlic dip, chicken breasts, peppers, o…" at bounding box center [330, 212] width 304 height 49
click at [407, 206] on textarea "Basmati rice fattah with toasted bread, garlic dip, chicken breasts, peppers, o…" at bounding box center [330, 212] width 304 height 49
click at [294, 201] on textarea "Basmati rice fattah with toasted bread, garlic dip, chicken breasts, peppers, o…" at bounding box center [330, 212] width 304 height 49
click at [292, 202] on textarea "Basmati rice fattah with toasted bread, garlic dip, chicken breasts, peppers, o…" at bounding box center [330, 212] width 304 height 49
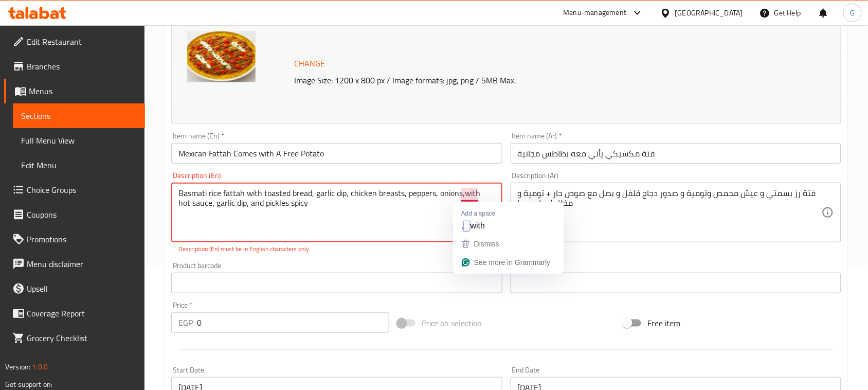
click at [466, 192] on textarea "Basmati rice fattah with toasted bread, garlic dip, chicken breasts, peppers, o…" at bounding box center [330, 212] width 304 height 49
type textarea "Basmati rice fattah with toasted bread, garlic dip, chicken breasts, peppers, o…"
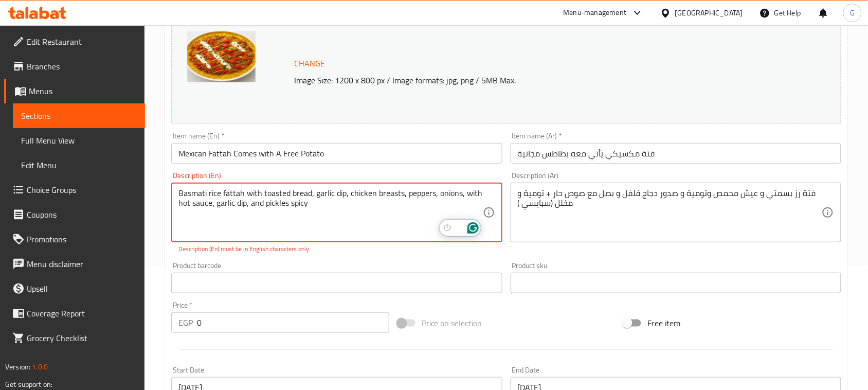
click at [179, 192] on textarea "Basmati rice fattah with toasted bread, garlic dip, chicken breasts, peppers, o…" at bounding box center [330, 212] width 304 height 49
click at [269, 204] on textarea "Basmati rice fattah with toasted bread, garlic dip, chicken breasts, peppers, o…" at bounding box center [330, 212] width 304 height 49
click at [271, 202] on textarea "Basmati rice fattah with toasted bread, garlic dip, chicken breasts, peppers, o…" at bounding box center [330, 212] width 304 height 49
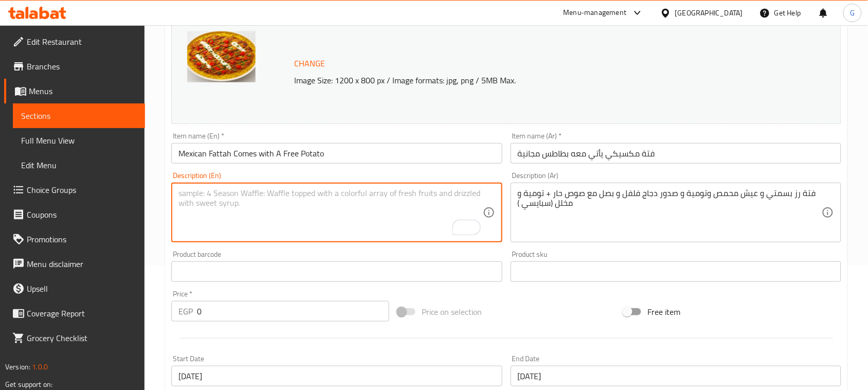
click at [257, 193] on textarea "To enrich screen reader interactions, please activate Accessibility in Grammarl…" at bounding box center [330, 212] width 304 height 49
paste textarea "Basmati rice fattah with toasted bread, garlic dip, chicken breasts, peppers, o…"
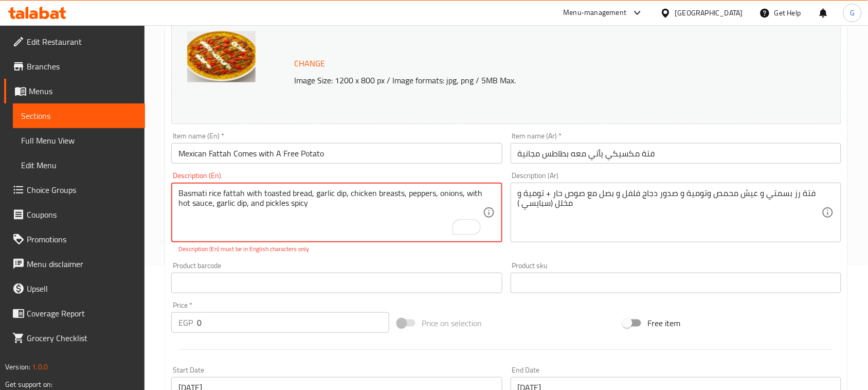
click at [351, 243] on div "Description (En) Basmati rice fattah with toasted bread, garlic dip, chicken br…" at bounding box center [336, 213] width 331 height 82
drag, startPoint x: 316, startPoint y: 195, endPoint x: 328, endPoint y: 223, distance: 29.5
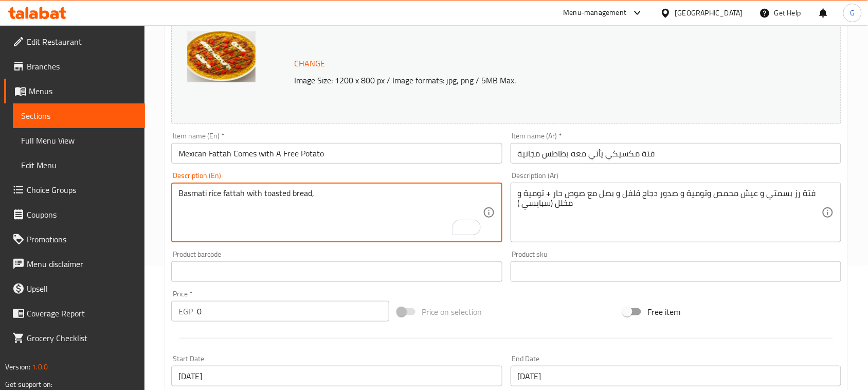
paste textarea "garlic dip, chicken breasts, peppers, onions, with hot sauce، garlic dip, and p…"
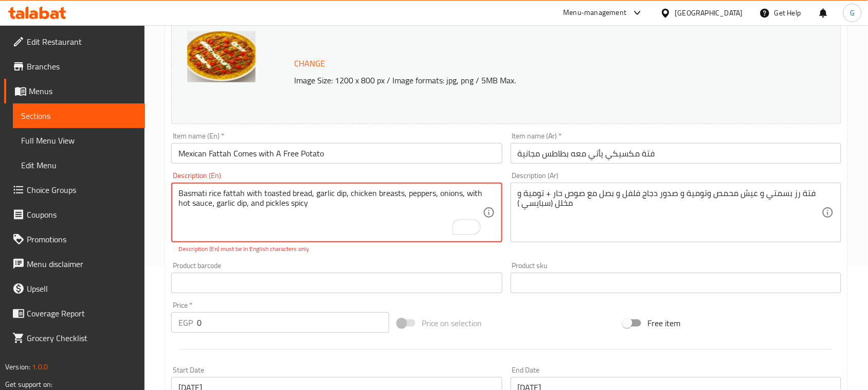
click at [332, 207] on textarea "Basmati rice fattah with toasted bread, garlic dip, chicken breasts, peppers, o…" at bounding box center [330, 212] width 304 height 49
click at [317, 193] on textarea "Basmati rice fattah with toasted bread, garlic dip, chicken breasts, peppers, o…" at bounding box center [330, 212] width 304 height 49
click at [322, 211] on textarea "Basmati rice fattah with toasted bread, garlic dip, chicken breasts, peppers, o…" at bounding box center [330, 212] width 304 height 49
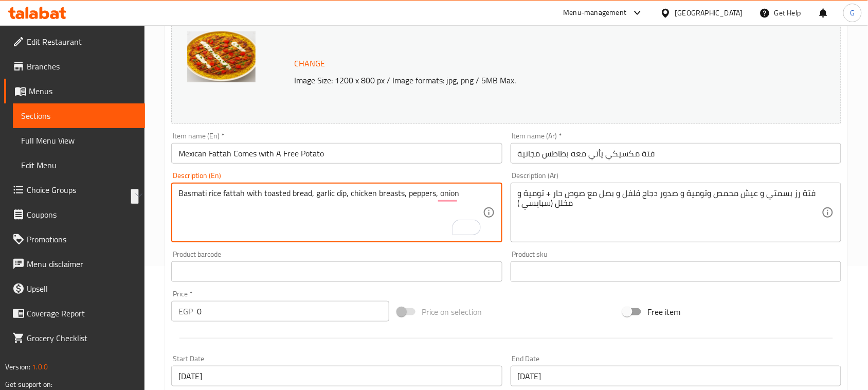
drag, startPoint x: 315, startPoint y: 193, endPoint x: 584, endPoint y: 191, distance: 268.5
click at [584, 191] on div "Change Image Size: 1200 x 800 px / Image formats: jpg, png / 5MB Max. Item name…" at bounding box center [506, 240] width 678 height 458
paste textarea "s, with hot sauce, garlic dip, and pickles spicy"
click at [385, 222] on textarea "Basmati rice fattah with toasted bread, garlic dip, chicken breasts, peppers, o…" at bounding box center [330, 212] width 304 height 49
click at [293, 202] on textarea "Basmati rice fattah with toasted bread, garlic dip, chicken breasts, peppers, o…" at bounding box center [330, 212] width 304 height 49
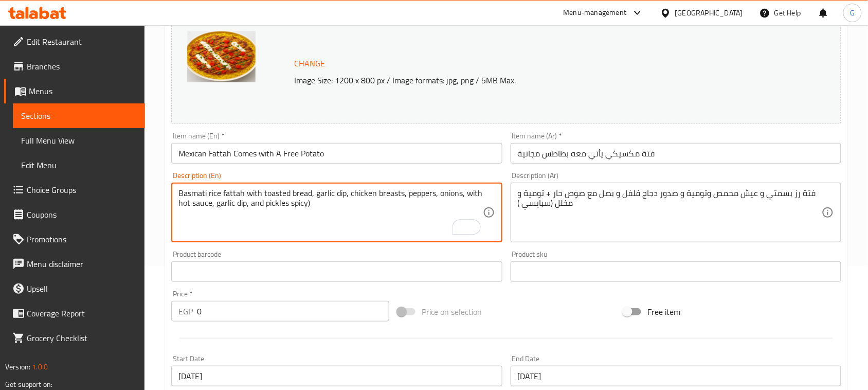
drag, startPoint x: 289, startPoint y: 204, endPoint x: 307, endPoint y: 232, distance: 33.1
click at [290, 204] on textarea "Basmati rice fattah with toasted bread, garlic dip, chicken breasts, peppers, o…" at bounding box center [330, 212] width 304 height 49
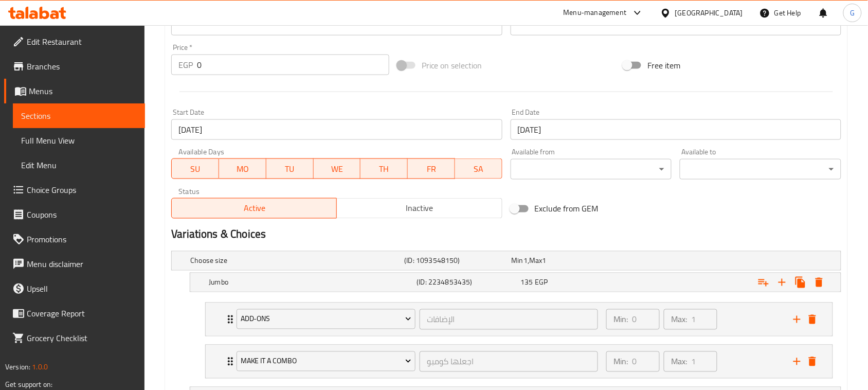
scroll to position [660, 0]
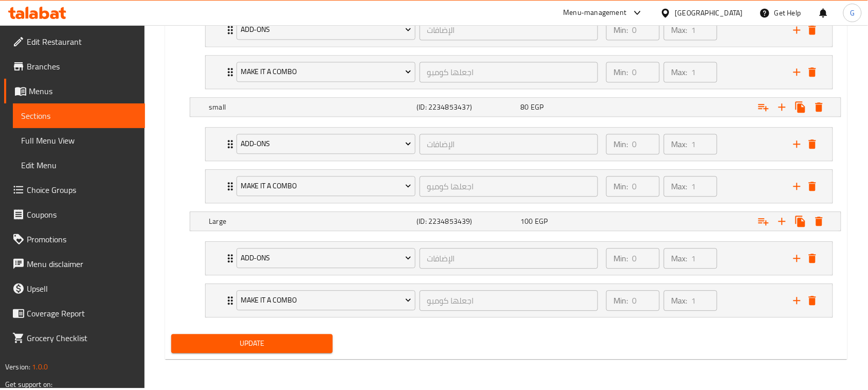
type textarea "Basmati rice fattah with toasted bread, garlic dip, chicken breasts, peppers, o…"
click at [255, 353] on button "Update" at bounding box center [252, 343] width 162 height 19
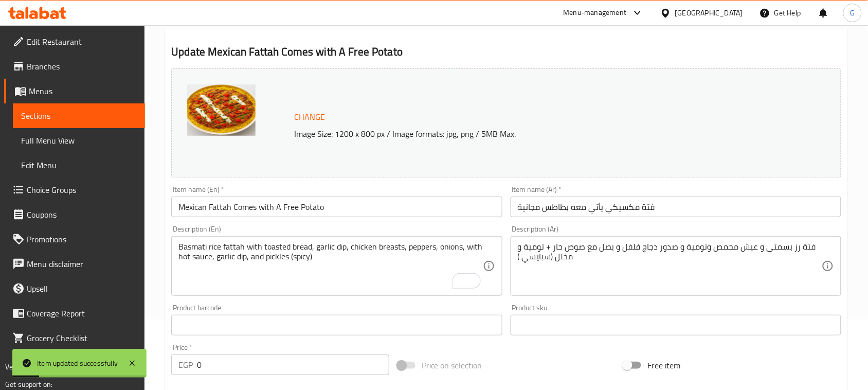
scroll to position [0, 0]
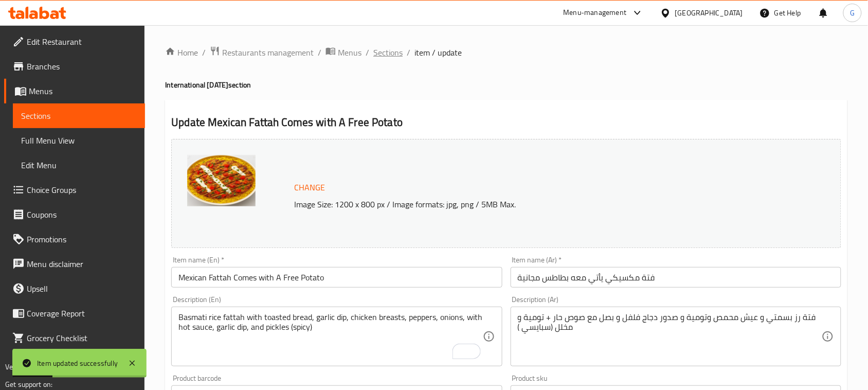
click at [395, 55] on span "Sections" at bounding box center [387, 52] width 29 height 12
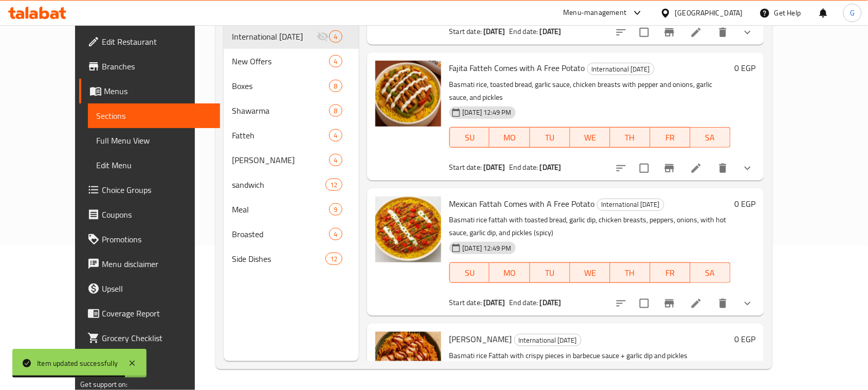
scroll to position [139, 0]
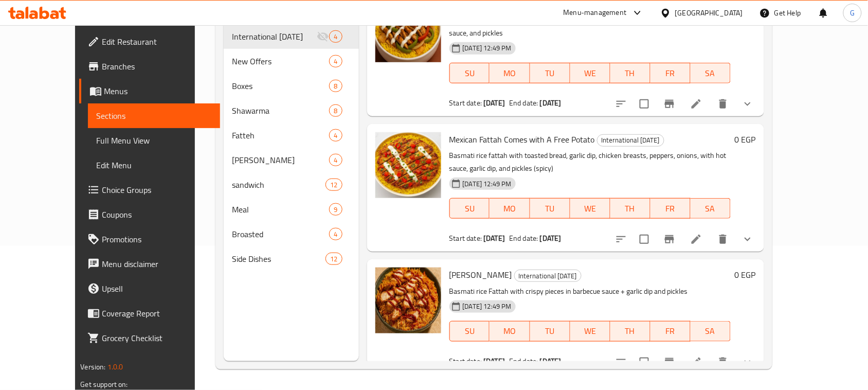
click at [711, 353] on li at bounding box center [696, 362] width 29 height 19
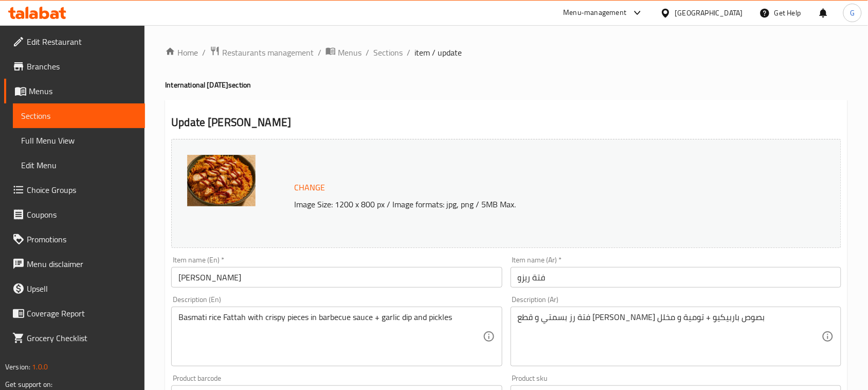
click at [265, 284] on input "[PERSON_NAME]" at bounding box center [336, 277] width 331 height 21
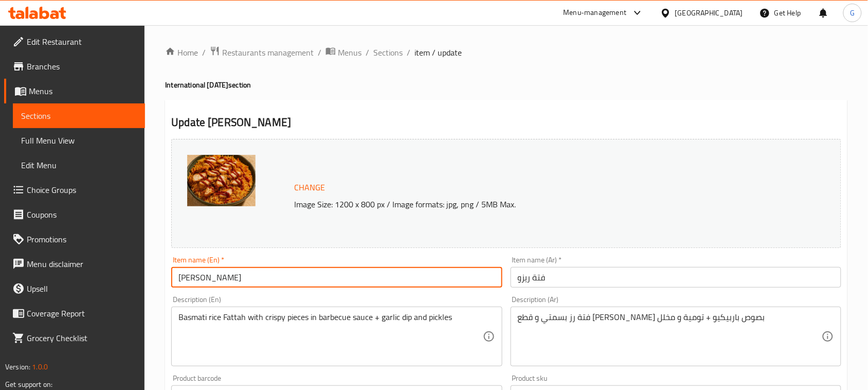
paste input "Comes with A Free Potato"
type input "[PERSON_NAME] Comes with A Free Potato"
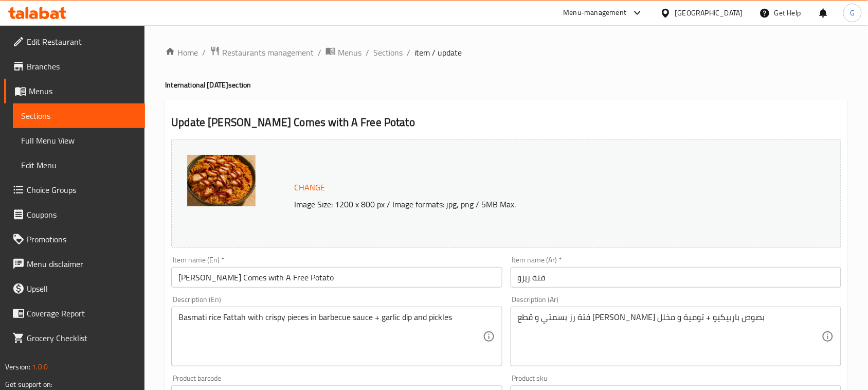
click at [788, 272] on input "فتة ریزو" at bounding box center [676, 277] width 331 height 21
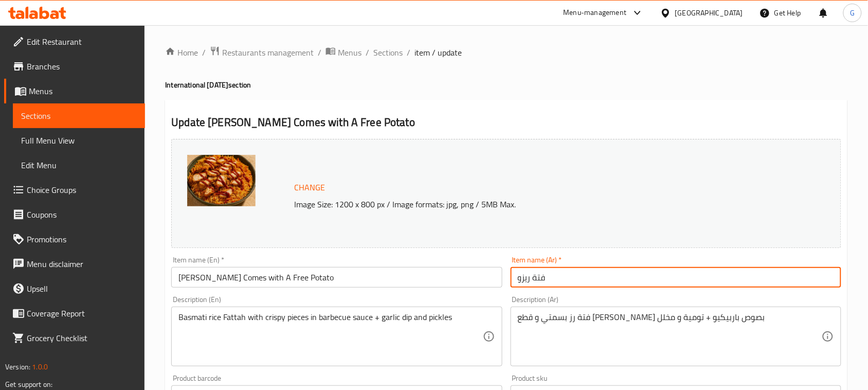
paste input "يأتي معها بطاطس مجانية"
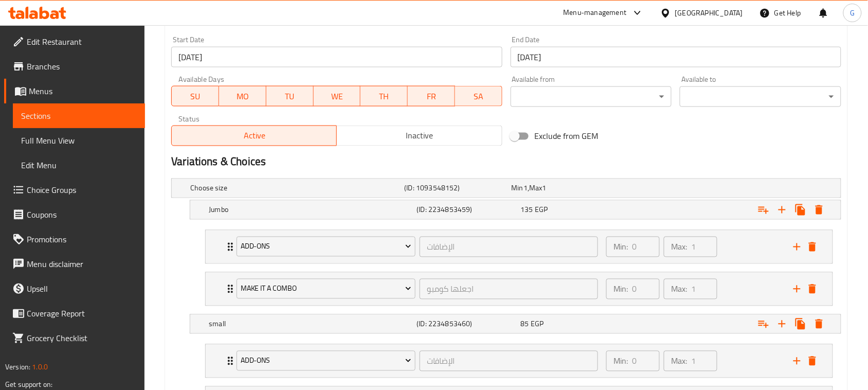
scroll to position [660, 0]
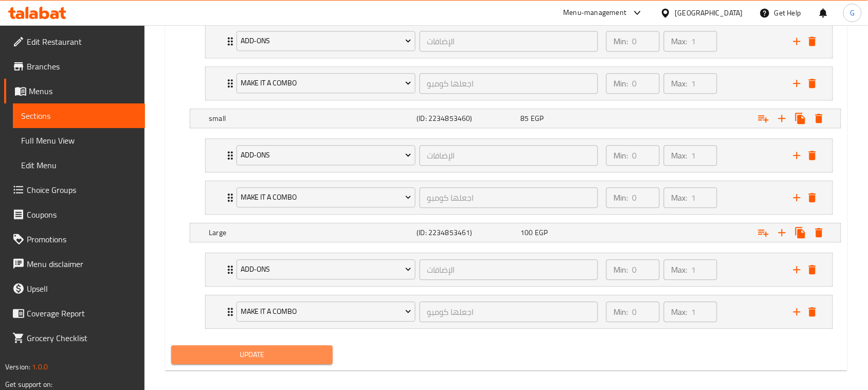
click at [213, 353] on button "Update" at bounding box center [252, 354] width 162 height 19
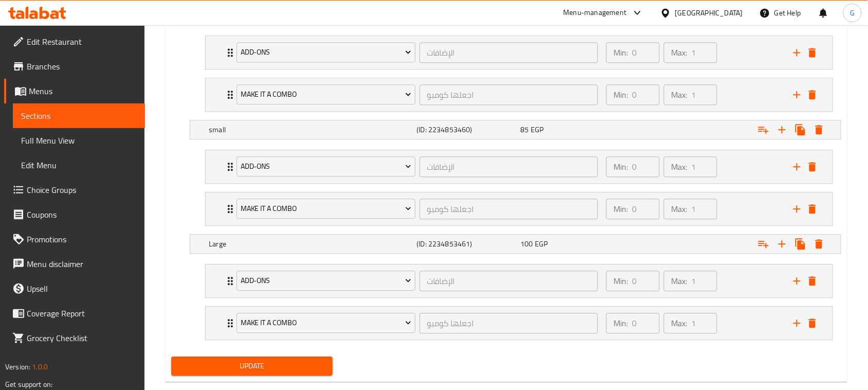
scroll to position [83, 0]
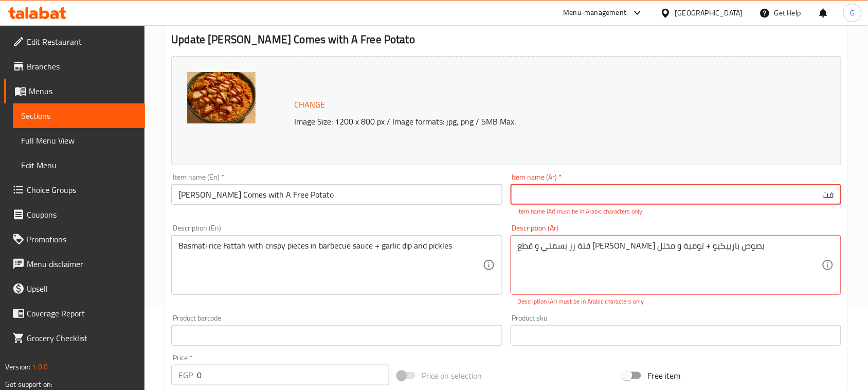
type input "ف"
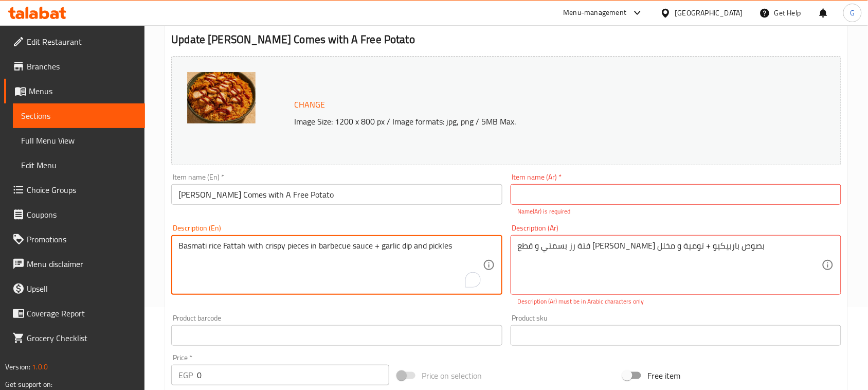
click at [574, 183] on div "Item name (Ar)   * Item name (Ar) * Name(Ar) is required" at bounding box center [676, 194] width 331 height 43
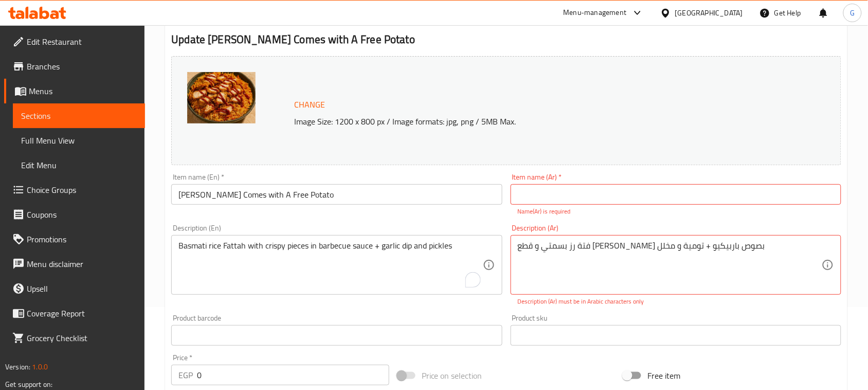
click at [546, 204] on input "text" at bounding box center [676, 194] width 331 height 21
type input "t"
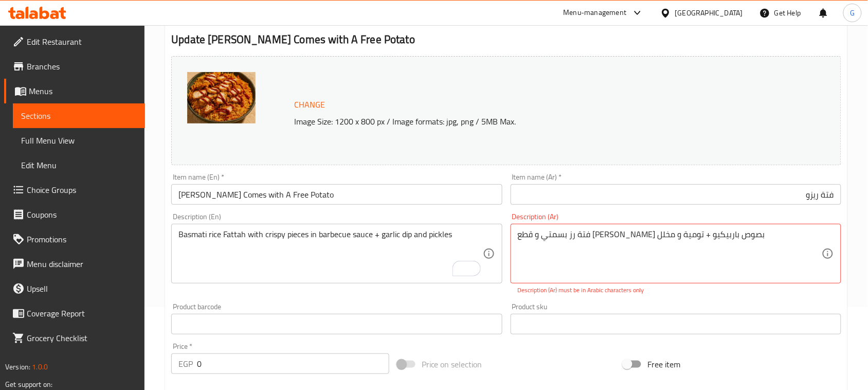
click at [788, 201] on input "فتة ريزو" at bounding box center [676, 194] width 331 height 21
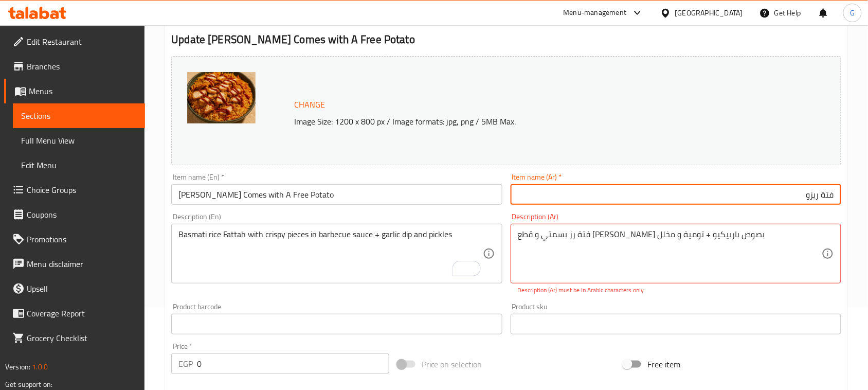
paste input "يأتي معها بطاطس مجانية"
type input "فتة ريزو يأتي معها بطاطس مجانية"
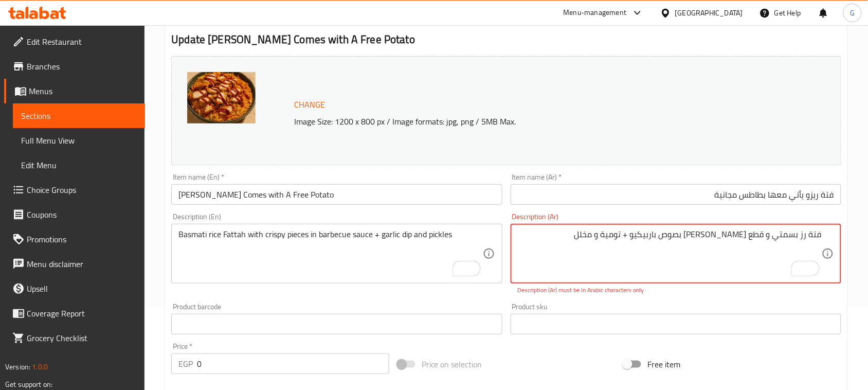
click at [801, 234] on textarea "فتة رز بسمتي و قطع کریسبی بصوص باربيكيو + تومية و مخلل" at bounding box center [670, 253] width 304 height 49
drag, startPoint x: 801, startPoint y: 234, endPoint x: 878, endPoint y: 229, distance: 76.3
click at [868, 229] on html "​ Menu-management Egypt Get Help G Edit Restaurant Branches Menus Sections Full…" at bounding box center [434, 112] width 868 height 390
click at [770, 243] on textarea "فتة رز بسمتي و قطع کریسبی بصوص باربيكيو + تومية و مخلل" at bounding box center [670, 253] width 304 height 49
click at [766, 229] on textarea "فتة رز بسمتي و قطع کریسبی بصوص باربيكيو + تومية و مخلل" at bounding box center [670, 253] width 304 height 49
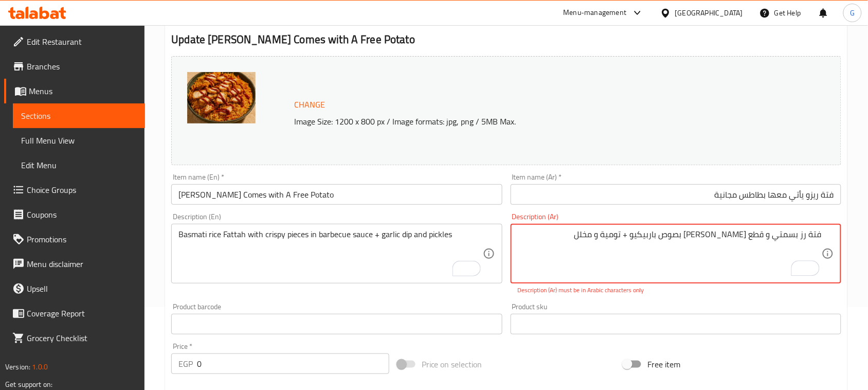
click at [765, 229] on textarea "فتة رز بسمتي و قطع کریسبی بصوص باربيكيو + تومية و مخلل" at bounding box center [670, 253] width 304 height 49
click at [665, 235] on textarea "فتة رز بسمتي و قطع کریسبی بصوص باربيكيو + تومية و مخلل" at bounding box center [670, 253] width 304 height 49
click at [508, 271] on div "Description (Ar) فتة رز بسمتي و قطع کریسبی بصوص باربيكيو ، تومية و مخلل Descrip…" at bounding box center [676, 254] width 339 height 90
click at [451, 284] on div "Description (En) Basmati rice Fattah with crispy pieces in barbecue sauce + gar…" at bounding box center [336, 254] width 339 height 90
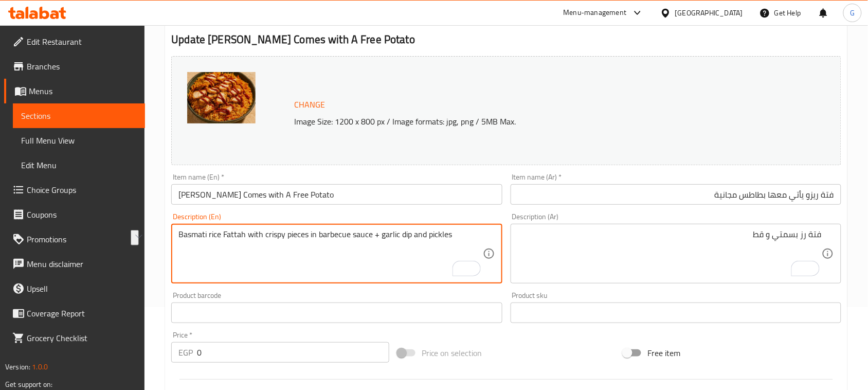
drag, startPoint x: 247, startPoint y: 234, endPoint x: 456, endPoint y: 235, distance: 208.8
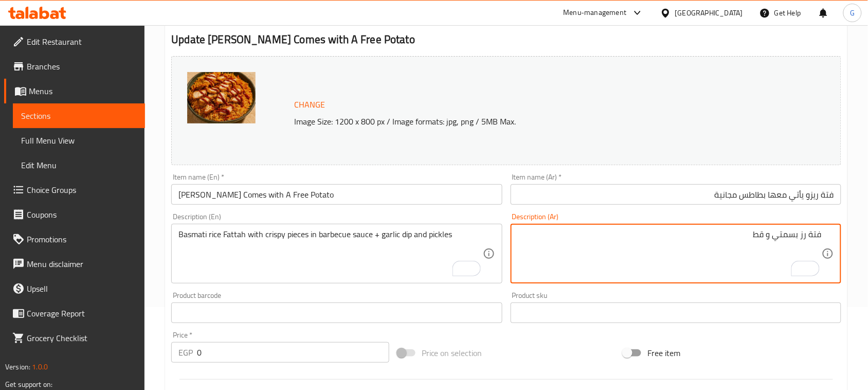
click at [763, 235] on textarea "فتة رز بسمتي و قط" at bounding box center [670, 253] width 304 height 49
paste textarea "ع کریسبی بصوص باربيكيو"
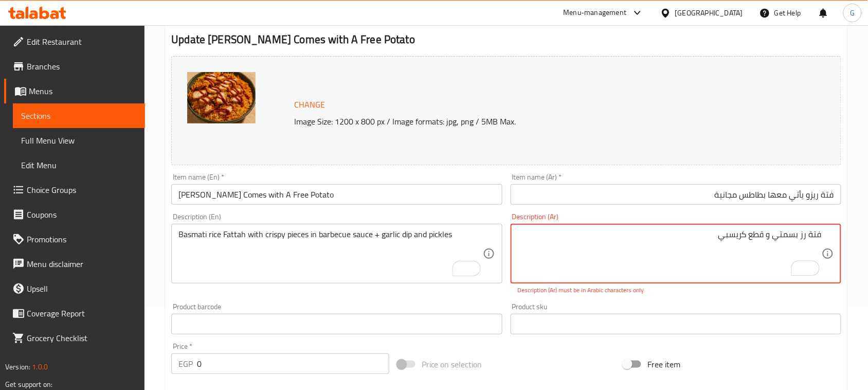
click at [755, 230] on textarea "فتة رز بسمتي و قطع کریسبي" at bounding box center [670, 253] width 304 height 49
click at [732, 239] on textarea "فتة رز بسمتي و قطع کریسبي" at bounding box center [670, 253] width 304 height 49
click at [731, 239] on textarea "فتة رز بسمتي و قطع کریسبي" at bounding box center [670, 253] width 304 height 49
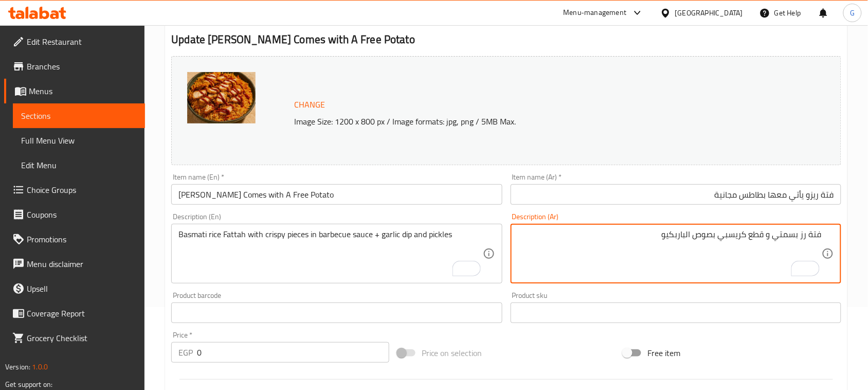
paste textarea "+ تومية و مخلل"
type textarea "فتة رز بسمتي و قطع كريسبي بصوص الباربكيو + تومية و مخلل"
click at [683, 271] on textarea "فتة رز بسمتي و قطع كريسبي بصوص الباربكيو + تومية و مخلل" at bounding box center [670, 253] width 304 height 49
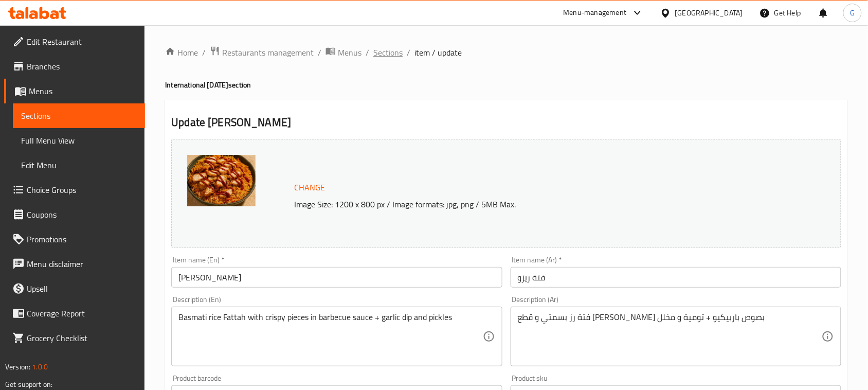
click at [376, 53] on span "Sections" at bounding box center [387, 52] width 29 height 12
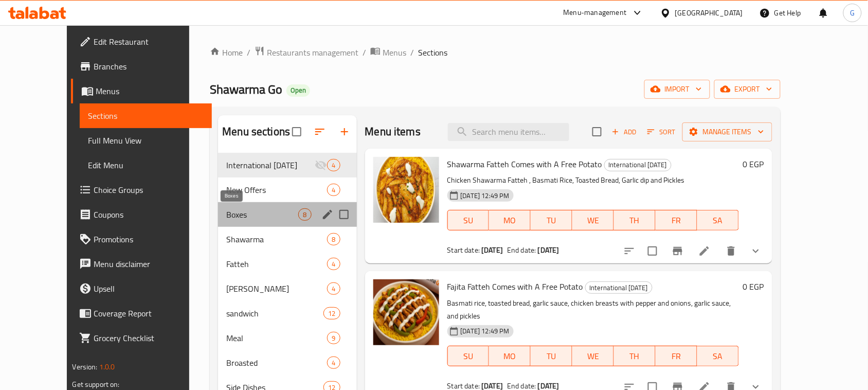
click at [245, 210] on span "Boxes" at bounding box center [262, 214] width 72 height 12
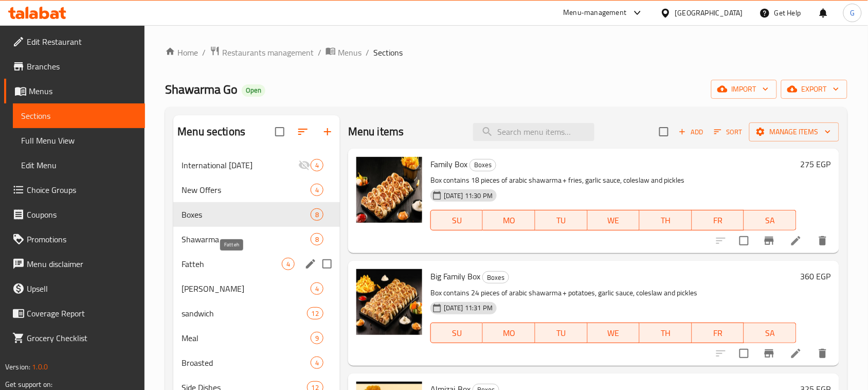
click at [219, 265] on span "Fatteh" at bounding box center [232, 264] width 100 height 12
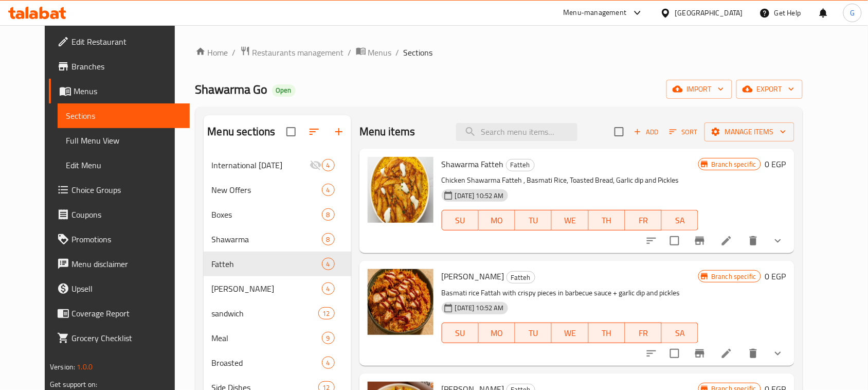
scroll to position [111, 0]
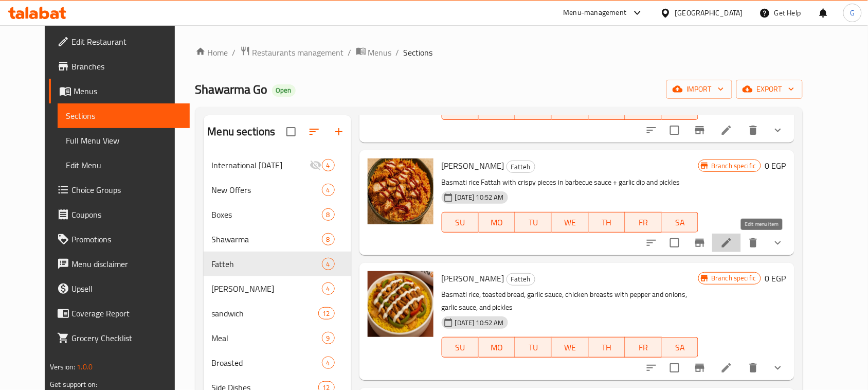
click at [733, 242] on icon at bounding box center [727, 243] width 12 height 12
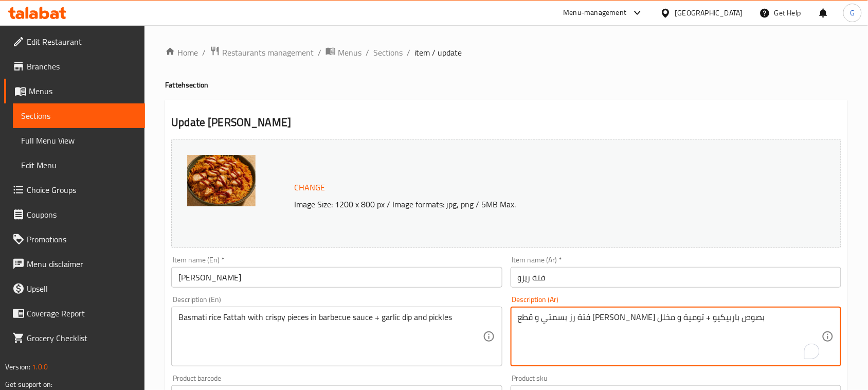
drag, startPoint x: 671, startPoint y: 317, endPoint x: 575, endPoint y: 320, distance: 96.8
click at [579, 325] on textarea "فتة رز بسمتي و قطع [PERSON_NAME] بصوص باربيكيو + تومية و مخلل" at bounding box center [670, 336] width 304 height 49
drag, startPoint x: 570, startPoint y: 316, endPoint x: 497, endPoint y: 318, distance: 73.1
click at [497, 318] on div "Change Image Size: 1200 x 800 px / Image formats: jpg, png / 5MB Max. Item name…" at bounding box center [506, 370] width 678 height 470
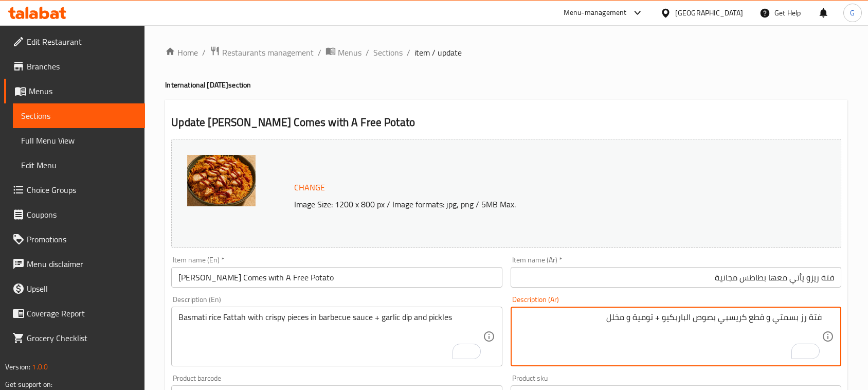
scroll to position [83, 0]
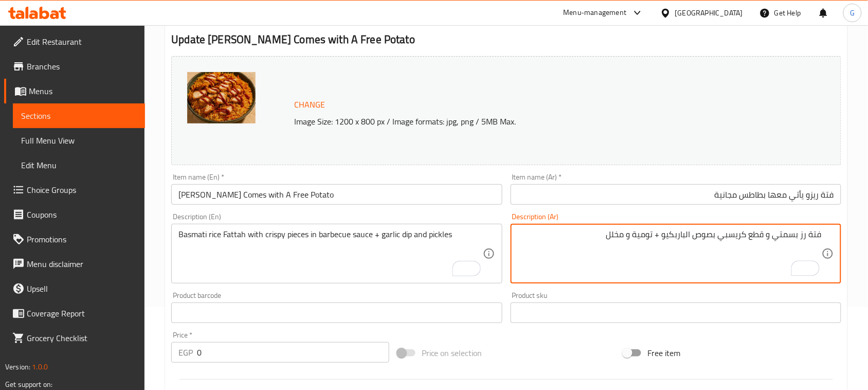
click at [688, 231] on textarea "فتة رز بسمتي و قطع كريسبي بصوص الباربكيو + تومية و مخلل" at bounding box center [670, 253] width 304 height 49
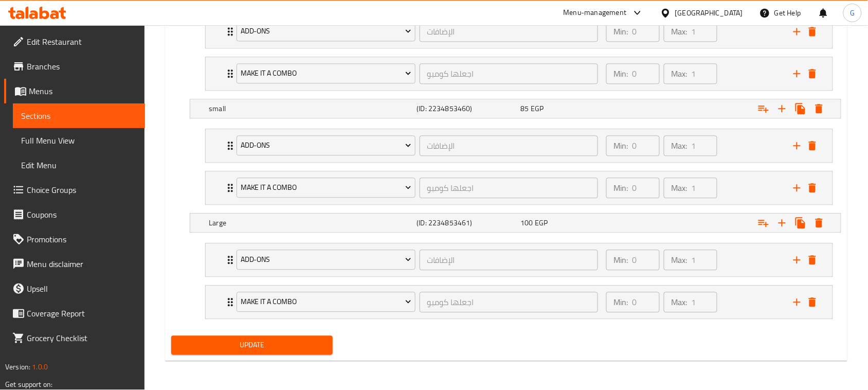
scroll to position [660, 0]
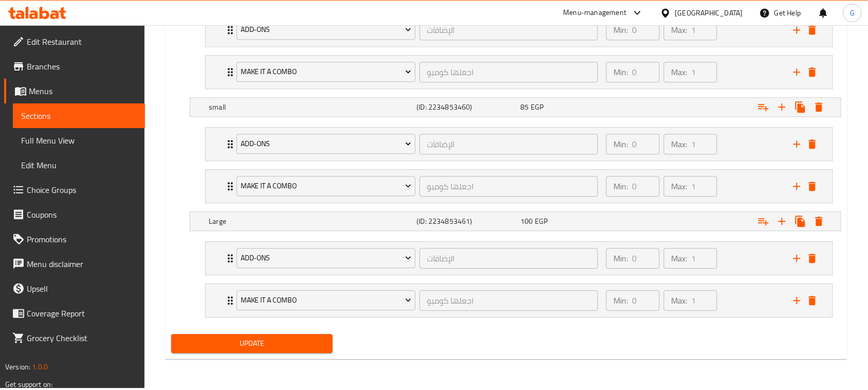
type textarea "فتة رز بسمتي و قطع كريسبي بصوص باربكيو + تومية و مخلل"
click at [309, 345] on span "Update" at bounding box center [252, 343] width 145 height 13
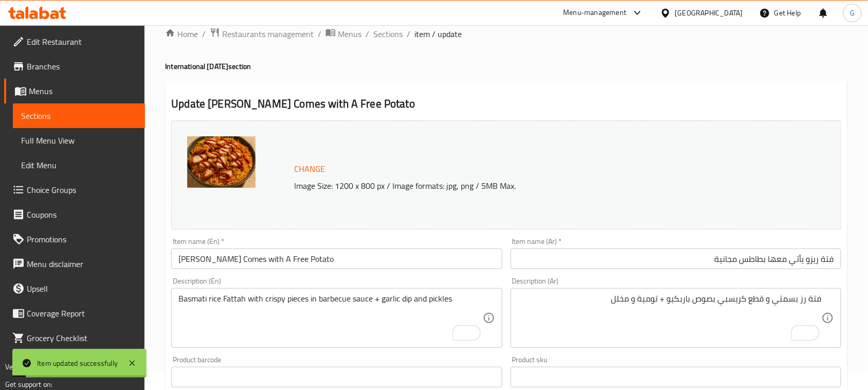
scroll to position [17, 0]
click at [397, 37] on span "Sections" at bounding box center [387, 35] width 29 height 12
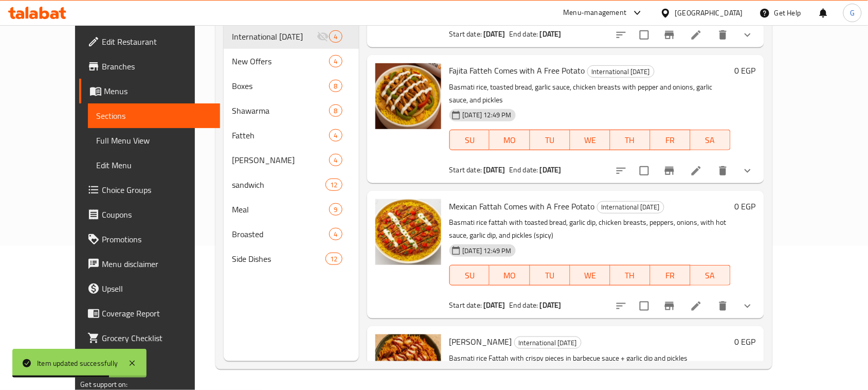
scroll to position [139, 0]
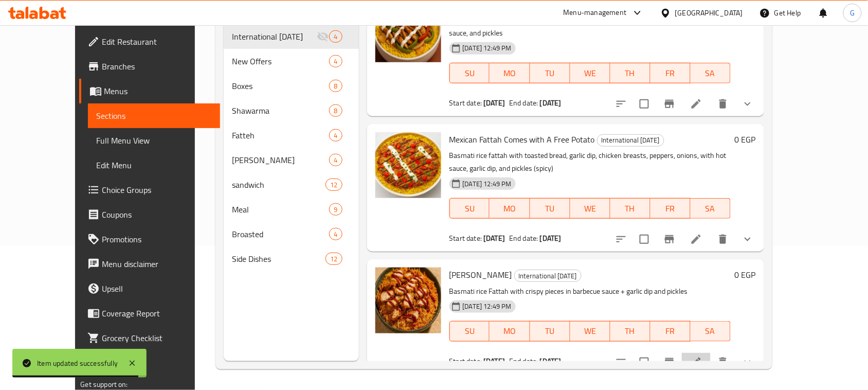
click at [711, 353] on li at bounding box center [696, 362] width 29 height 19
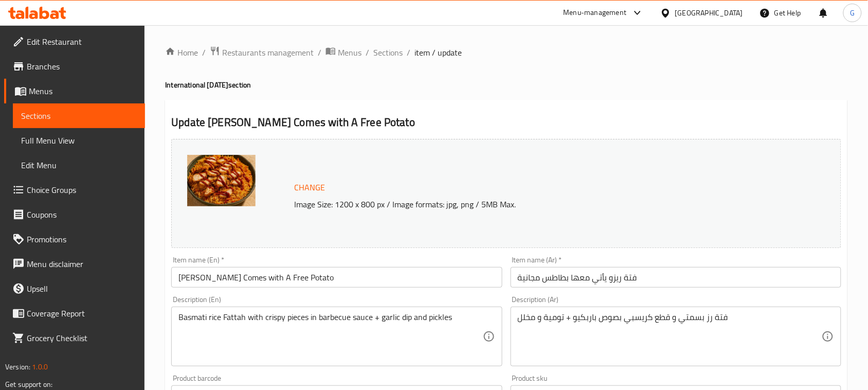
click at [403, 58] on ol "Home / Restaurants management / Menus / Sections / item / update" at bounding box center [506, 52] width 683 height 13
click at [400, 57] on span "Sections" at bounding box center [387, 52] width 29 height 12
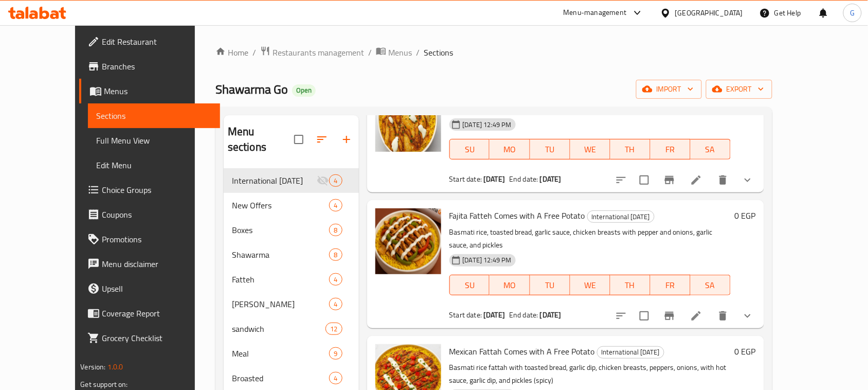
scroll to position [139, 0]
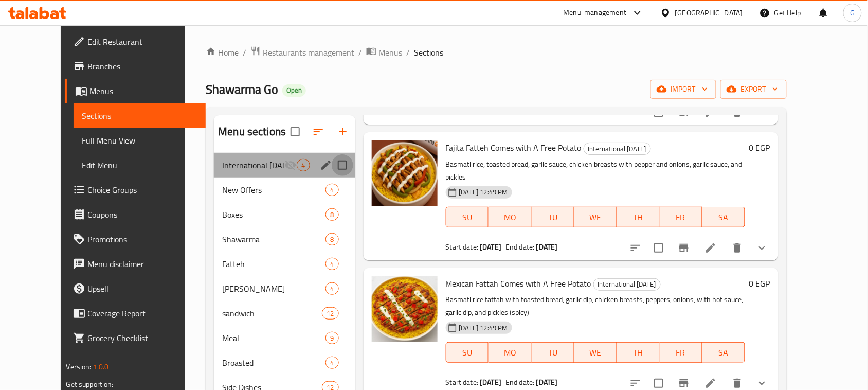
click at [332, 166] on input "Menu sections" at bounding box center [343, 165] width 22 height 22
checkbox input "true"
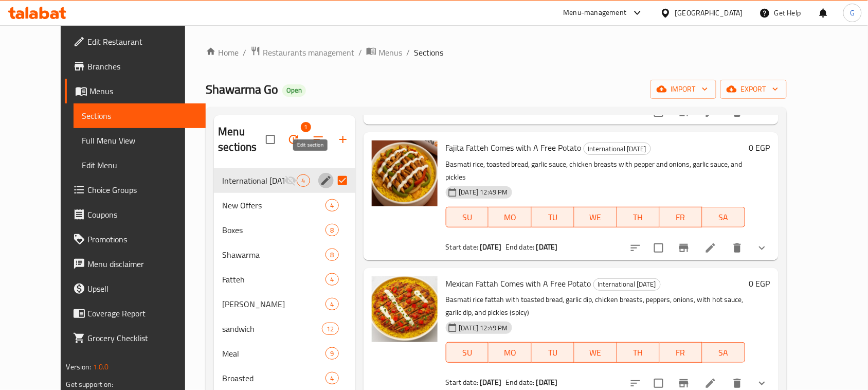
click at [320, 174] on icon "edit" at bounding box center [326, 180] width 12 height 12
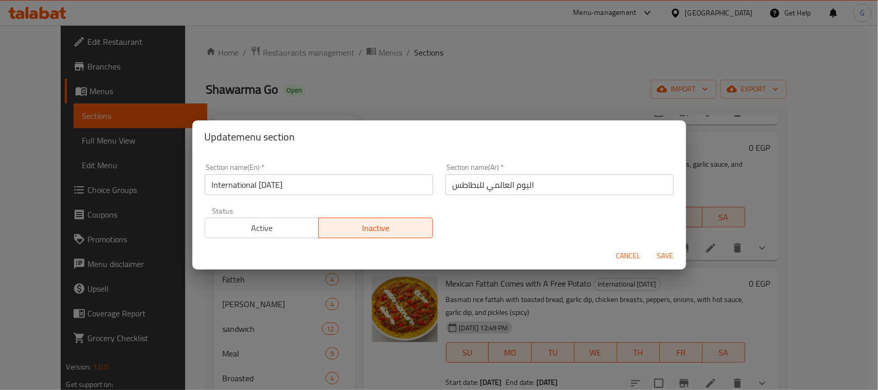
click at [255, 223] on span "Active" at bounding box center [262, 228] width 106 height 15
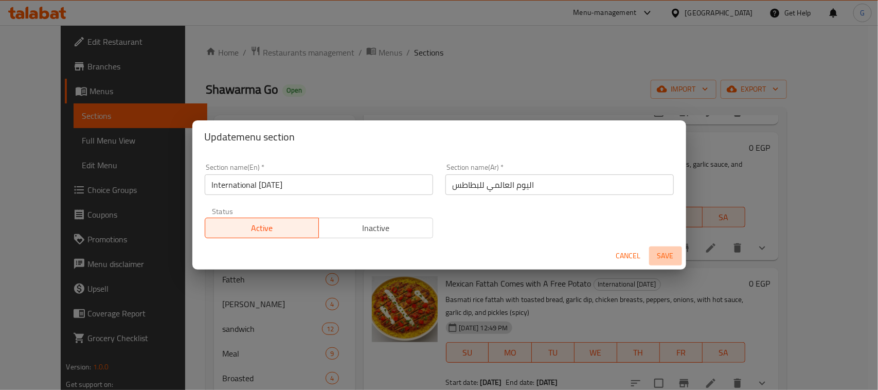
click at [655, 254] on span "Save" at bounding box center [665, 255] width 25 height 13
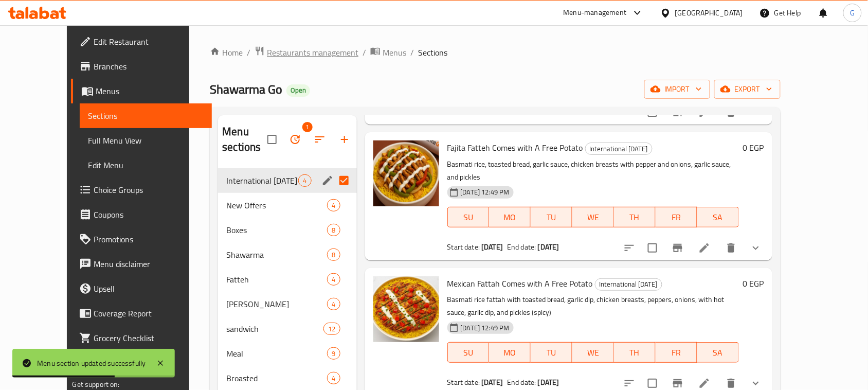
click at [277, 54] on span "Restaurants management" at bounding box center [313, 52] width 92 height 12
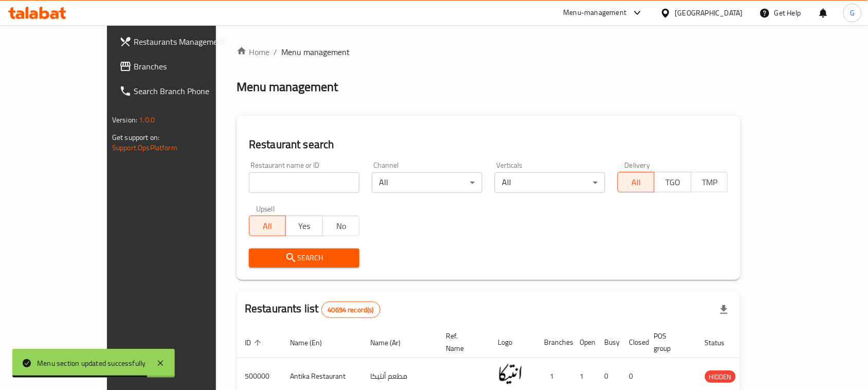
click at [249, 181] on input "search" at bounding box center [304, 182] width 111 height 21
paste input "696885"
type input "696885"
click button "Search" at bounding box center [304, 257] width 111 height 19
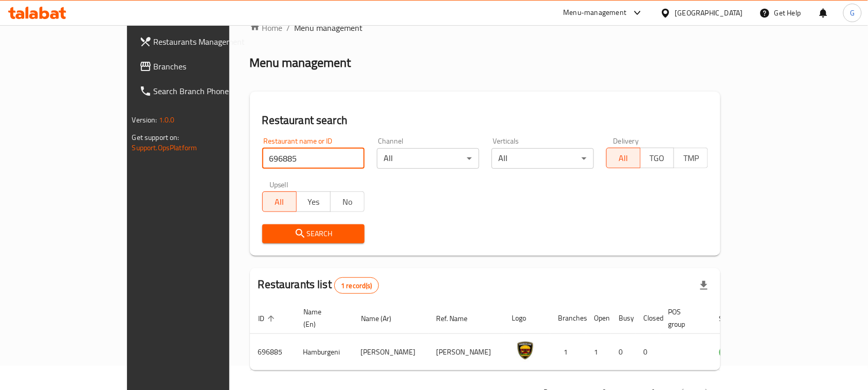
scroll to position [49, 0]
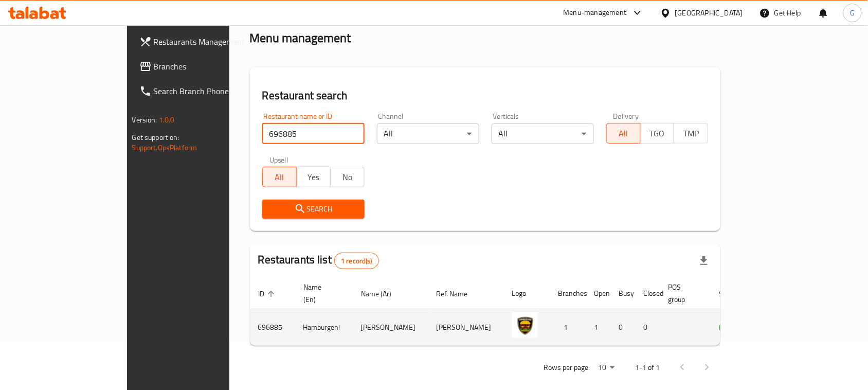
click at [786, 321] on icon "enhanced table" at bounding box center [780, 327] width 12 height 12
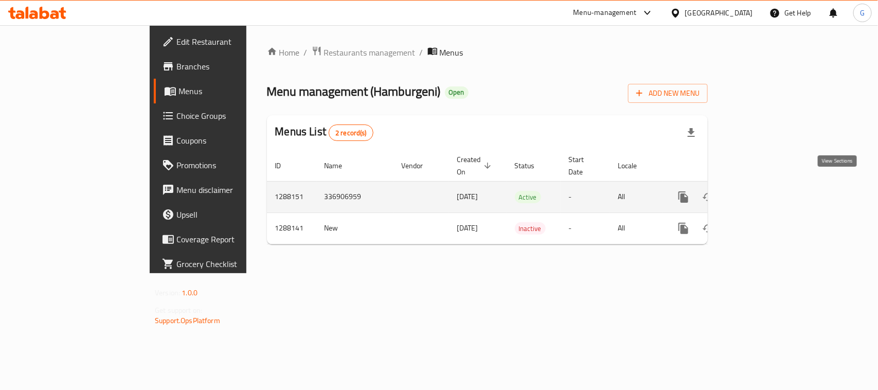
click at [762, 192] on icon "enhanced table" at bounding box center [757, 196] width 9 height 9
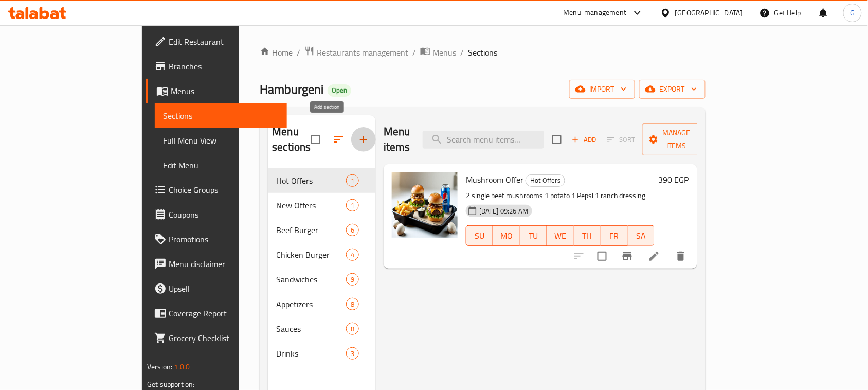
click at [358, 133] on icon "button" at bounding box center [364, 139] width 12 height 12
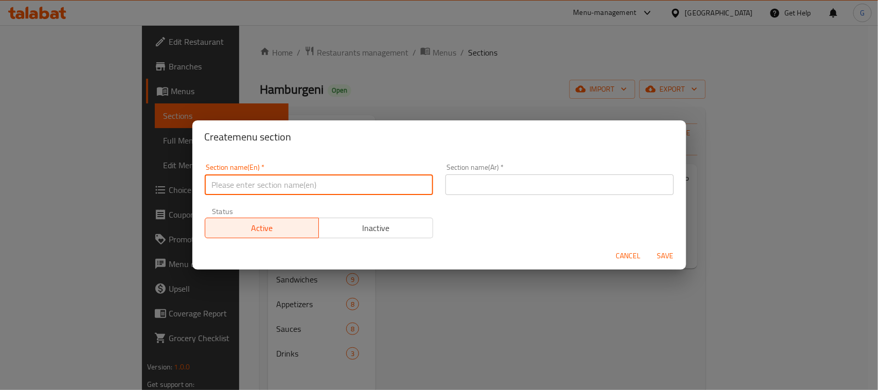
click at [310, 179] on input "text" at bounding box center [319, 184] width 228 height 21
paste input "International [DATE]"
type input "International [DATE]"
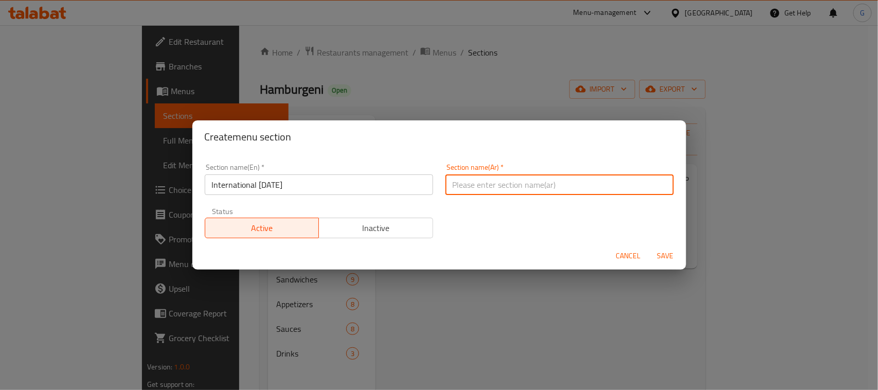
paste input "اليوم العالمي للبطاطس"
type input "اليوم العالمي للبطاطس"
click at [659, 252] on span "Save" at bounding box center [665, 255] width 25 height 13
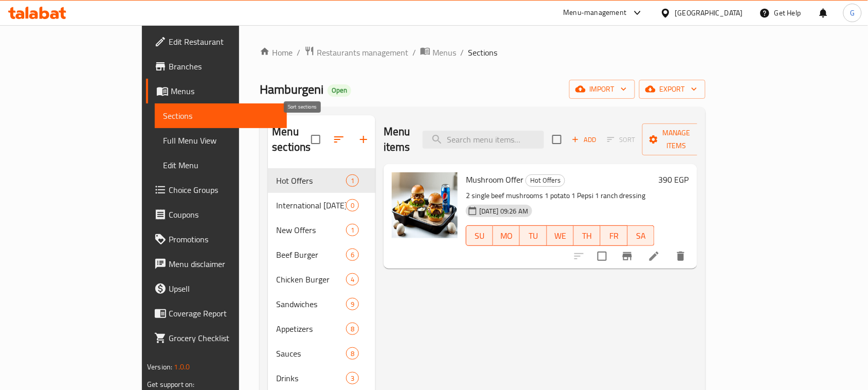
click at [327, 130] on button "button" at bounding box center [339, 139] width 25 height 25
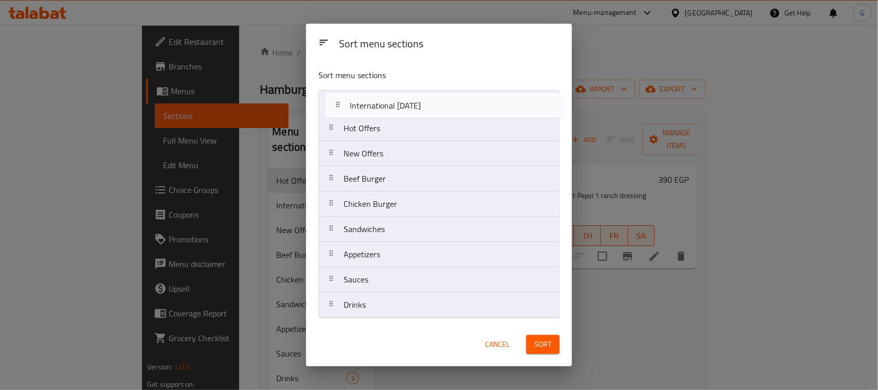
drag, startPoint x: 446, startPoint y: 134, endPoint x: 497, endPoint y: 209, distance: 91.5
click at [453, 106] on nav "Hot Offers International [DATE] New Offers Beef Burger Chicken Burger Sandwiche…" at bounding box center [438, 204] width 241 height 228
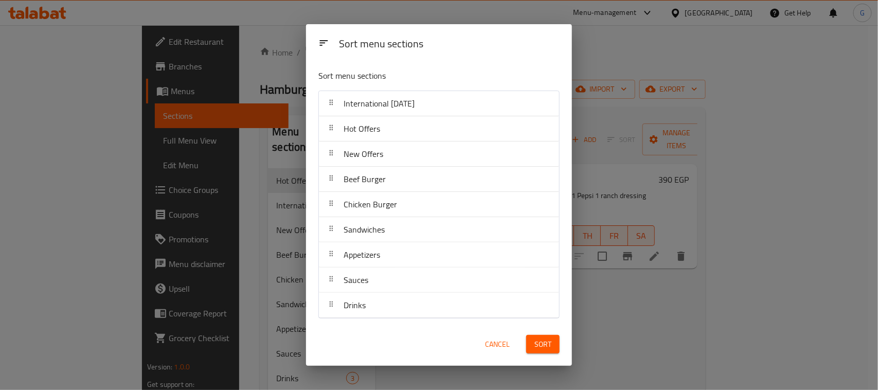
click at [549, 350] on span "Sort" at bounding box center [542, 344] width 17 height 13
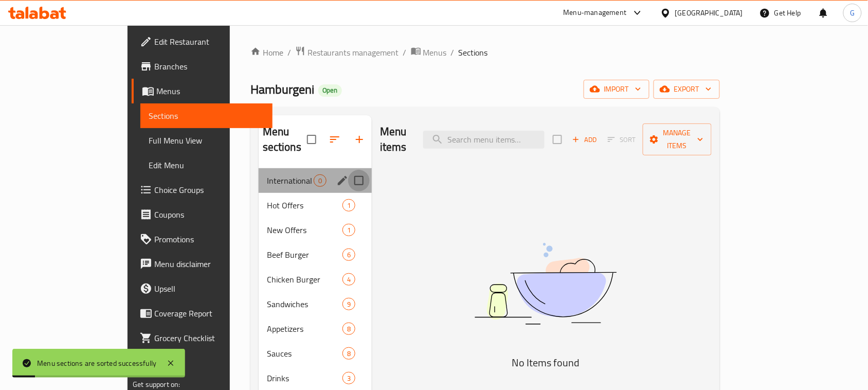
click at [348, 170] on input "Menu sections" at bounding box center [359, 181] width 22 height 22
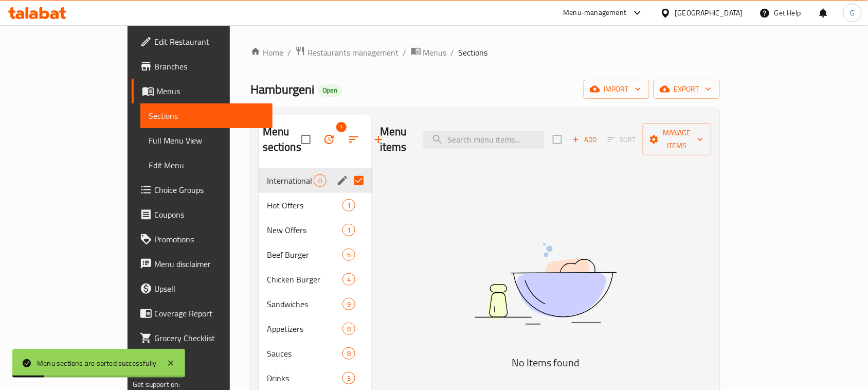
click at [348, 170] on input "Menu sections" at bounding box center [359, 181] width 22 height 22
checkbox input "true"
click at [336, 174] on icon "edit" at bounding box center [342, 180] width 12 height 12
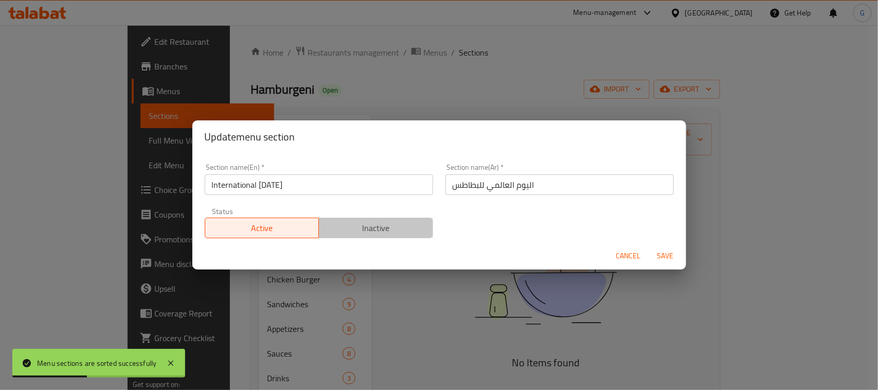
click at [407, 233] on span "Inactive" at bounding box center [376, 228] width 106 height 15
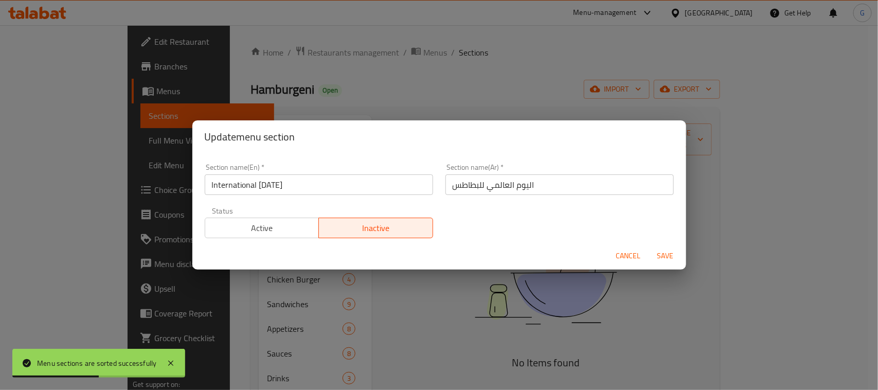
click at [667, 256] on span "Save" at bounding box center [665, 255] width 25 height 13
